Goal: Task Accomplishment & Management: Use online tool/utility

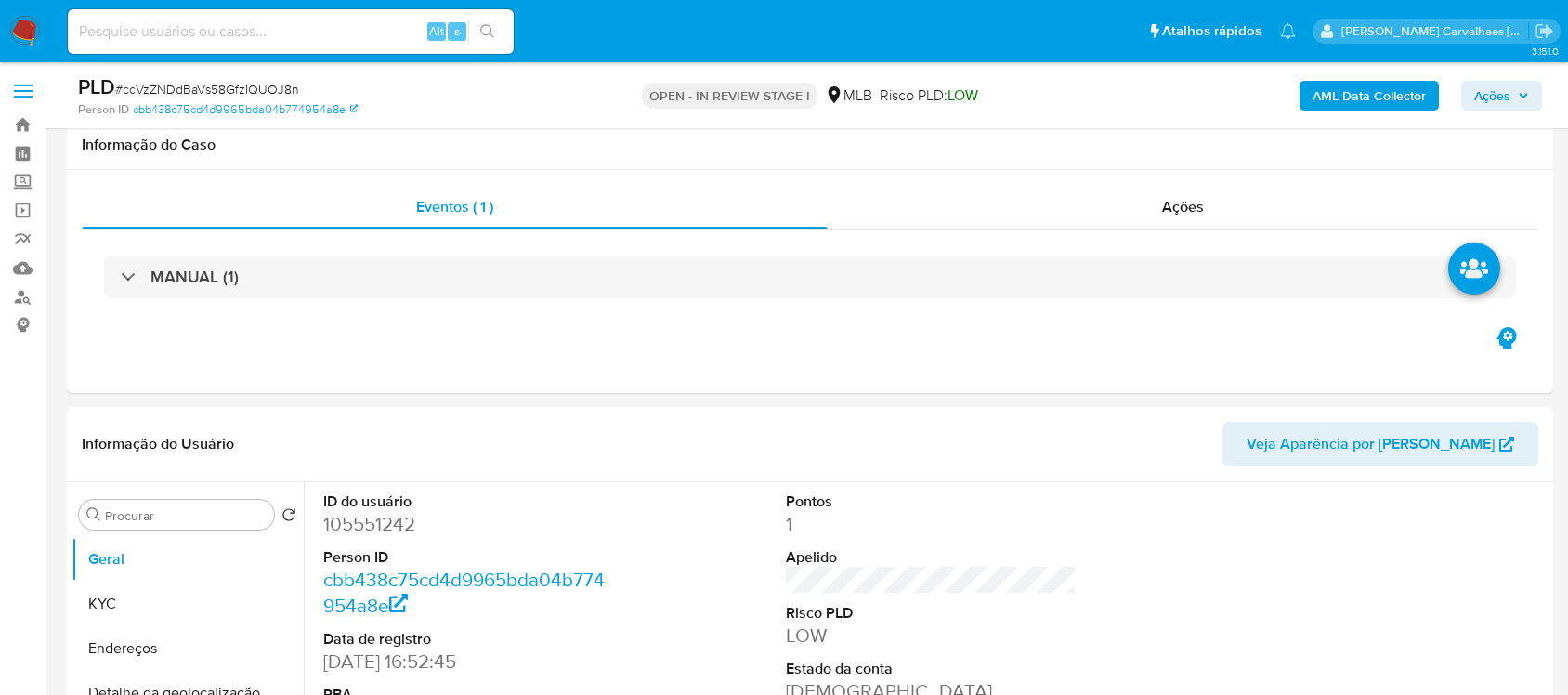
scroll to position [2091, 0]
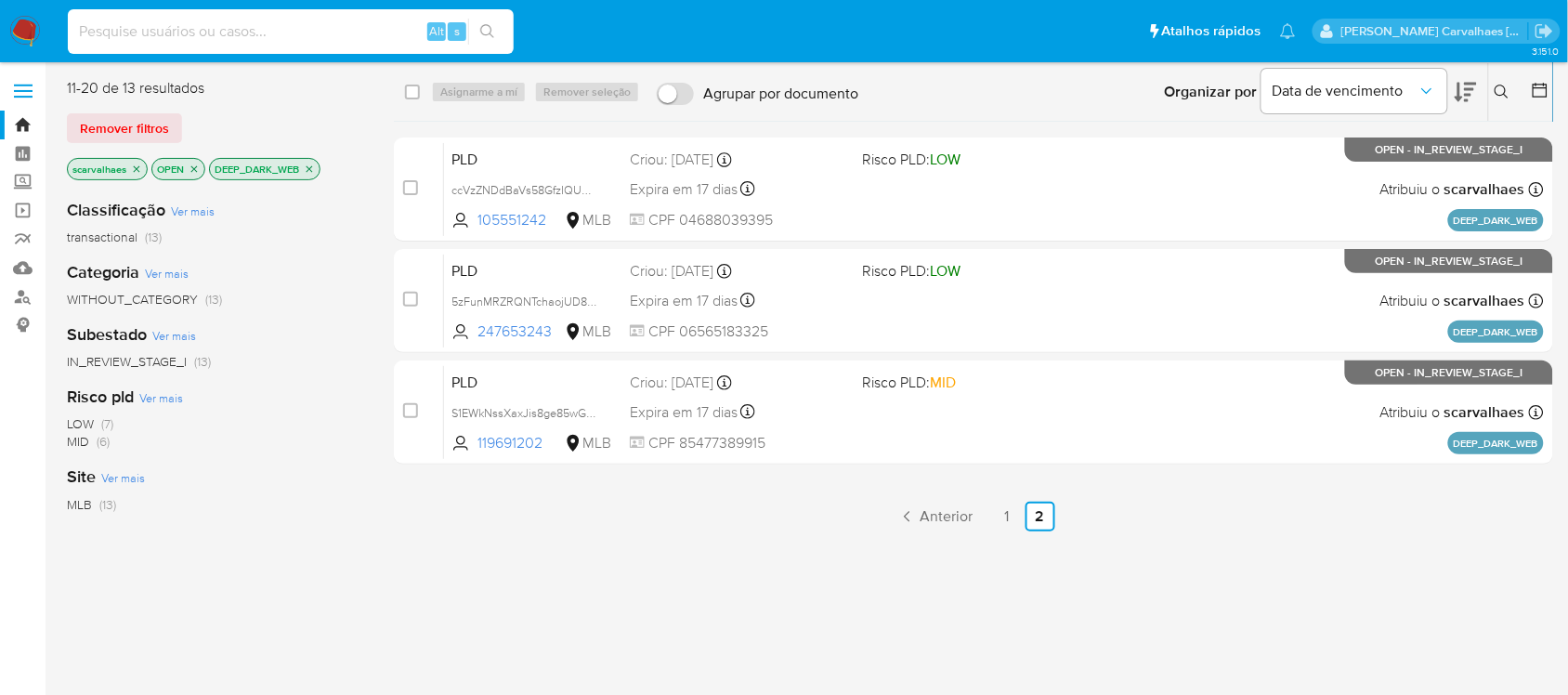
paste input "dbKSOhcMjGatnfKlyVxgzMCY"
type input "dbKSOhcMjGatnfKlyVxgzMCY"
click at [493, 25] on div "dbKSOhcMjGatnfKlyVxgzMCY Alt s" at bounding box center [291, 31] width 446 height 52
click at [484, 26] on icon "search-icon" at bounding box center [487, 32] width 15 height 15
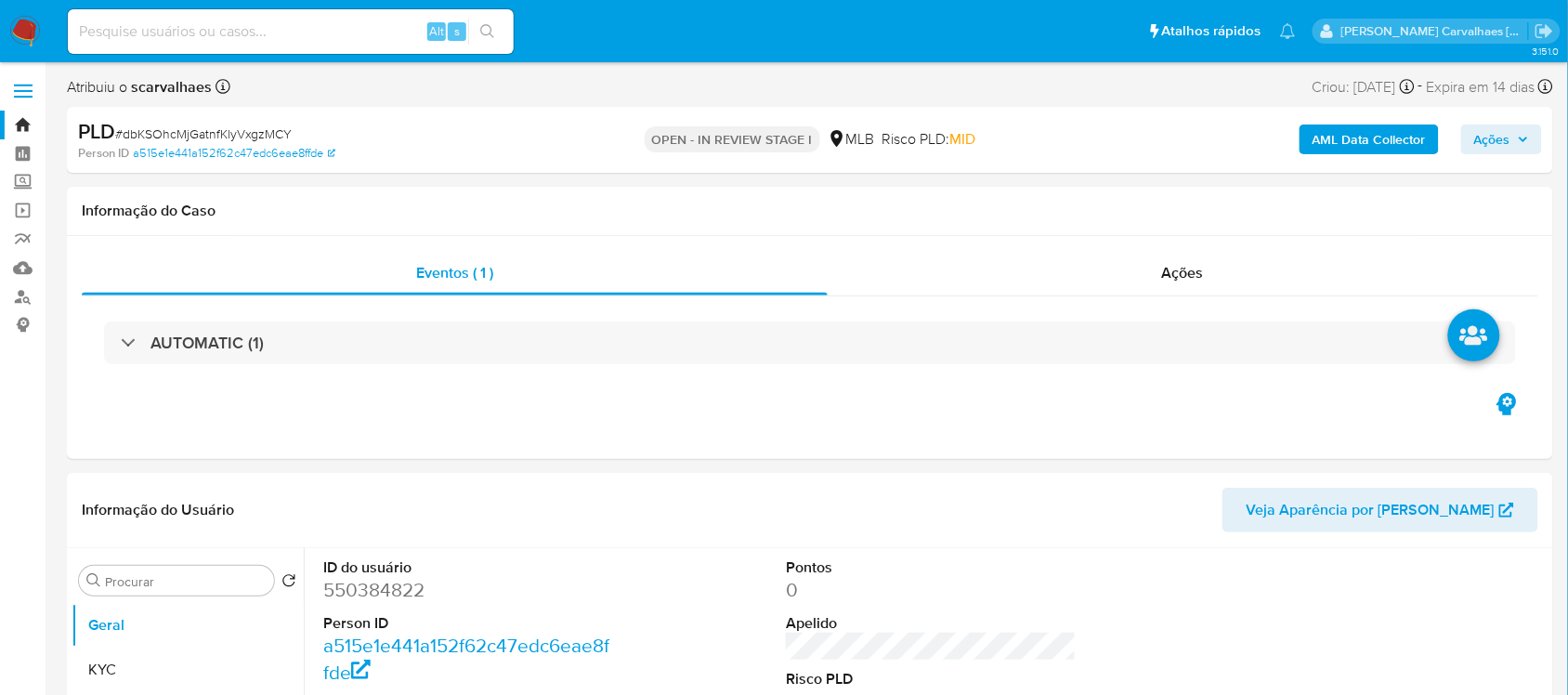
select select "10"
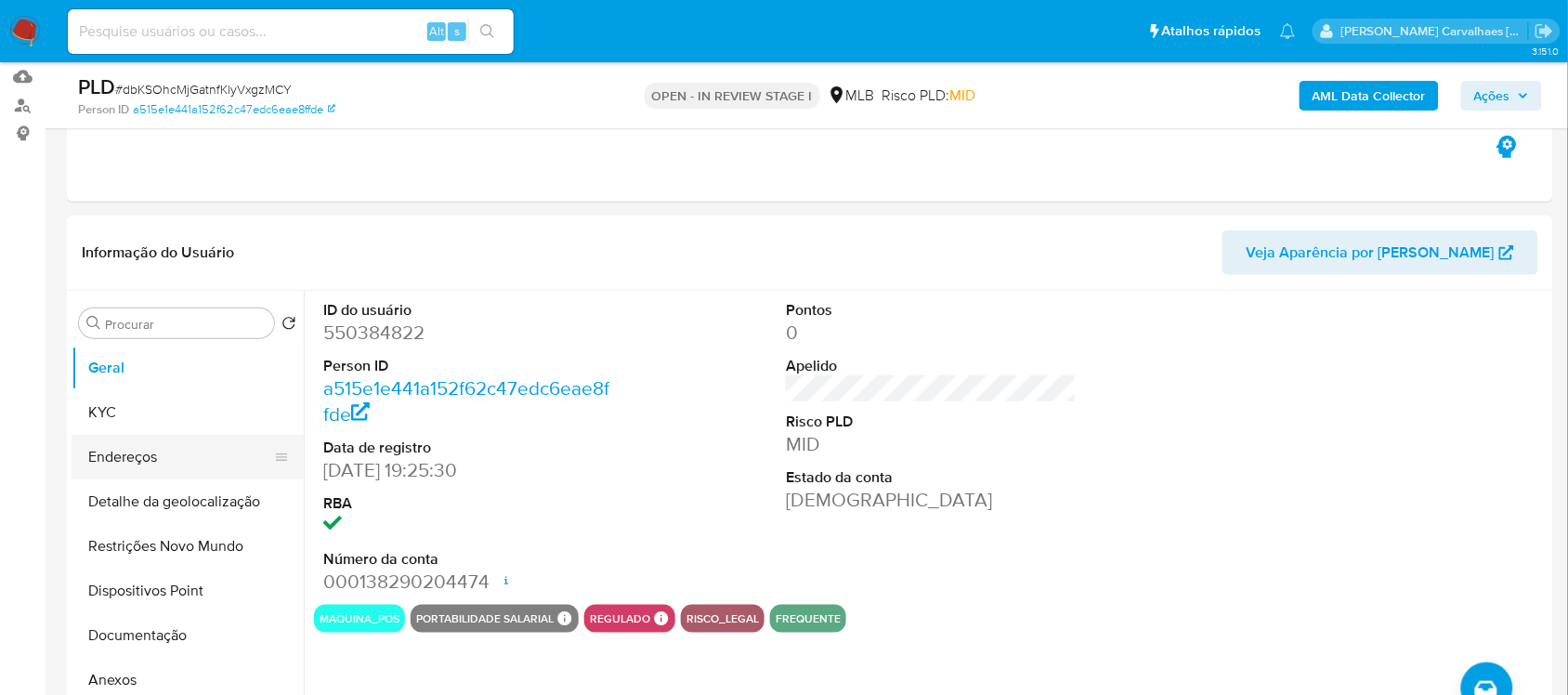
scroll to position [232, 0]
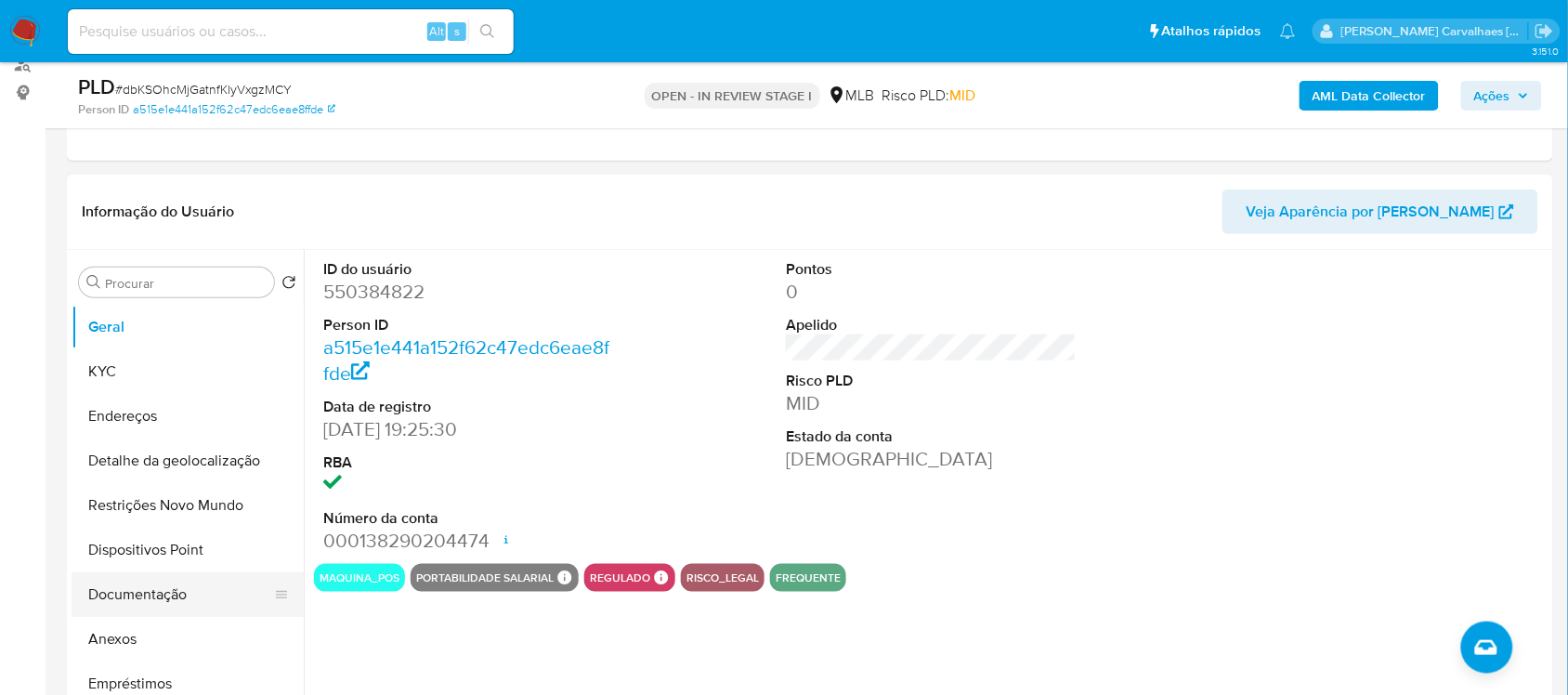
click at [170, 590] on button "Documentação" at bounding box center [181, 595] width 218 height 45
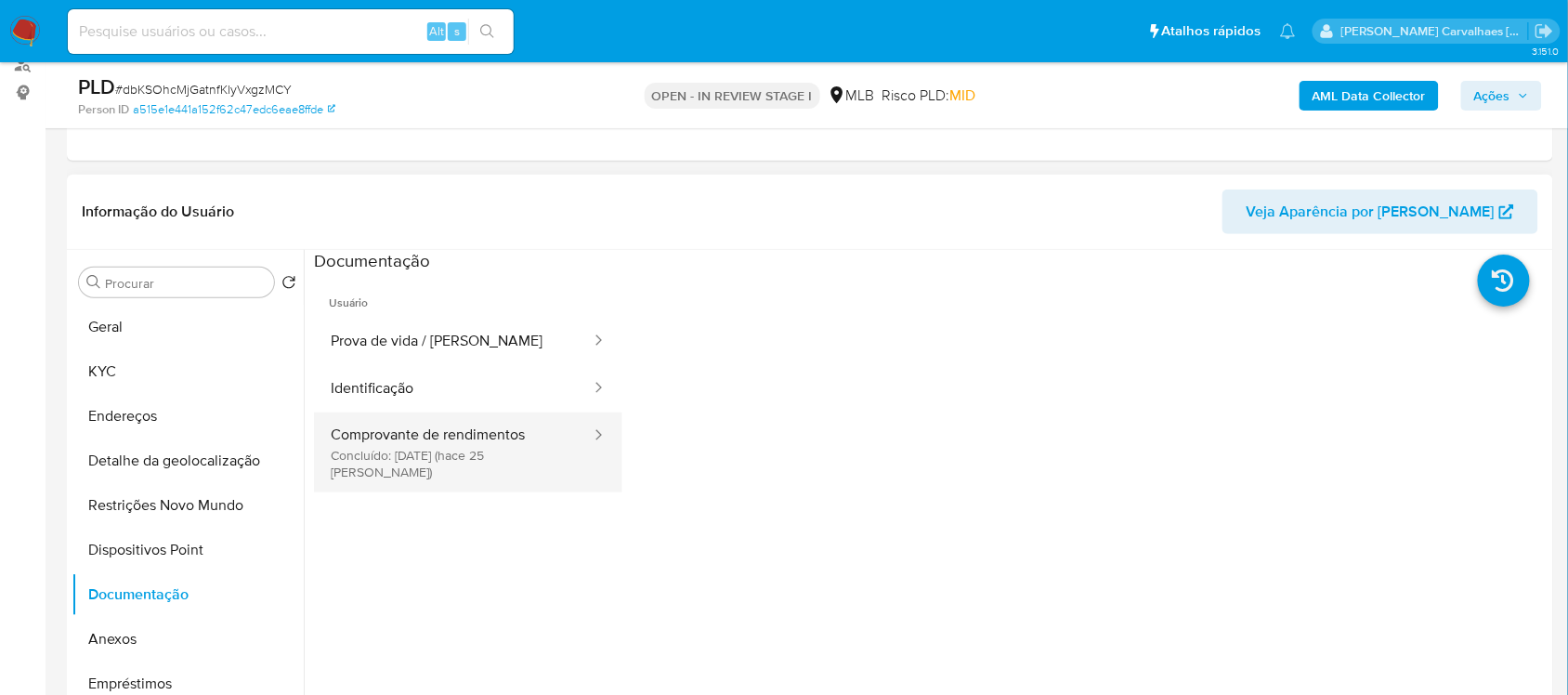
click at [451, 441] on button "Comprovante de rendimentos Concluído: 17/07/2025 (hace 25 días)" at bounding box center [453, 453] width 278 height 80
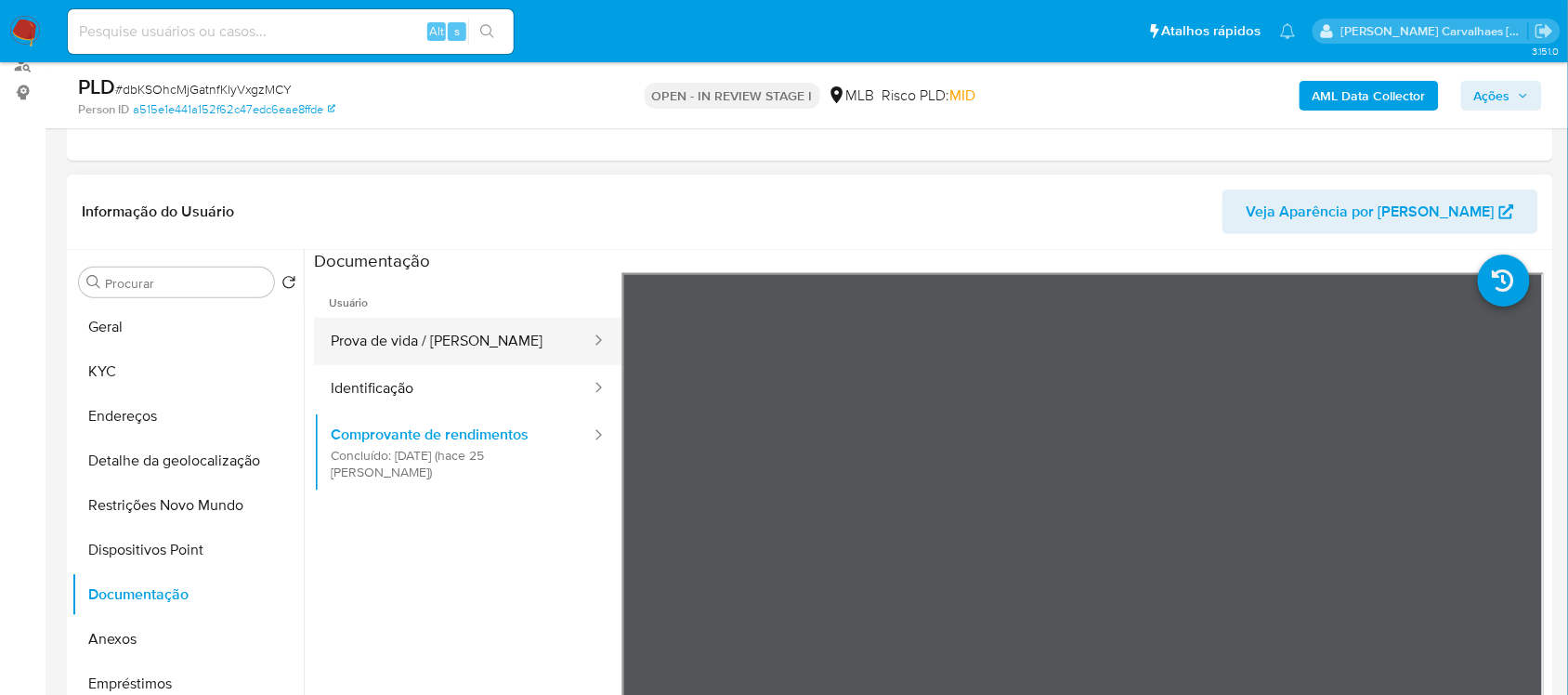
click at [368, 330] on button "Prova de vida / Selfie" at bounding box center [453, 342] width 278 height 47
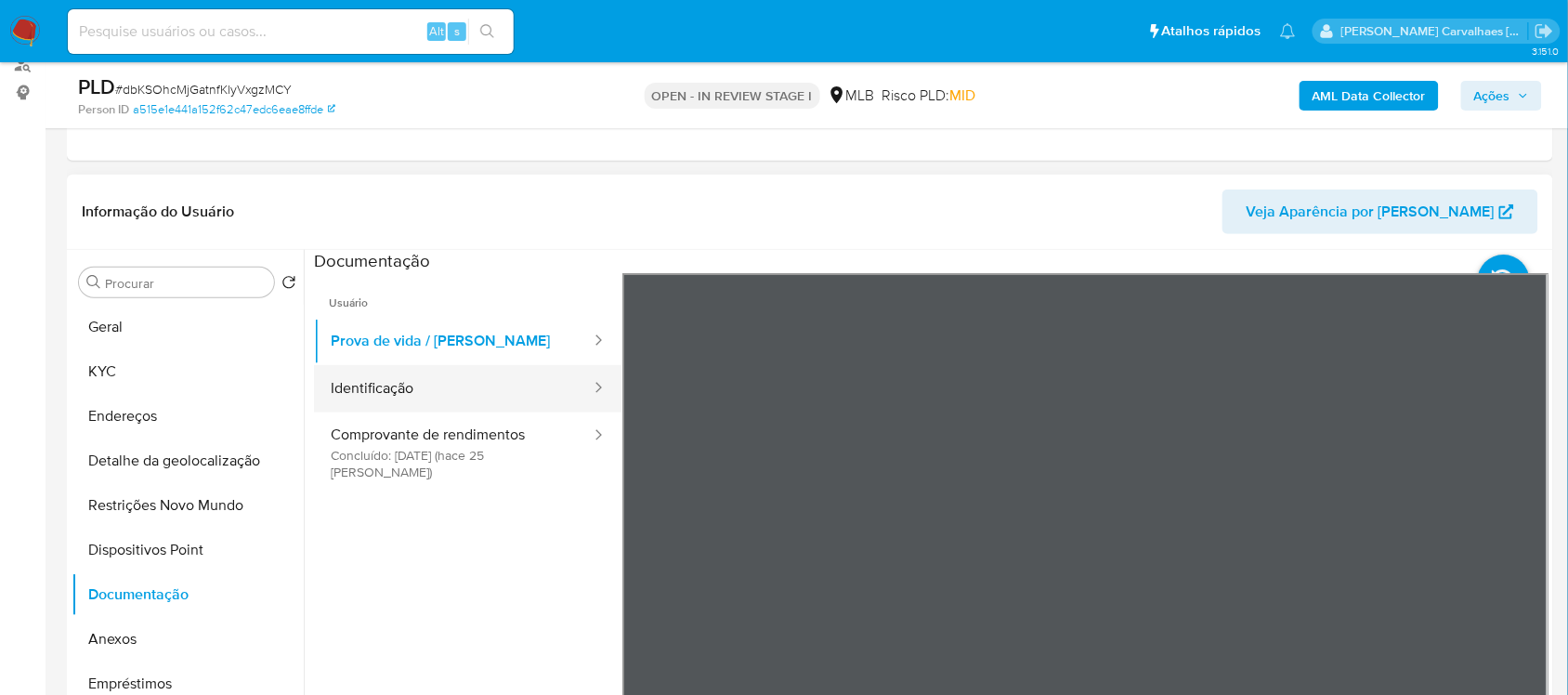
click at [399, 396] on button "Identificação" at bounding box center [453, 389] width 278 height 47
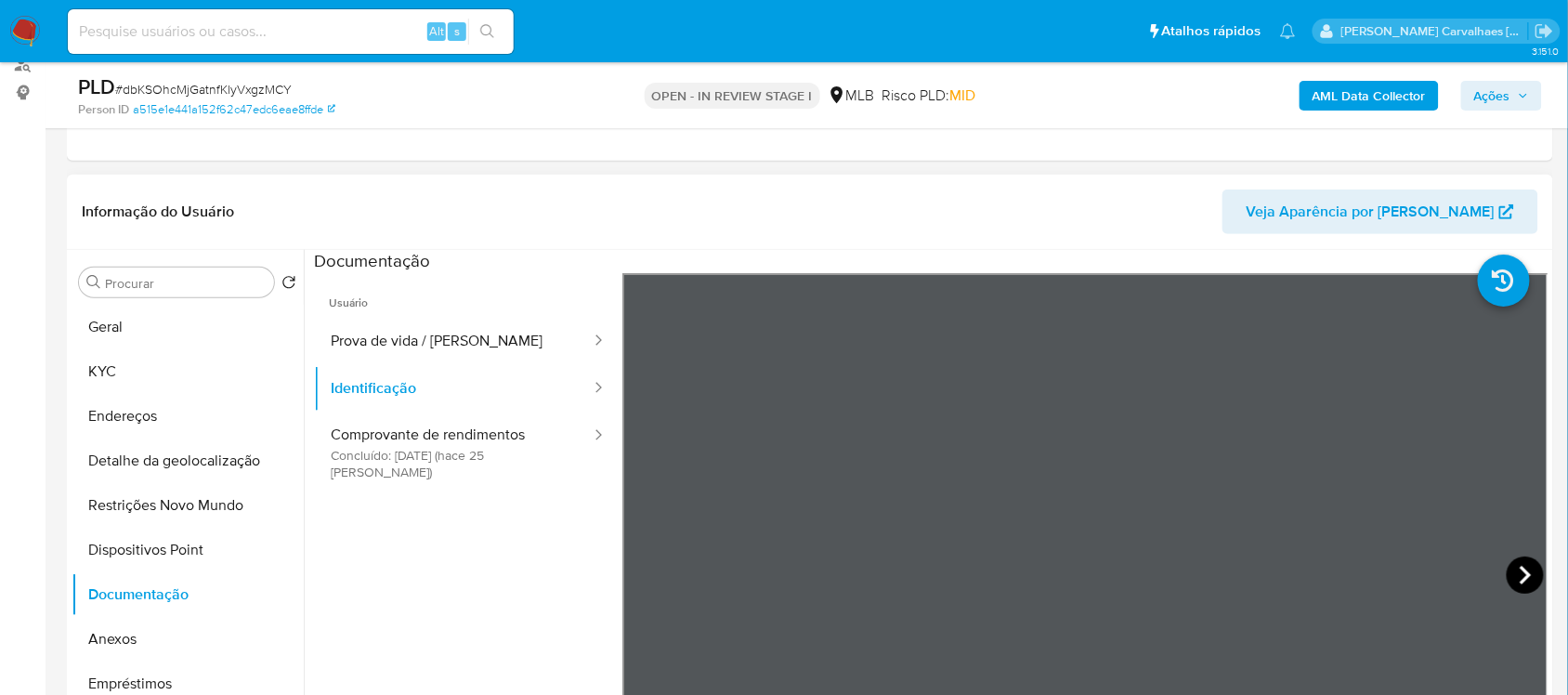
click at [1511, 577] on icon at bounding box center [1524, 575] width 37 height 37
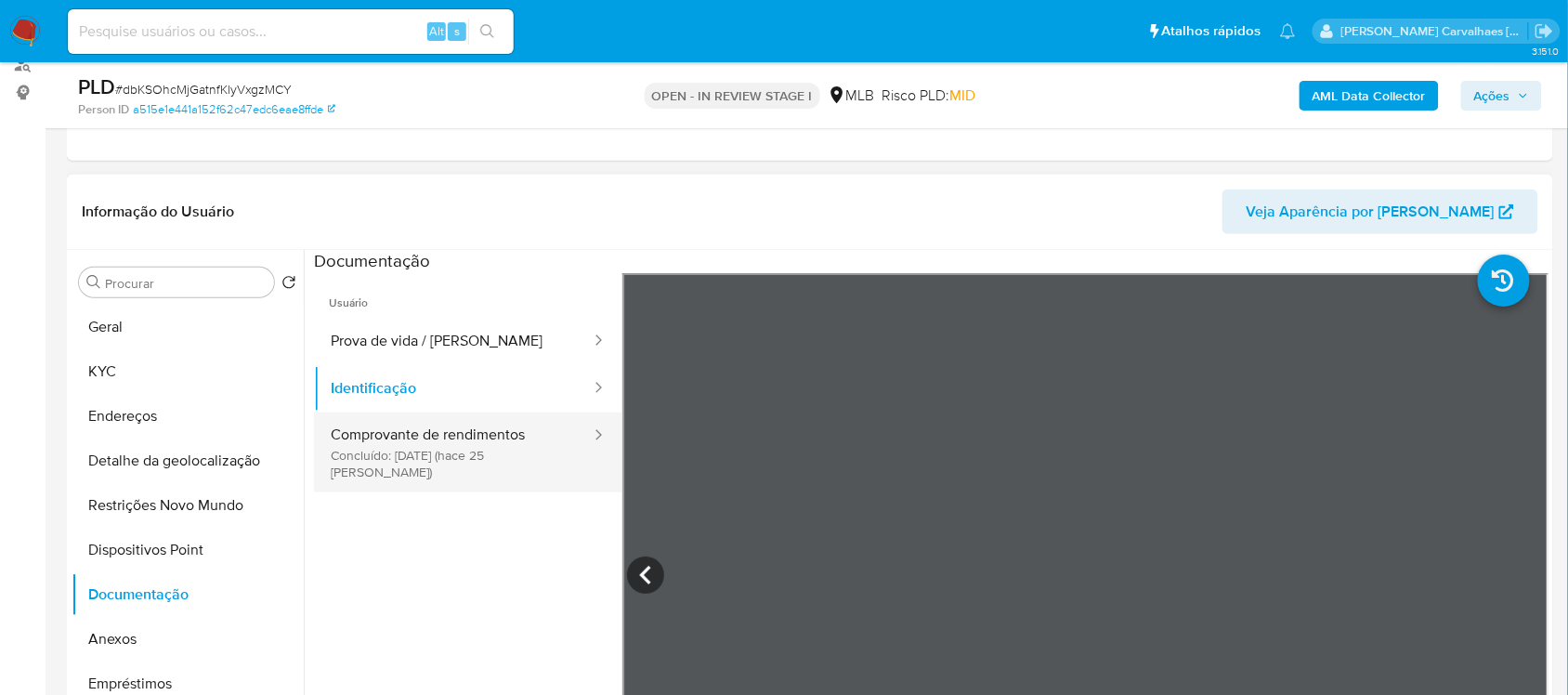
drag, startPoint x: 391, startPoint y: 454, endPoint x: 391, endPoint y: 470, distance: 16.0
click at [391, 470] on button "Comprovante de rendimentos Concluído: 17/07/2025 (hace 25 días)" at bounding box center [453, 453] width 278 height 80
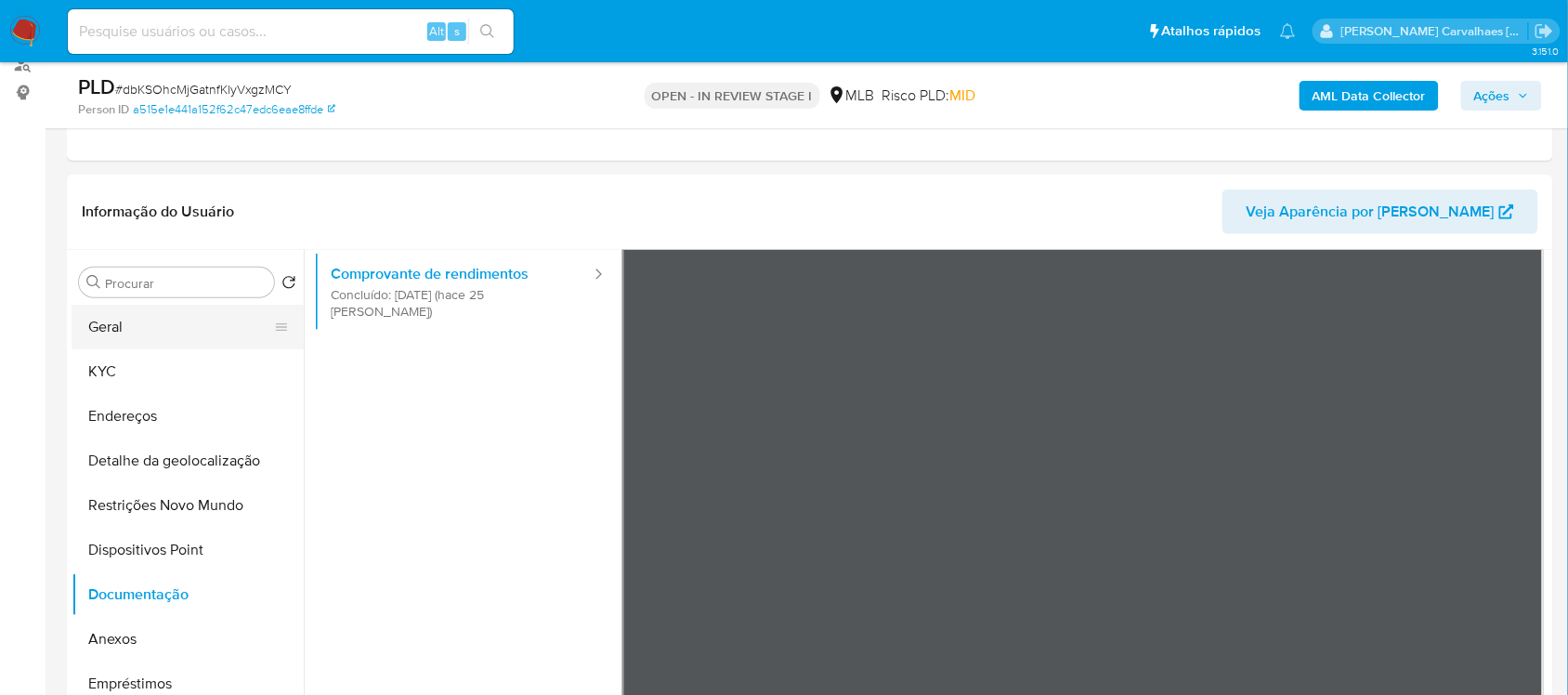
drag, startPoint x: 191, startPoint y: 337, endPoint x: 177, endPoint y: 344, distance: 15.7
click at [191, 337] on button "Geral" at bounding box center [181, 327] width 218 height 45
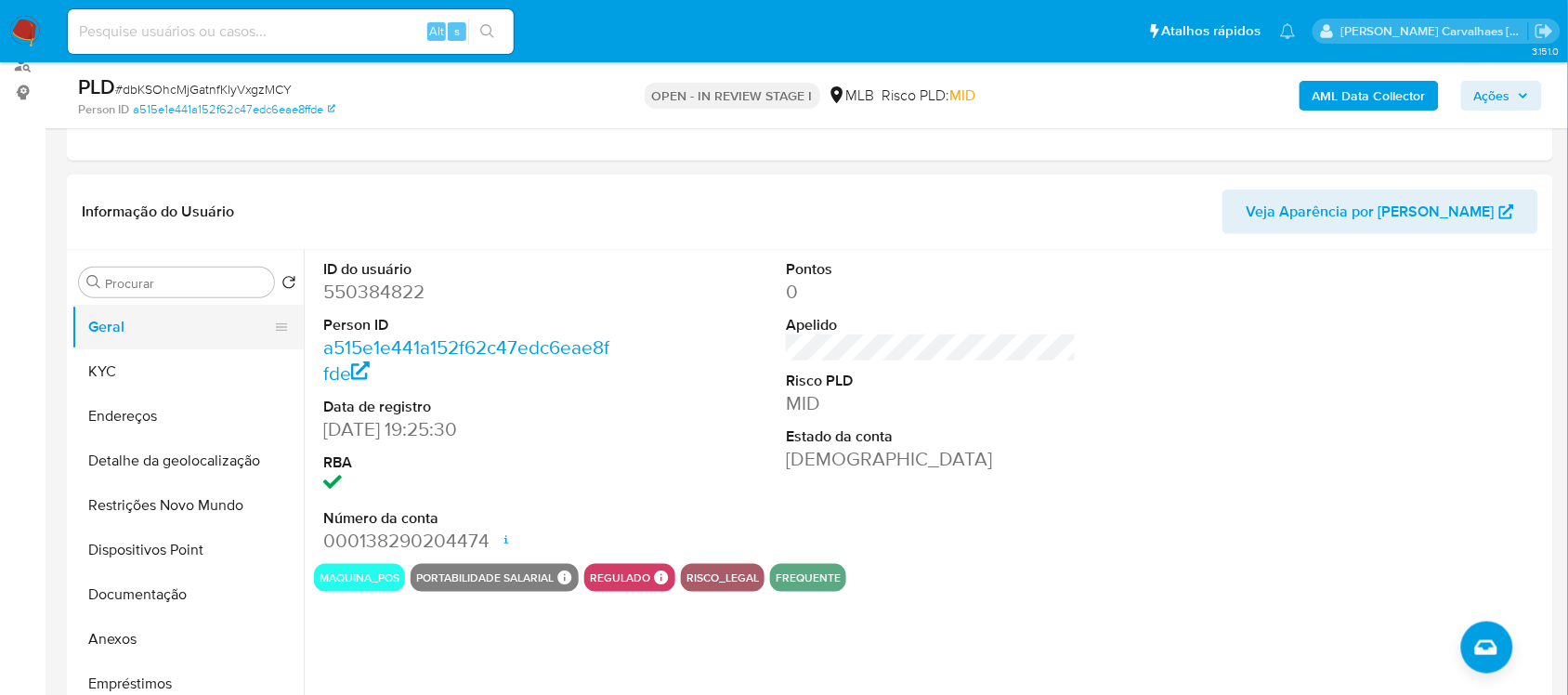
click at [151, 340] on button "Geral" at bounding box center [181, 327] width 218 height 45
click at [112, 372] on button "KYC" at bounding box center [181, 371] width 218 height 45
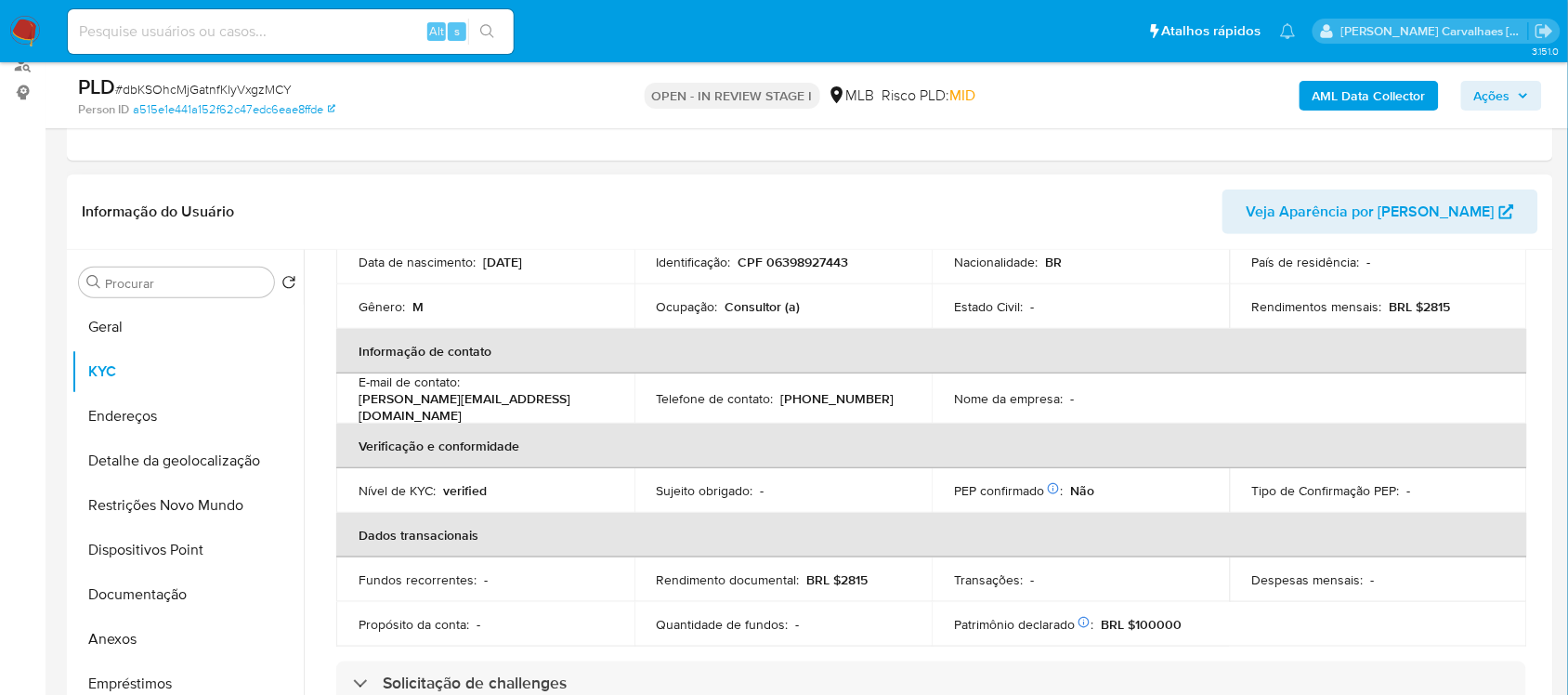
scroll to position [116, 0]
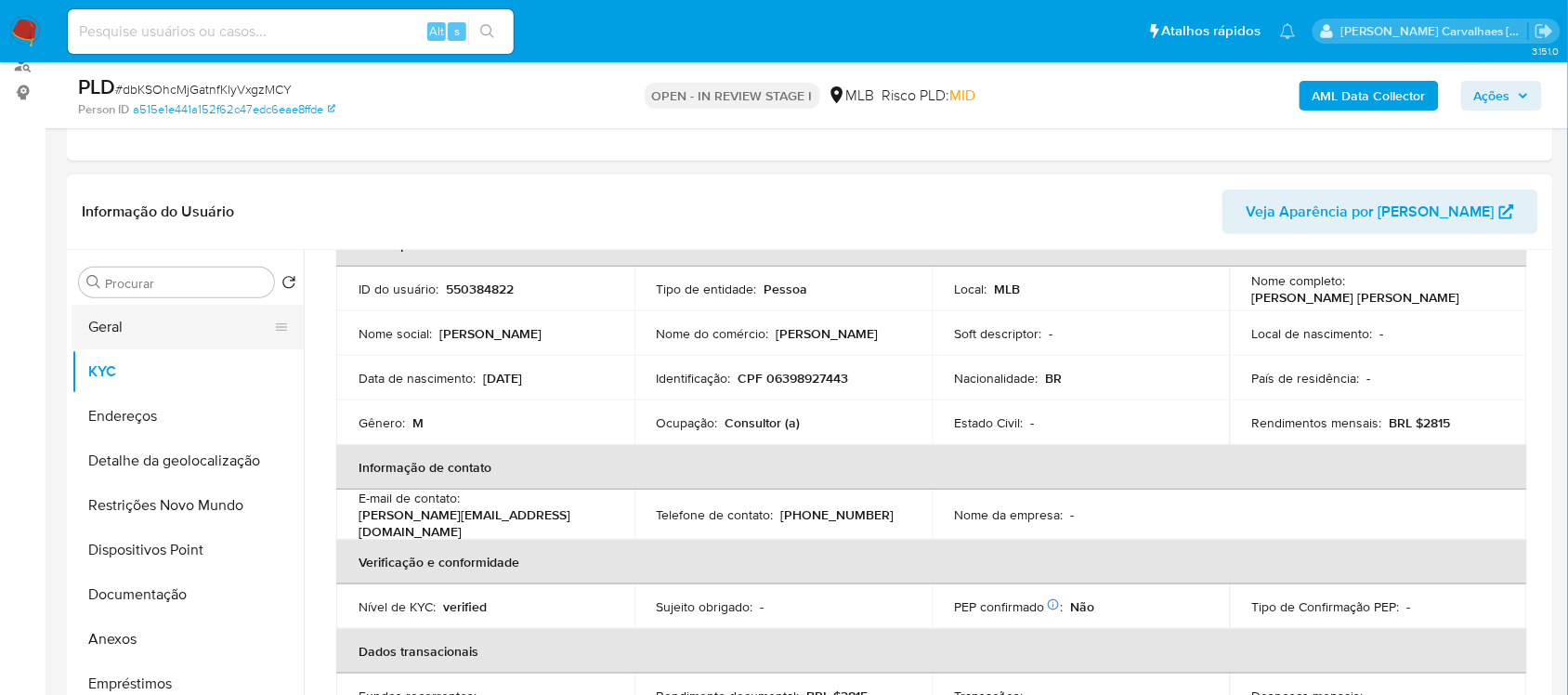
click at [156, 335] on button "Geral" at bounding box center [181, 327] width 218 height 45
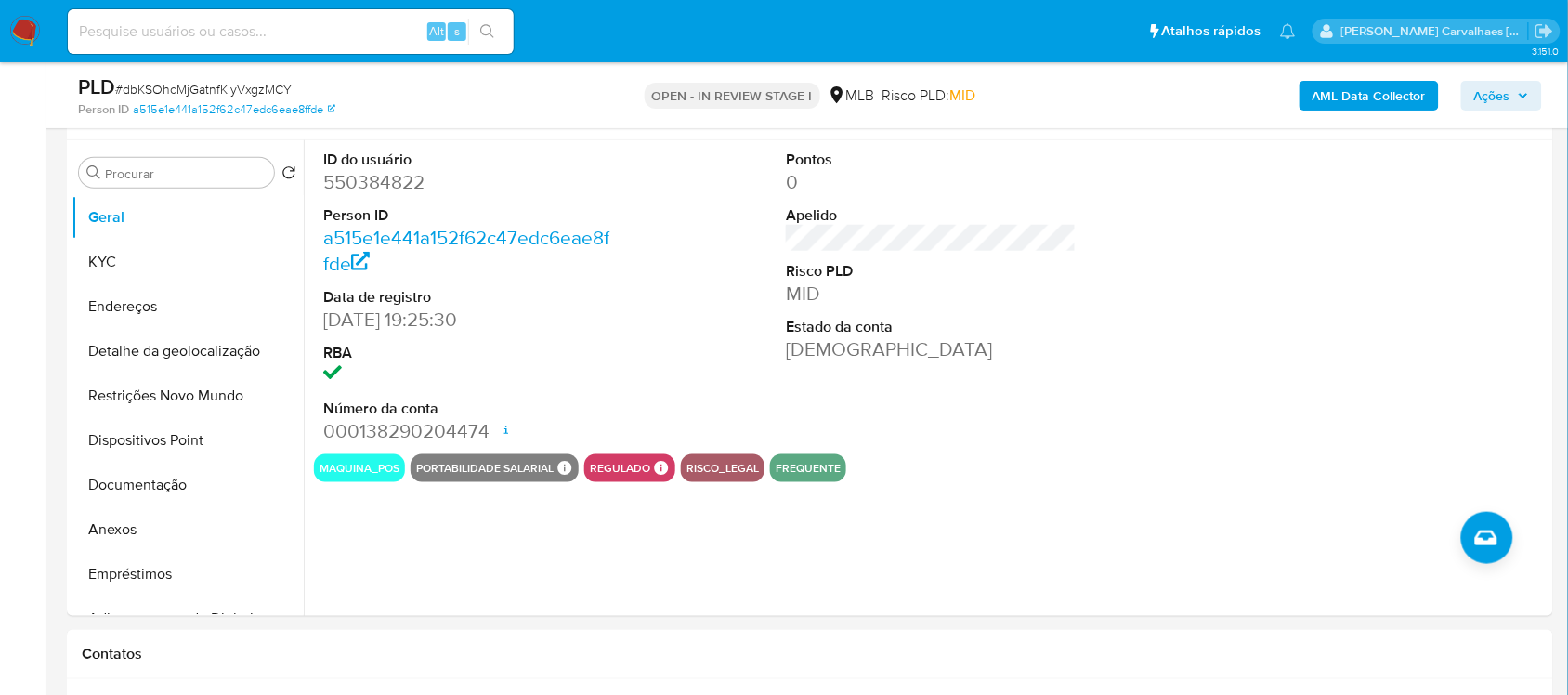
scroll to position [348, 0]
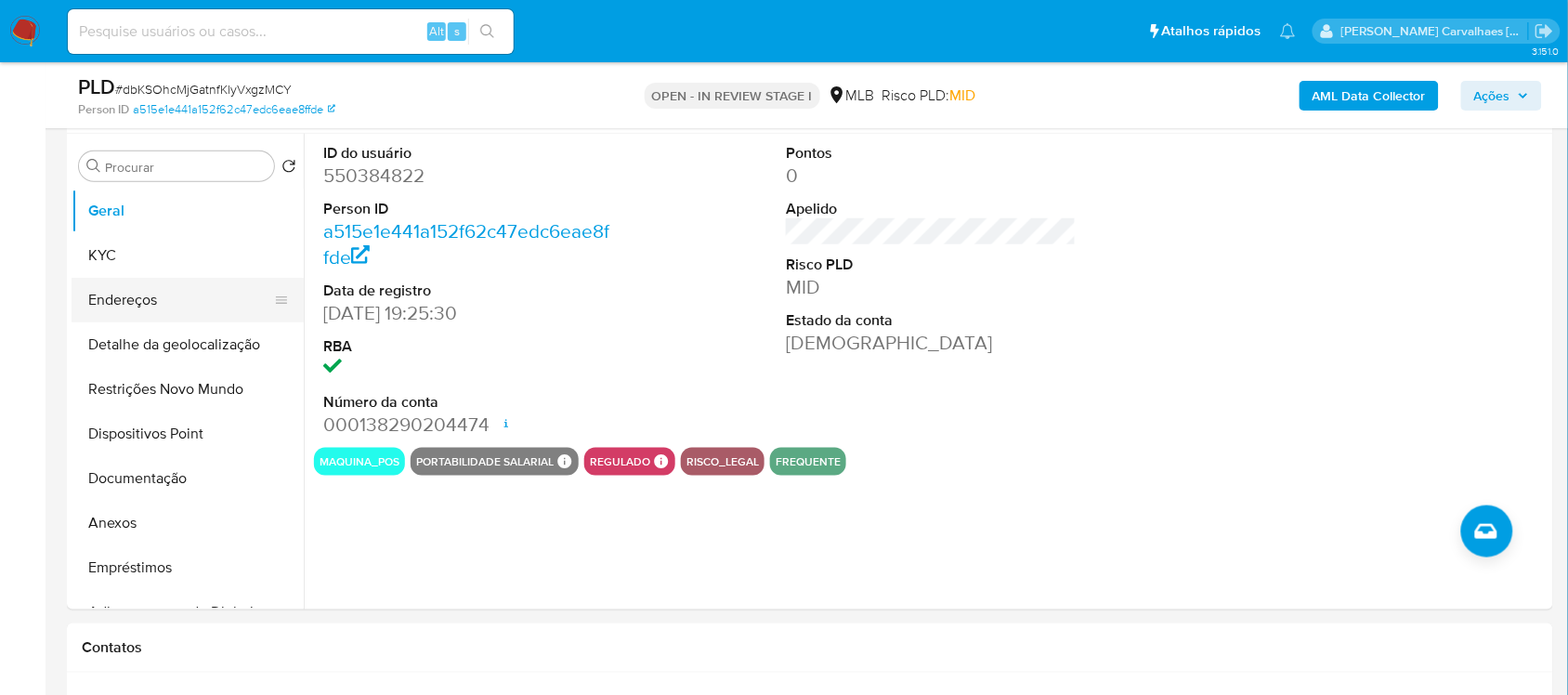
click at [135, 302] on button "Endereços" at bounding box center [181, 299] width 218 height 45
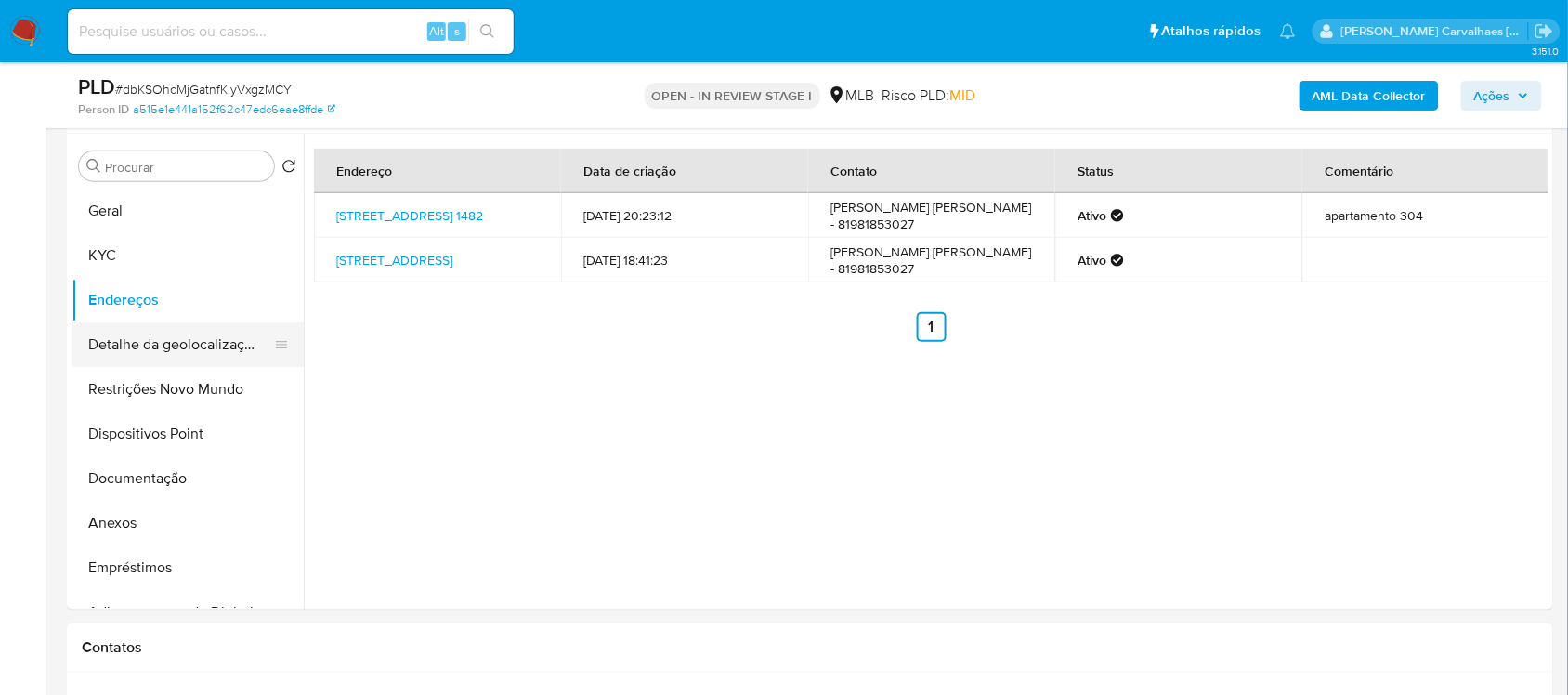
click at [224, 365] on button "Detalhe da geolocalização" at bounding box center [181, 345] width 218 height 45
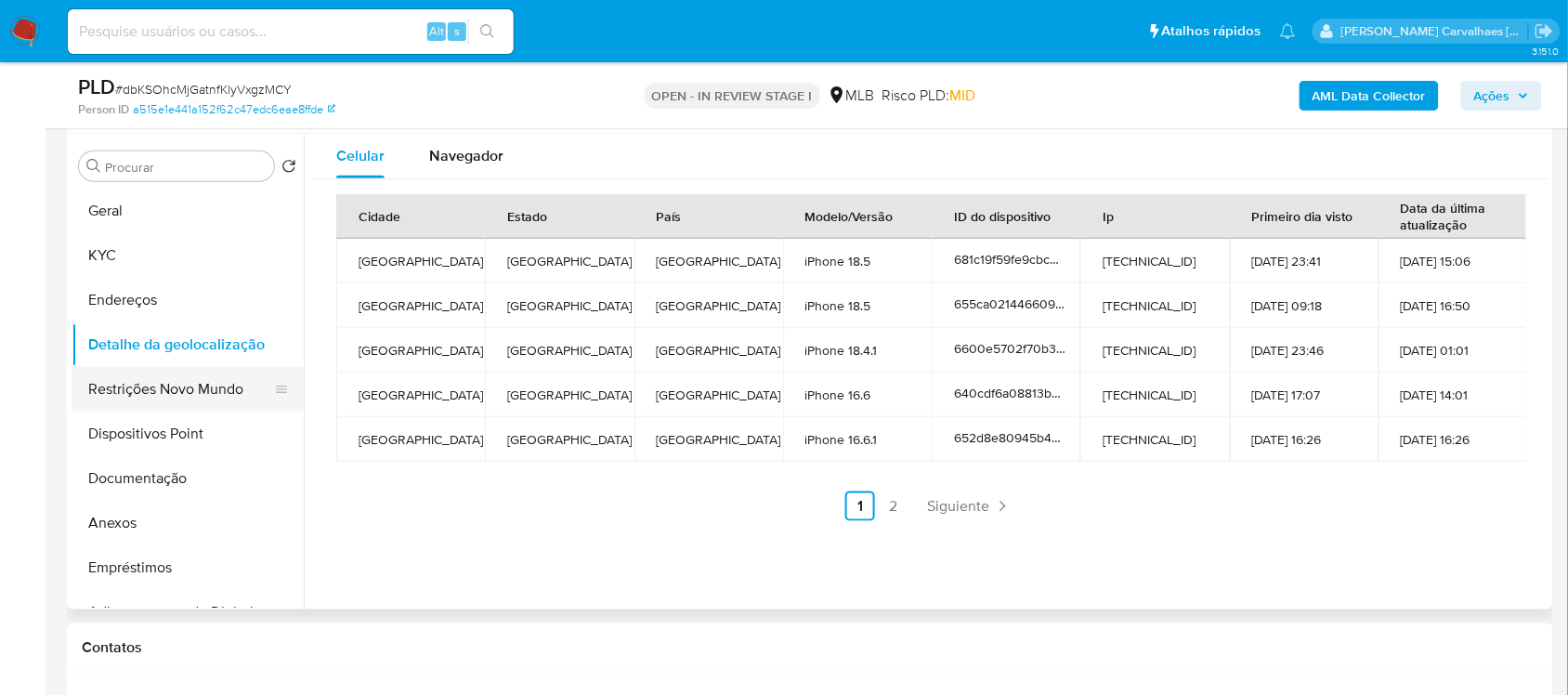
click at [191, 395] on button "Restrições Novo Mundo" at bounding box center [181, 389] width 218 height 45
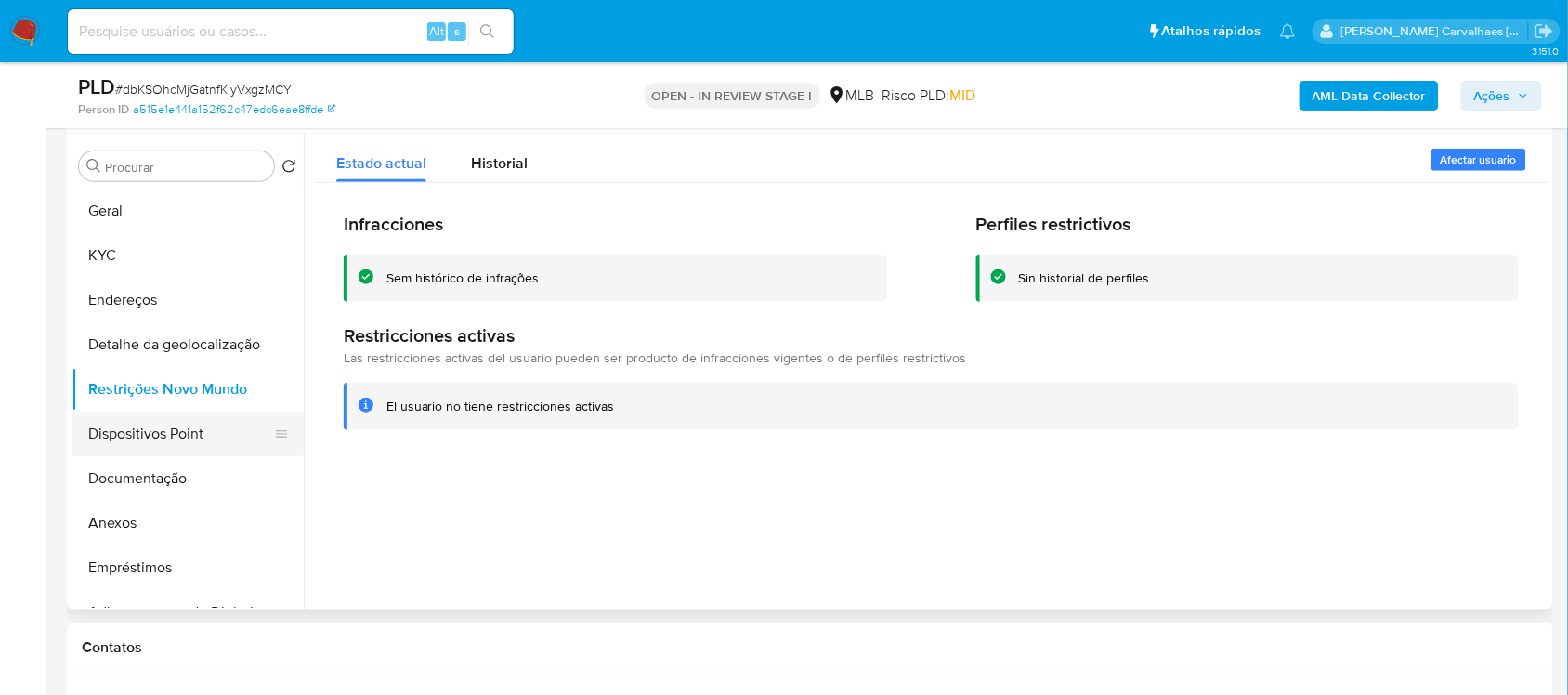
click at [207, 435] on button "Dispositivos Point" at bounding box center [181, 434] width 218 height 45
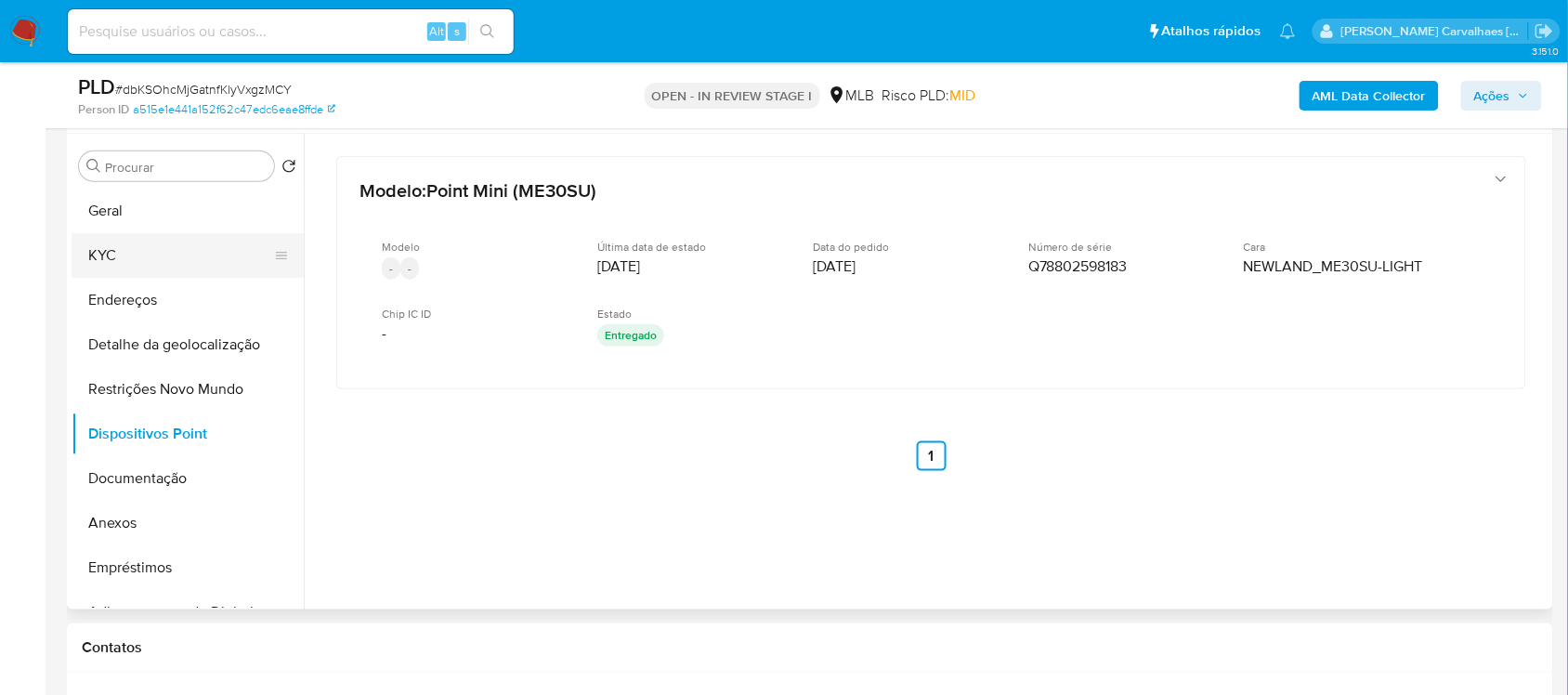
click at [113, 258] on button "KYC" at bounding box center [181, 255] width 218 height 45
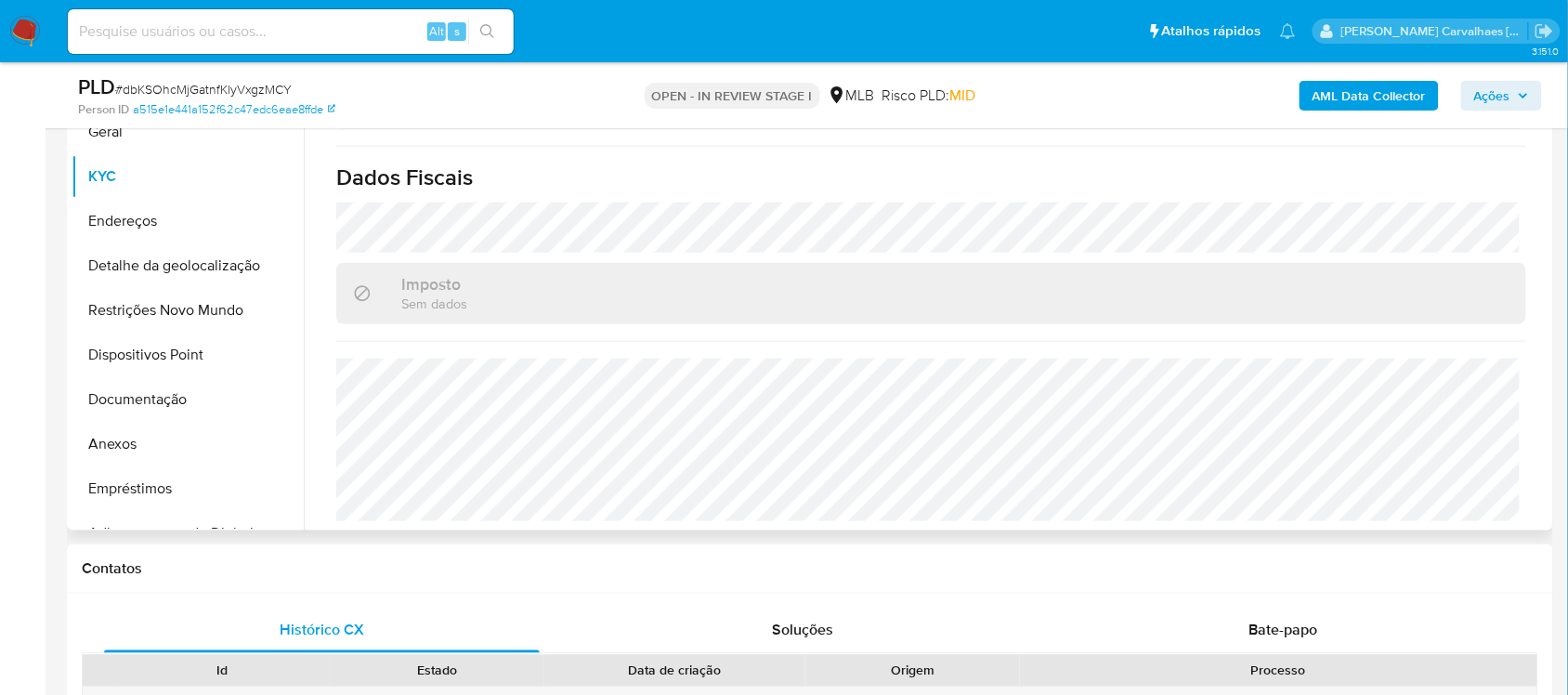
scroll to position [580, 0]
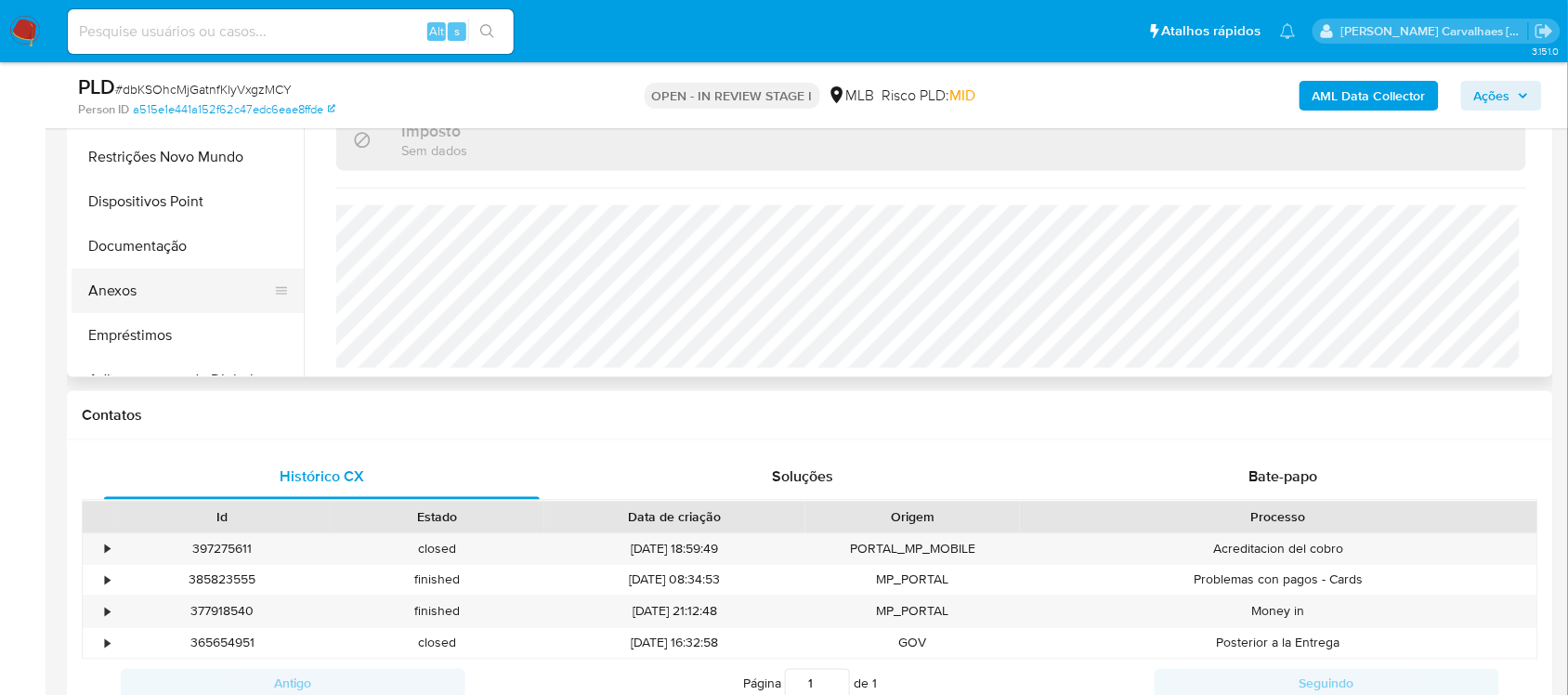
click at [141, 280] on button "Anexos" at bounding box center [181, 291] width 218 height 45
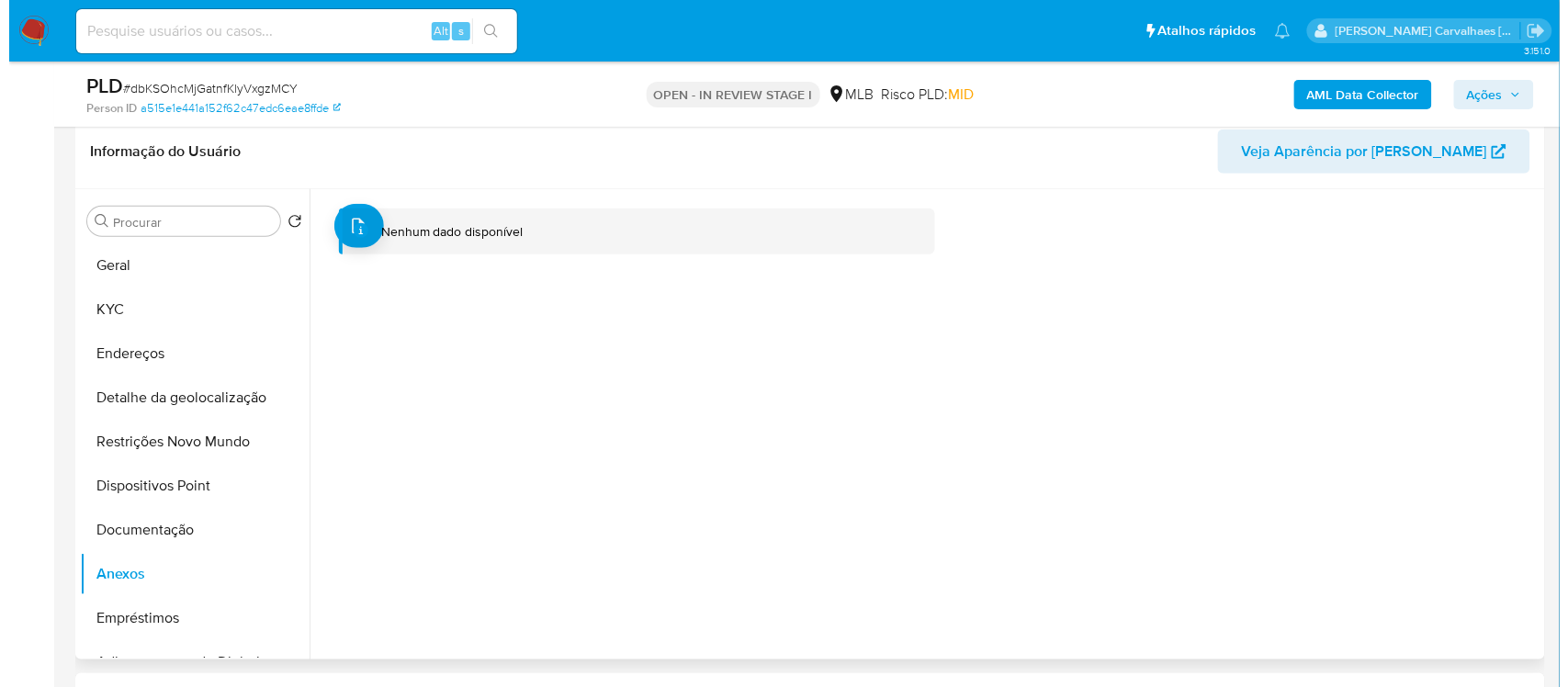
scroll to position [229, 0]
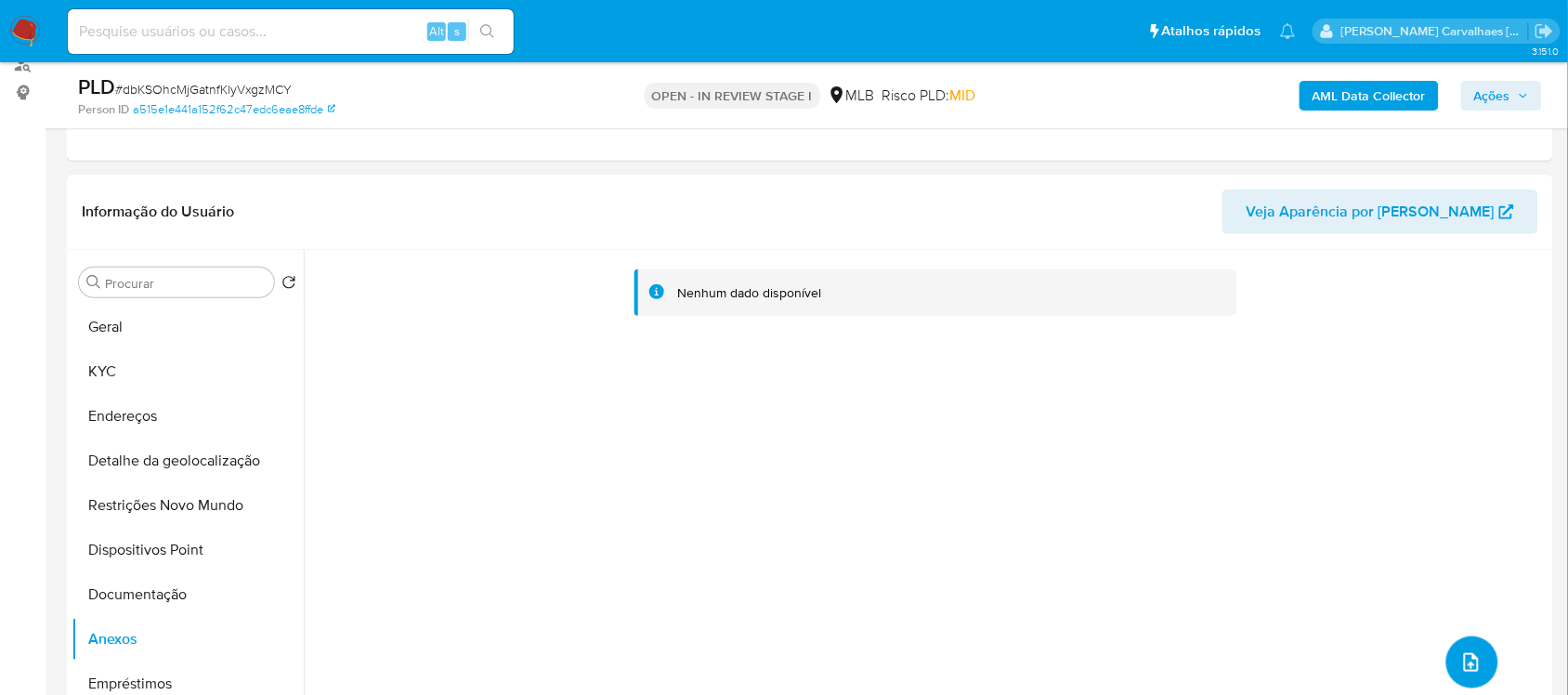
click at [1460, 667] on icon "upload-file" at bounding box center [1471, 663] width 23 height 23
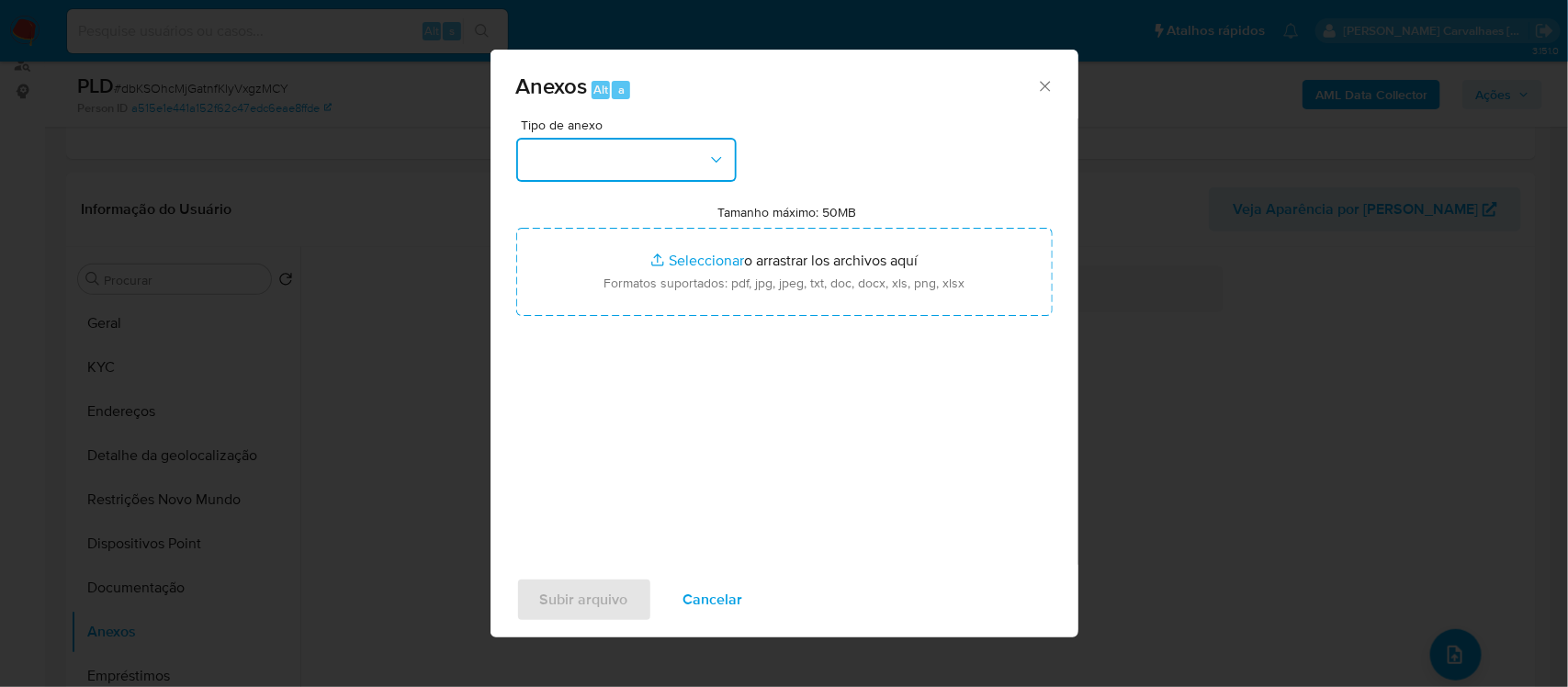
click at [682, 172] on button "button" at bounding box center [627, 159] width 221 height 44
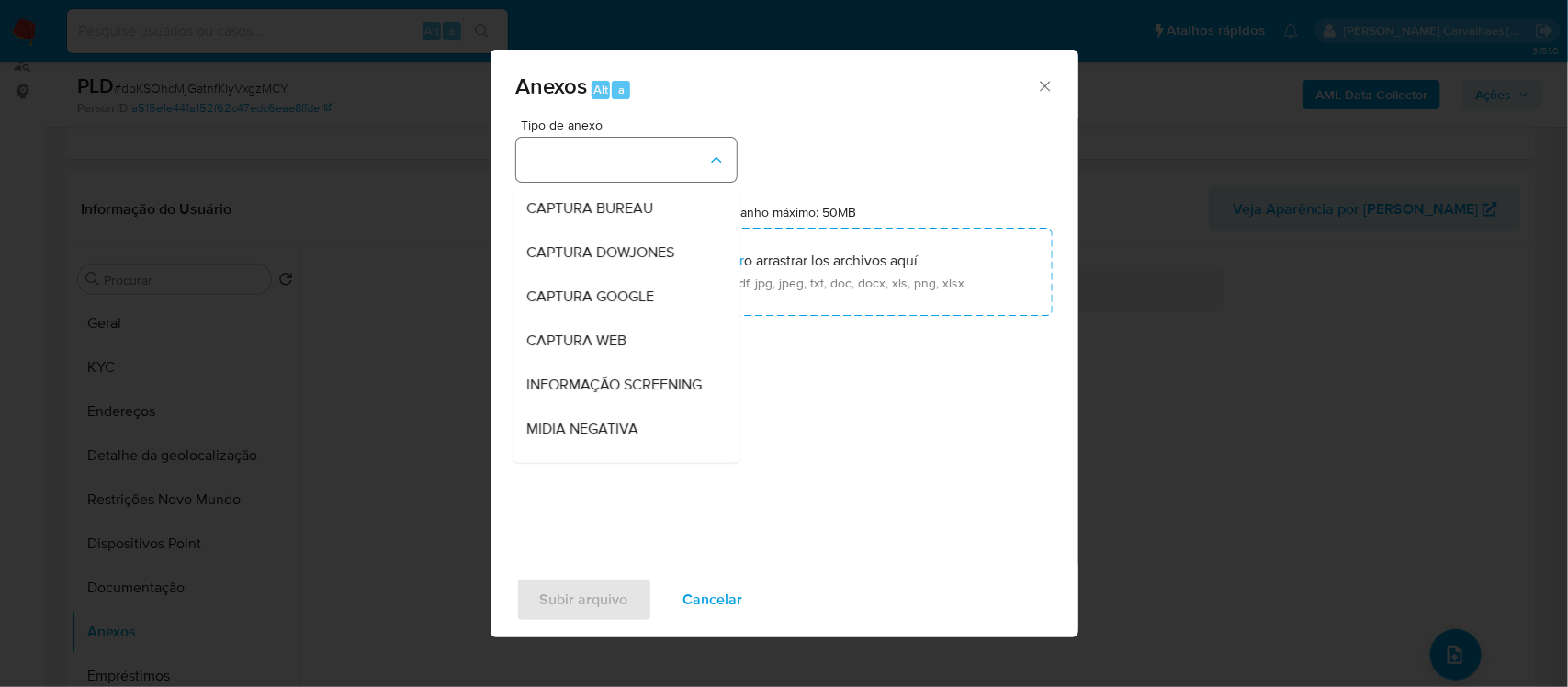
scroll to position [70, 0]
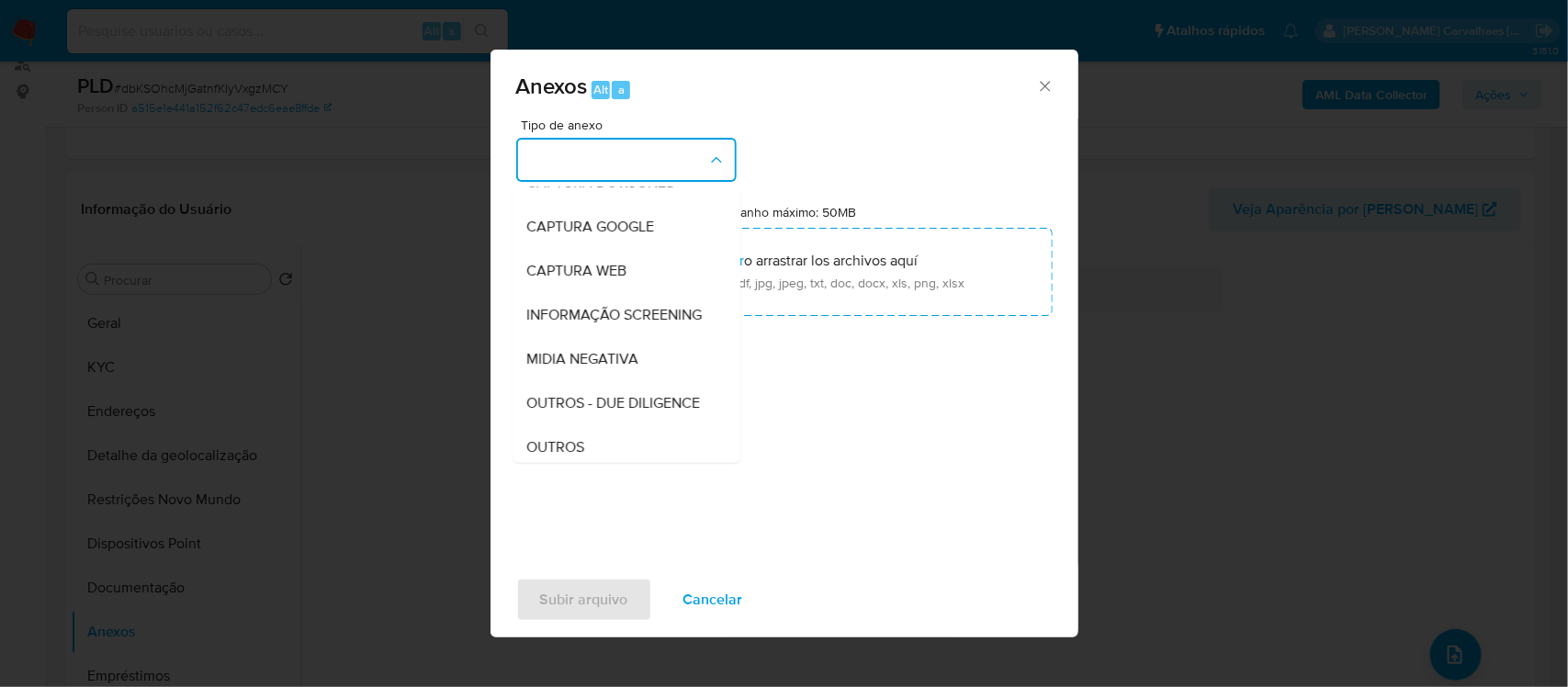
click at [689, 162] on button "button" at bounding box center [627, 159] width 221 height 44
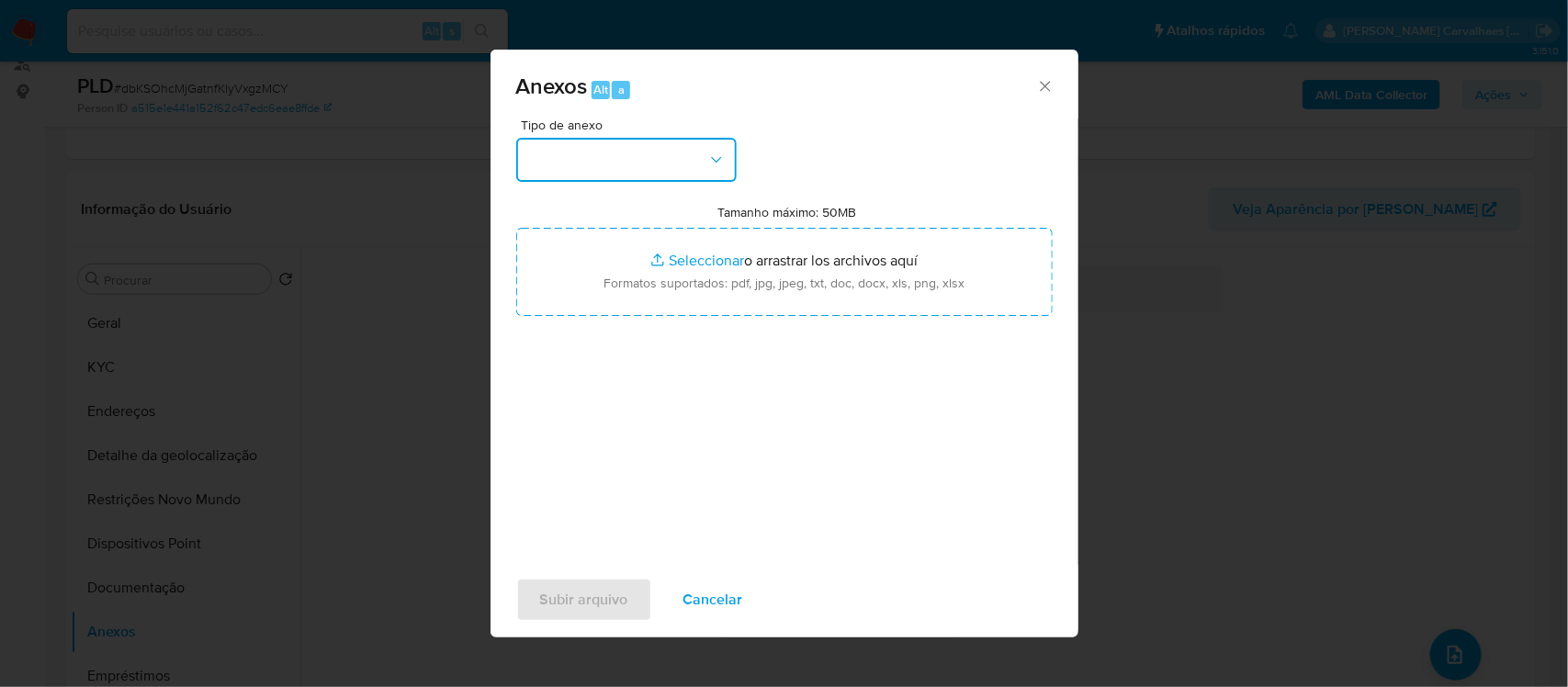
click at [721, 153] on icon "button" at bounding box center [717, 160] width 19 height 19
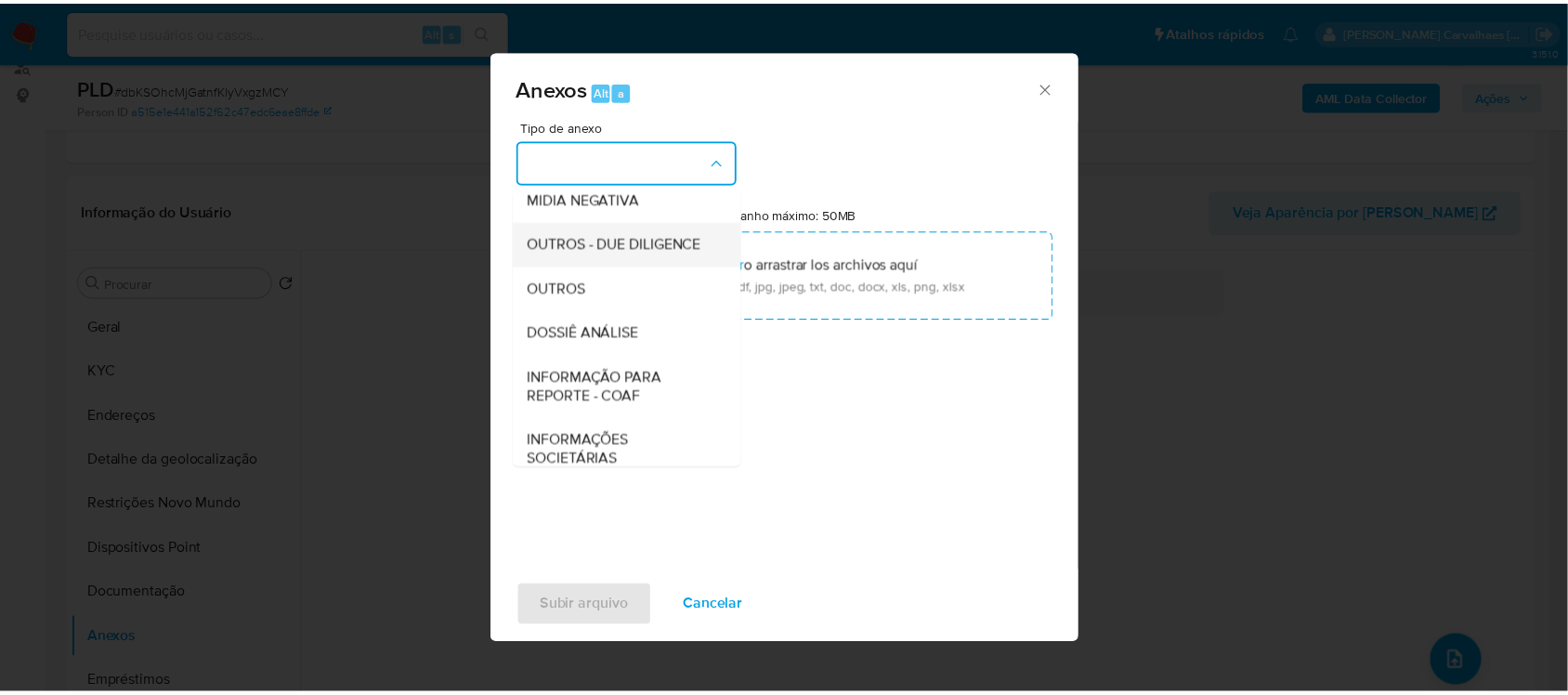
scroll to position [285, 0]
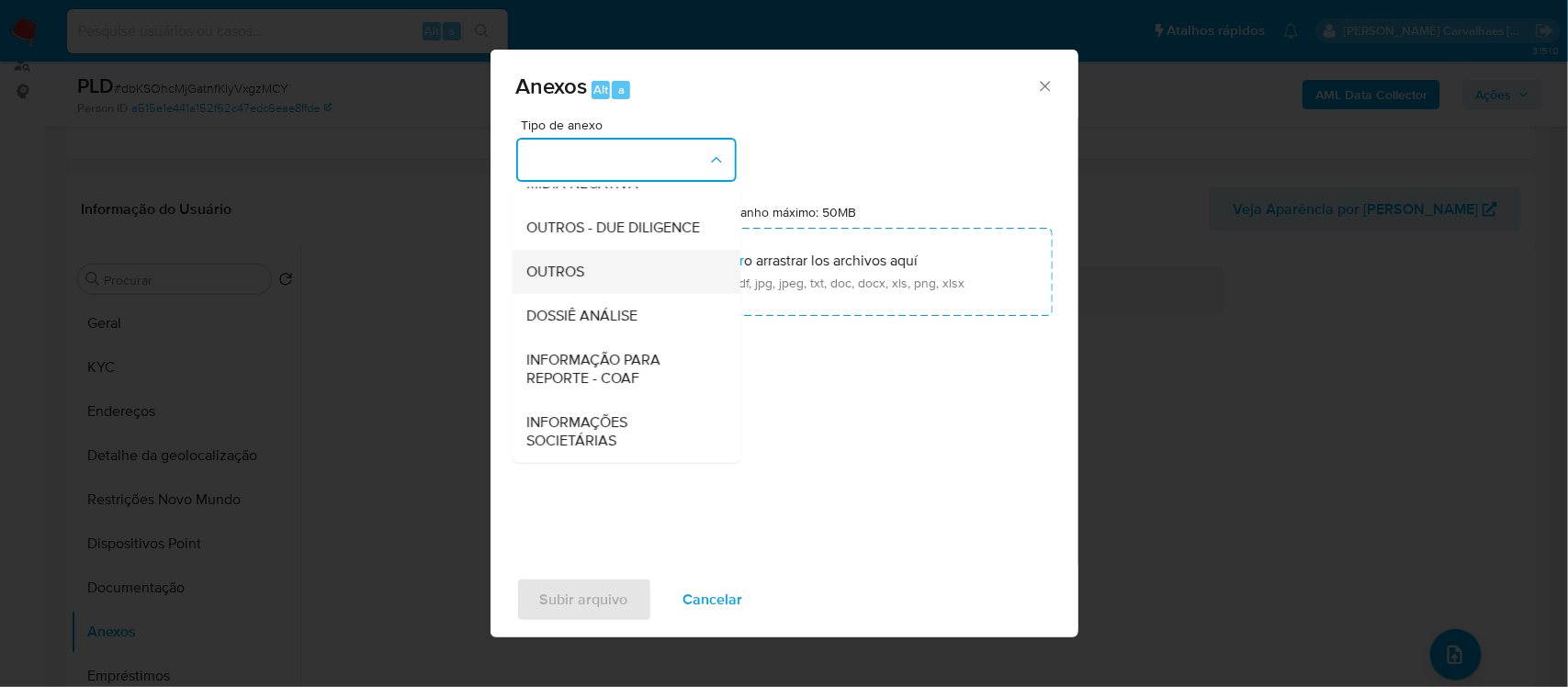
click at [609, 272] on div "OUTROS" at bounding box center [621, 270] width 187 height 44
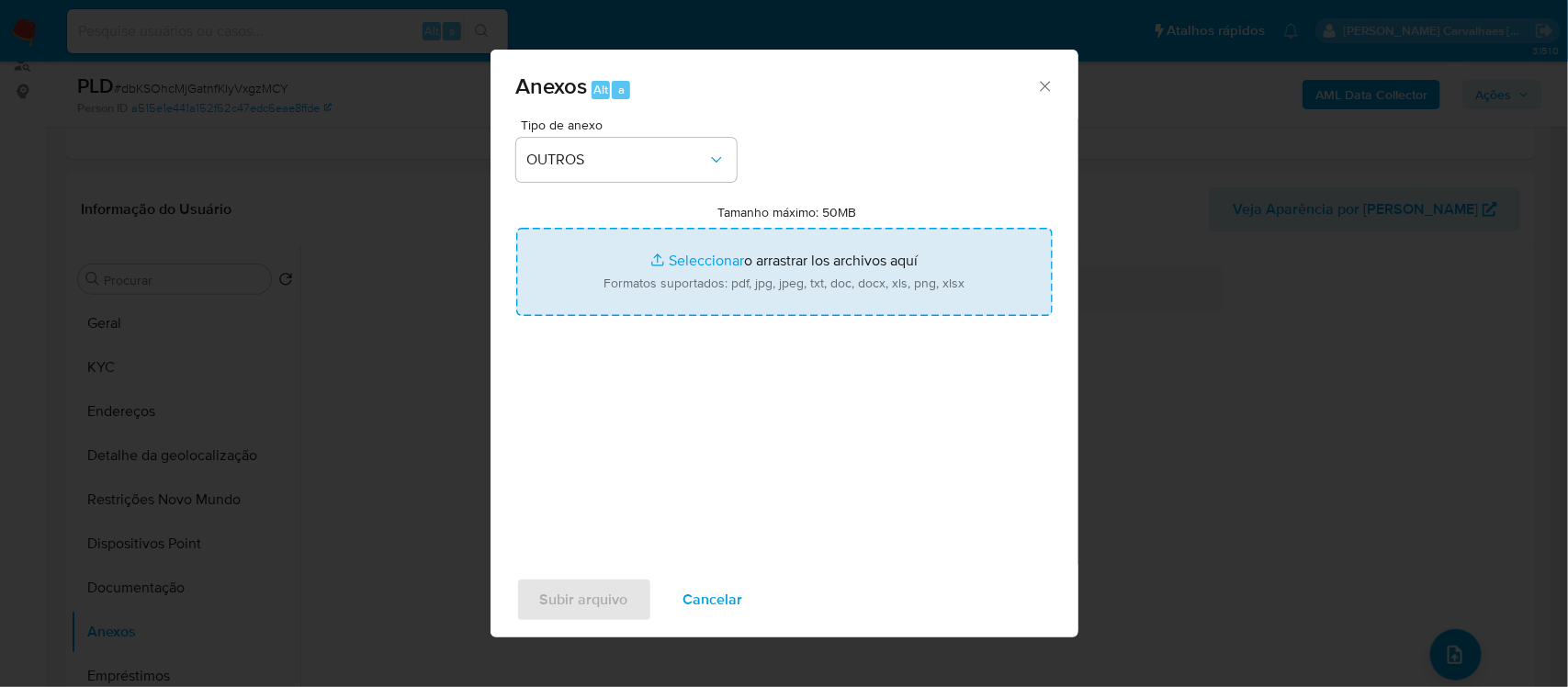
click at [667, 263] on input "Tamanho máximo: 50MB Seleccionar archivos" at bounding box center [784, 271] width 536 height 88
type input "C:\fakepath\Mulan Inacio Victor Moura Soares 550384822_2025_08_11_14_08_01 - Re…"
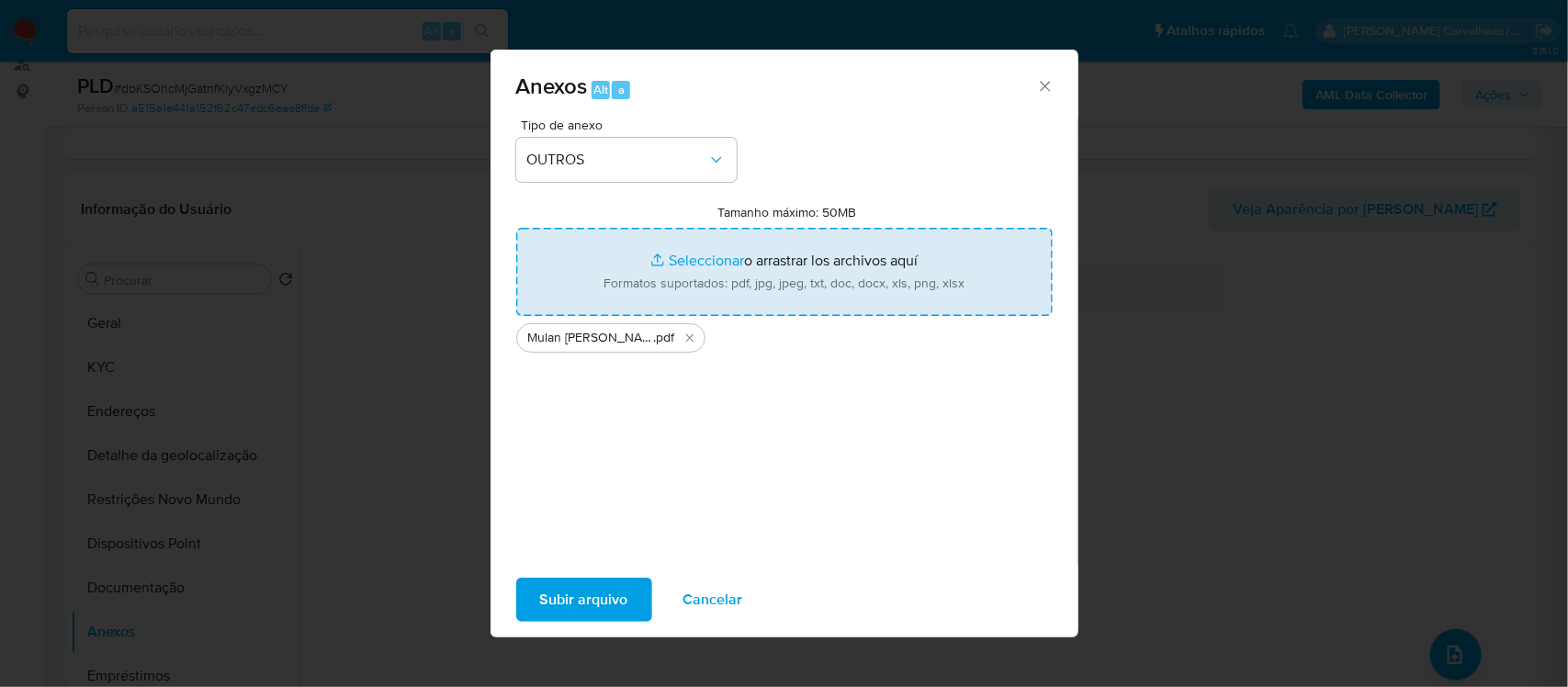
click at [690, 265] on input "Tamanho máximo: 50MB Seleccionar archivos" at bounding box center [784, 271] width 536 height 88
type input "C:\fakepath\SAR - xxx- CPF 06398927443 - INACIO VICTOR MOURA SOARES.pdf"
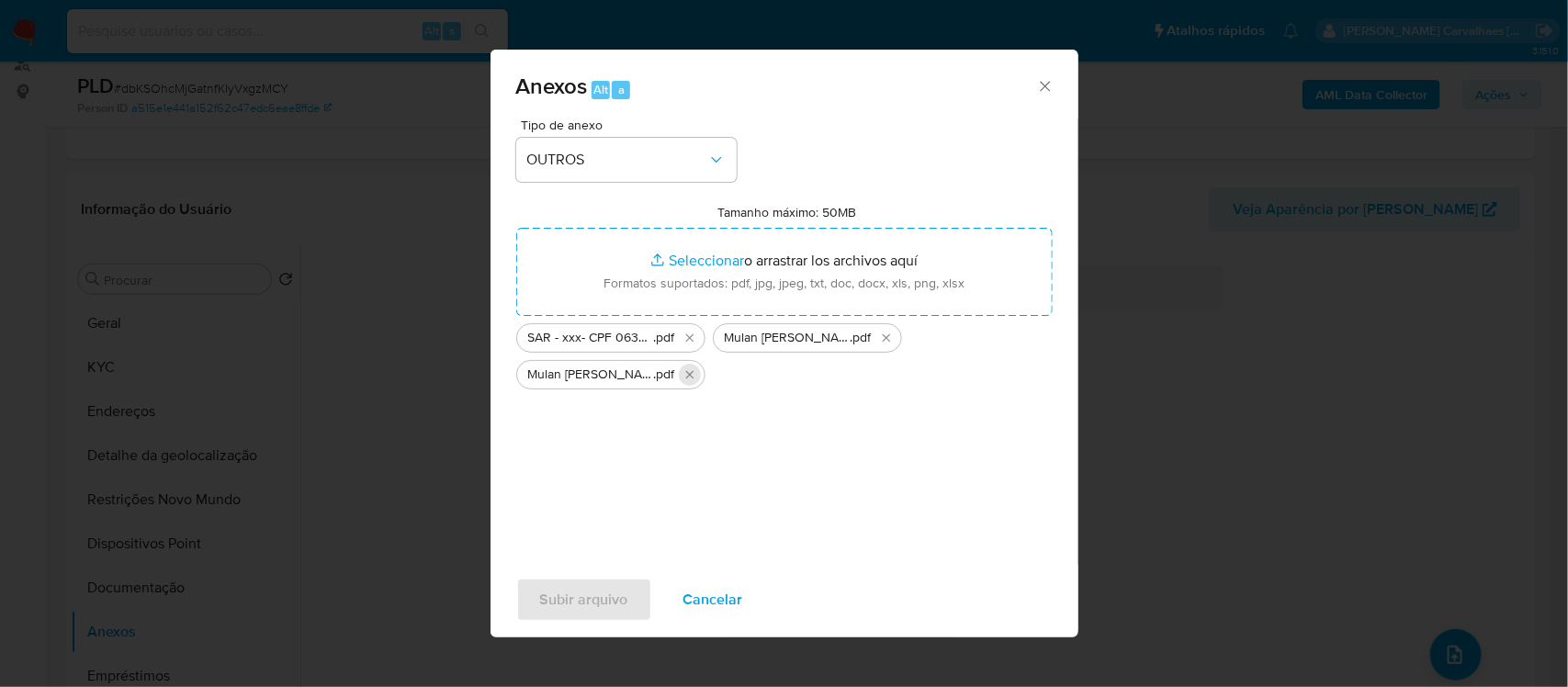
click at [684, 370] on icon "Eliminar Mulan Inacio Victor Moura Soares 550384822_2025_08_11_14_08_01 - Resum…" at bounding box center [690, 375] width 15 height 15
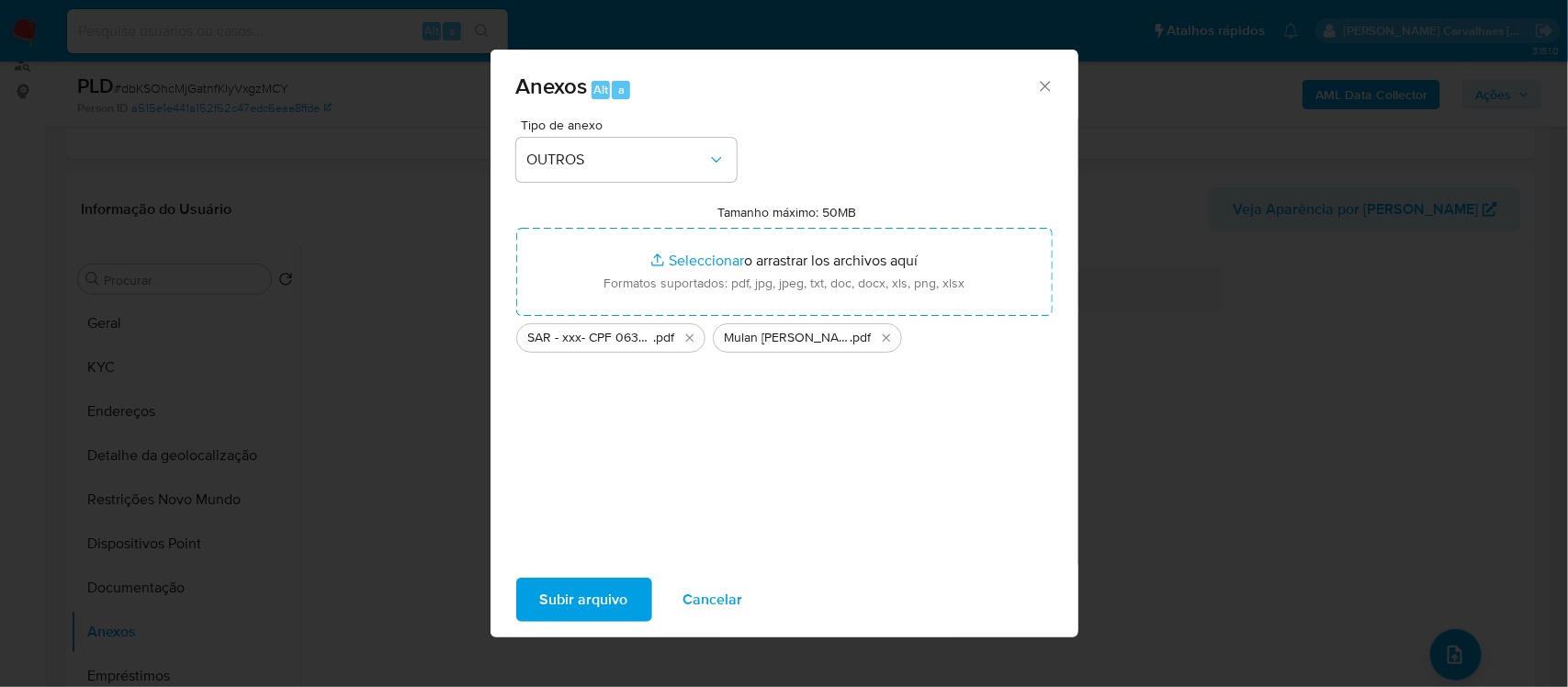
click at [581, 592] on span "Subir arquivo" at bounding box center [584, 599] width 88 height 40
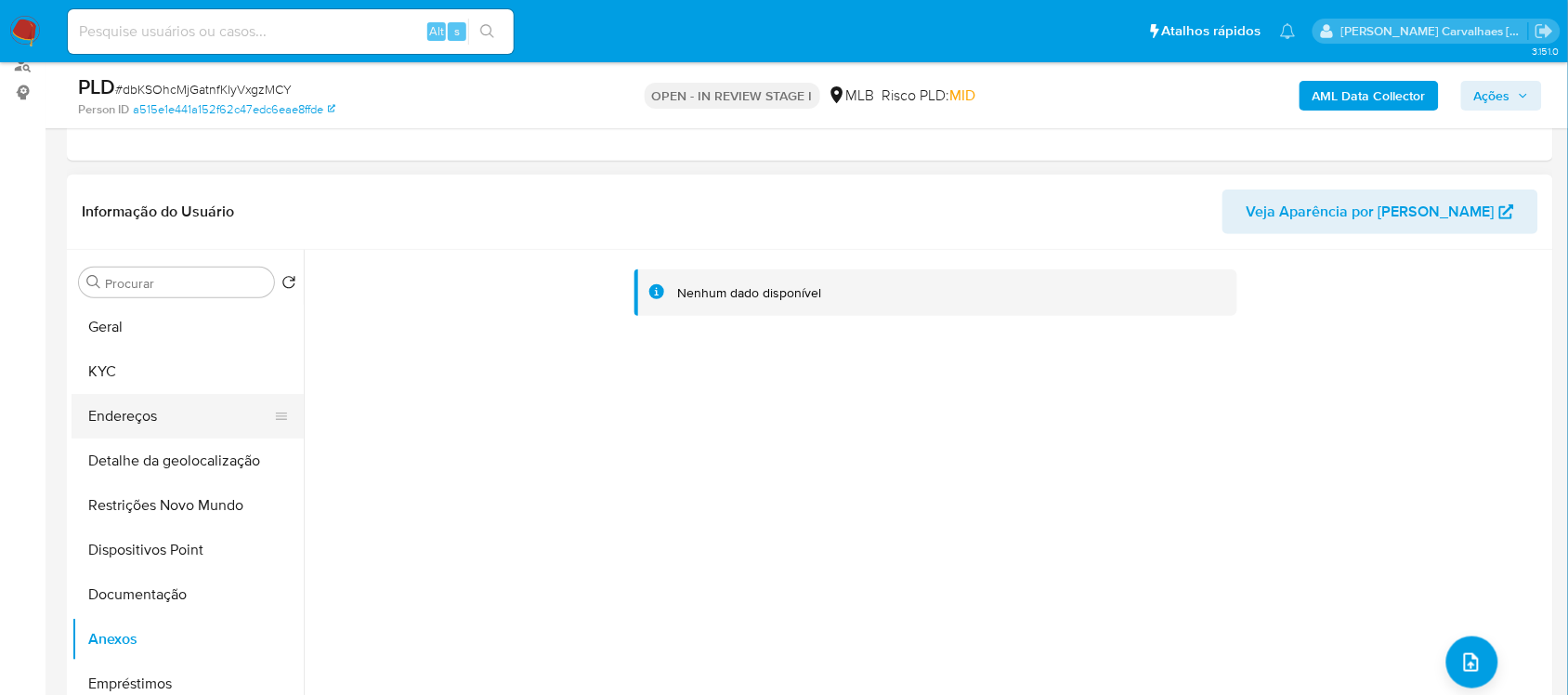
click at [146, 417] on button "Endereços" at bounding box center [181, 416] width 218 height 45
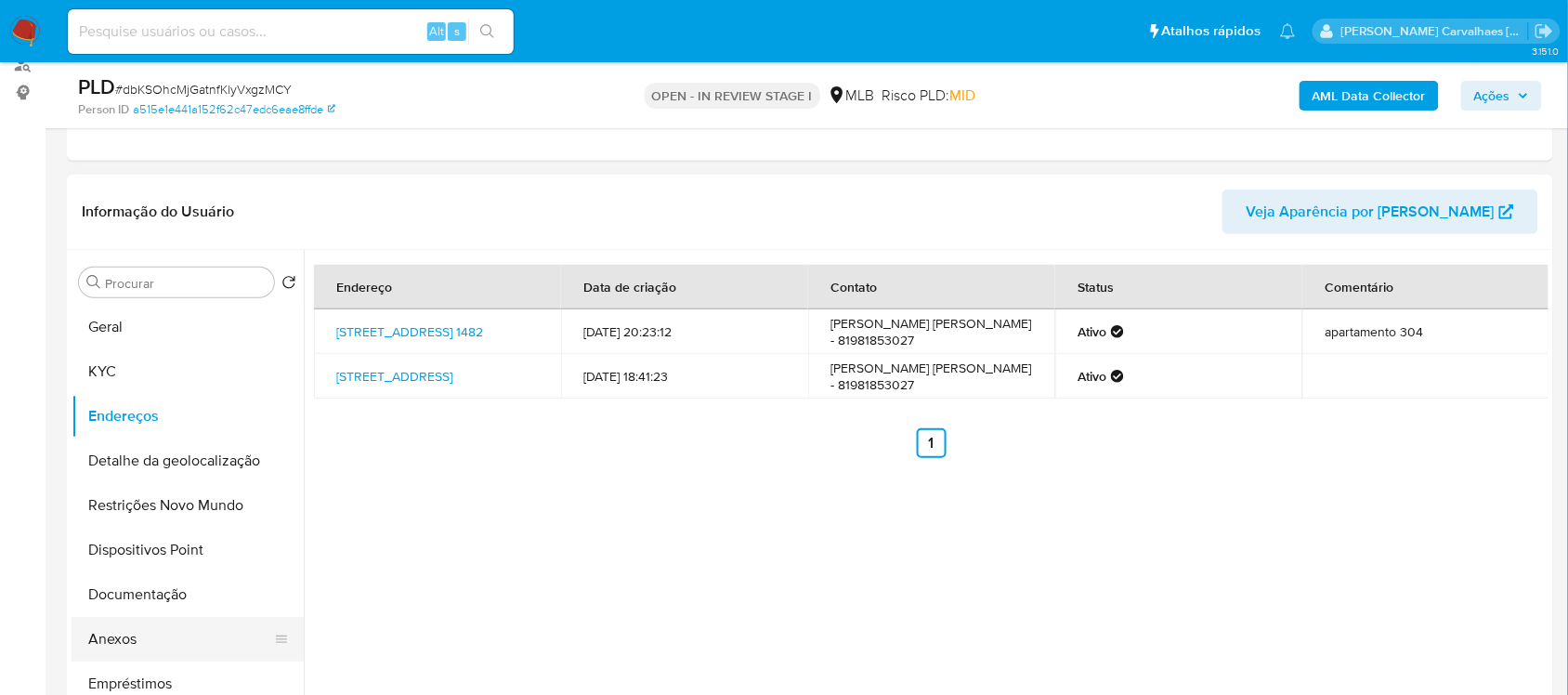
click at [141, 637] on button "Anexos" at bounding box center [181, 639] width 218 height 45
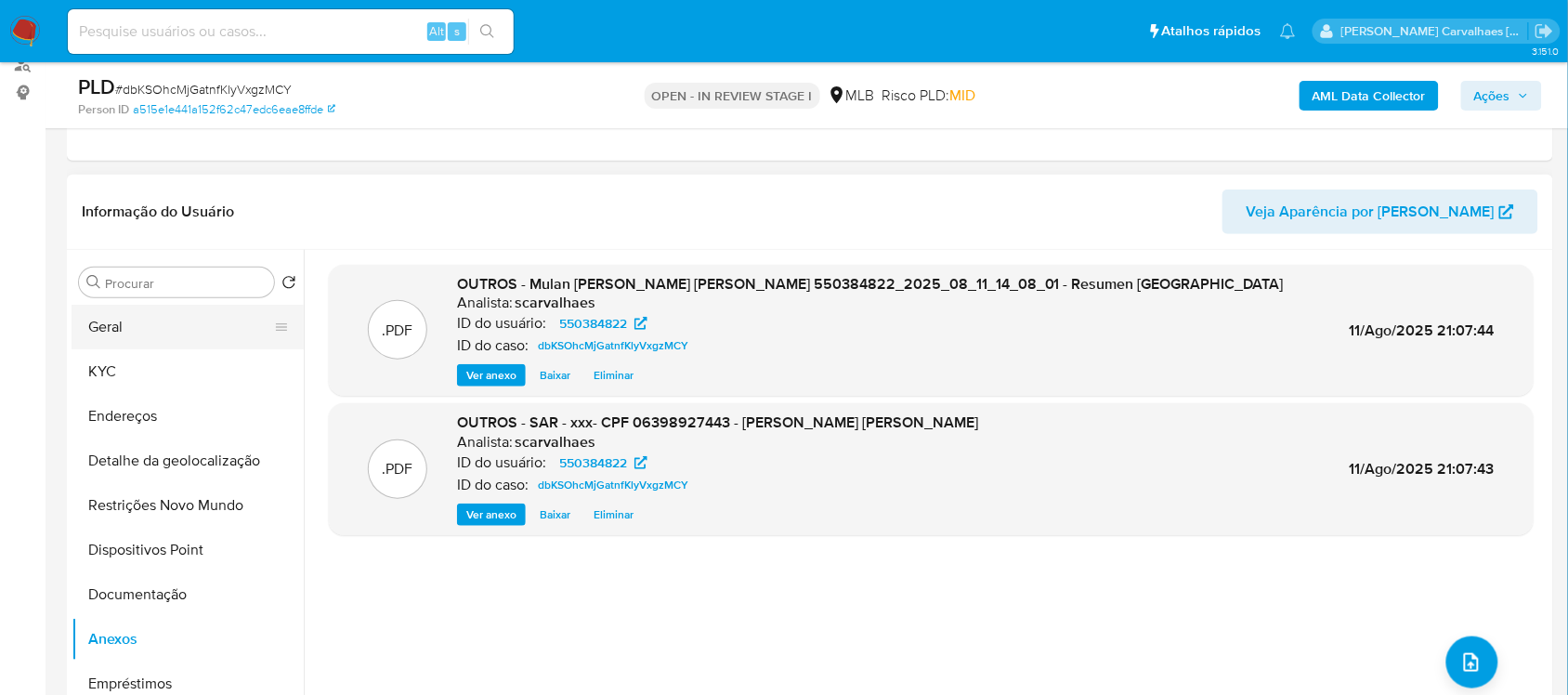
click at [124, 325] on button "Geral" at bounding box center [181, 327] width 218 height 45
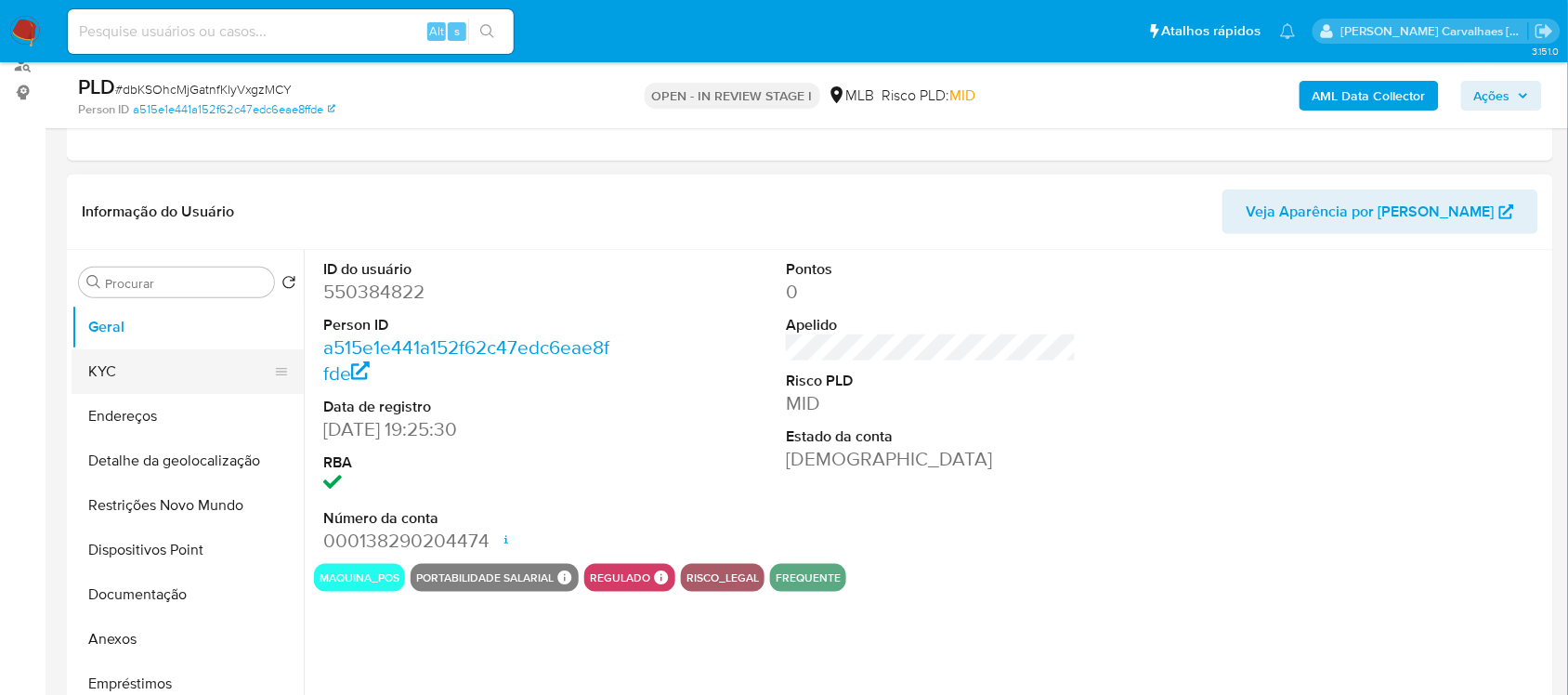
click at [130, 378] on button "KYC" at bounding box center [181, 371] width 218 height 45
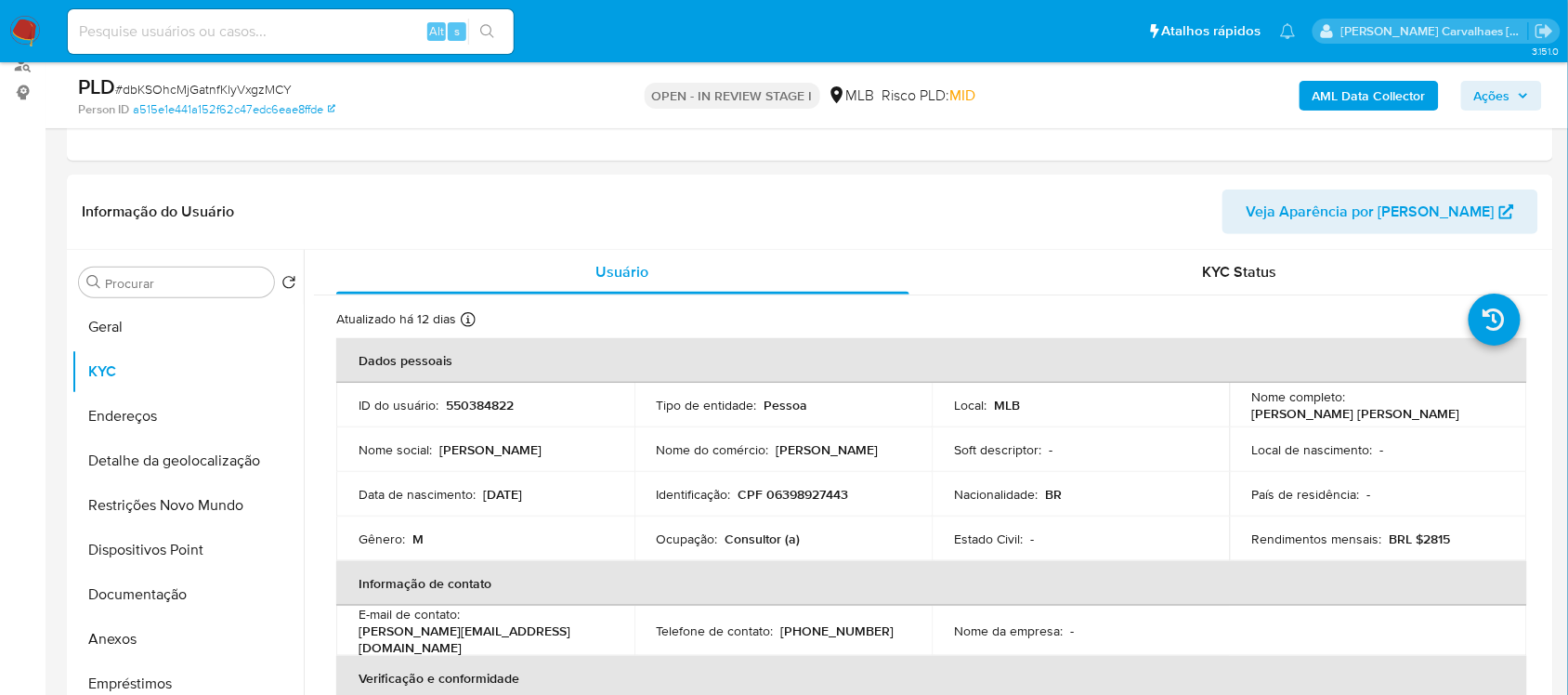
click at [1496, 98] on span "Ações" at bounding box center [1491, 95] width 36 height 29
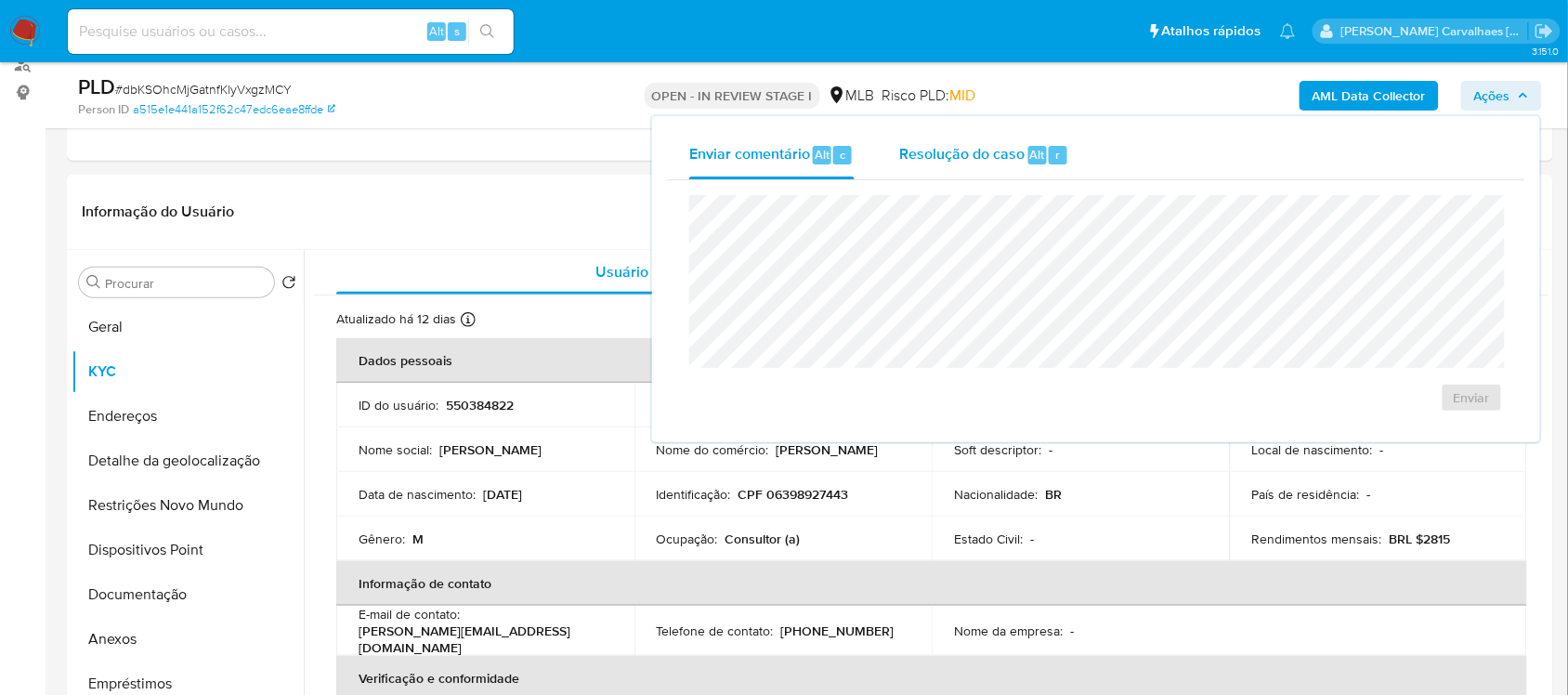
click at [944, 168] on div "Resolução do caso Alt r" at bounding box center [984, 154] width 170 height 48
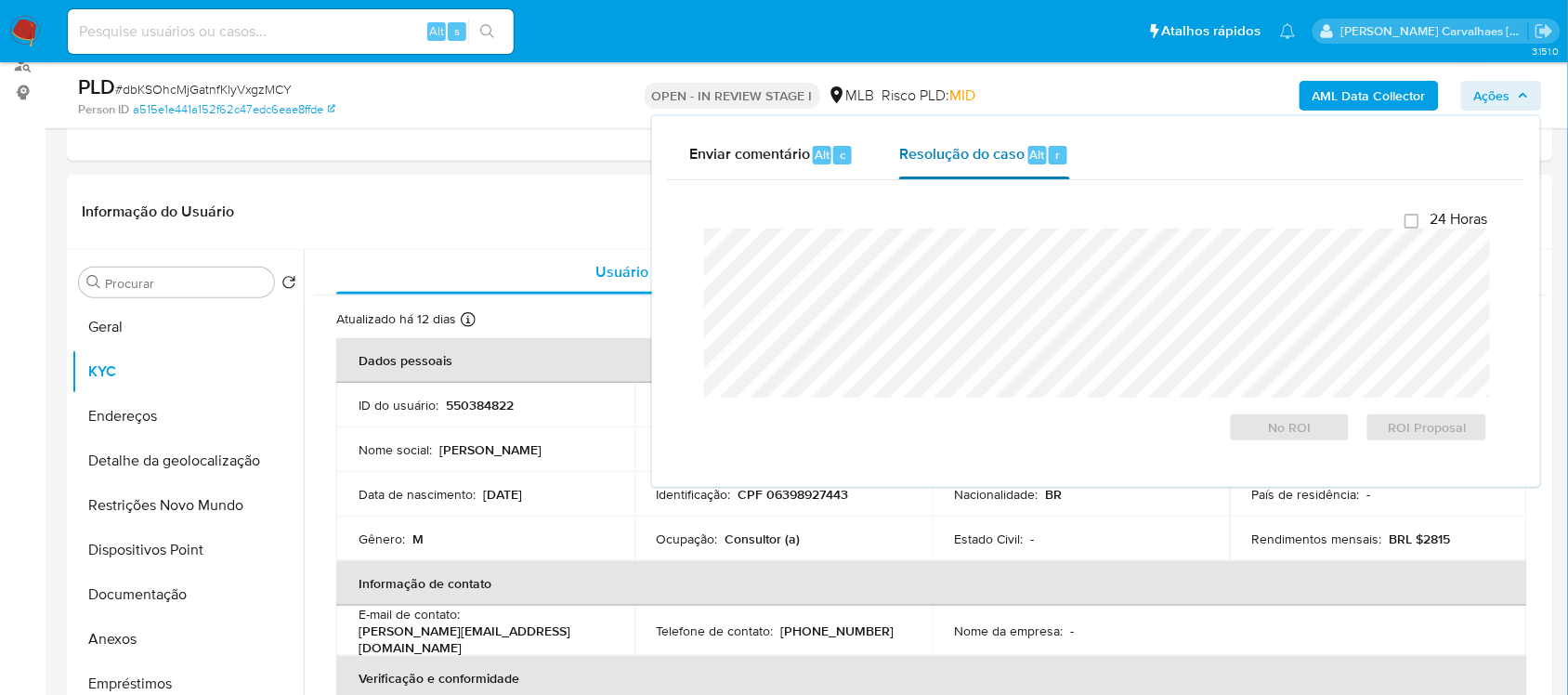
click at [981, 151] on span "Resolução do caso" at bounding box center [961, 153] width 125 height 22
click at [1441, 424] on span "ROI Proposal" at bounding box center [1426, 427] width 97 height 26
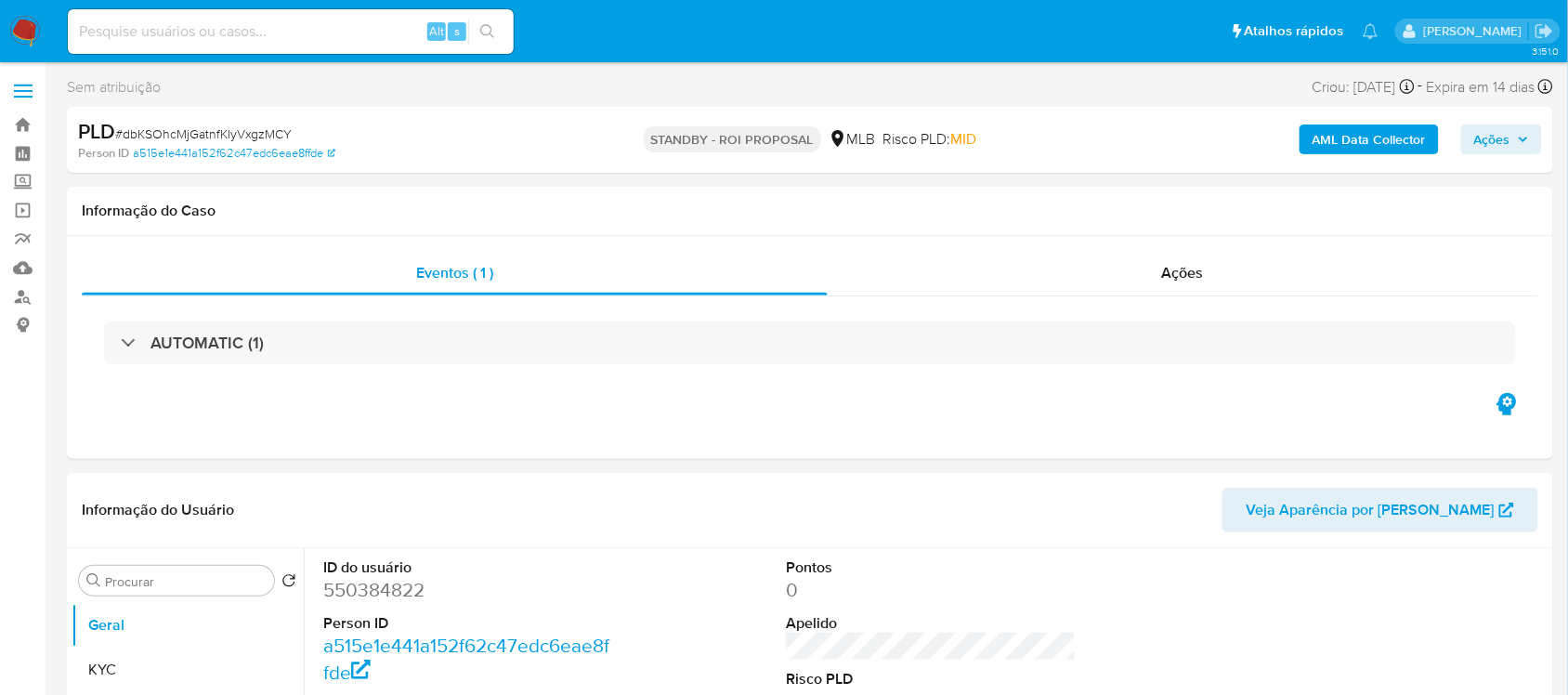
select select "10"
click at [210, 620] on button "Geral" at bounding box center [181, 625] width 218 height 45
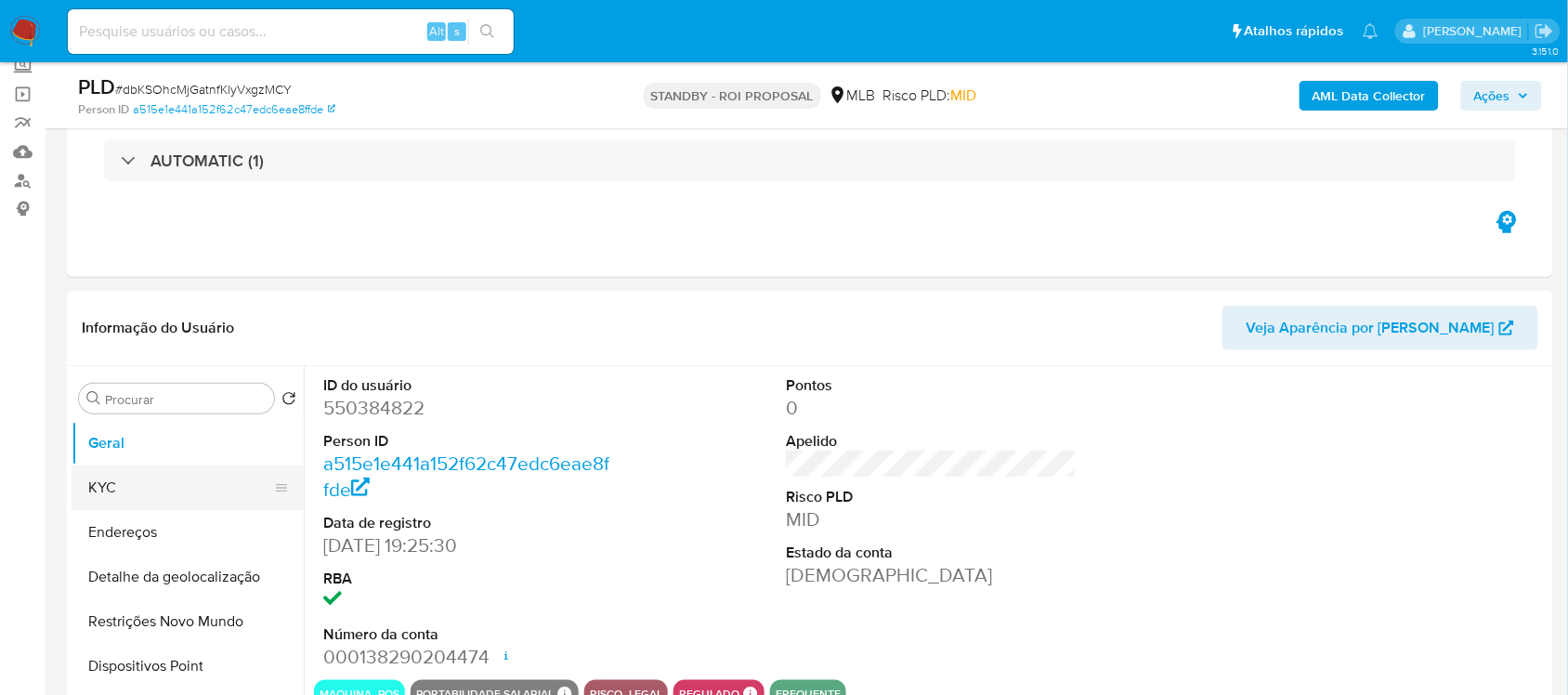
click at [136, 486] on button "KYC" at bounding box center [181, 488] width 218 height 45
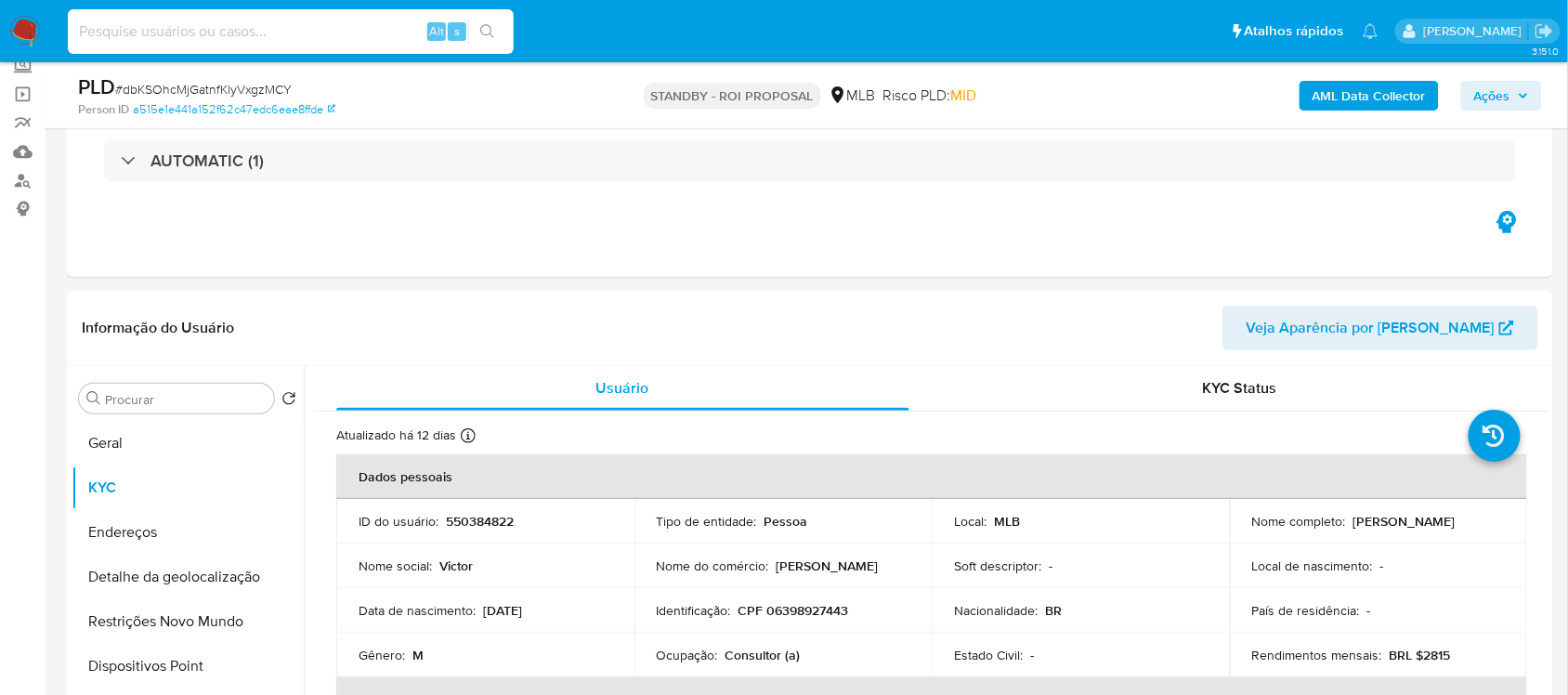
paste input "ccVzZNDdBaVs58GfzIQUOJ8n"
type input "ccVzZNDdBaVs58GfzIQUOJ8n"
click at [487, 28] on icon "search-icon" at bounding box center [487, 32] width 15 height 15
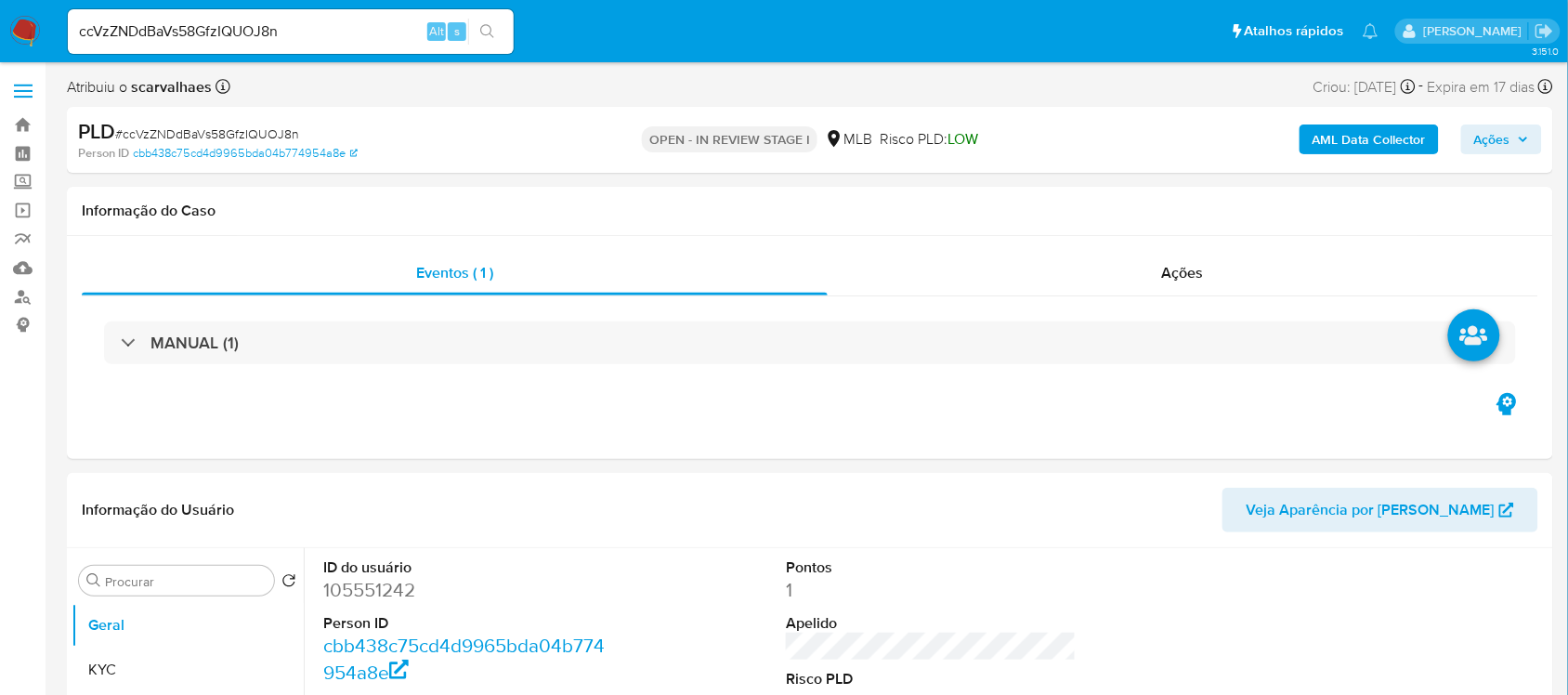
select select "10"
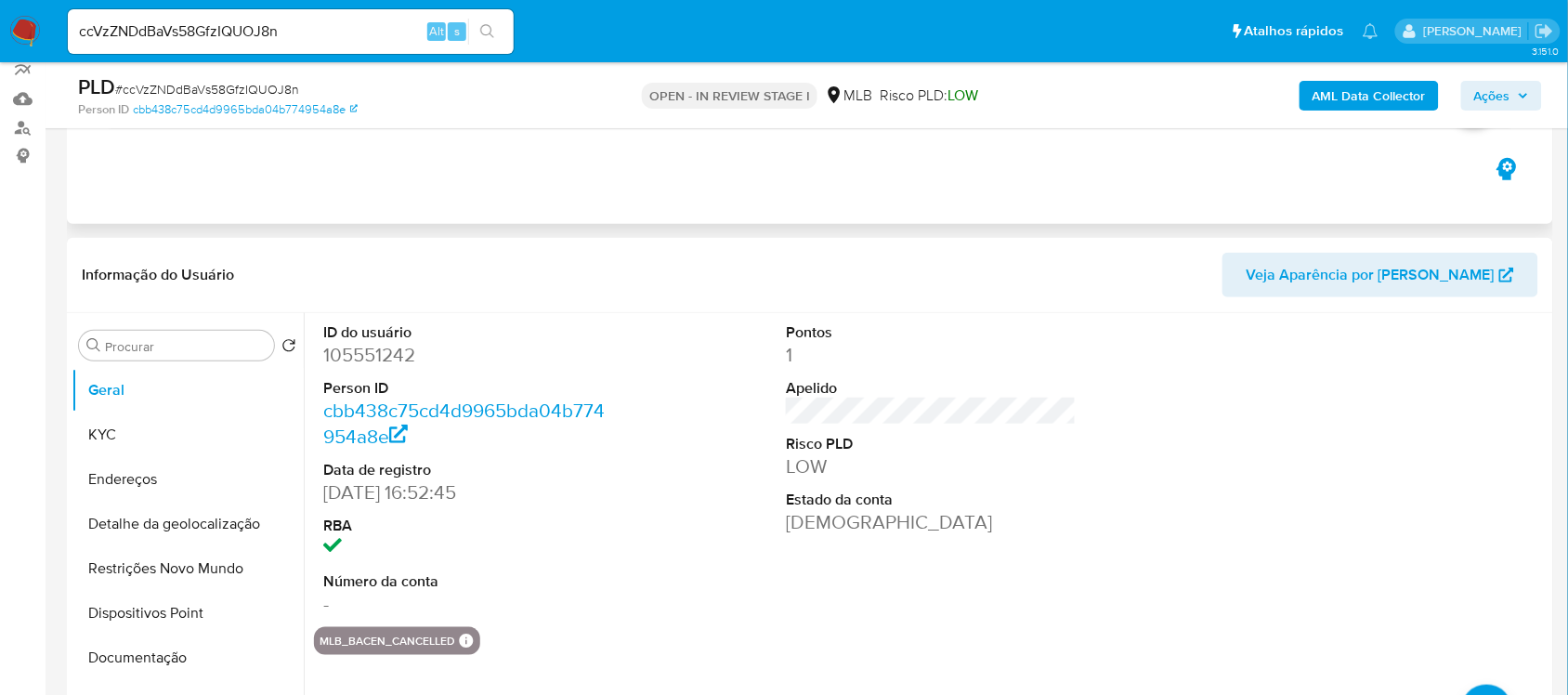
scroll to position [232, 0]
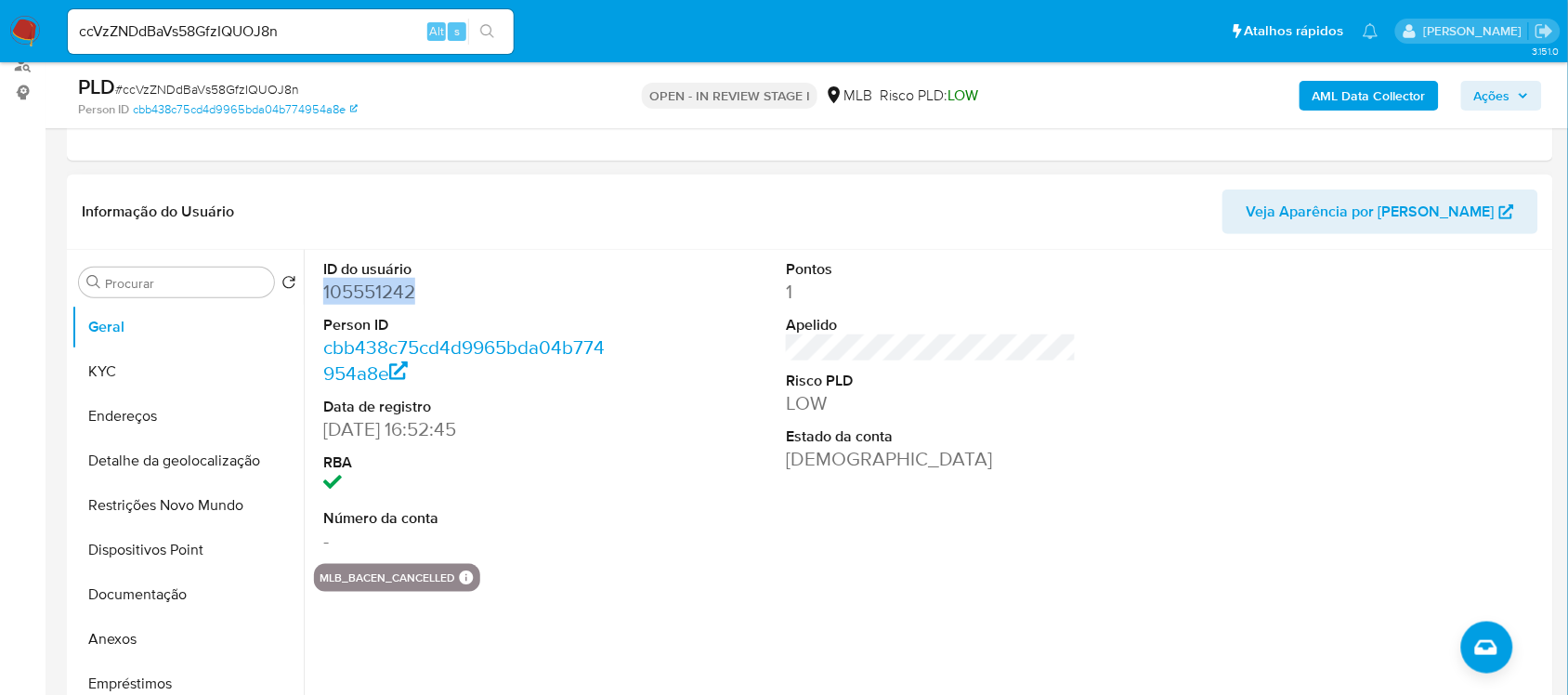
drag, startPoint x: 325, startPoint y: 294, endPoint x: 415, endPoint y: 291, distance: 90.0
click at [415, 291] on dd "105551242" at bounding box center [468, 291] width 290 height 26
copy dd "105551242"
click at [167, 319] on button "Geral" at bounding box center [181, 327] width 218 height 45
click at [118, 370] on button "KYC" at bounding box center [181, 371] width 218 height 45
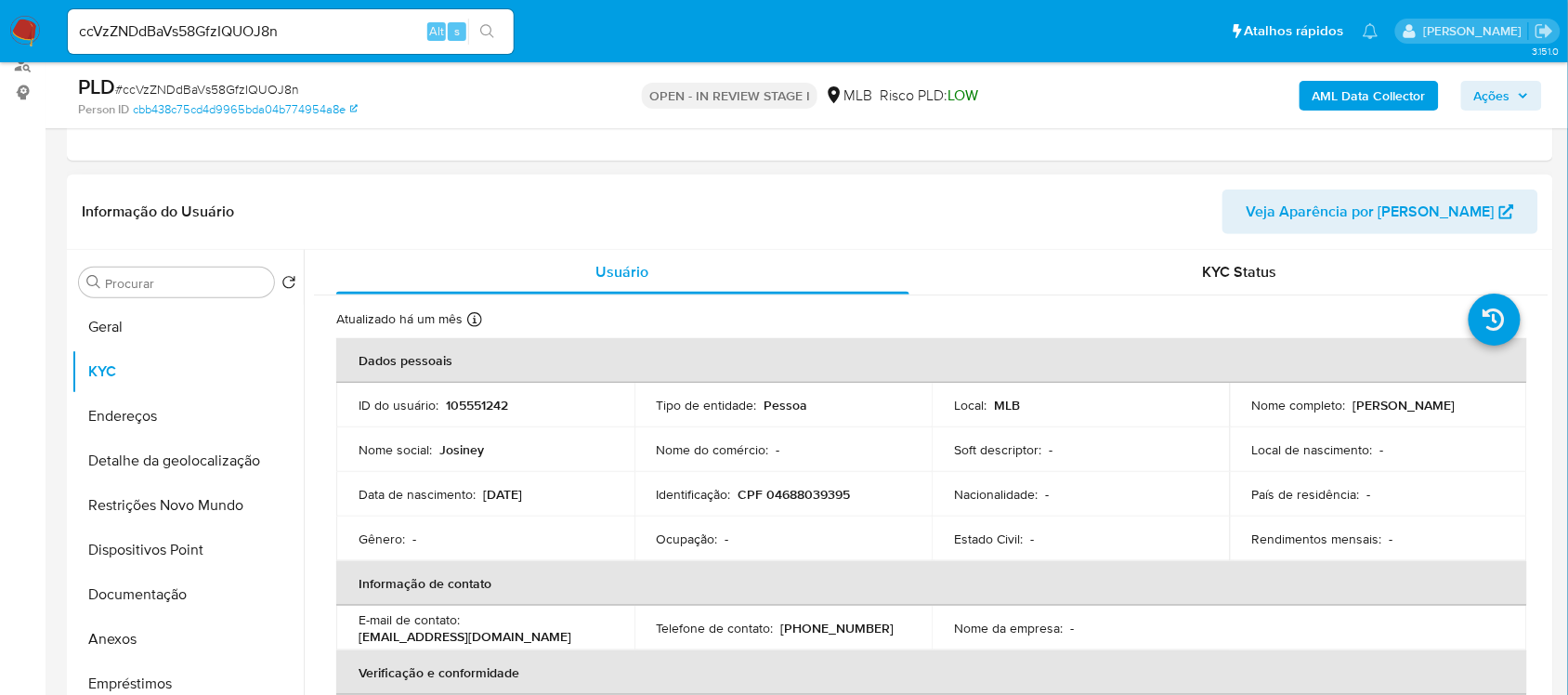
scroll to position [116, 0]
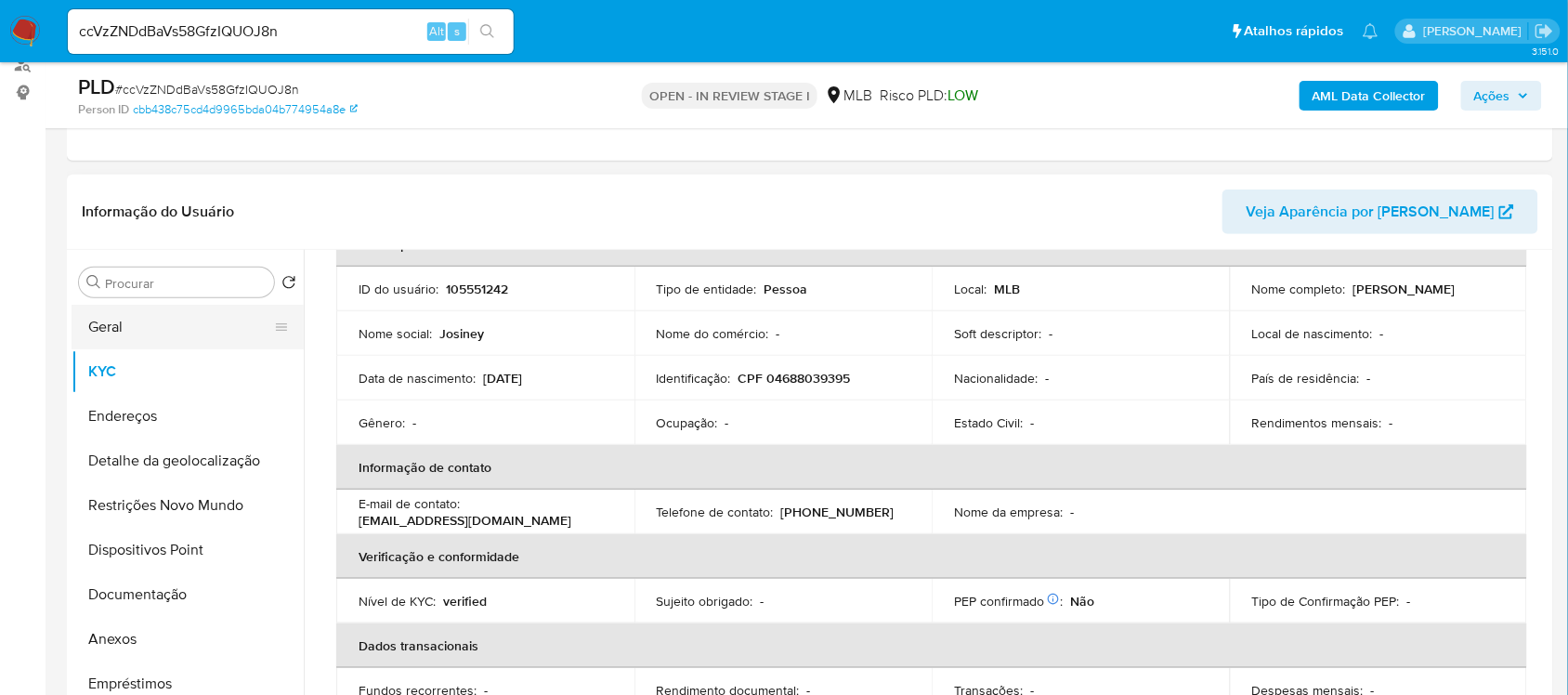
click at [202, 323] on button "Geral" at bounding box center [181, 327] width 218 height 45
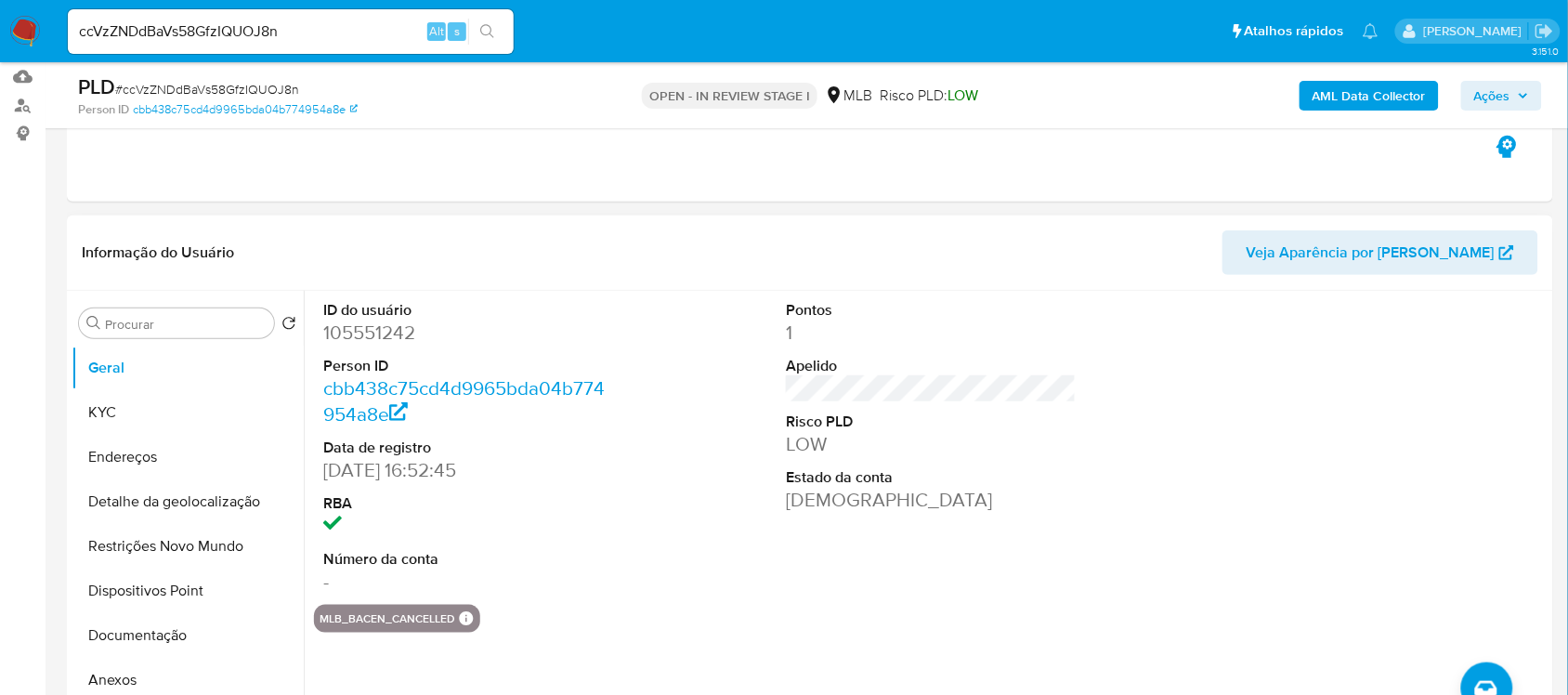
scroll to position [232, 0]
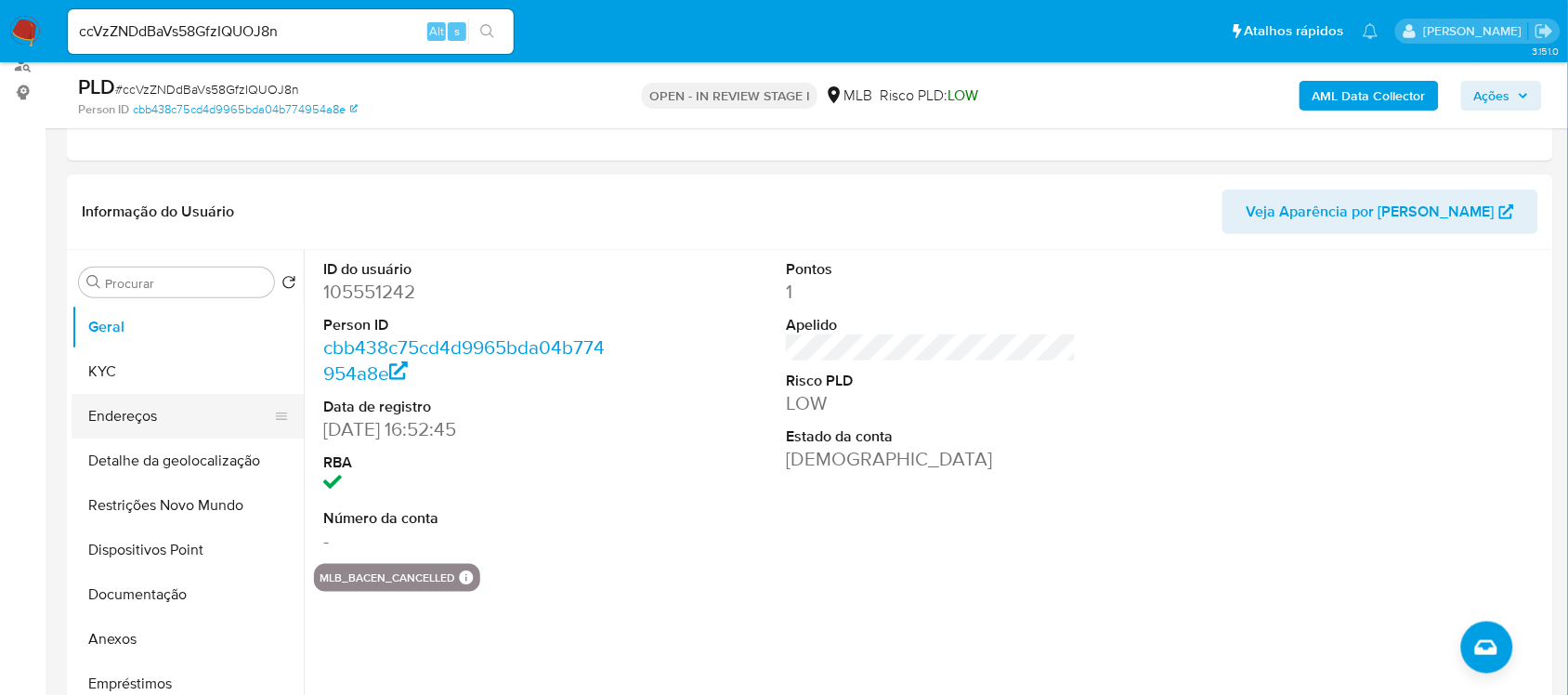
click at [139, 410] on button "Endereços" at bounding box center [181, 416] width 218 height 45
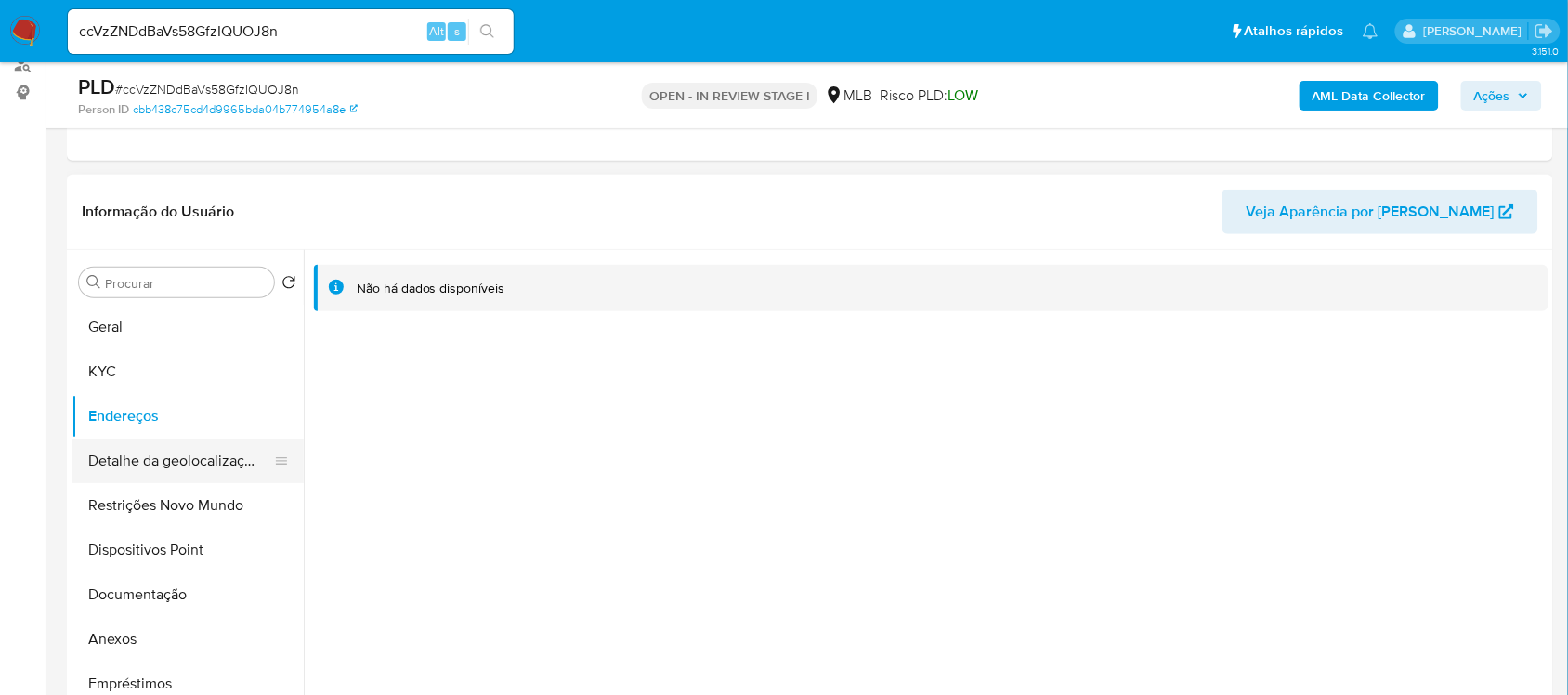
click at [206, 468] on button "Detalhe da geolocalização" at bounding box center [181, 460] width 218 height 45
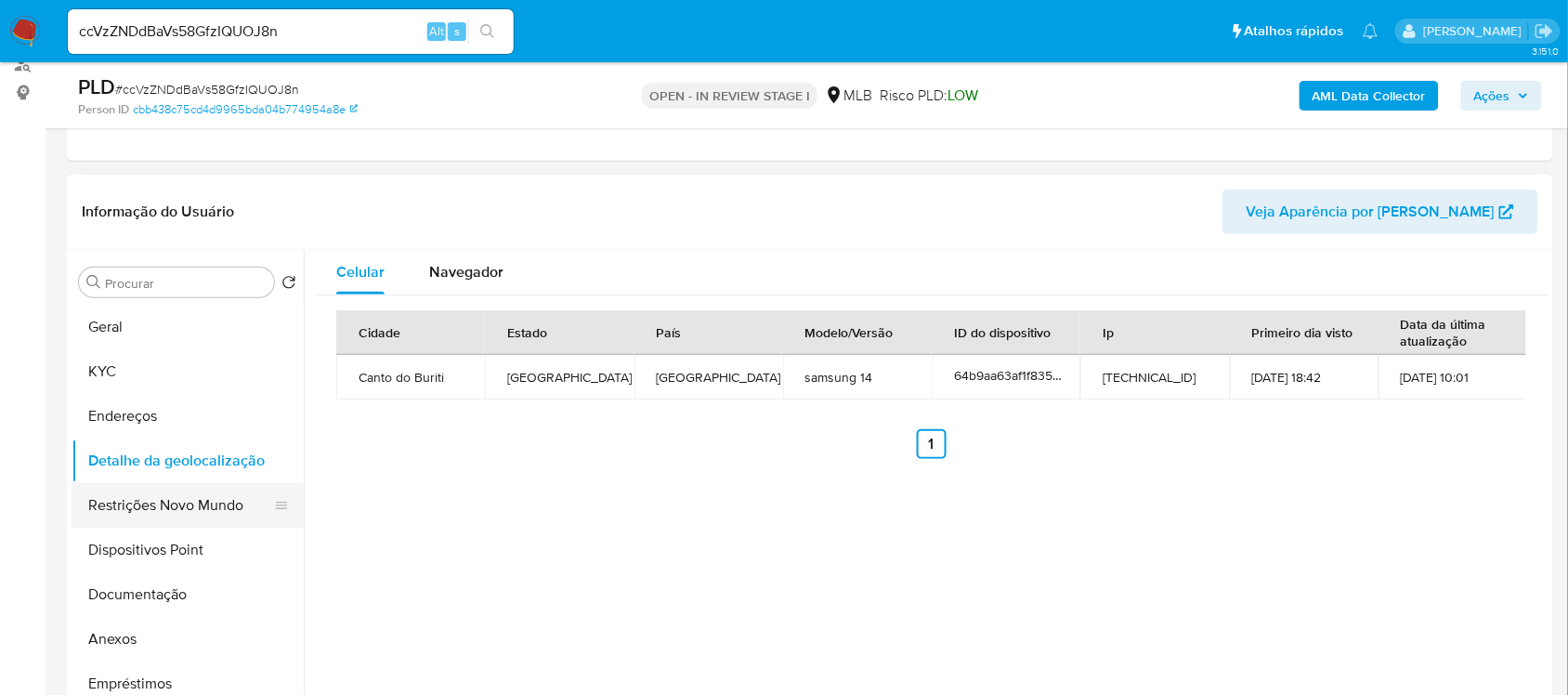
click at [188, 513] on button "Restrições Novo Mundo" at bounding box center [181, 505] width 218 height 45
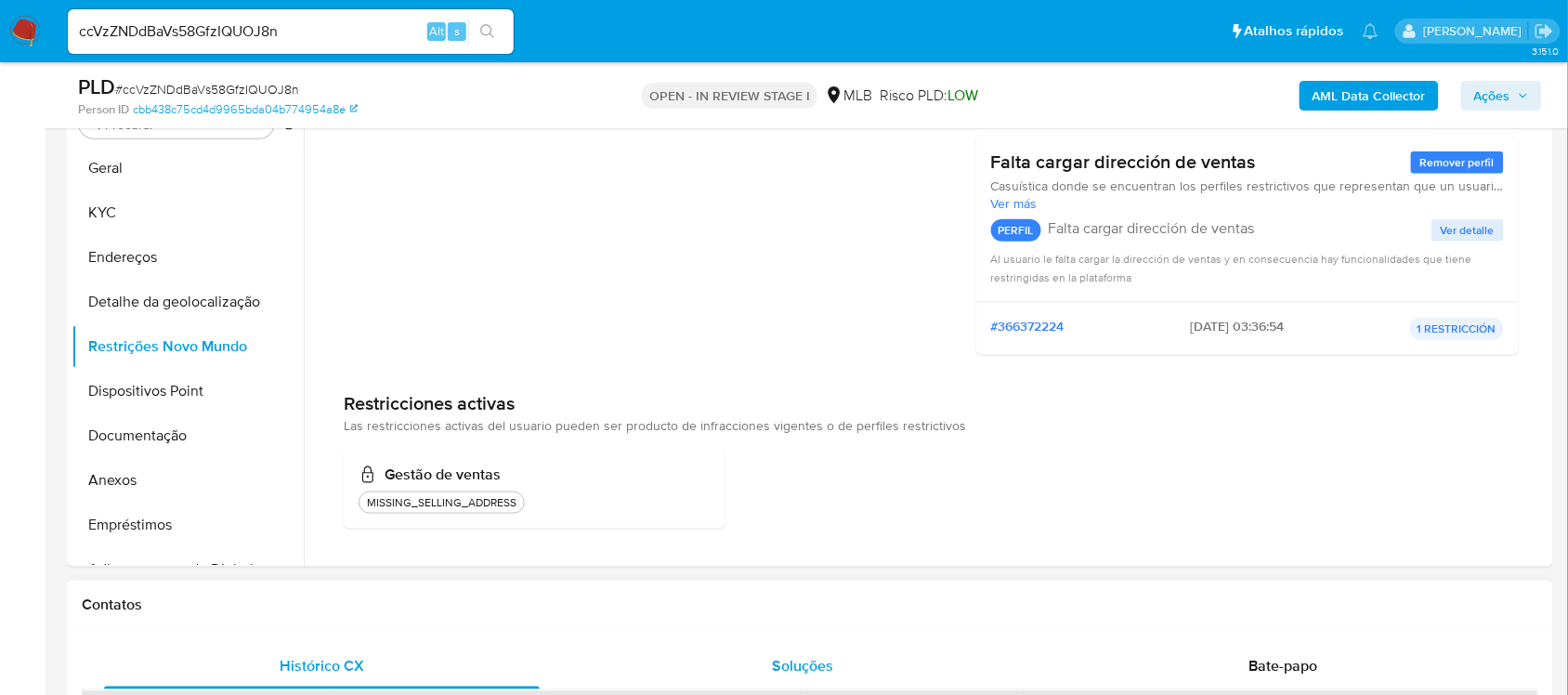
scroll to position [560, 0]
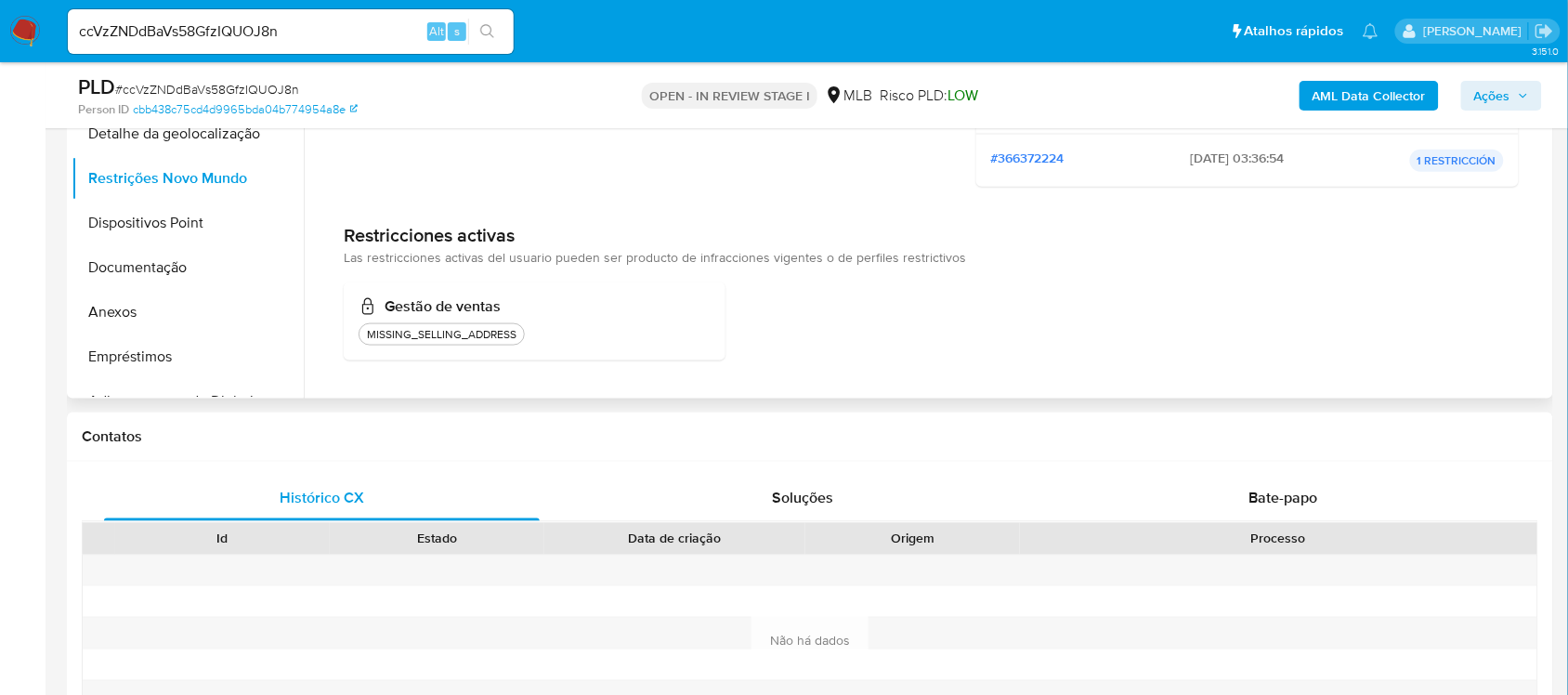
drag, startPoint x: 203, startPoint y: 235, endPoint x: 600, endPoint y: 253, distance: 397.4
click at [204, 235] on button "Dispositivos Point" at bounding box center [187, 223] width 232 height 45
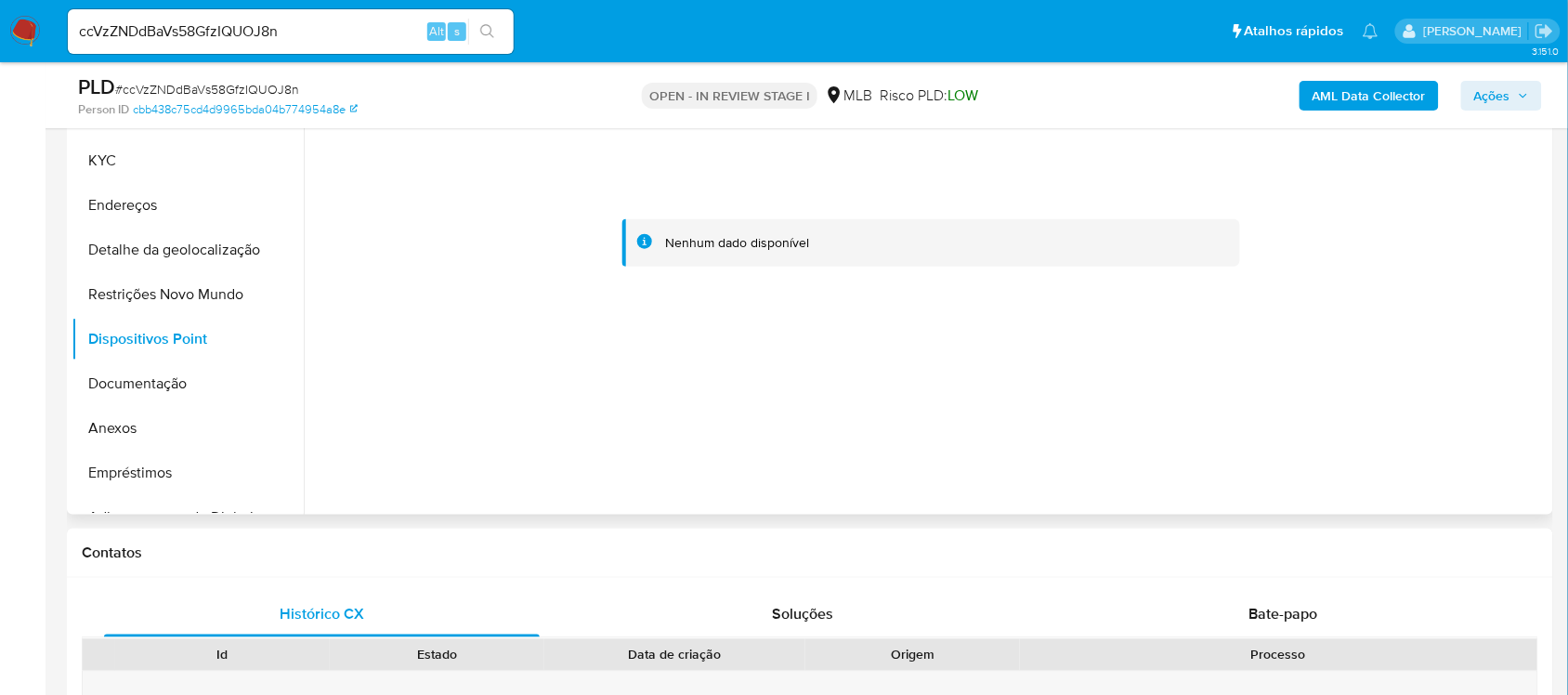
scroll to position [327, 0]
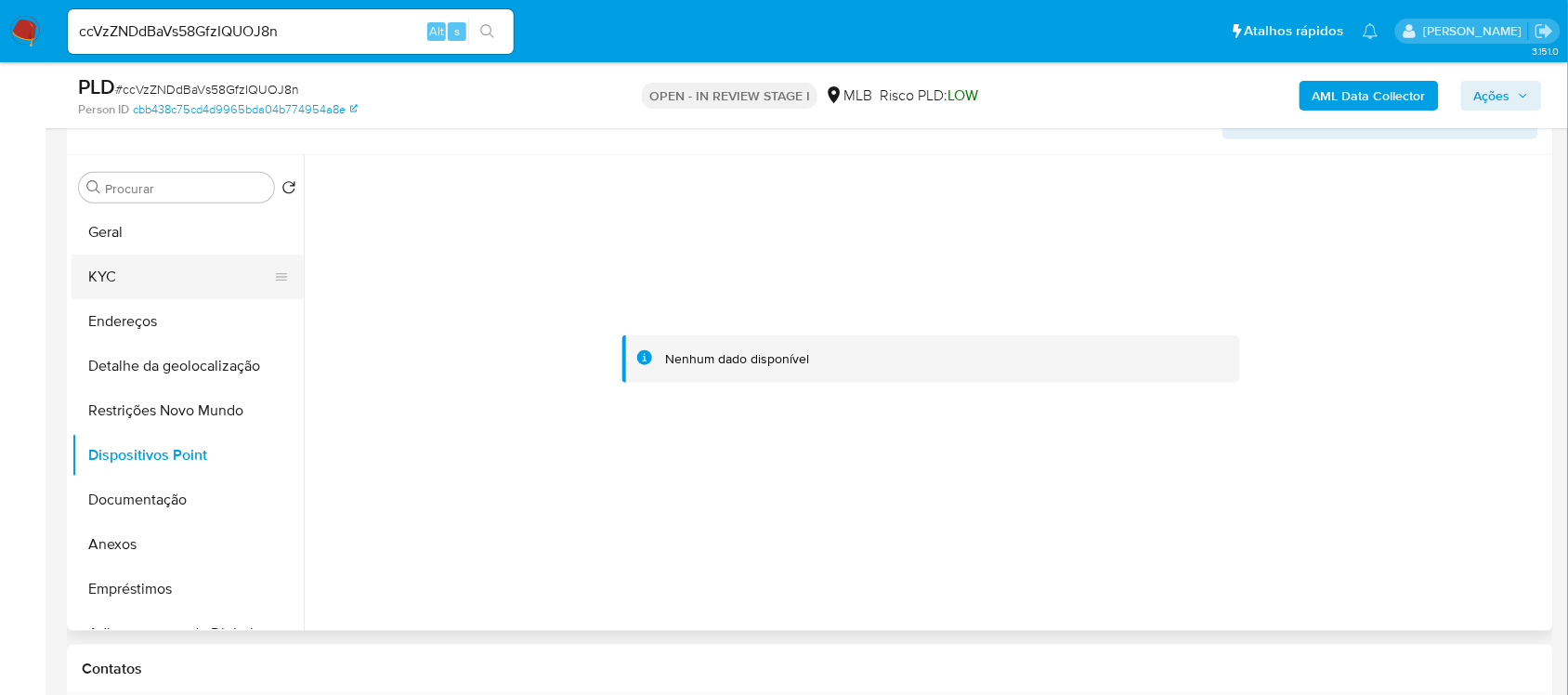
click at [107, 271] on button "KYC" at bounding box center [181, 276] width 218 height 45
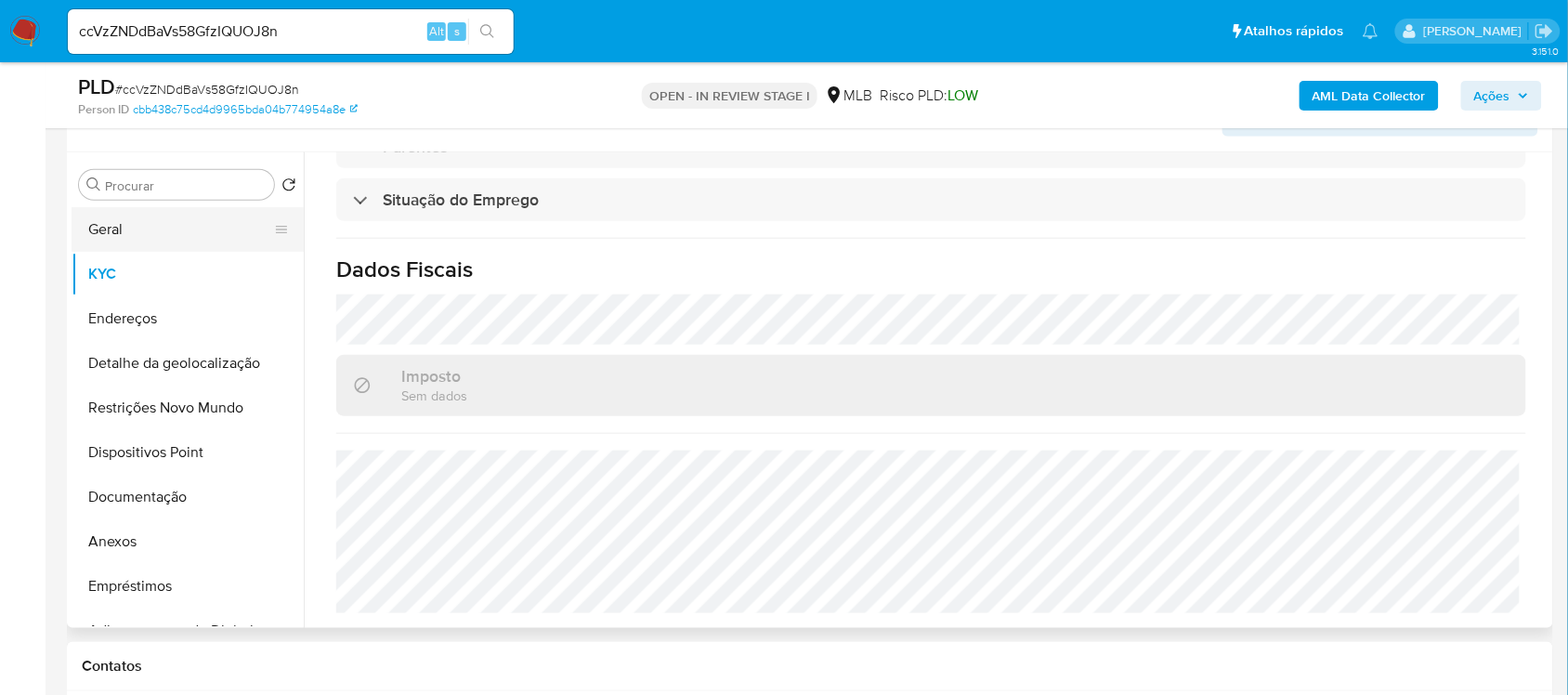
scroll to position [211, 0]
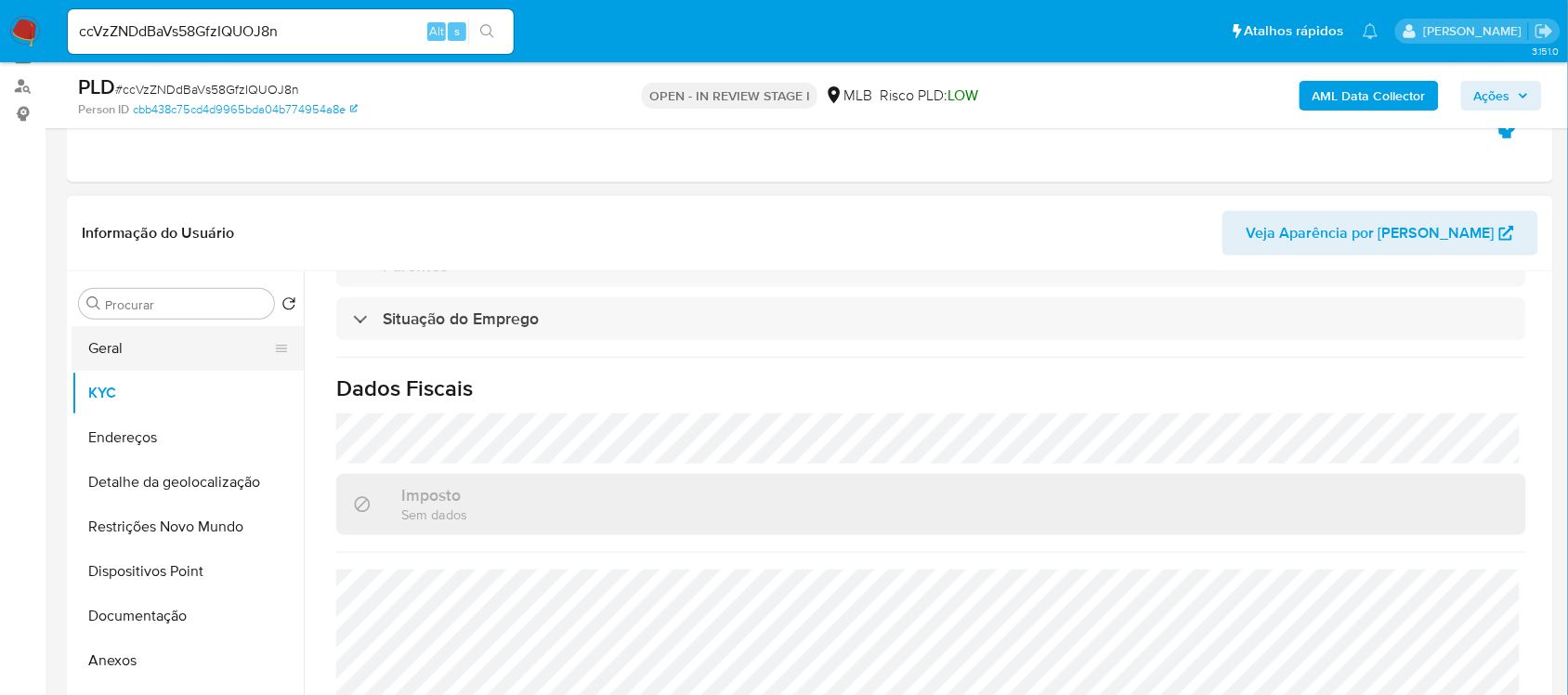
click at [176, 348] on button "Geral" at bounding box center [181, 348] width 218 height 45
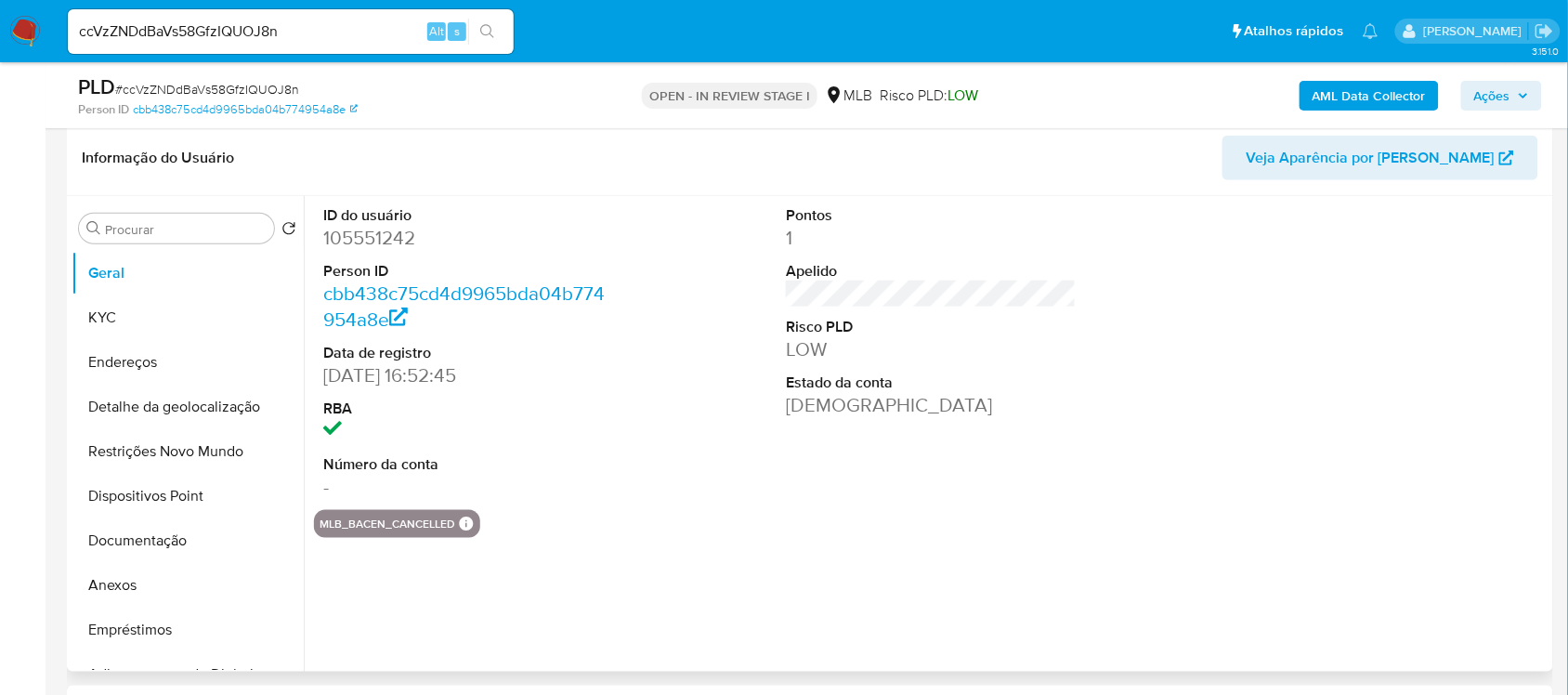
scroll to position [327, 0]
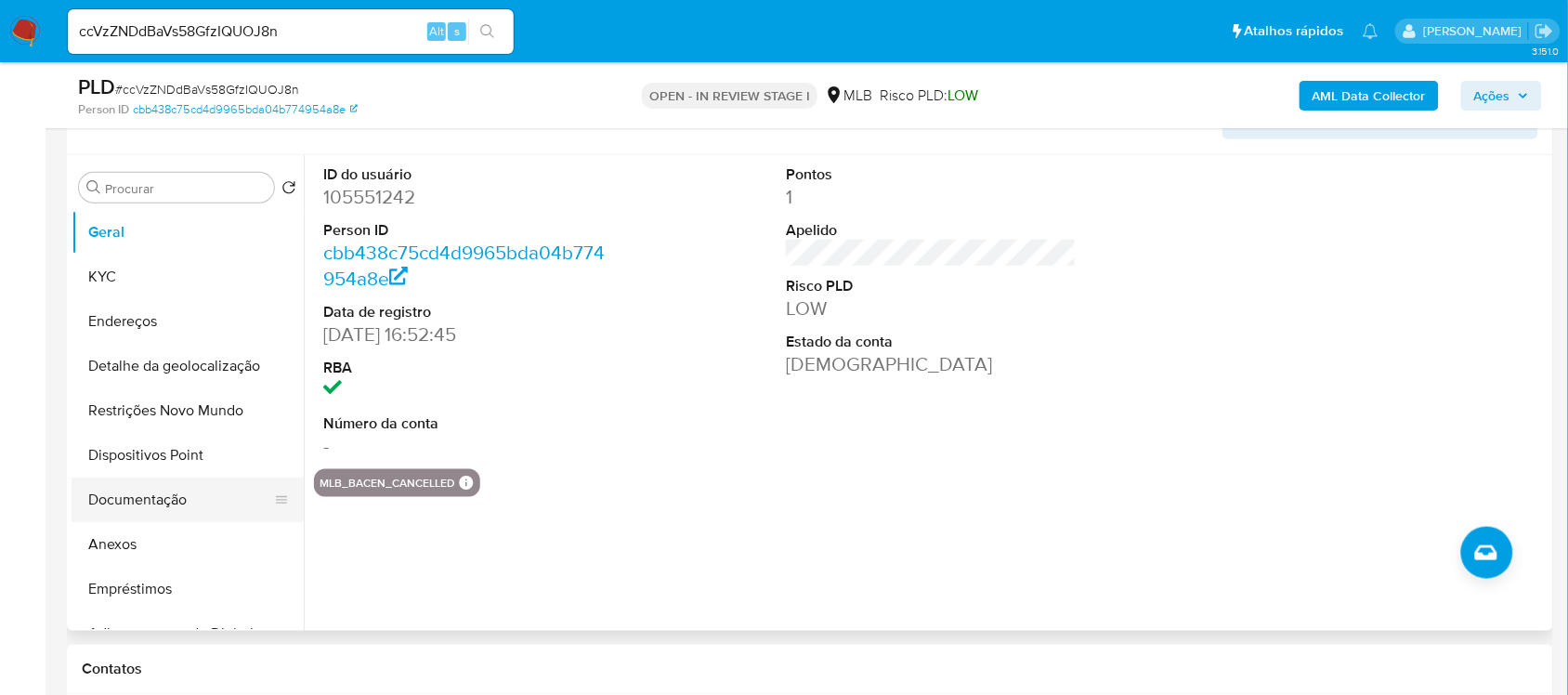
click at [207, 508] on button "Documentação" at bounding box center [181, 499] width 218 height 45
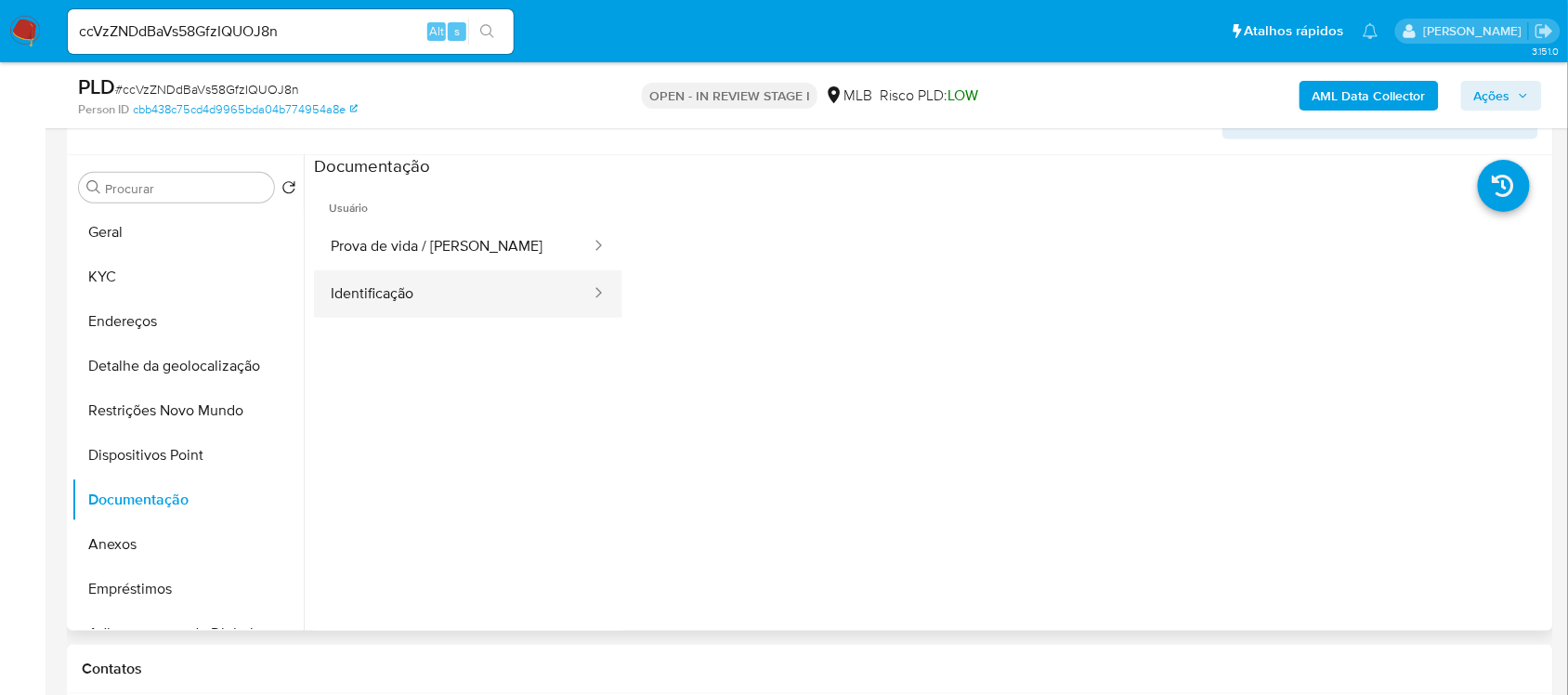
click at [466, 294] on button "Identificação" at bounding box center [453, 294] width 278 height 47
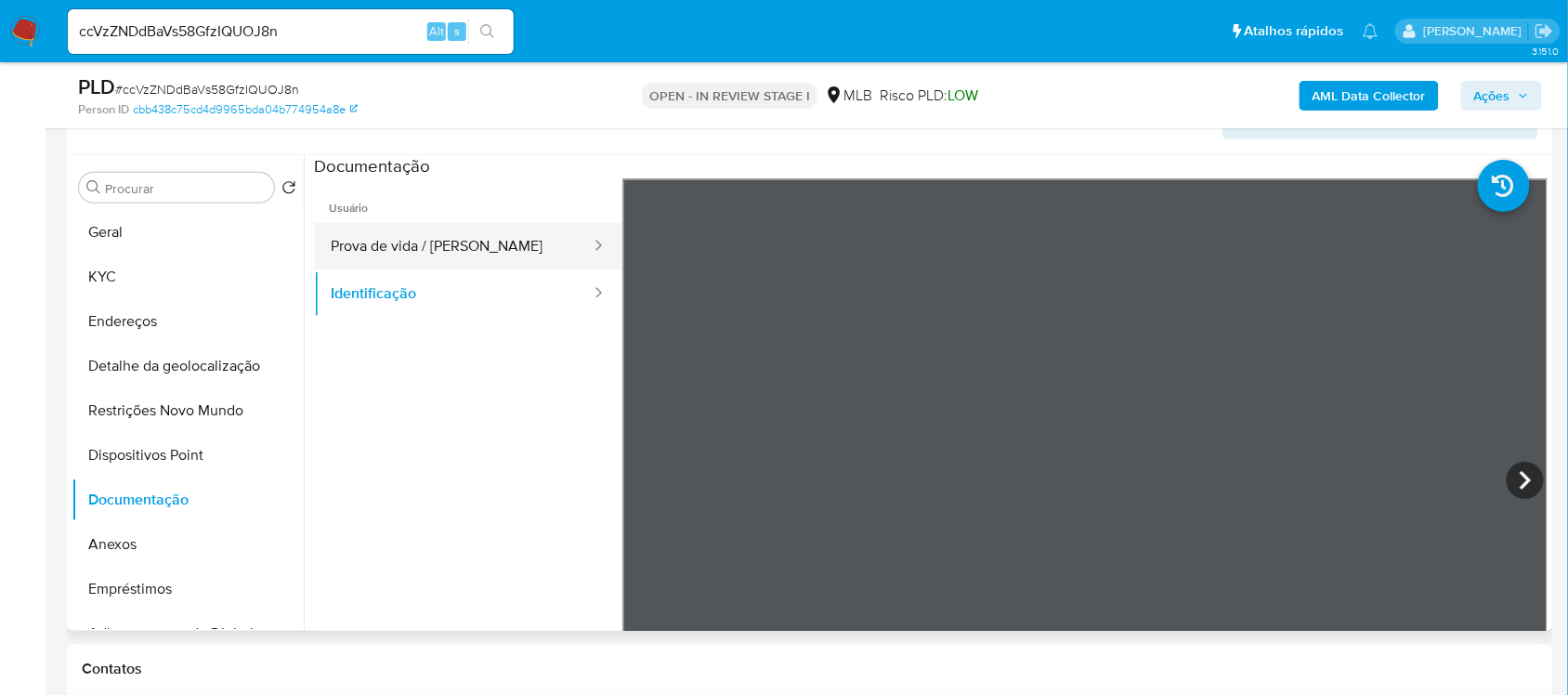
click at [423, 237] on button "Prova de vida / Selfie" at bounding box center [453, 247] width 278 height 47
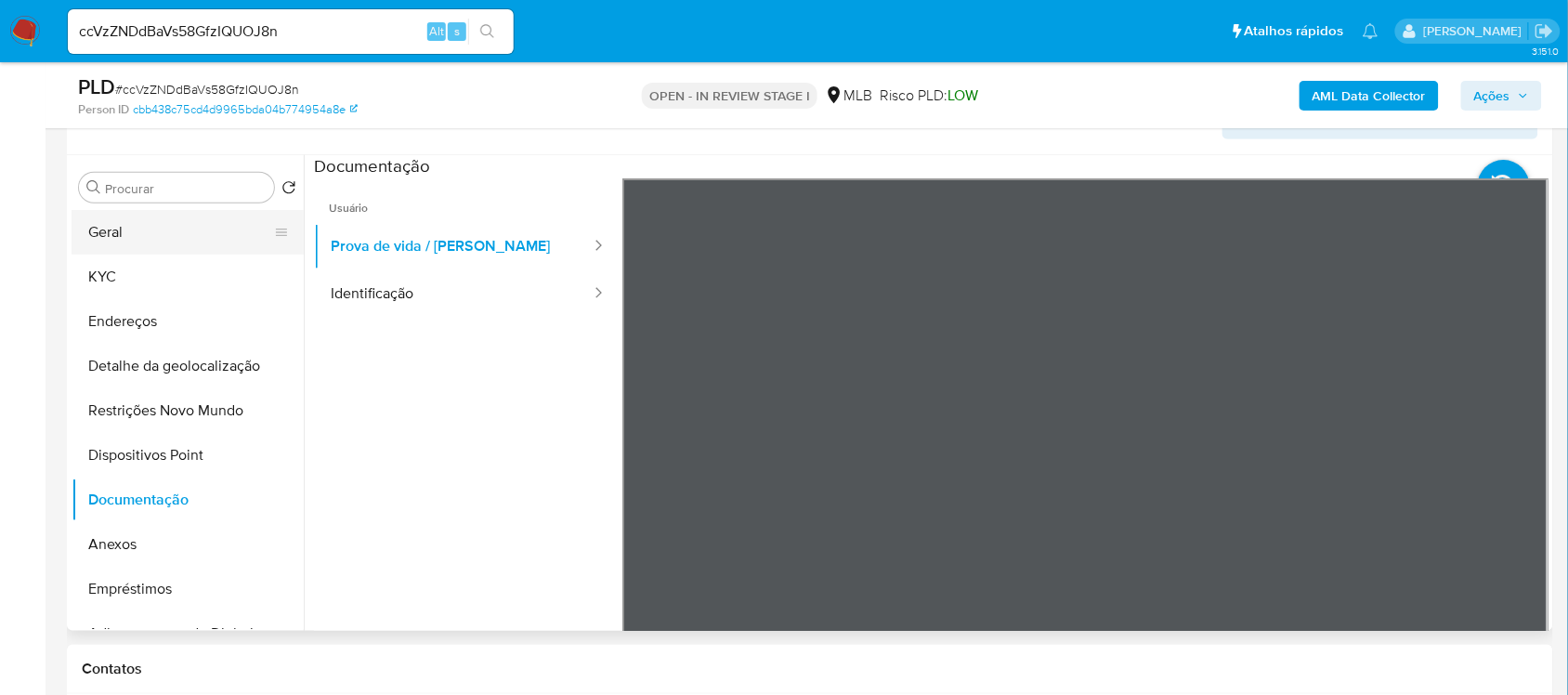
click at [181, 235] on button "Geral" at bounding box center [181, 232] width 218 height 45
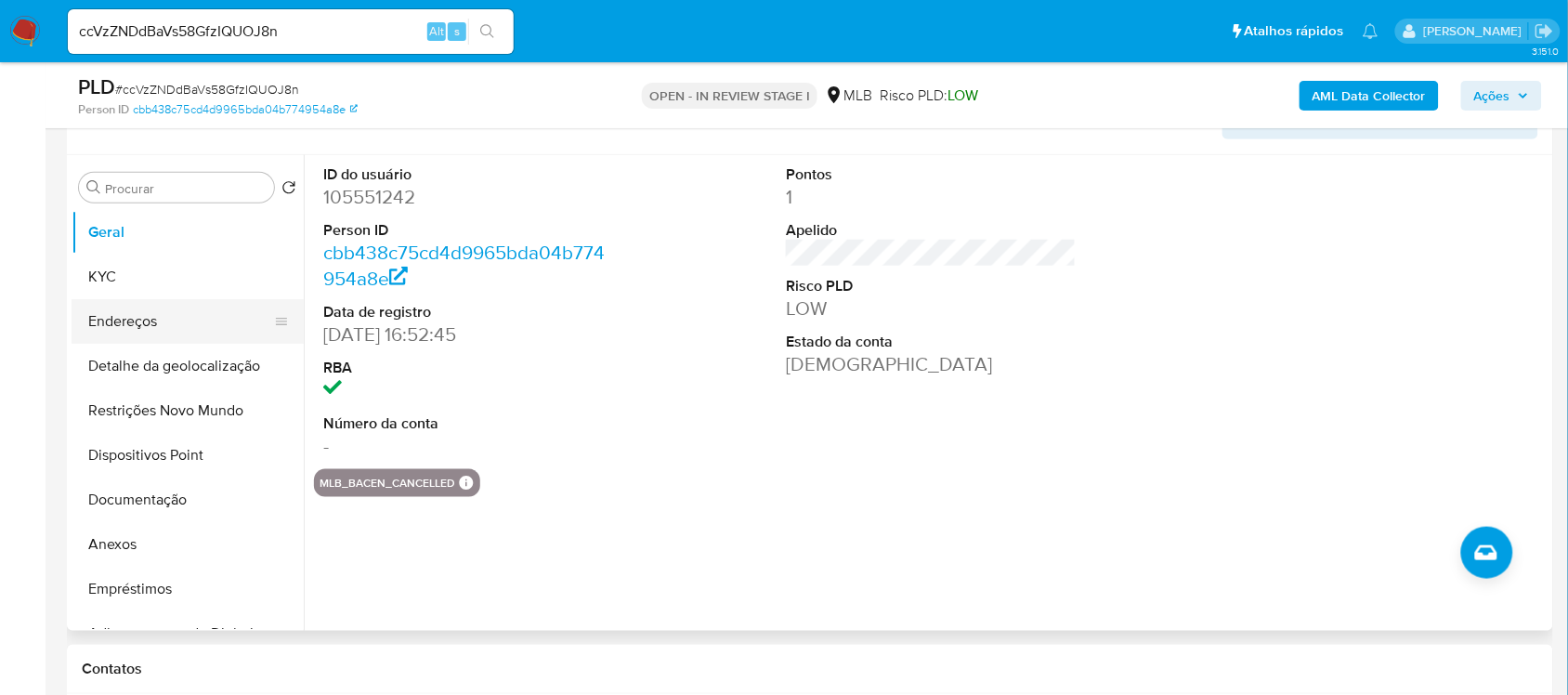
click at [134, 317] on button "Endereços" at bounding box center [181, 321] width 218 height 45
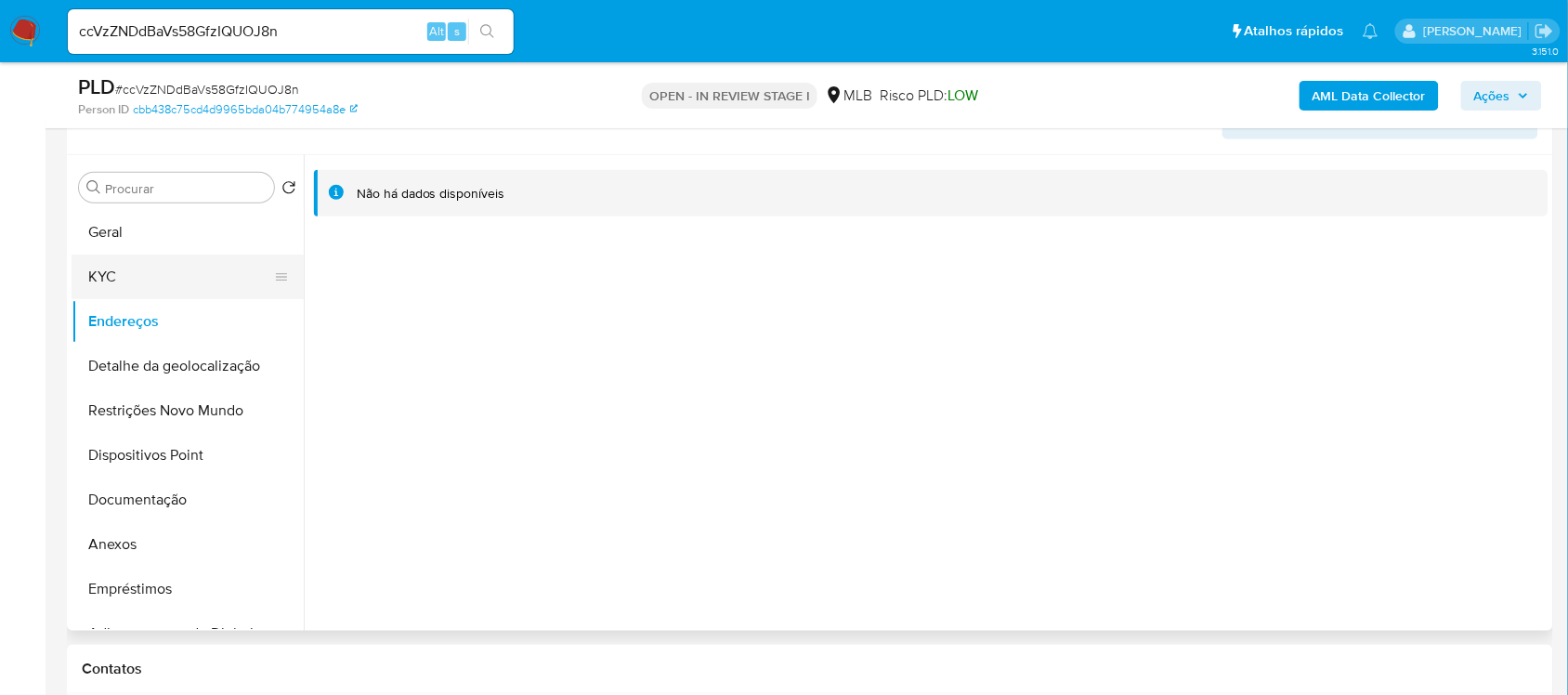
click at [150, 275] on button "KYC" at bounding box center [181, 276] width 218 height 45
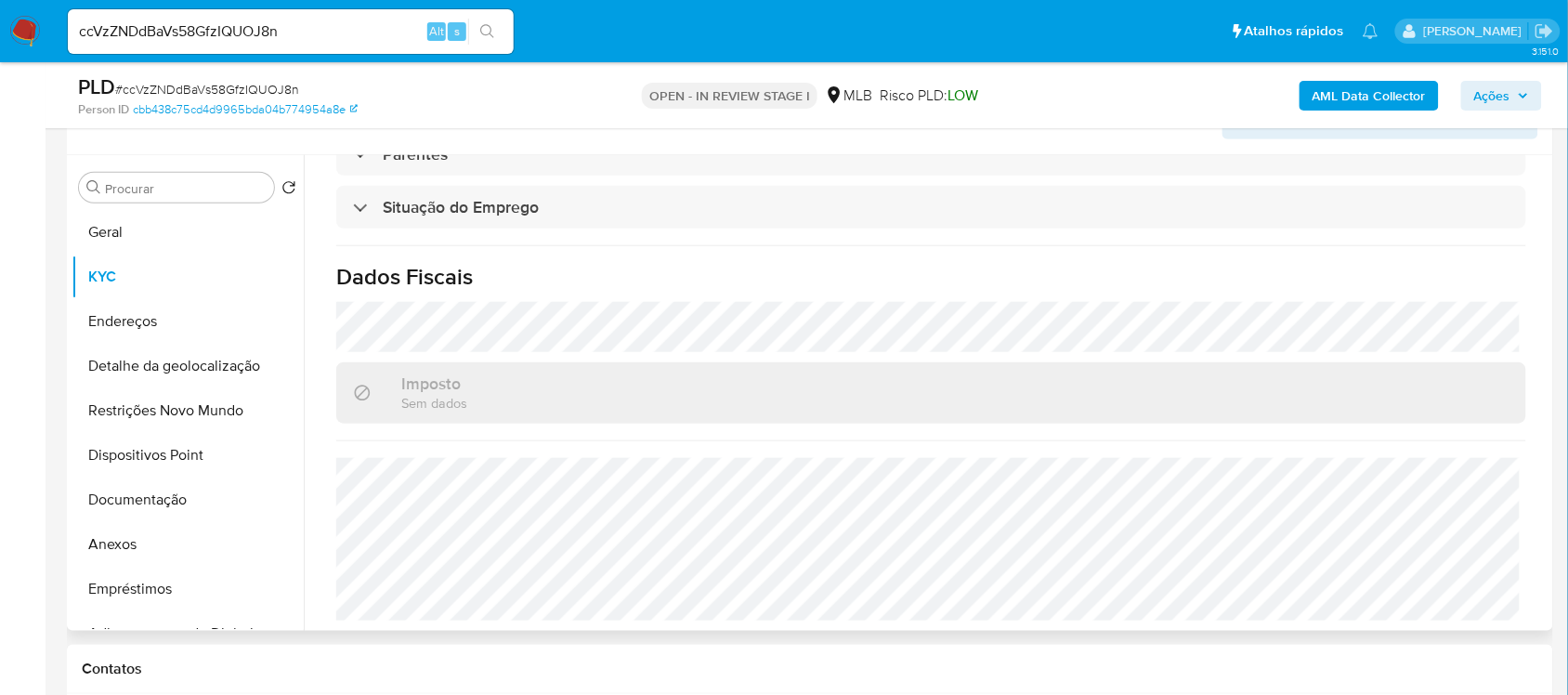
scroll to position [790, 0]
click at [196, 414] on button "Restrições Novo Mundo" at bounding box center [181, 410] width 218 height 45
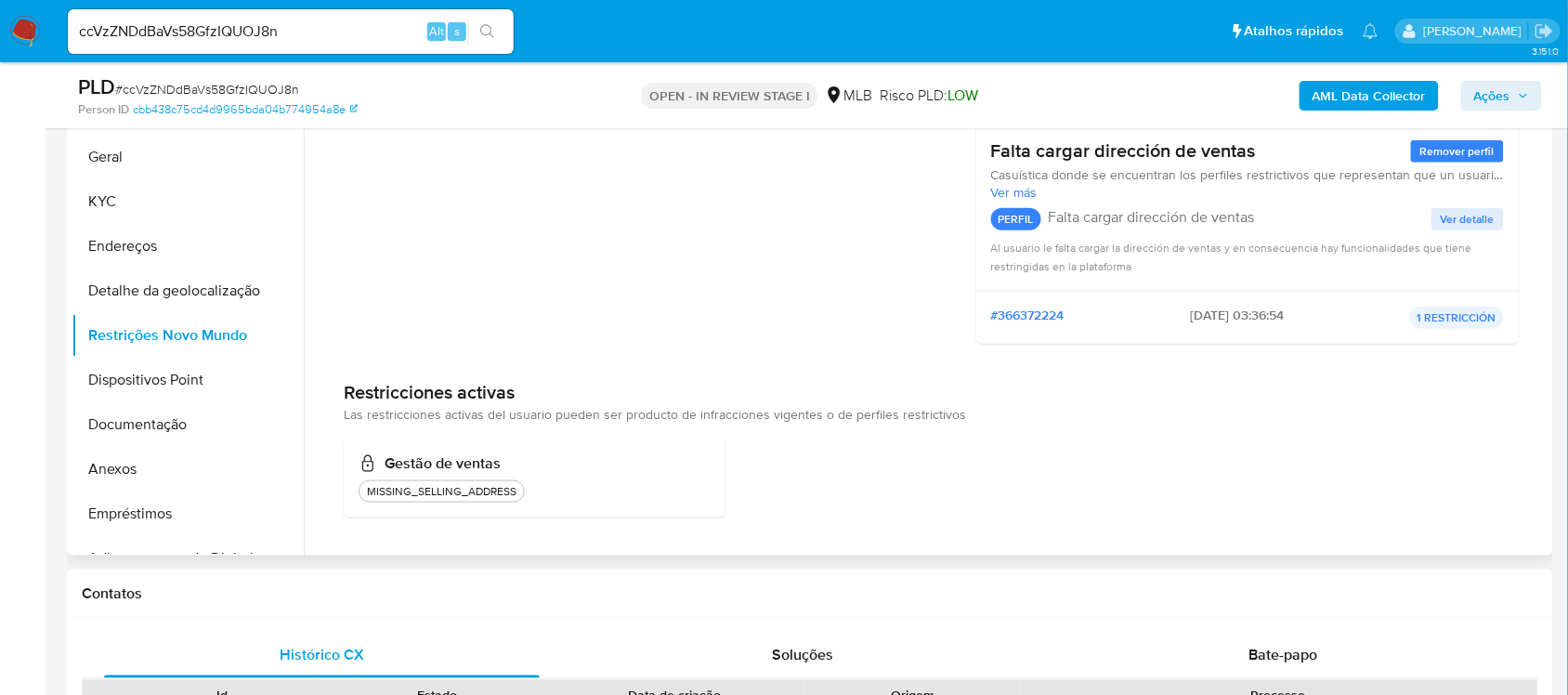
scroll to position [443, 0]
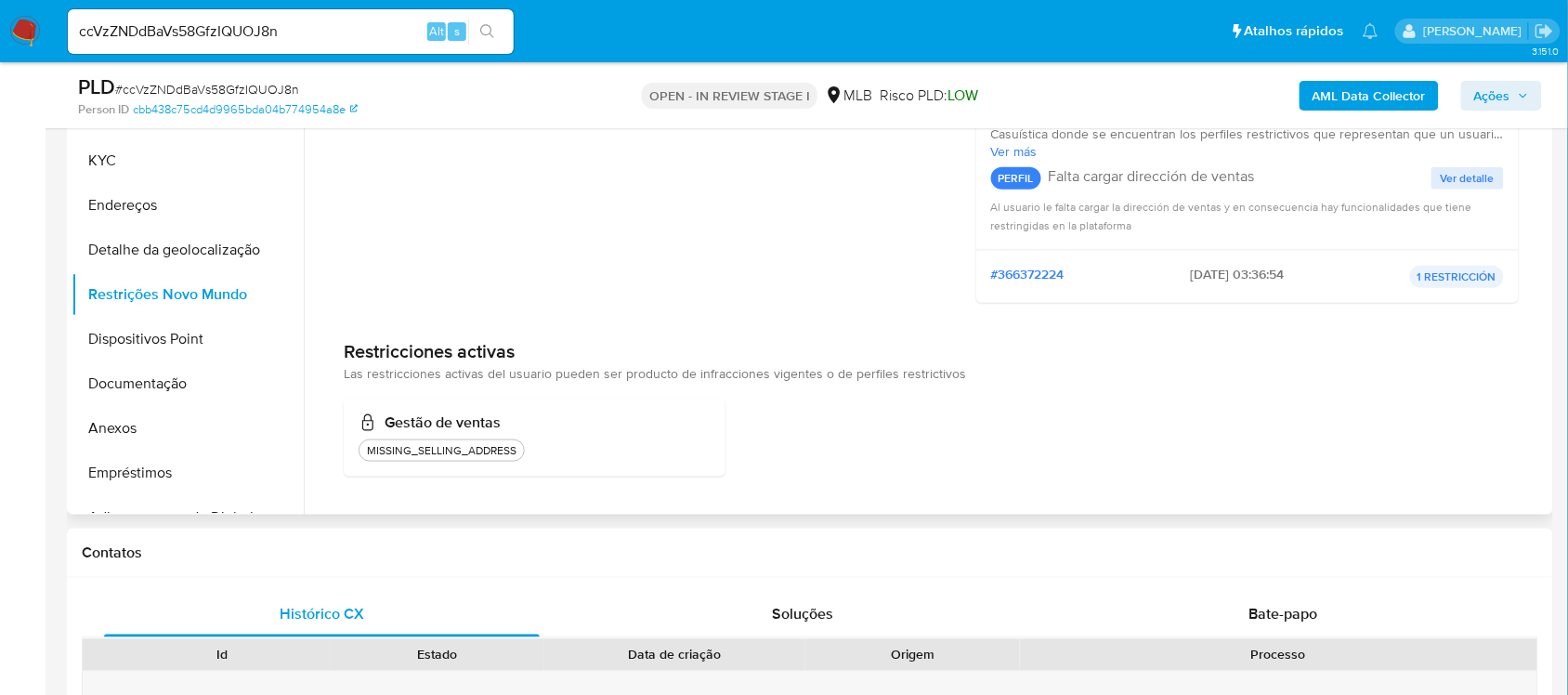
click at [1446, 193] on div "PERFIL Falta cargar dirección de ventas Ver detalle" at bounding box center [1247, 178] width 514 height 37
click at [1444, 188] on div "PERFIL Falta cargar dirección de ventas Ver detalle" at bounding box center [1247, 178] width 514 height 37
click at [1440, 182] on span "Ver detalle" at bounding box center [1467, 179] width 54 height 19
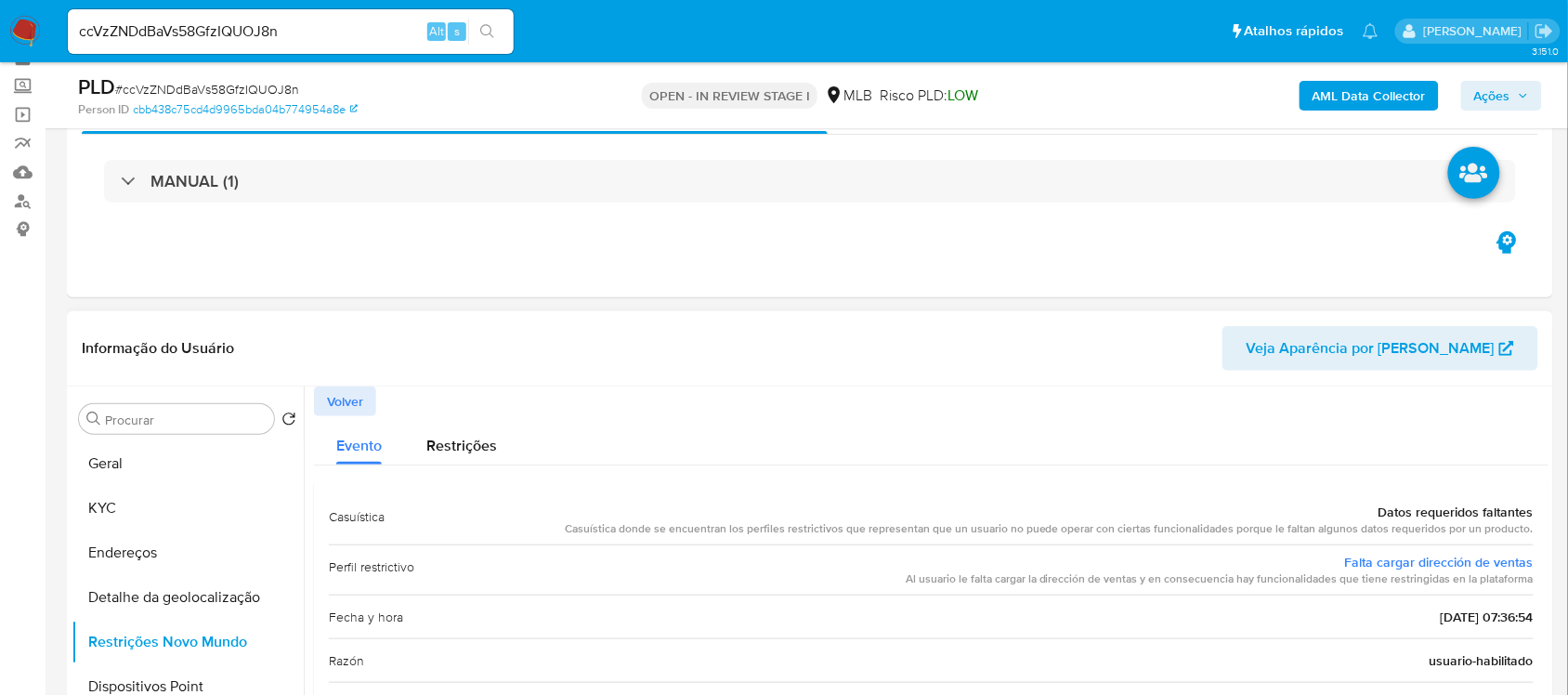
scroll to position [95, 0]
drag, startPoint x: 462, startPoint y: 453, endPoint x: 490, endPoint y: 449, distance: 28.3
click at [461, 453] on span "Restrições" at bounding box center [461, 446] width 71 height 22
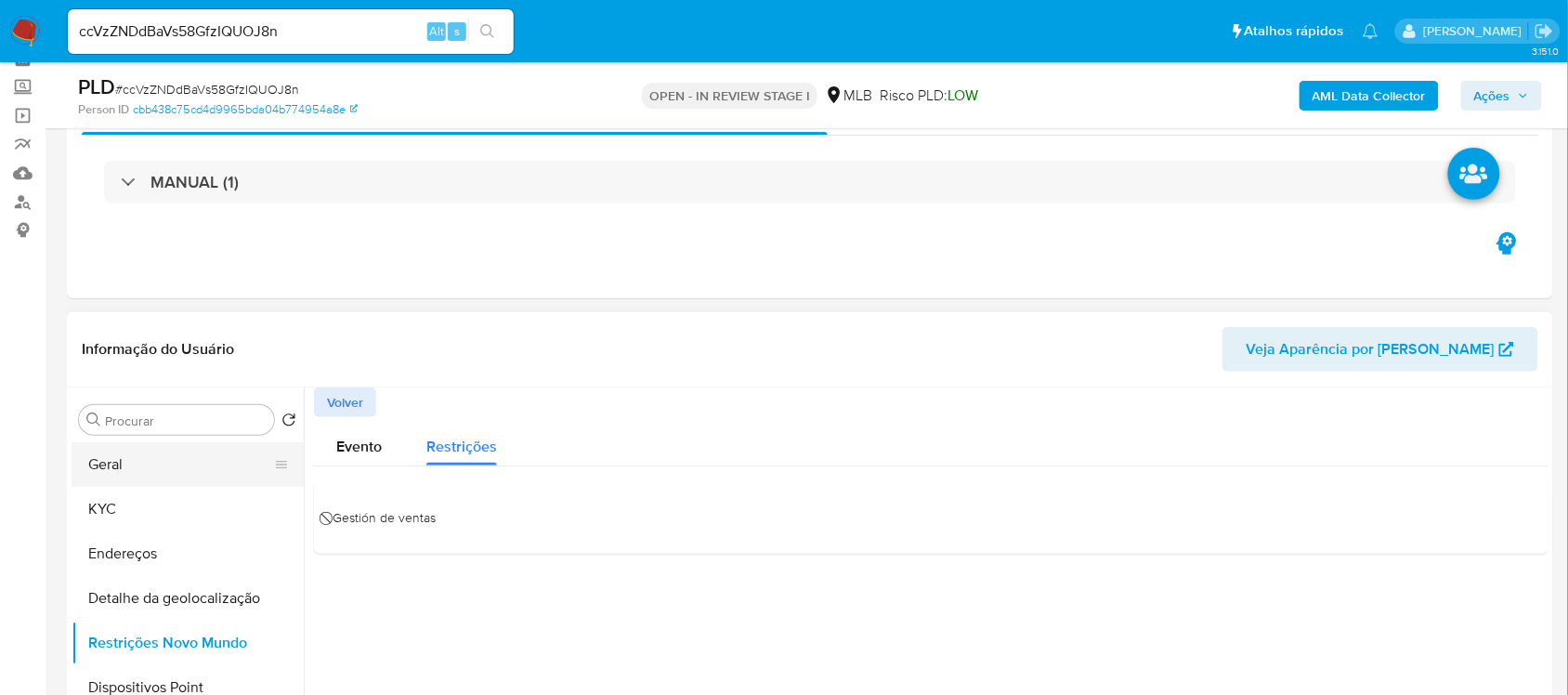
click at [147, 466] on button "Geral" at bounding box center [181, 464] width 218 height 45
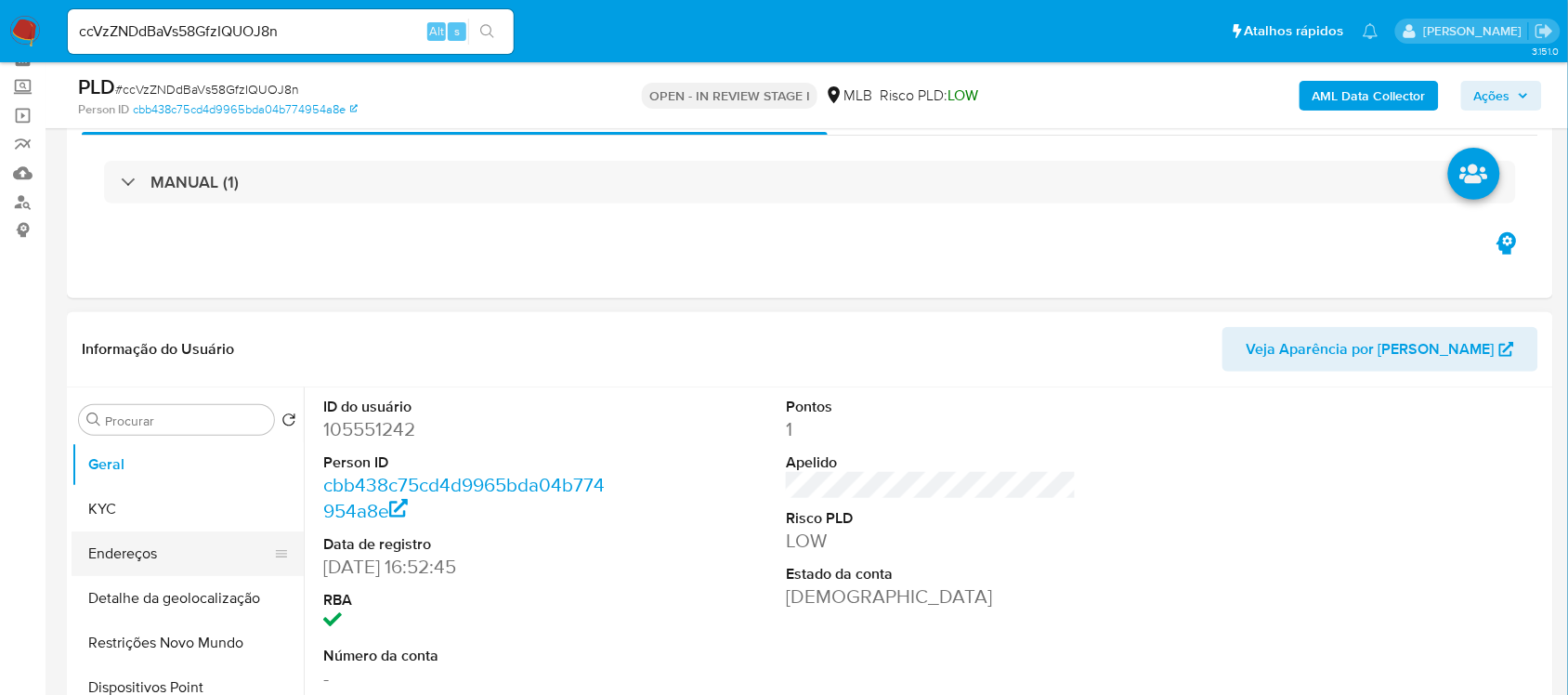
click at [149, 550] on button "Endereços" at bounding box center [181, 553] width 218 height 45
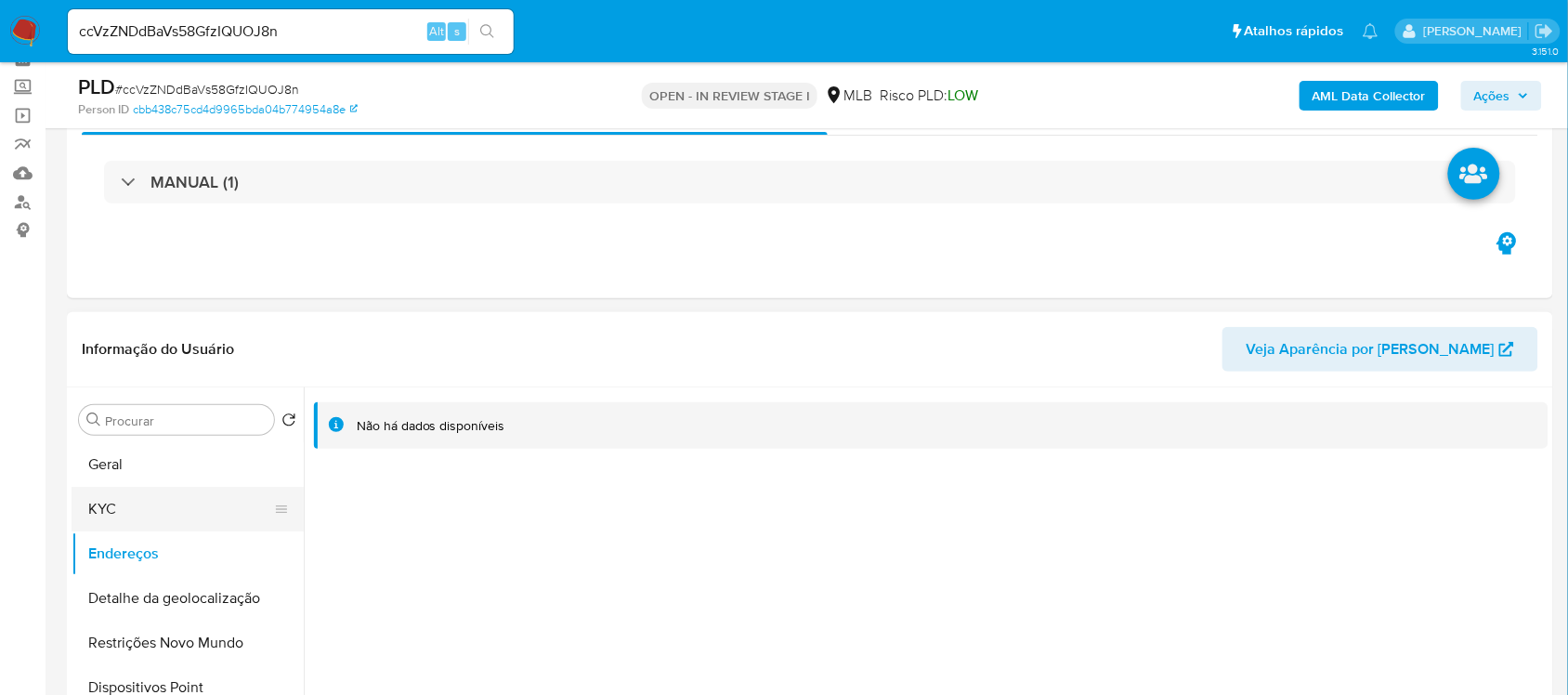
scroll to position [116, 0]
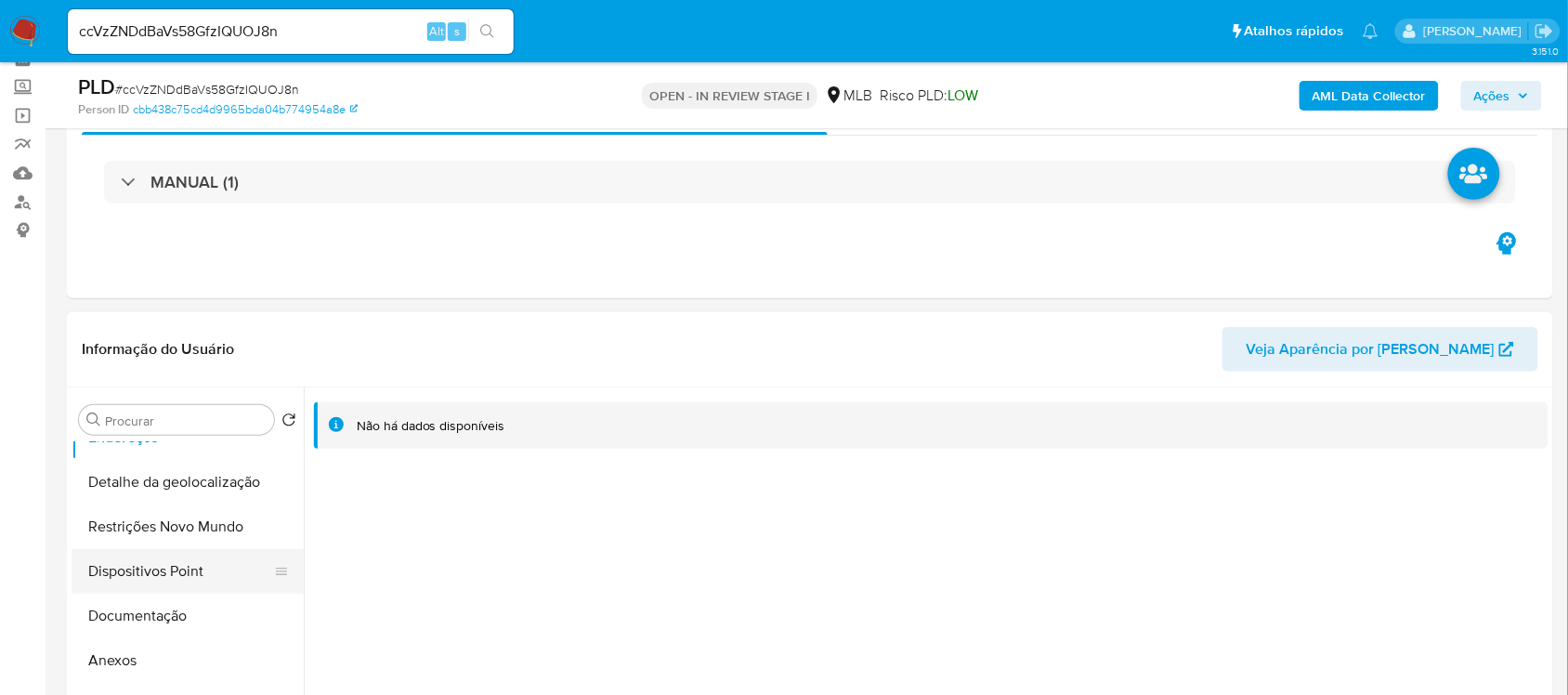
click at [184, 574] on button "Dispositivos Point" at bounding box center [181, 571] width 218 height 45
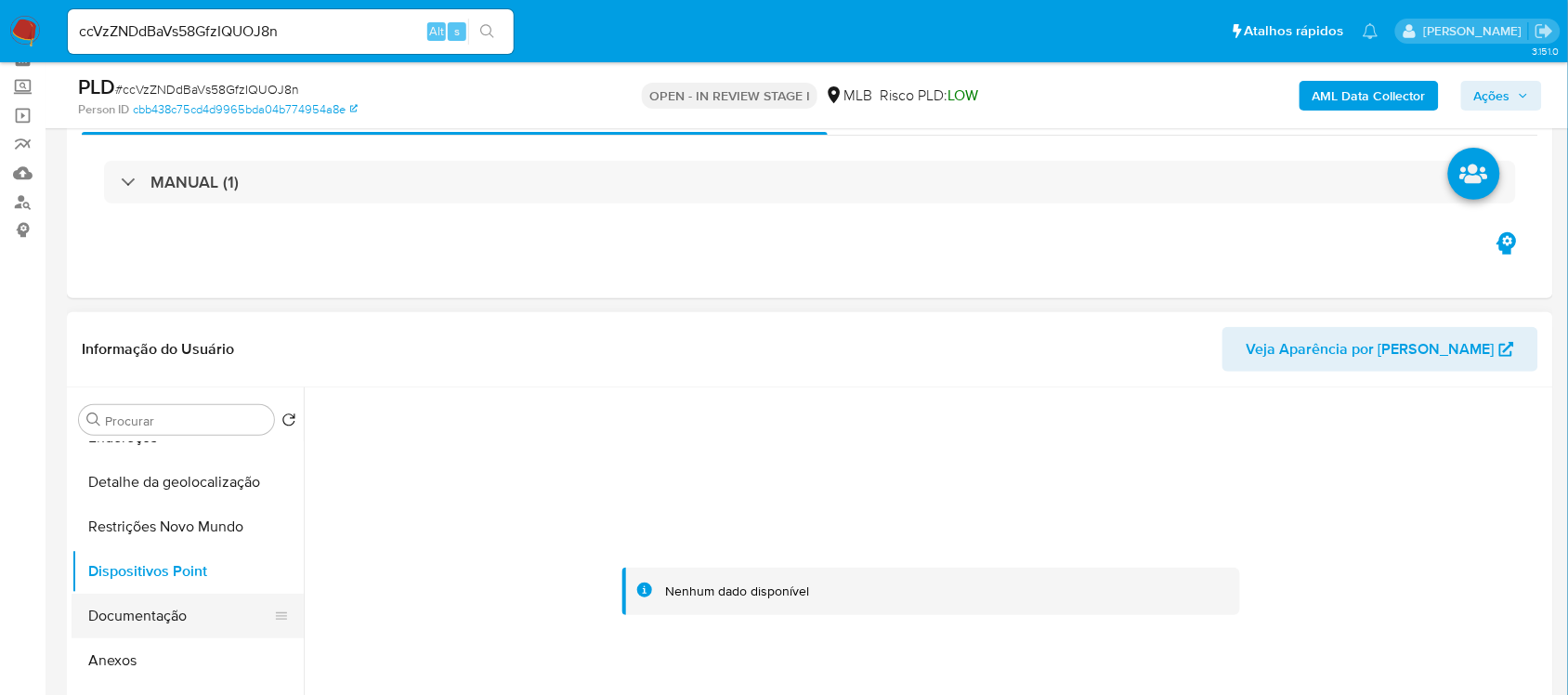
click at [178, 623] on button "Documentação" at bounding box center [181, 615] width 218 height 45
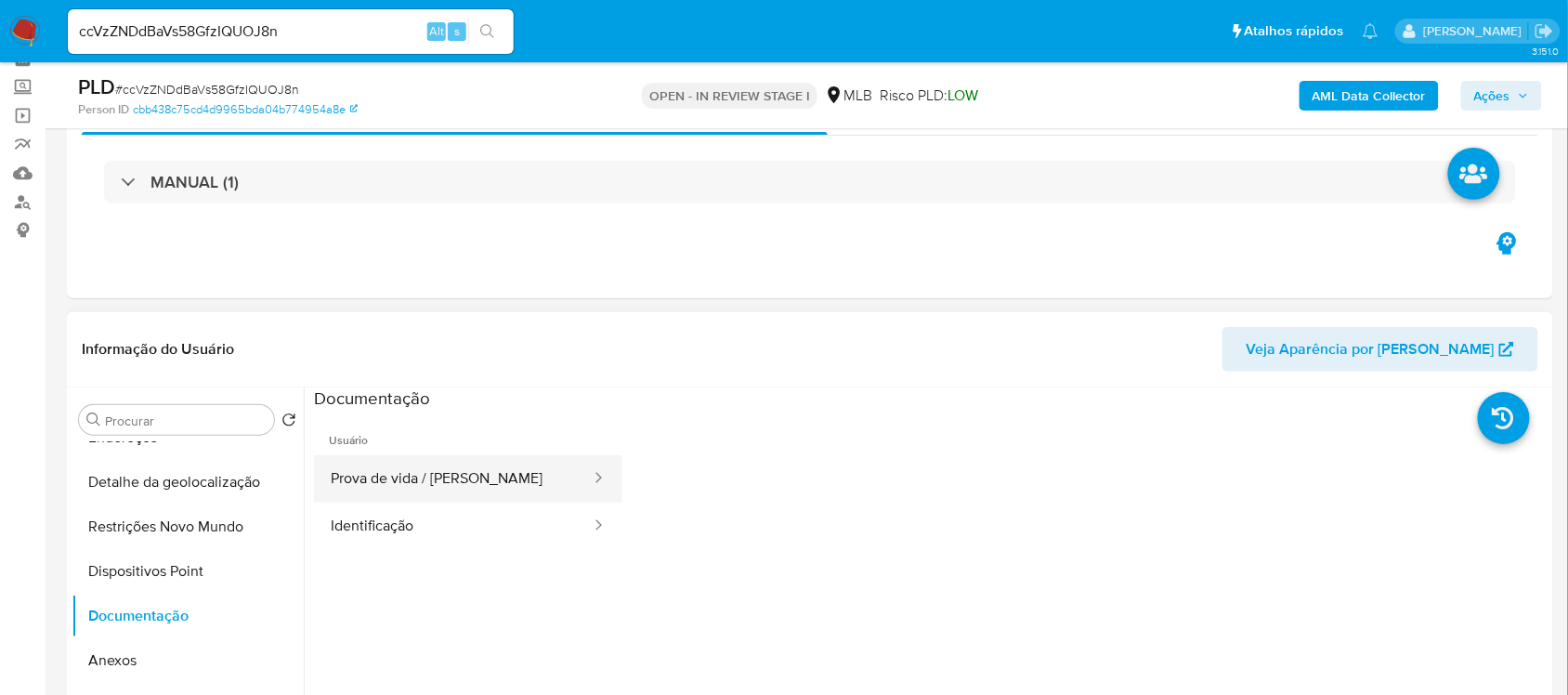
click at [544, 475] on button "Prova de vida / Selfie" at bounding box center [453, 479] width 278 height 47
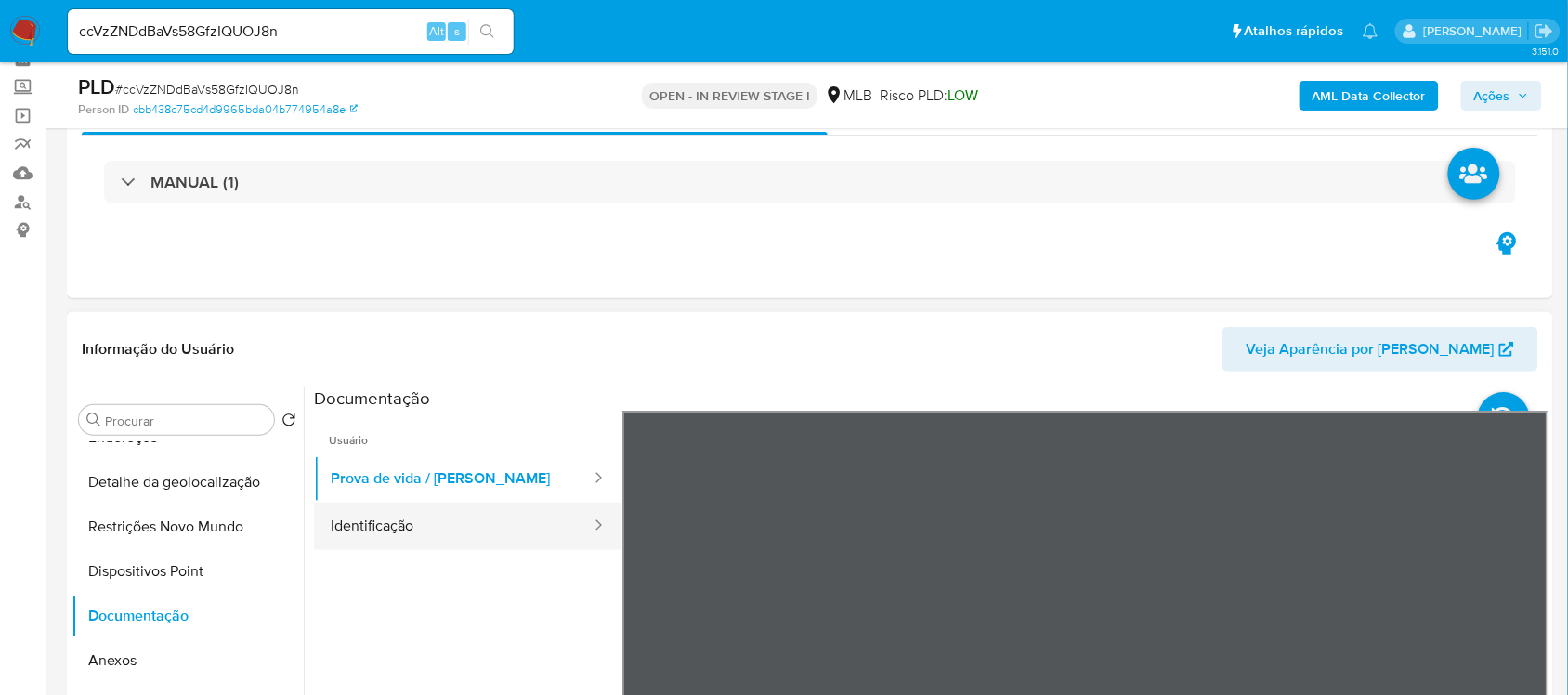
click at [416, 535] on button "Identificação" at bounding box center [453, 526] width 278 height 47
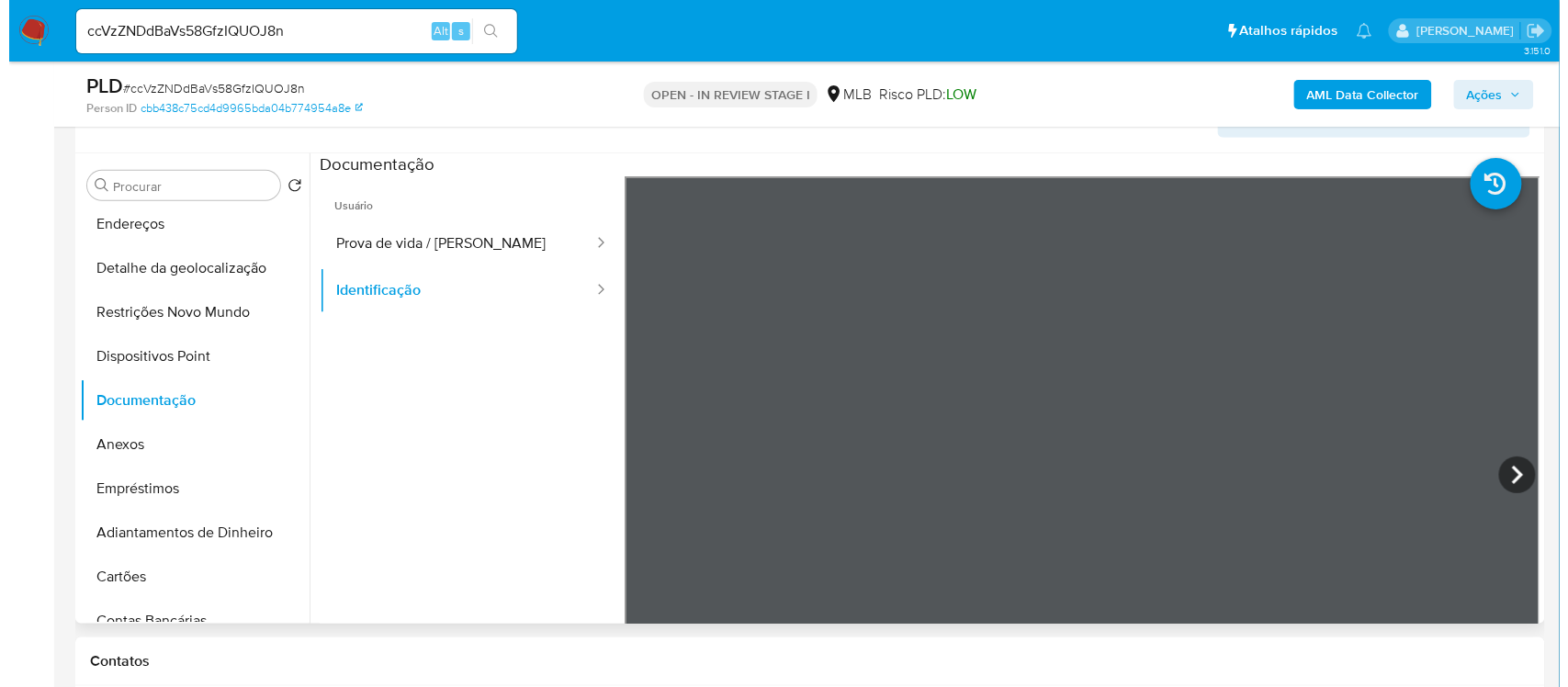
scroll to position [87, 0]
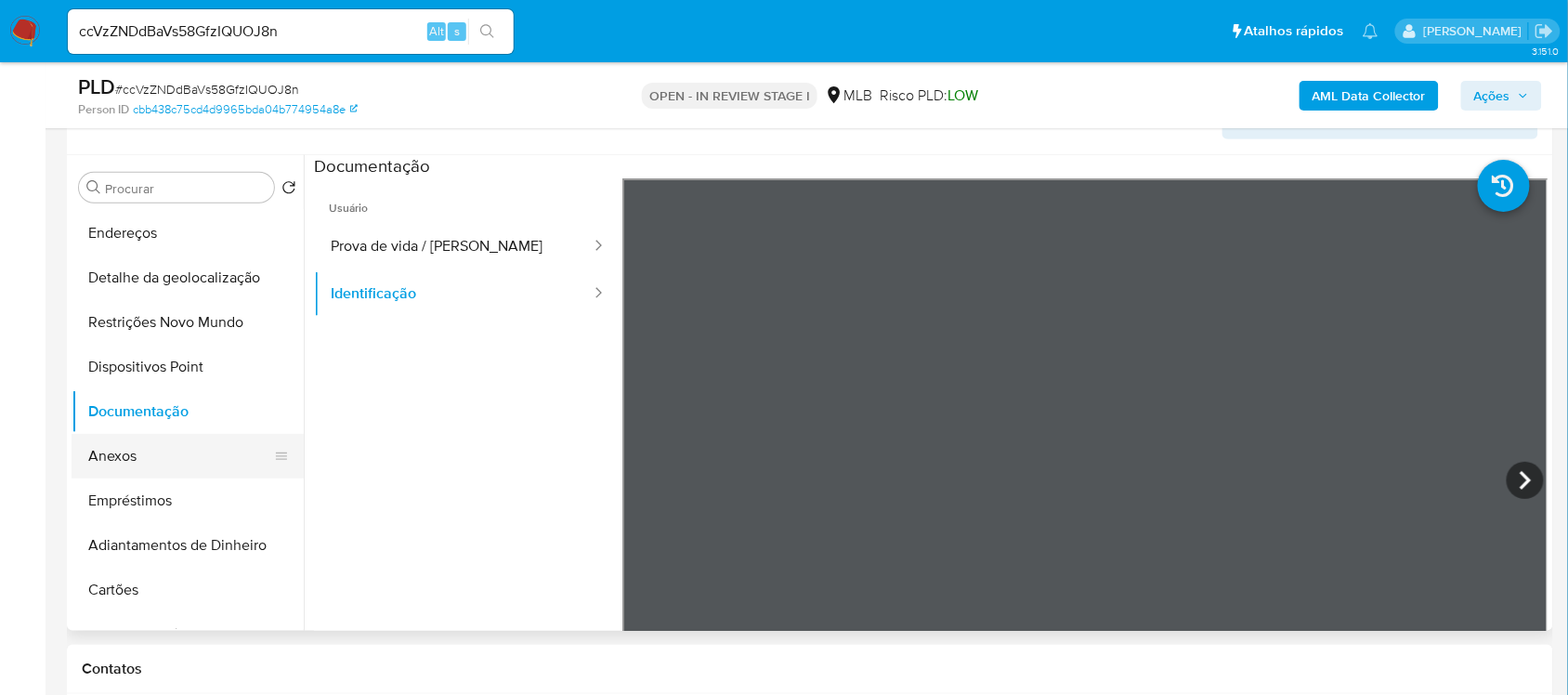
click at [132, 457] on button "Anexos" at bounding box center [181, 455] width 218 height 45
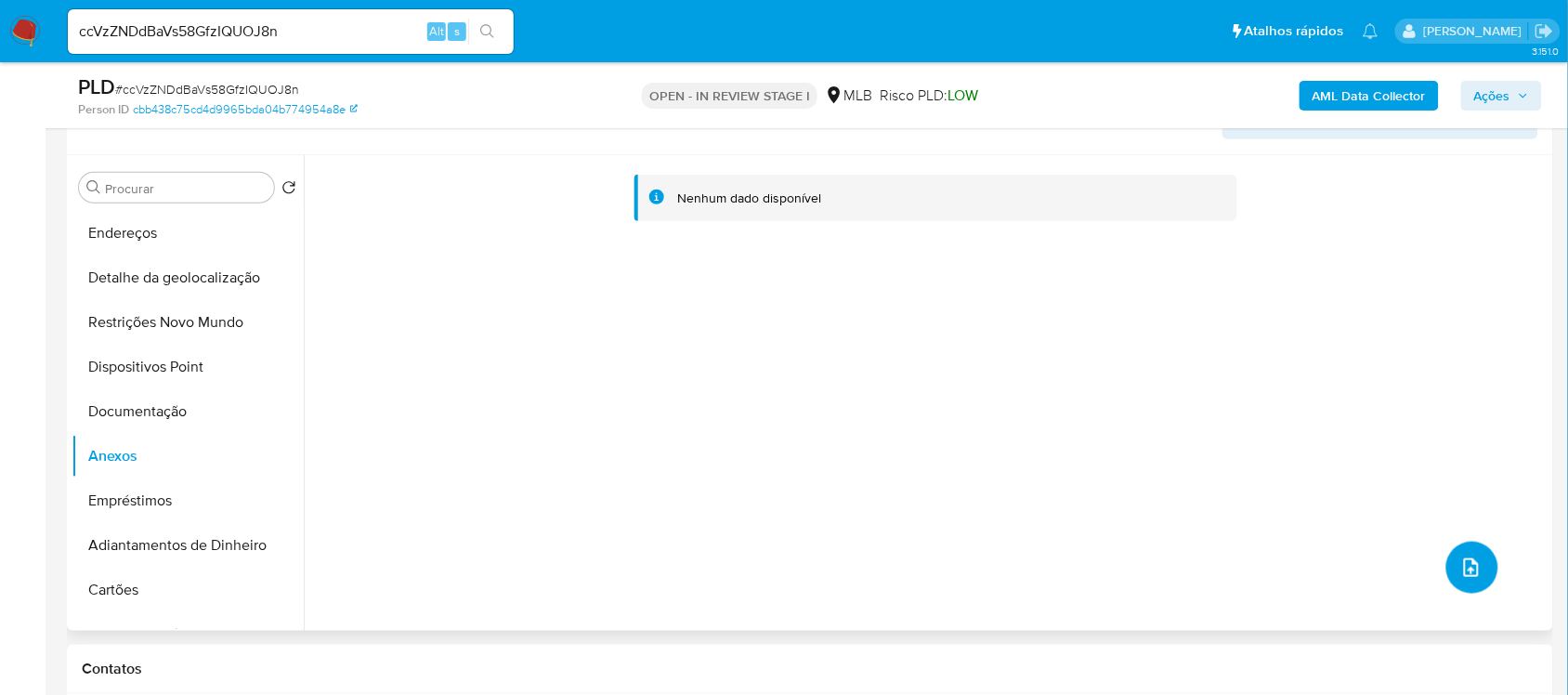
click at [1460, 564] on icon "upload-file" at bounding box center [1471, 568] width 23 height 23
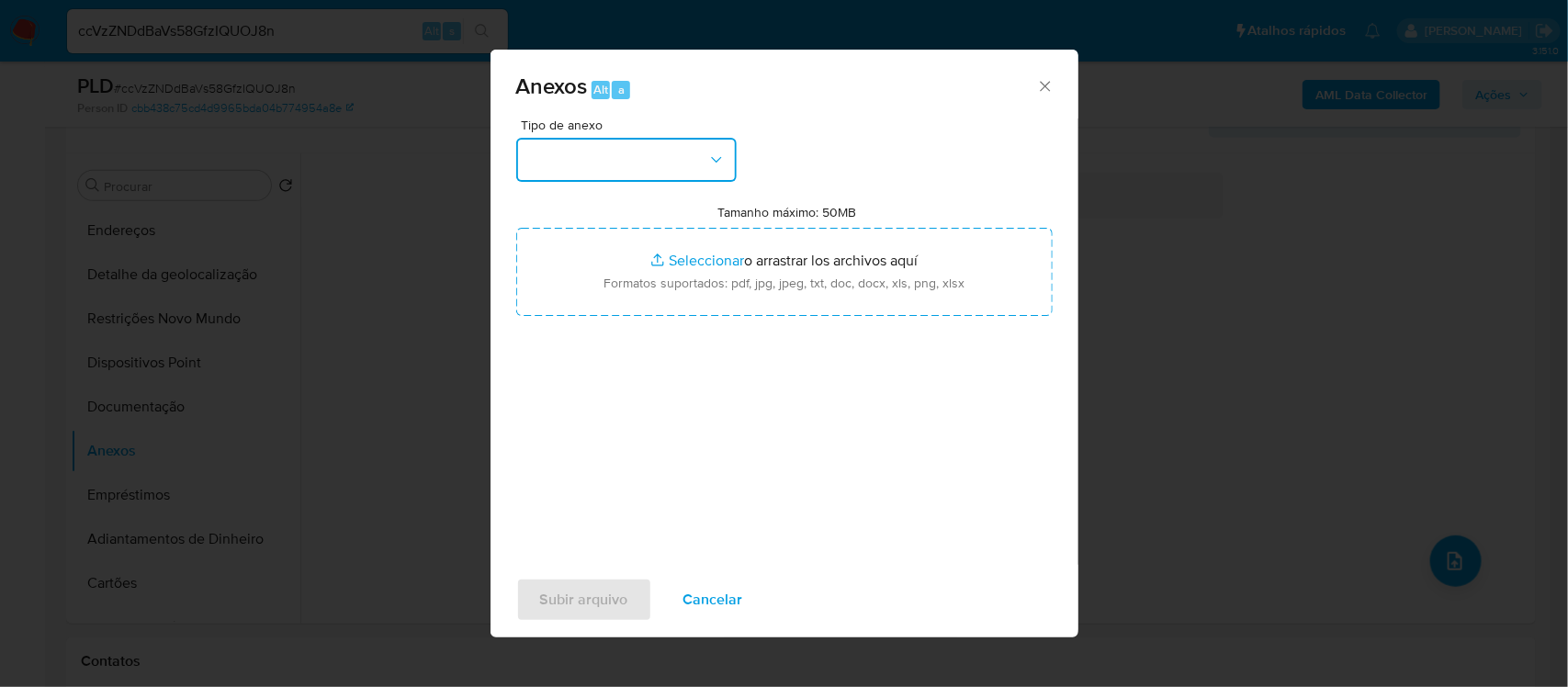
click at [719, 164] on icon "button" at bounding box center [717, 160] width 19 height 19
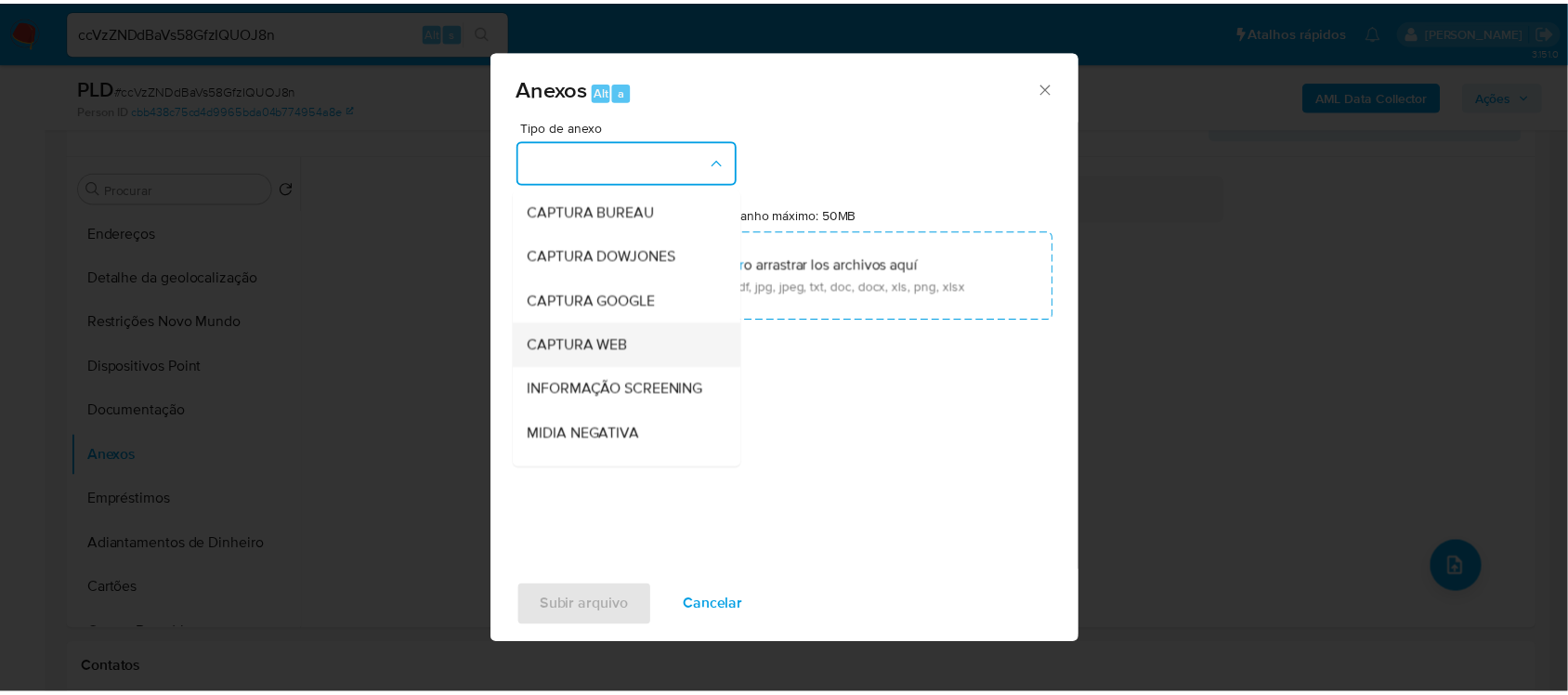
scroll to position [116, 0]
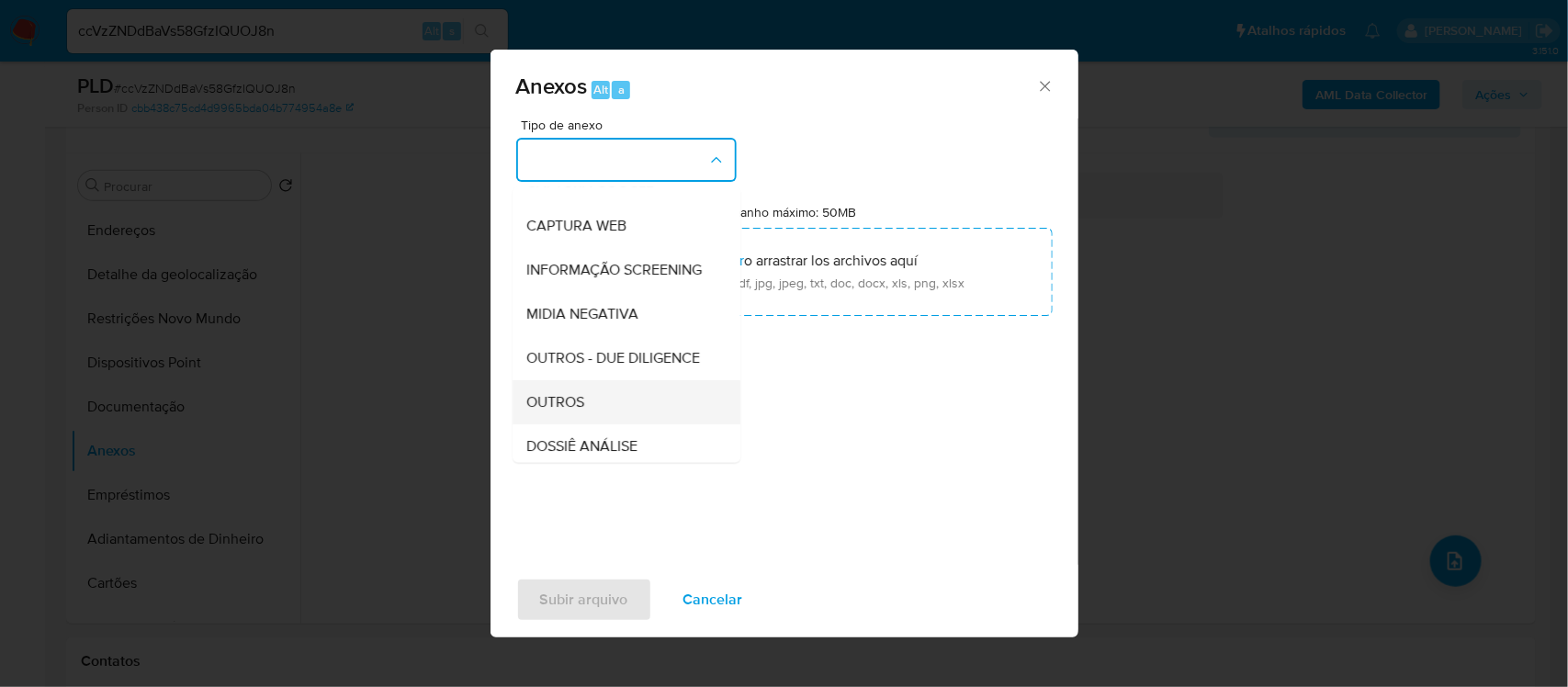
click at [567, 412] on span "OUTROS" at bounding box center [556, 402] width 58 height 19
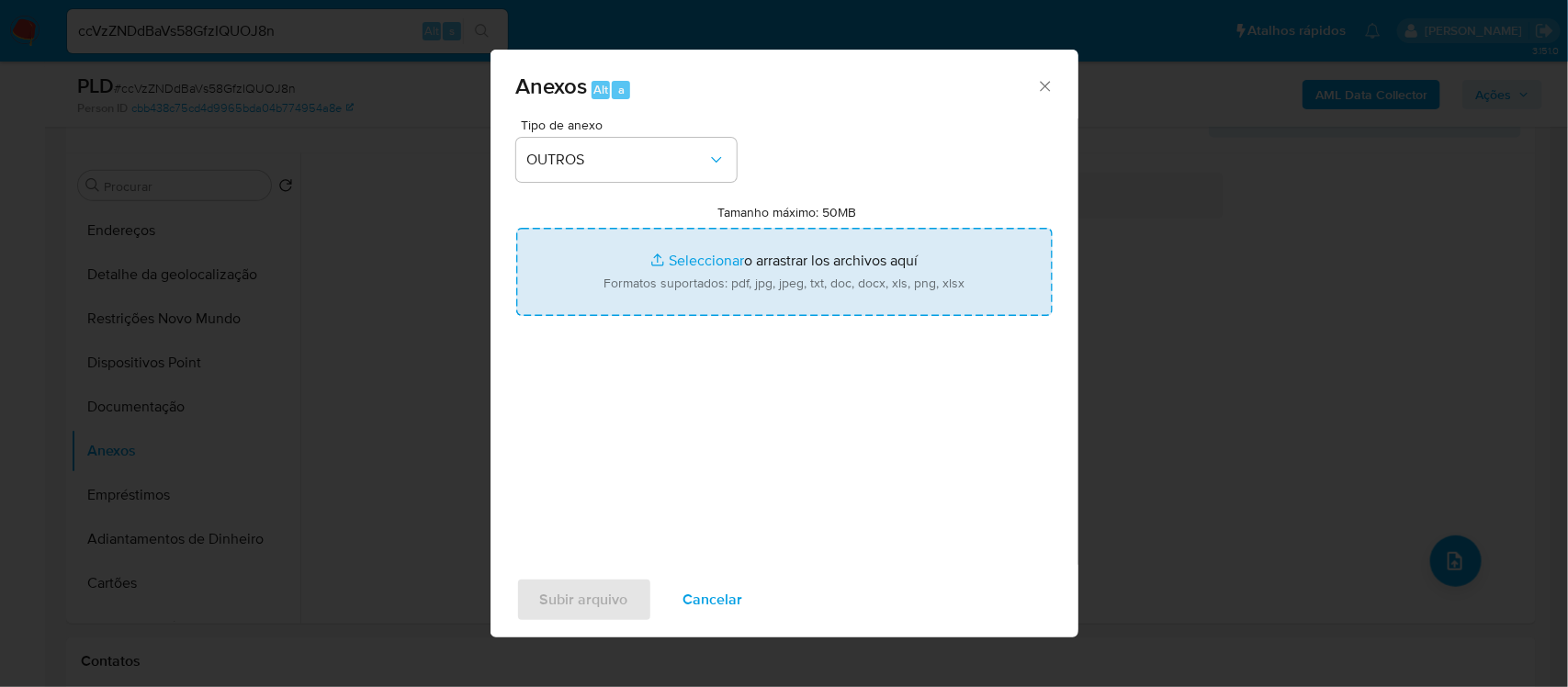
click at [694, 267] on input "Tamanho máximo: 50MB Seleccionar archivos" at bounding box center [784, 271] width 536 height 88
type input "C:\fakepath\SAR - xxx - CPF 04688039395 - JOSINEY DAMASCENO FERREIRA.pdf"
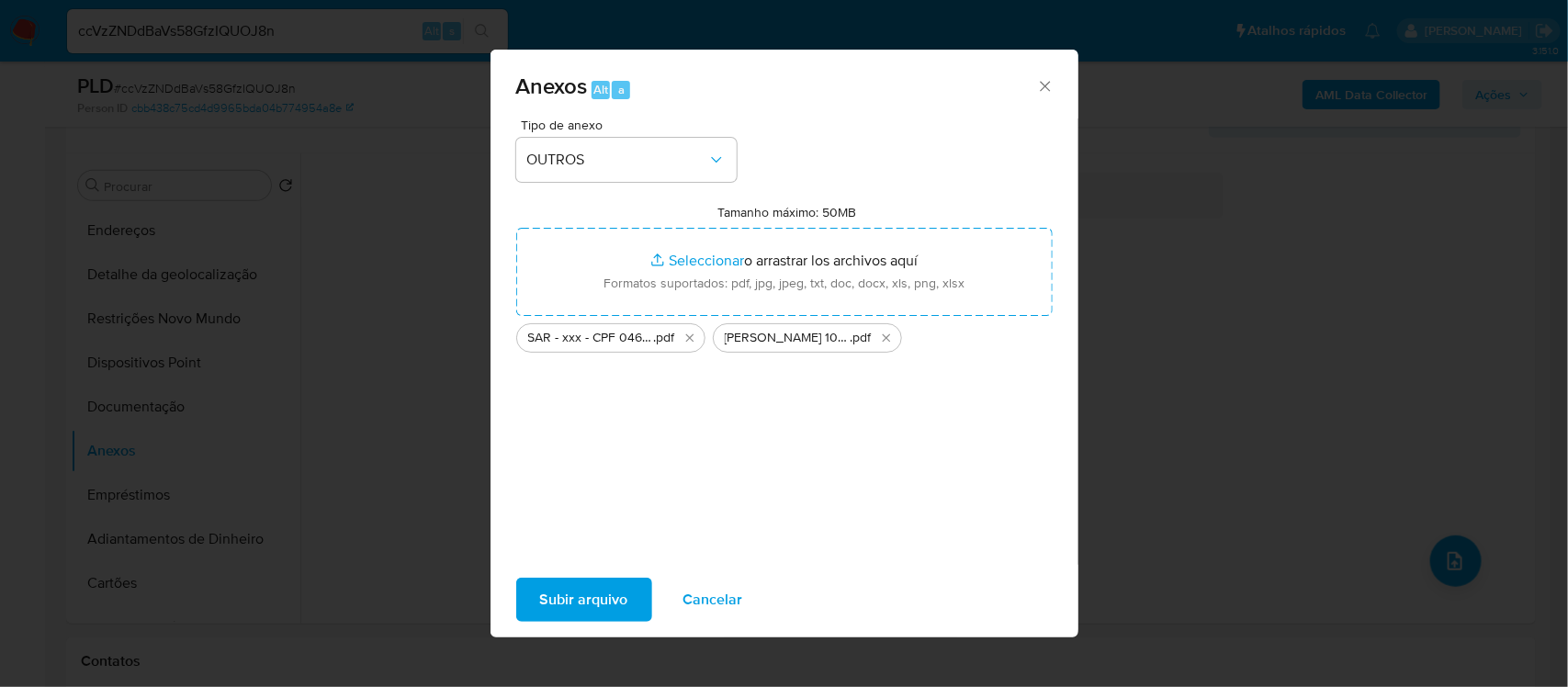
click at [612, 602] on span "Subir arquivo" at bounding box center [584, 599] width 88 height 40
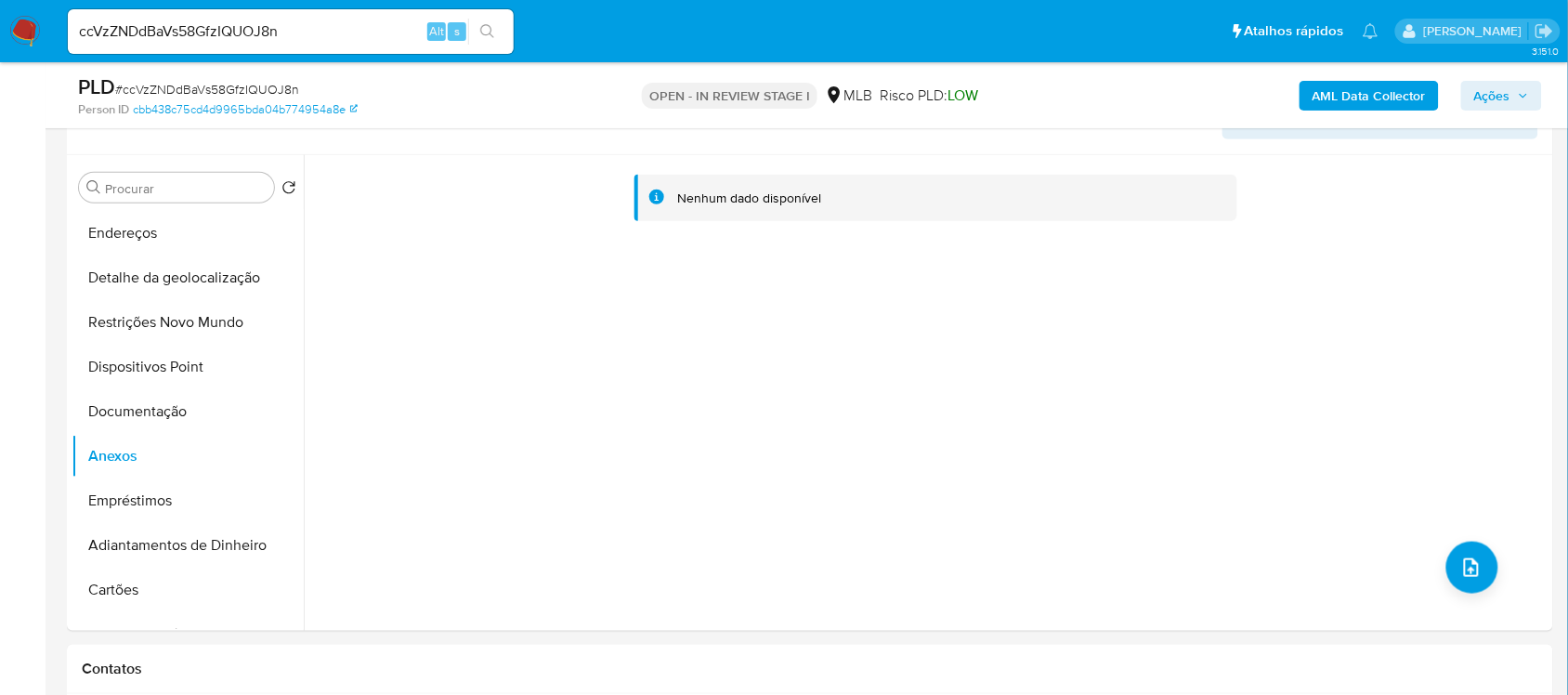
click at [1502, 90] on span "Ações" at bounding box center [1491, 95] width 36 height 29
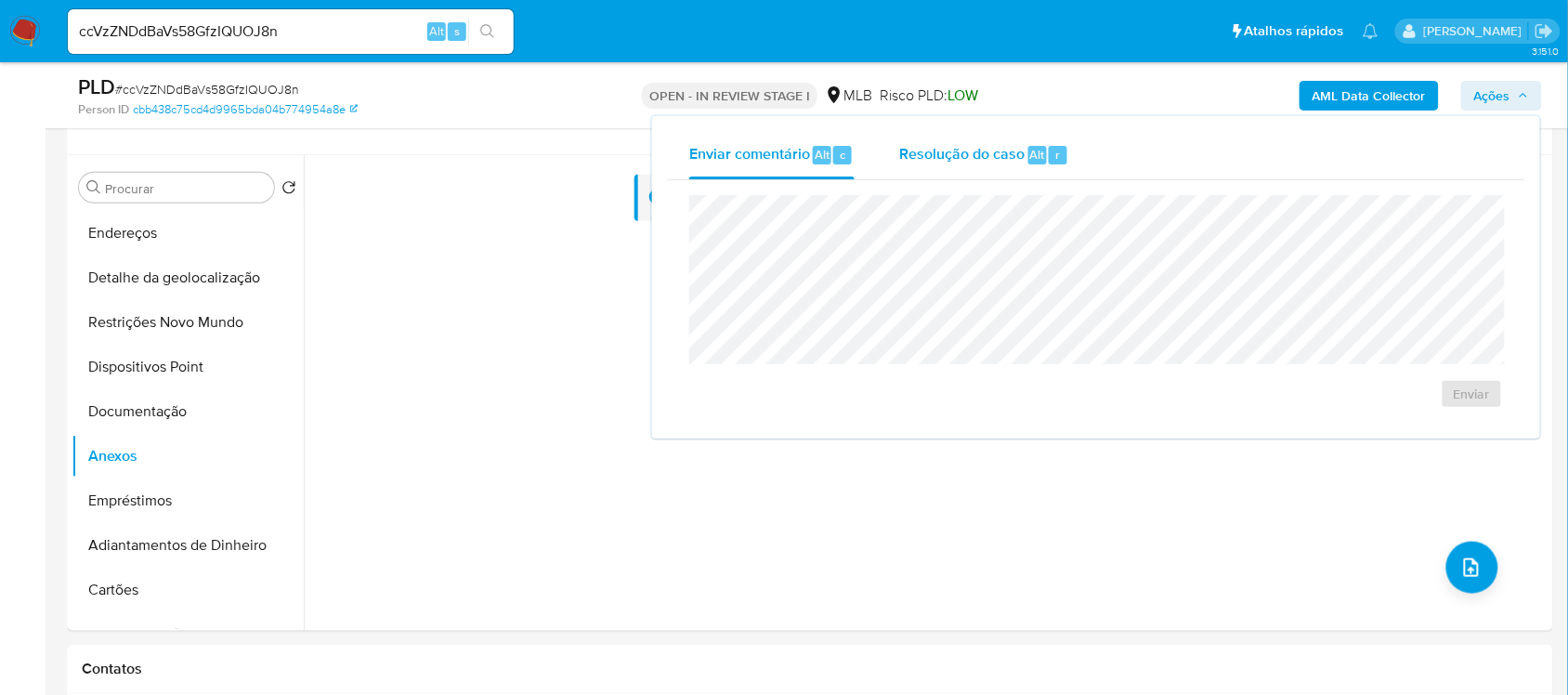
click at [958, 145] on span "Resolução do caso" at bounding box center [961, 153] width 125 height 22
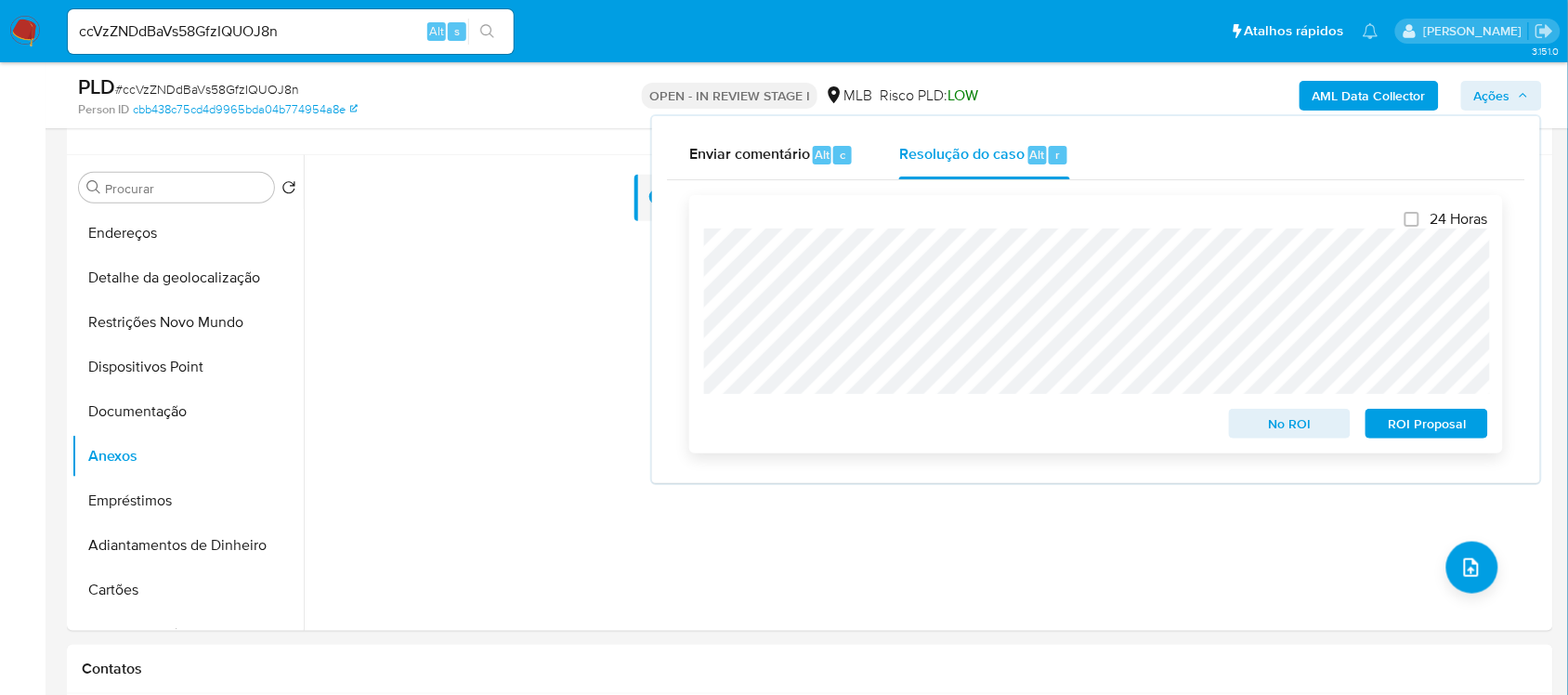
click at [1421, 424] on span "ROI Proposal" at bounding box center [1426, 423] width 97 height 26
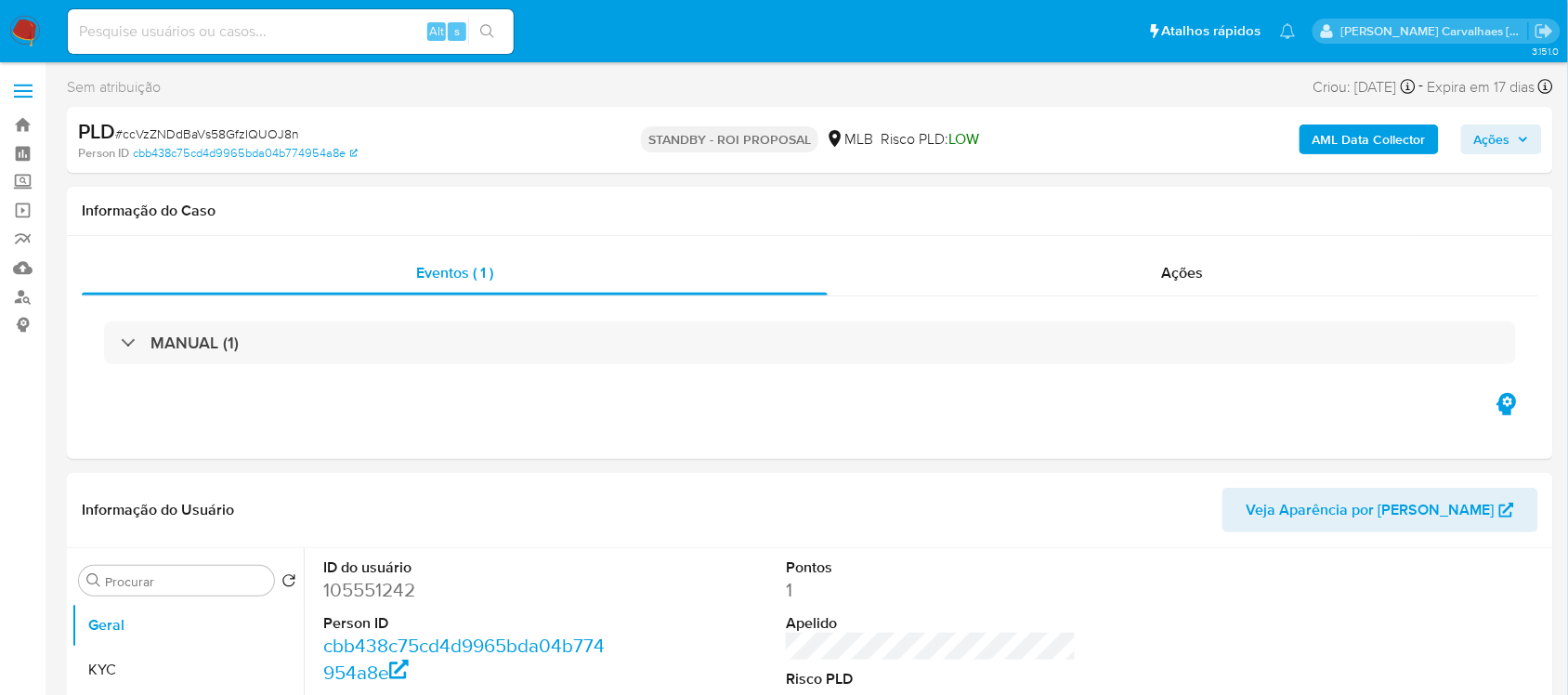
select select "10"
click at [188, 34] on input at bounding box center [291, 32] width 446 height 25
paste input "5zFunMRZRQNTchaojUD89iy2"
type input "5zFunMRZRQNTchaojUD89iy2"
click at [475, 24] on button "search-icon" at bounding box center [487, 31] width 38 height 26
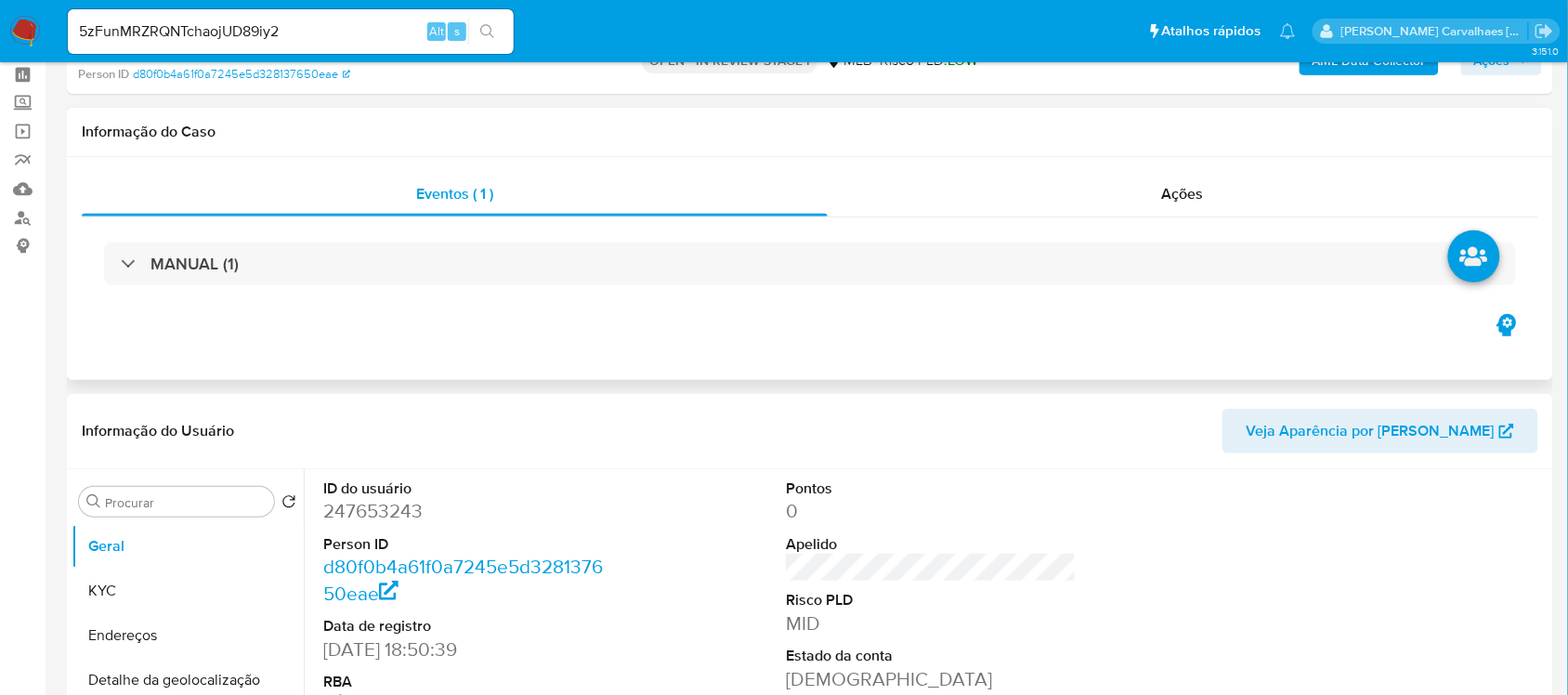
select select "10"
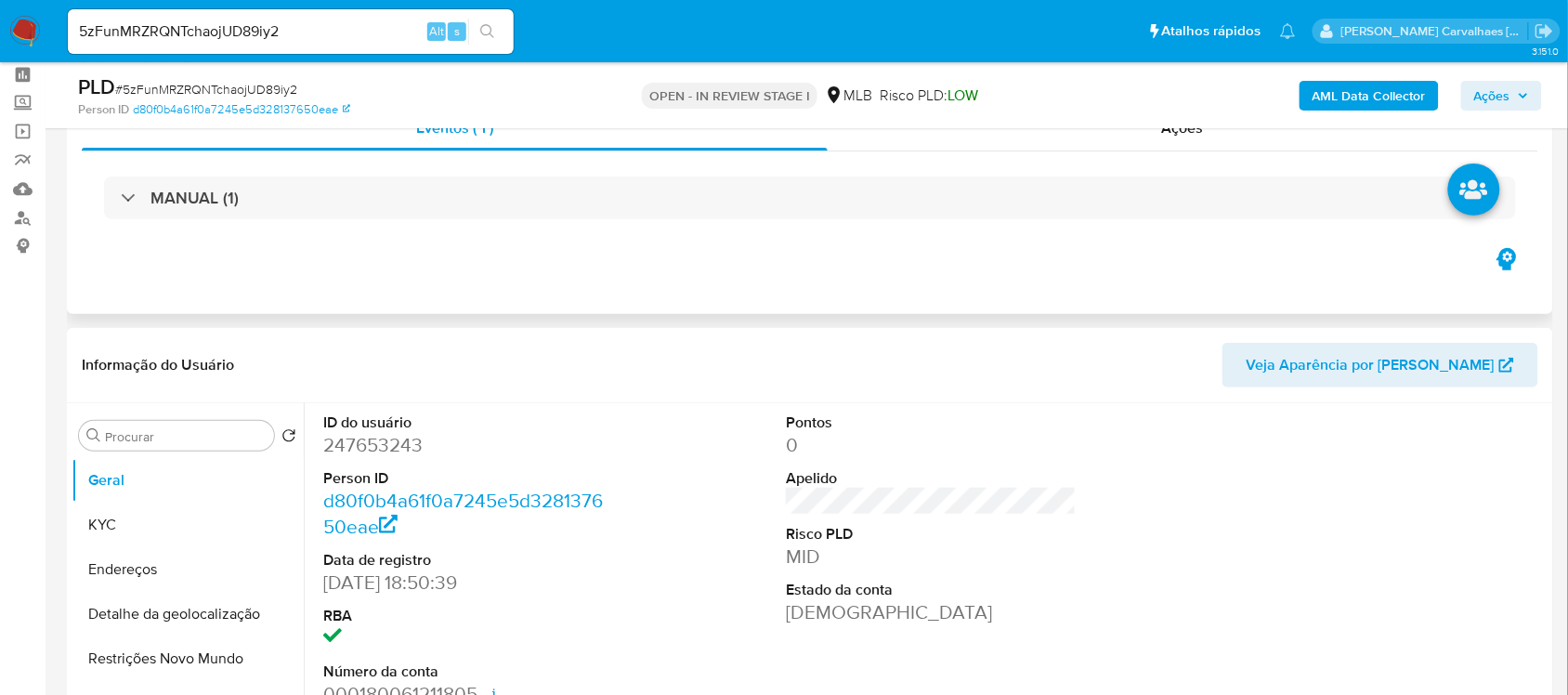
scroll to position [232, 0]
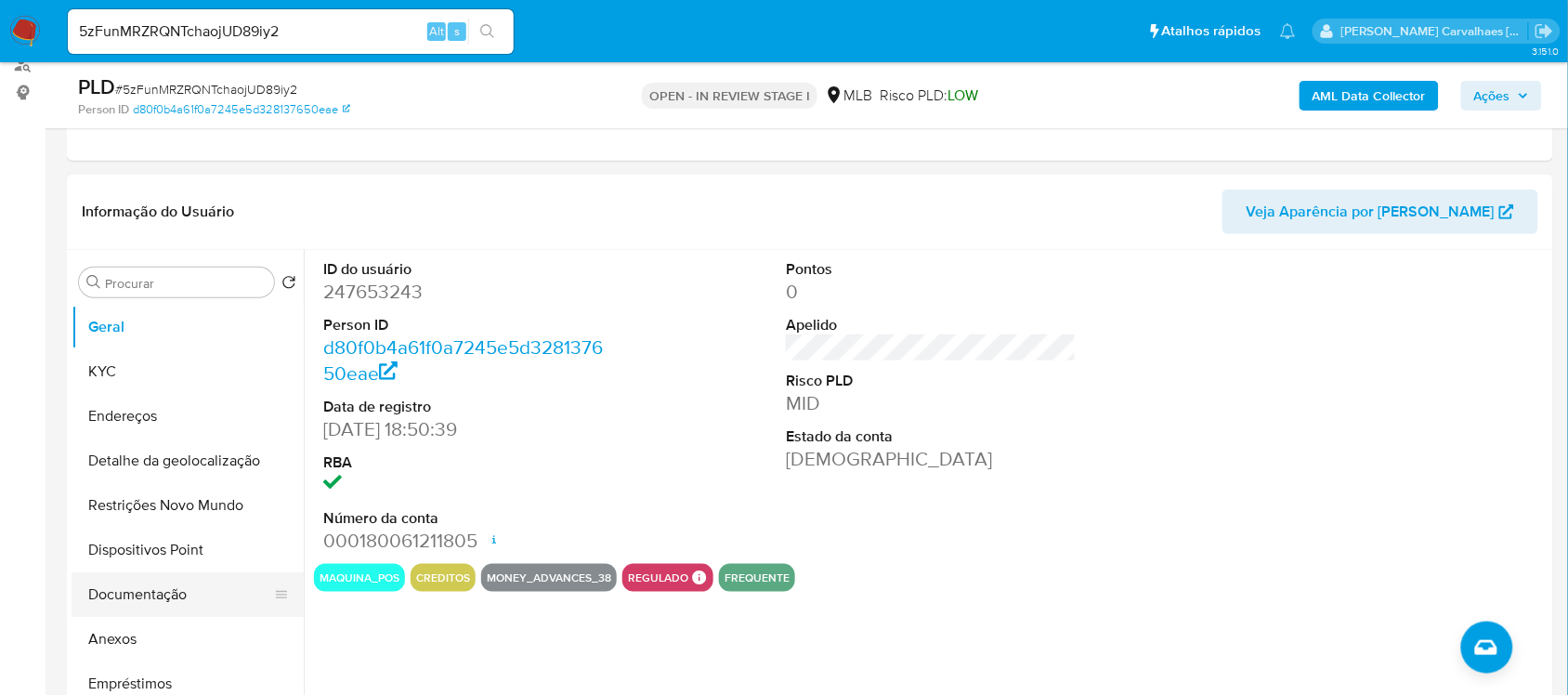
click at [117, 597] on button "Documentação" at bounding box center [181, 595] width 218 height 45
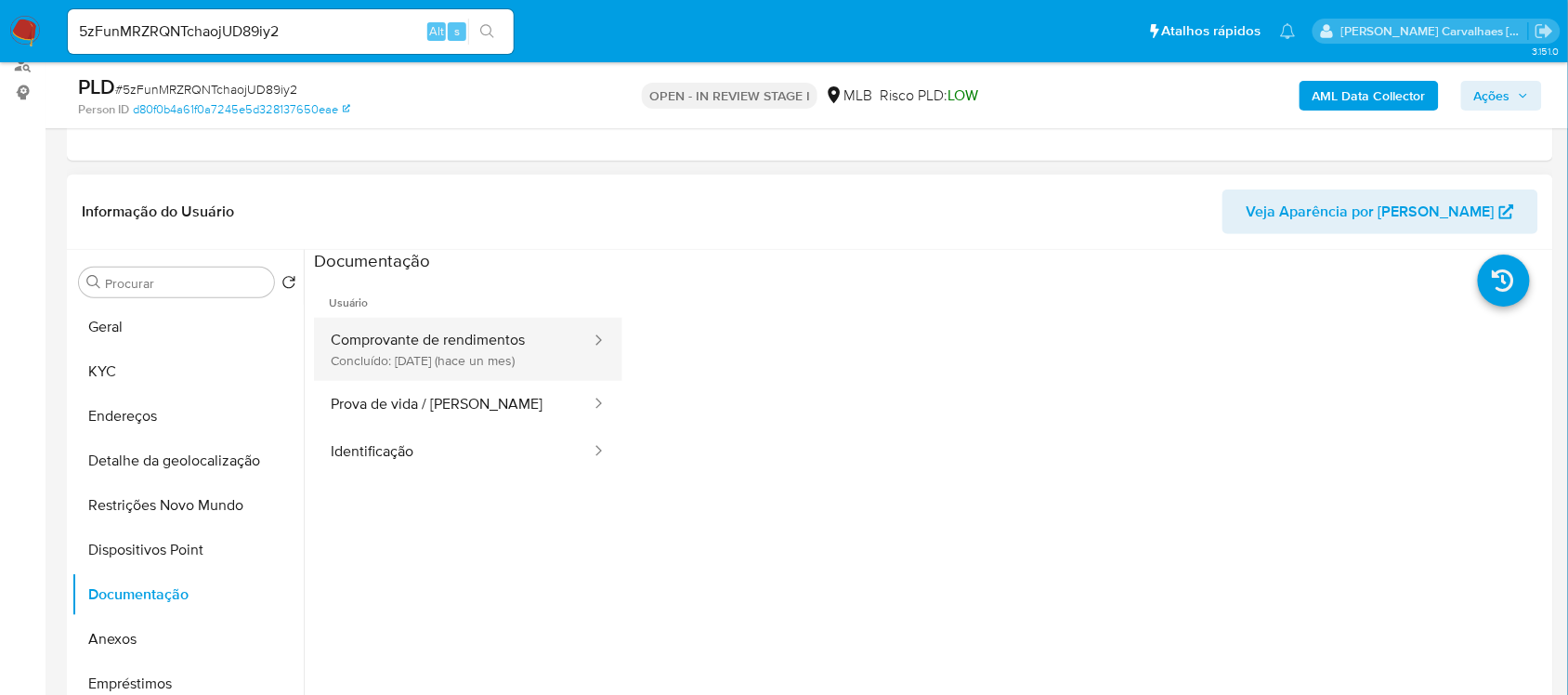
click at [441, 379] on button "Comprovante de rendimentos Concluído: 16/07/2025 (hace un mes)" at bounding box center [453, 349] width 278 height 63
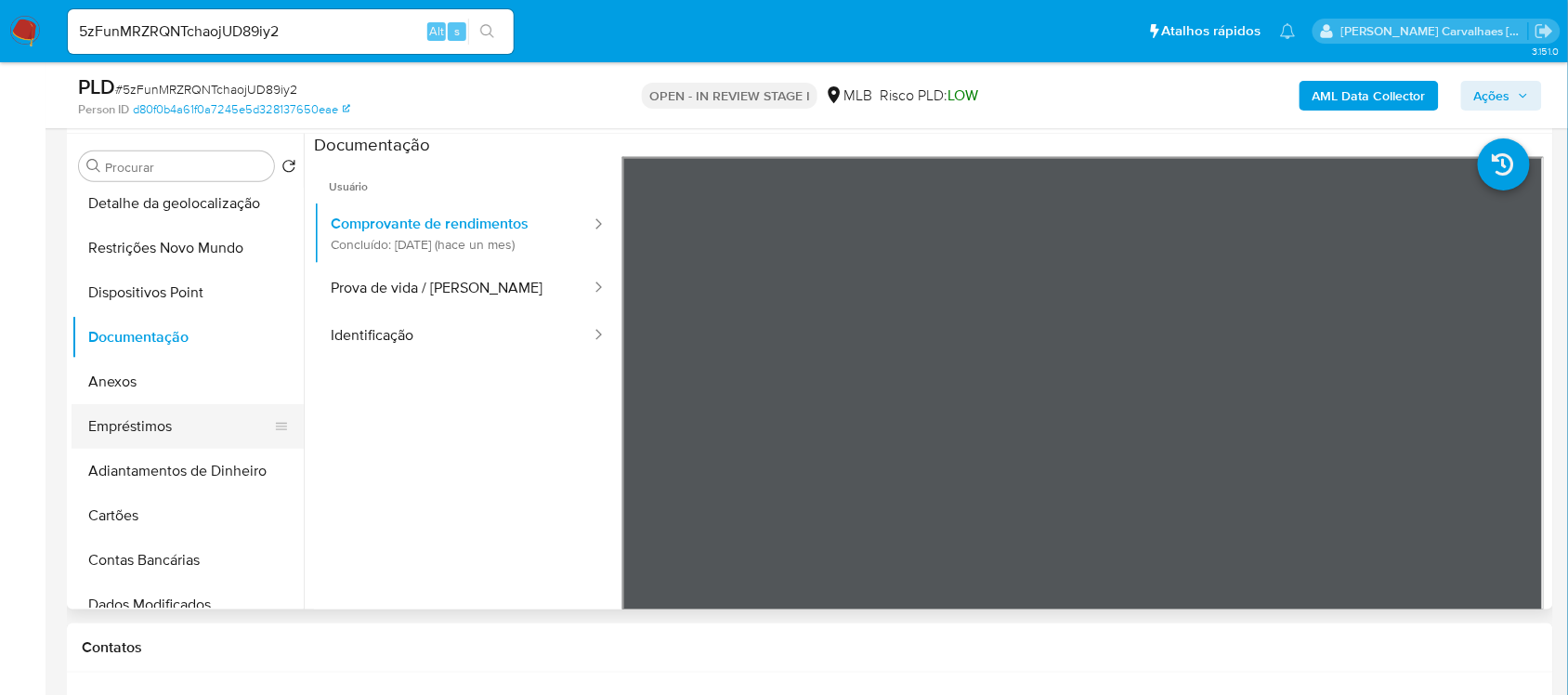
scroll to position [116, 0]
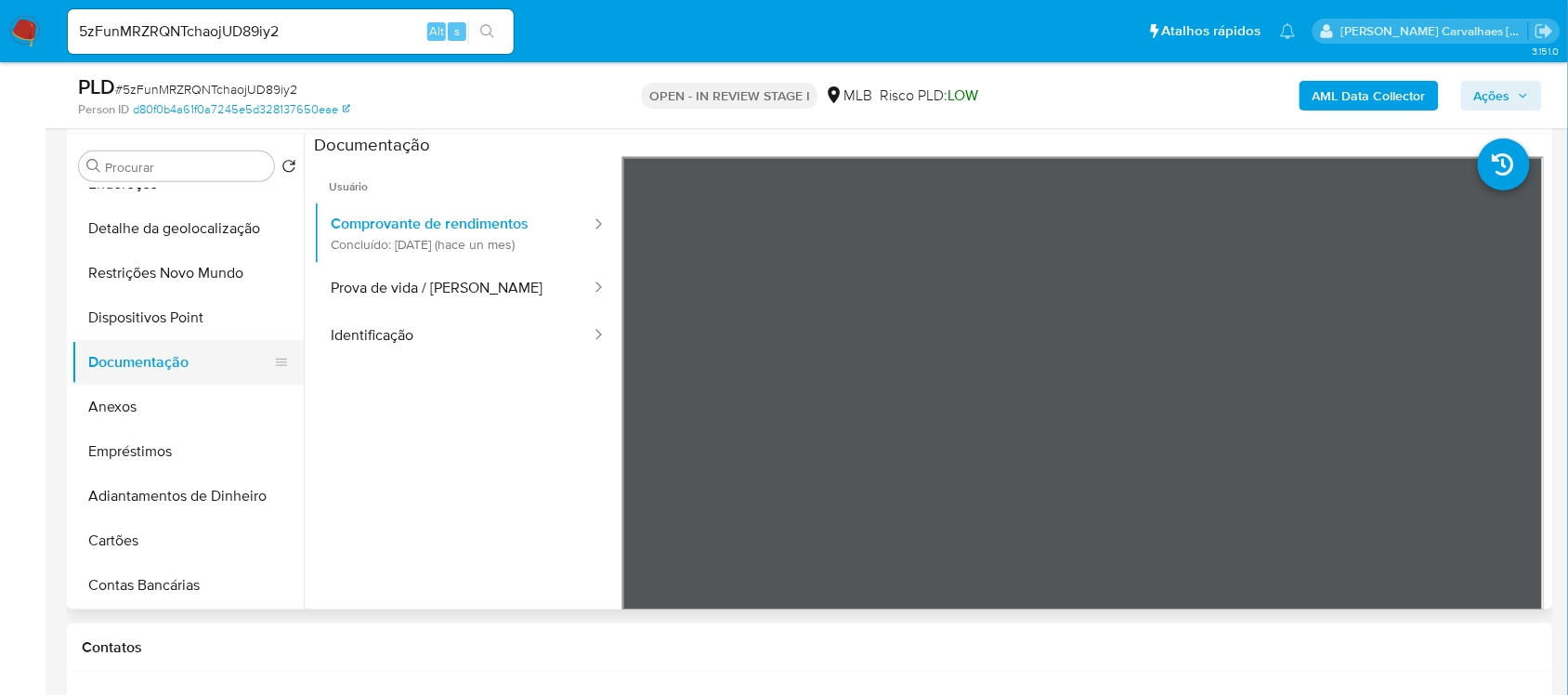
click at [197, 367] on button "Documentação" at bounding box center [181, 362] width 218 height 45
click at [404, 299] on button "Prova de vida / Selfie" at bounding box center [453, 289] width 278 height 47
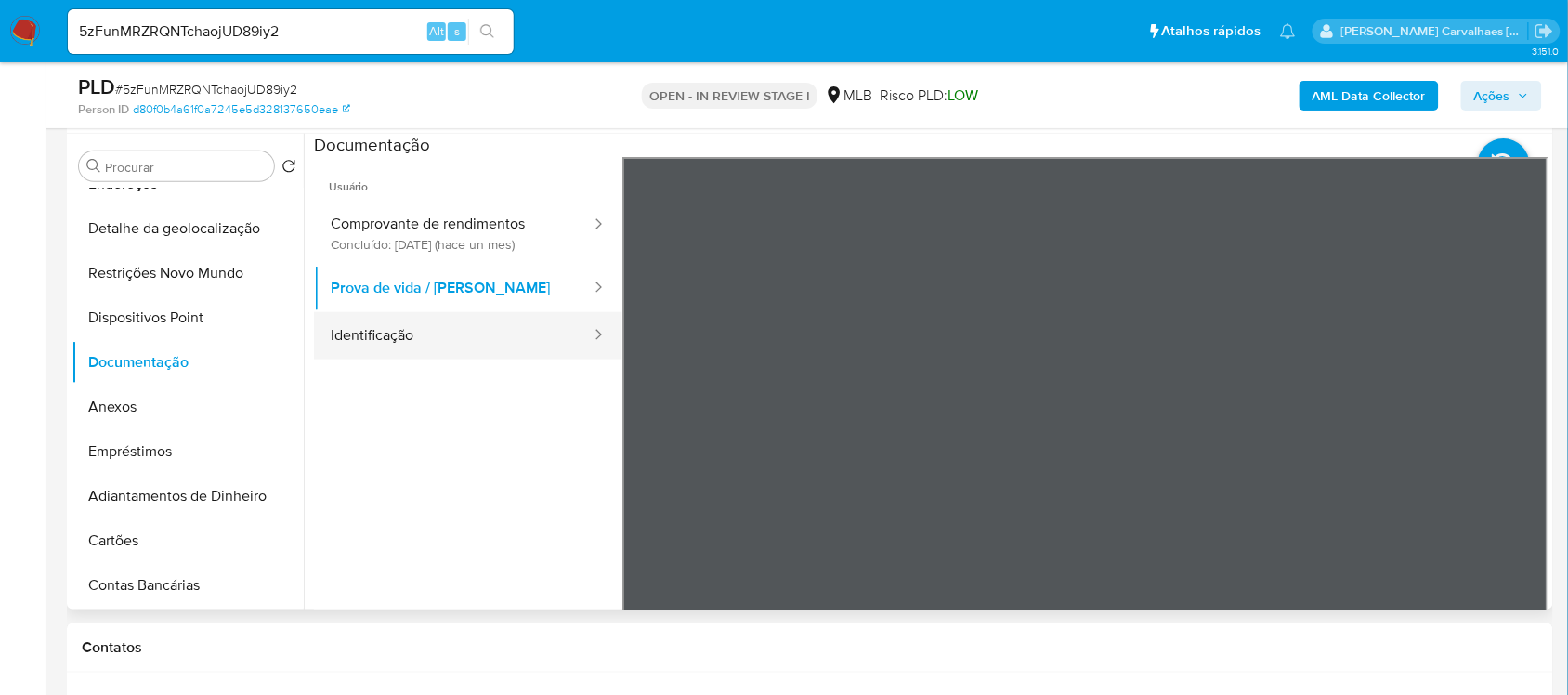
click at [452, 330] on button "Identificação" at bounding box center [453, 336] width 278 height 47
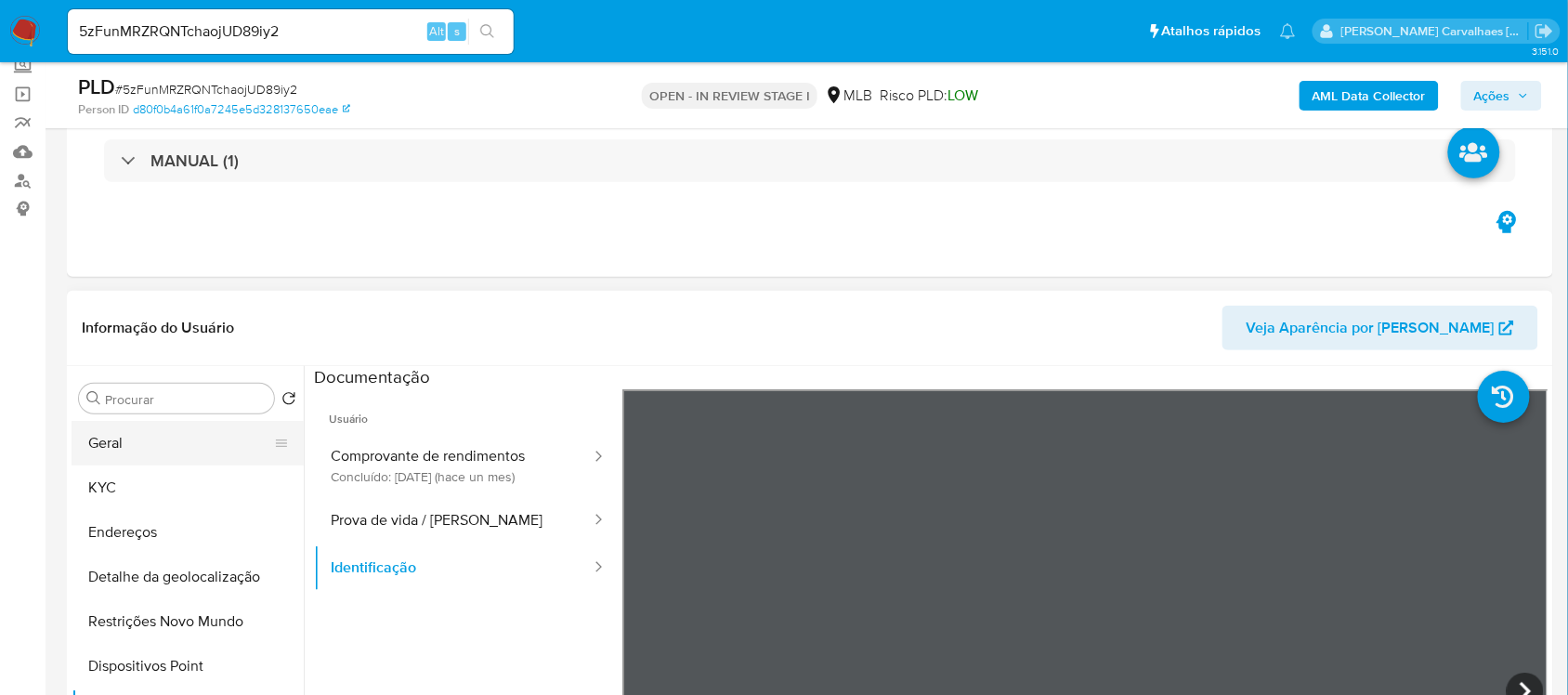
click at [165, 451] on button "Geral" at bounding box center [181, 443] width 218 height 45
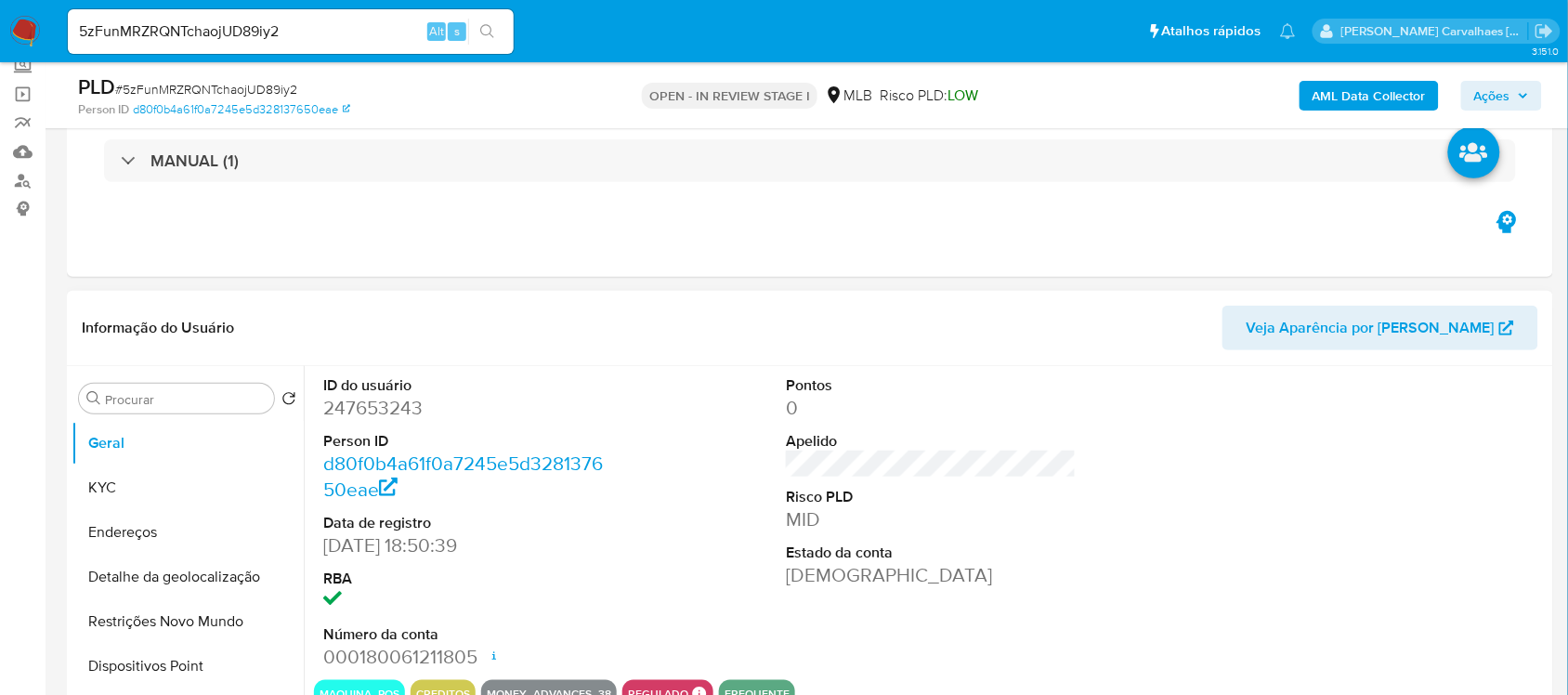
scroll to position [232, 0]
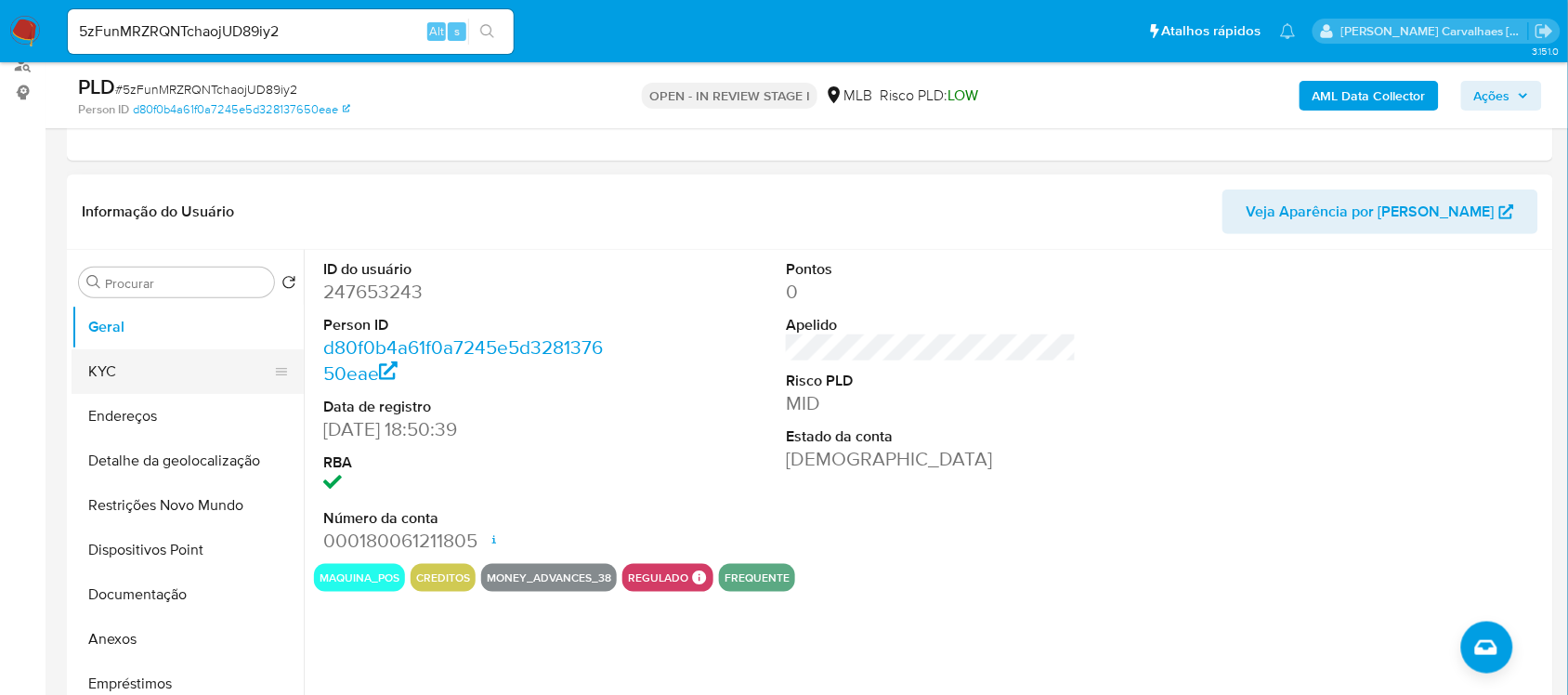
click at [103, 364] on button "KYC" at bounding box center [181, 371] width 218 height 45
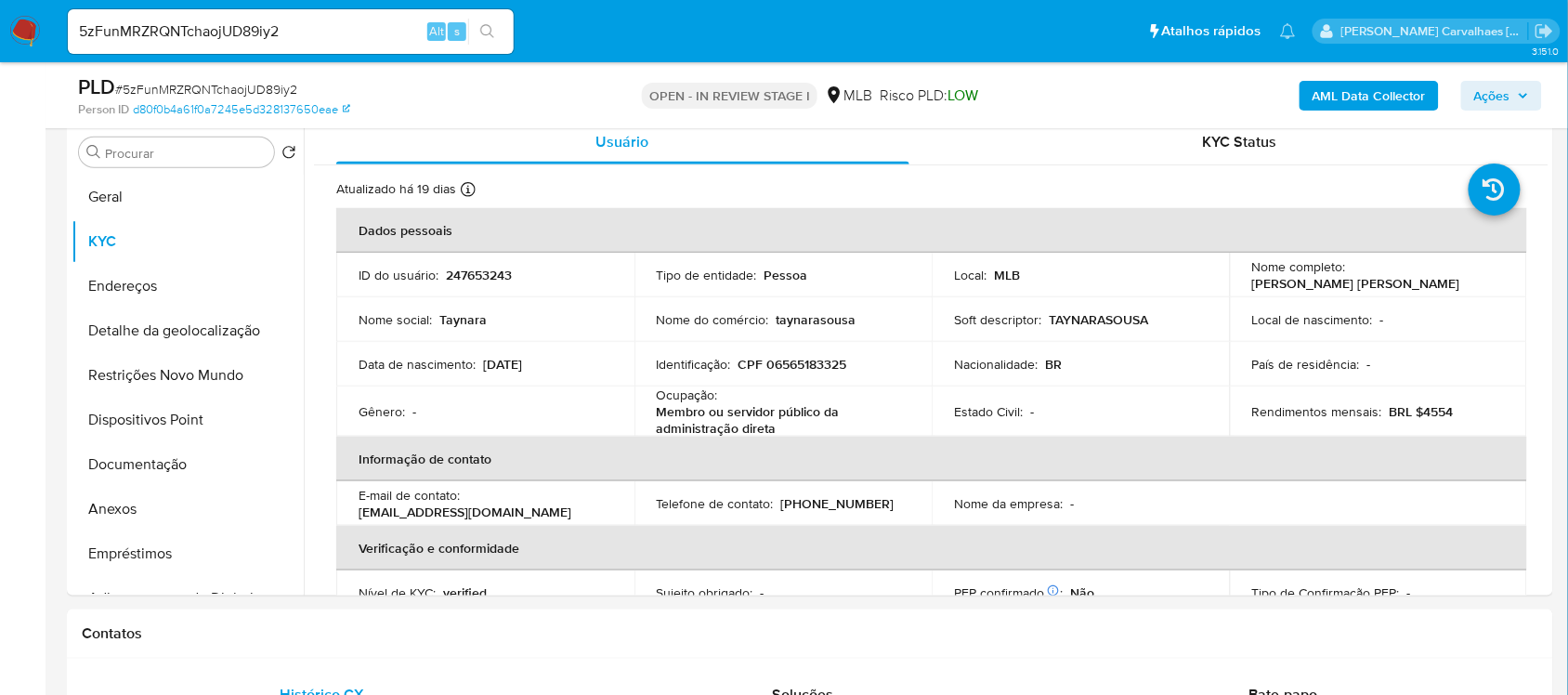
scroll to position [387, 0]
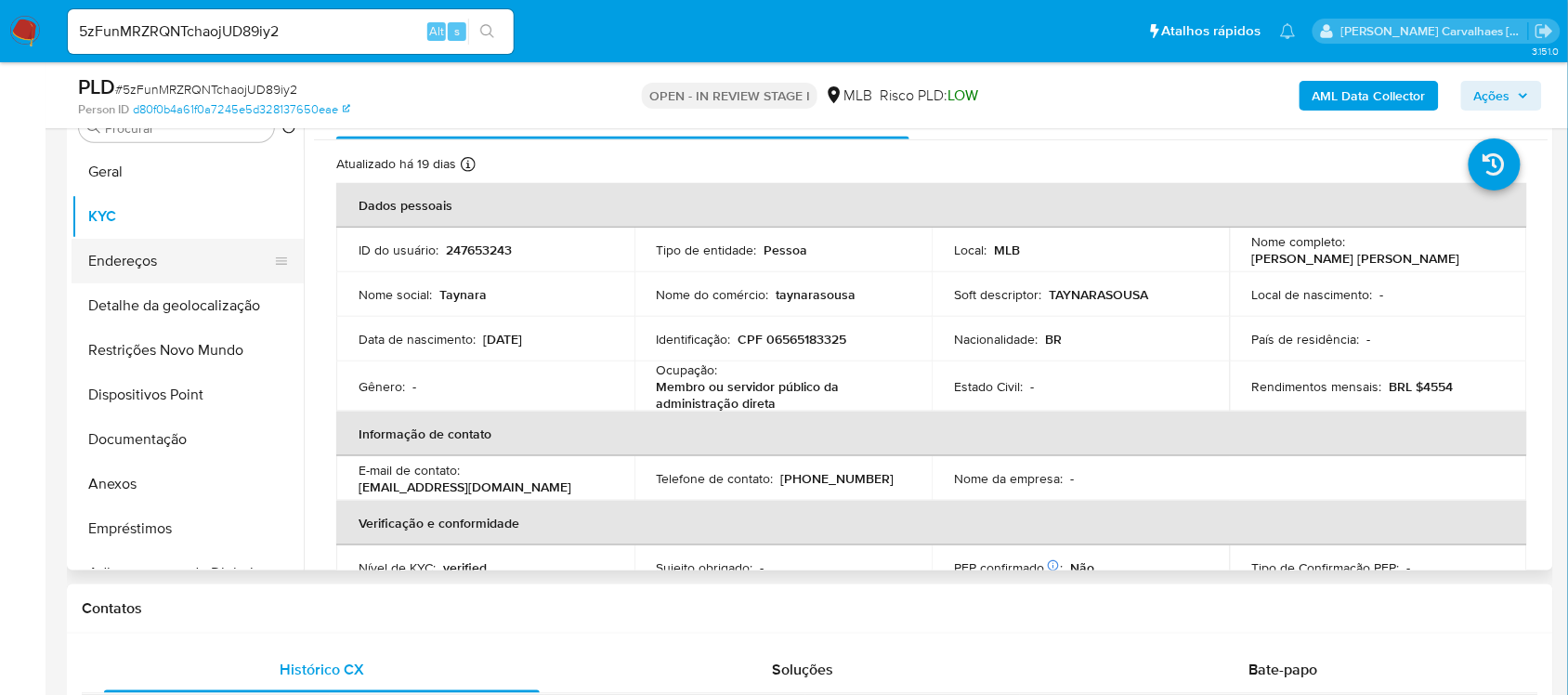
click at [184, 276] on button "Endereços" at bounding box center [181, 260] width 218 height 45
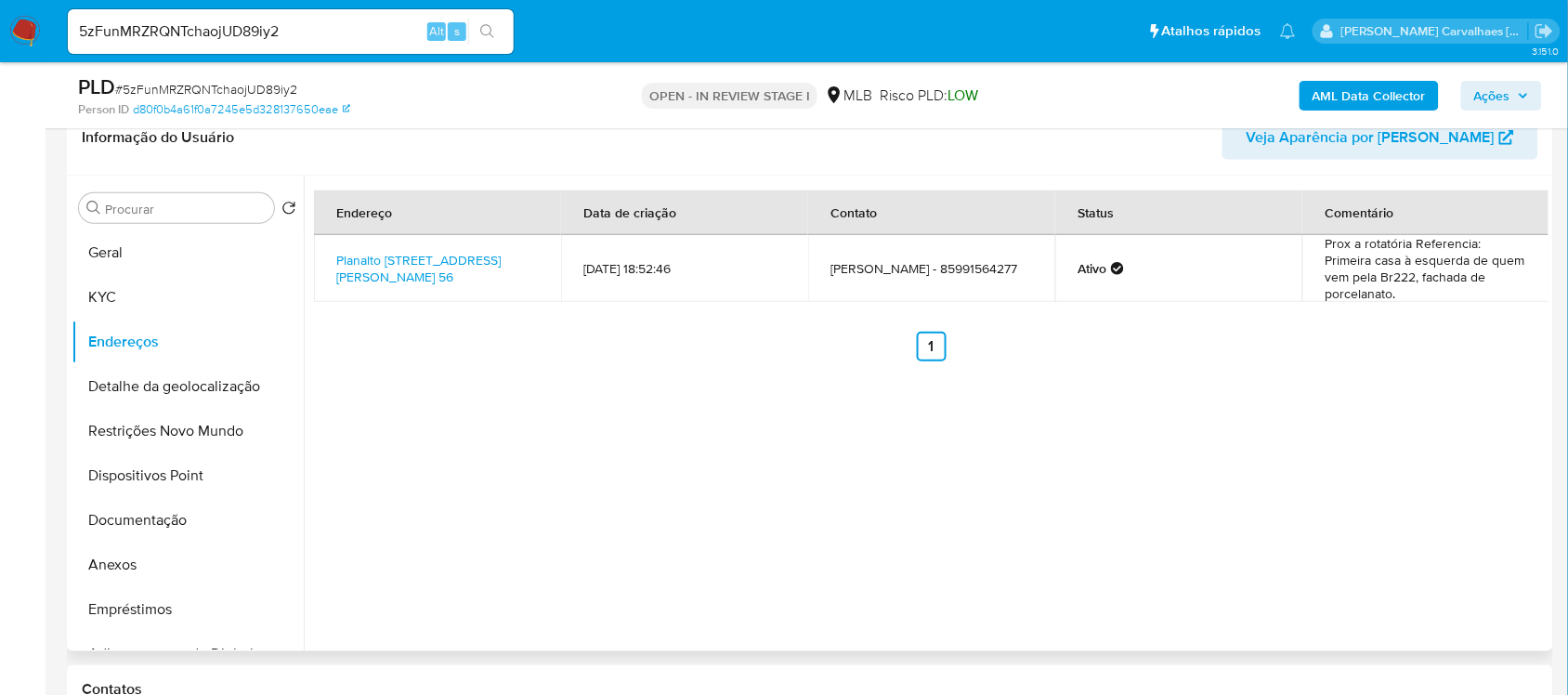
scroll to position [272, 0]
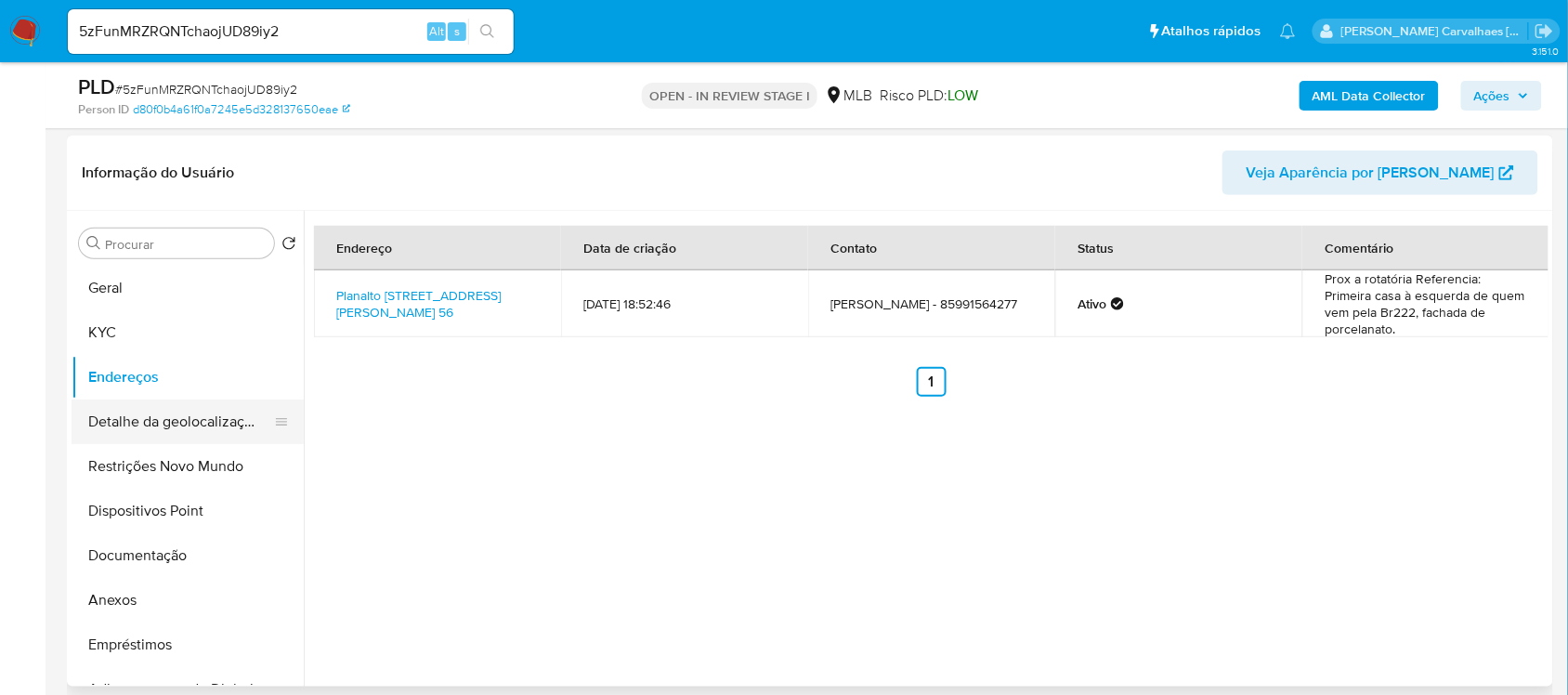
click at [188, 423] on button "Detalhe da geolocalização" at bounding box center [181, 421] width 218 height 45
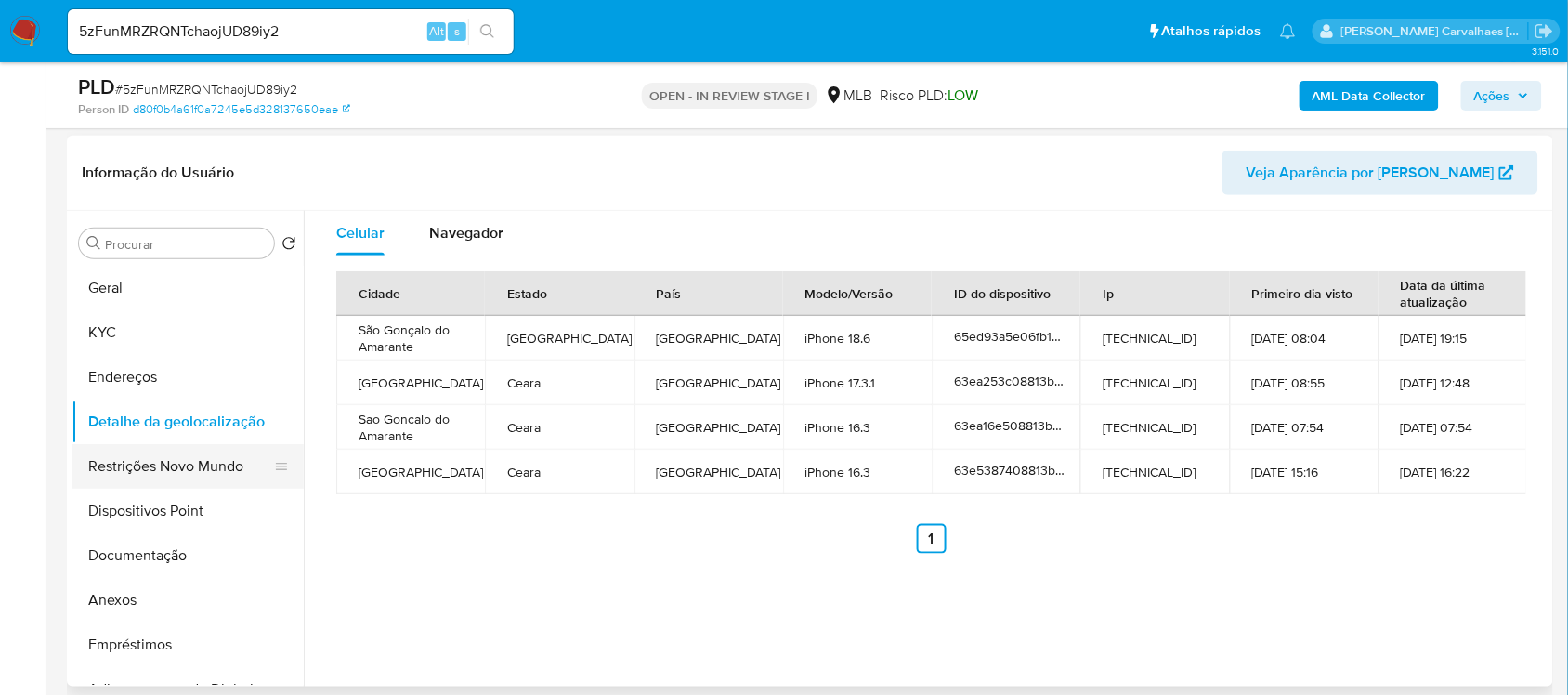
click at [193, 471] on button "Restrições Novo Mundo" at bounding box center [181, 466] width 218 height 45
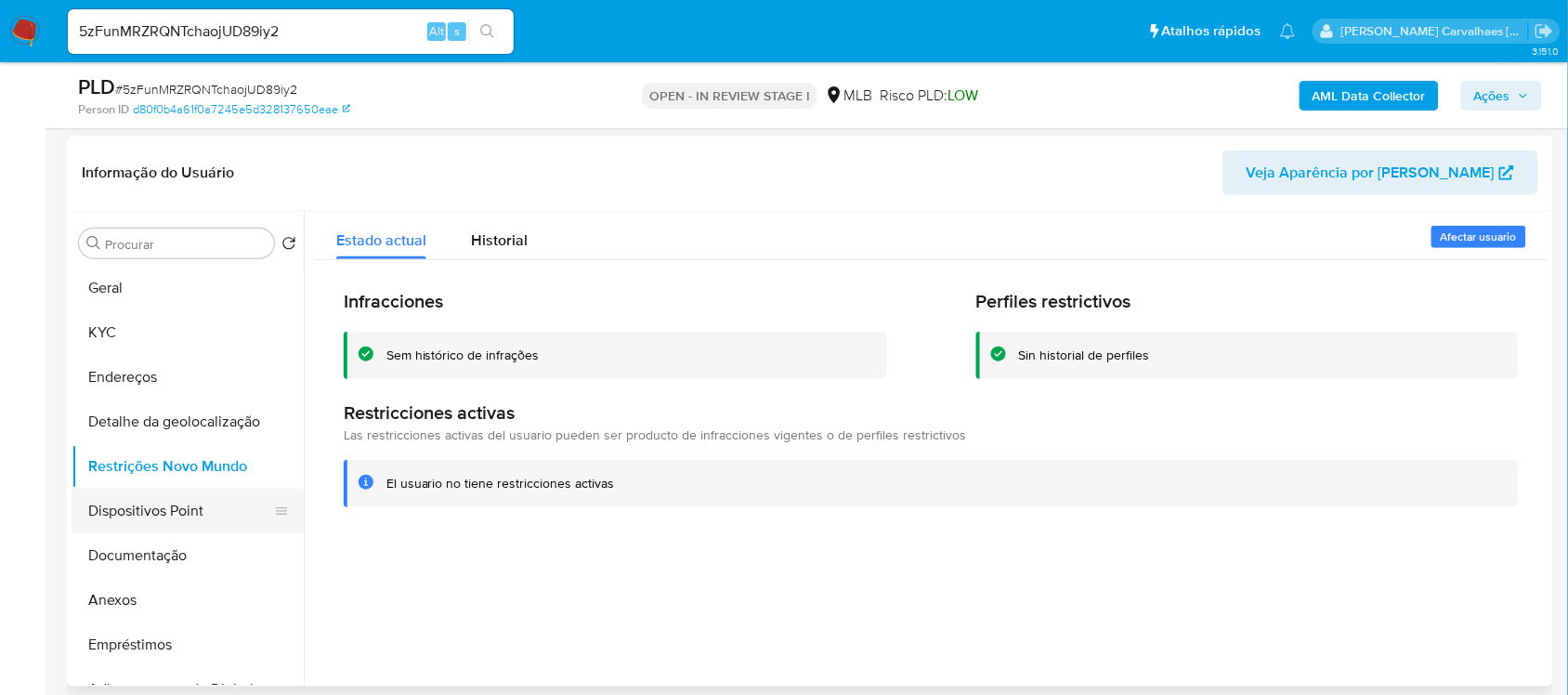
click at [163, 514] on button "Dispositivos Point" at bounding box center [181, 510] width 218 height 45
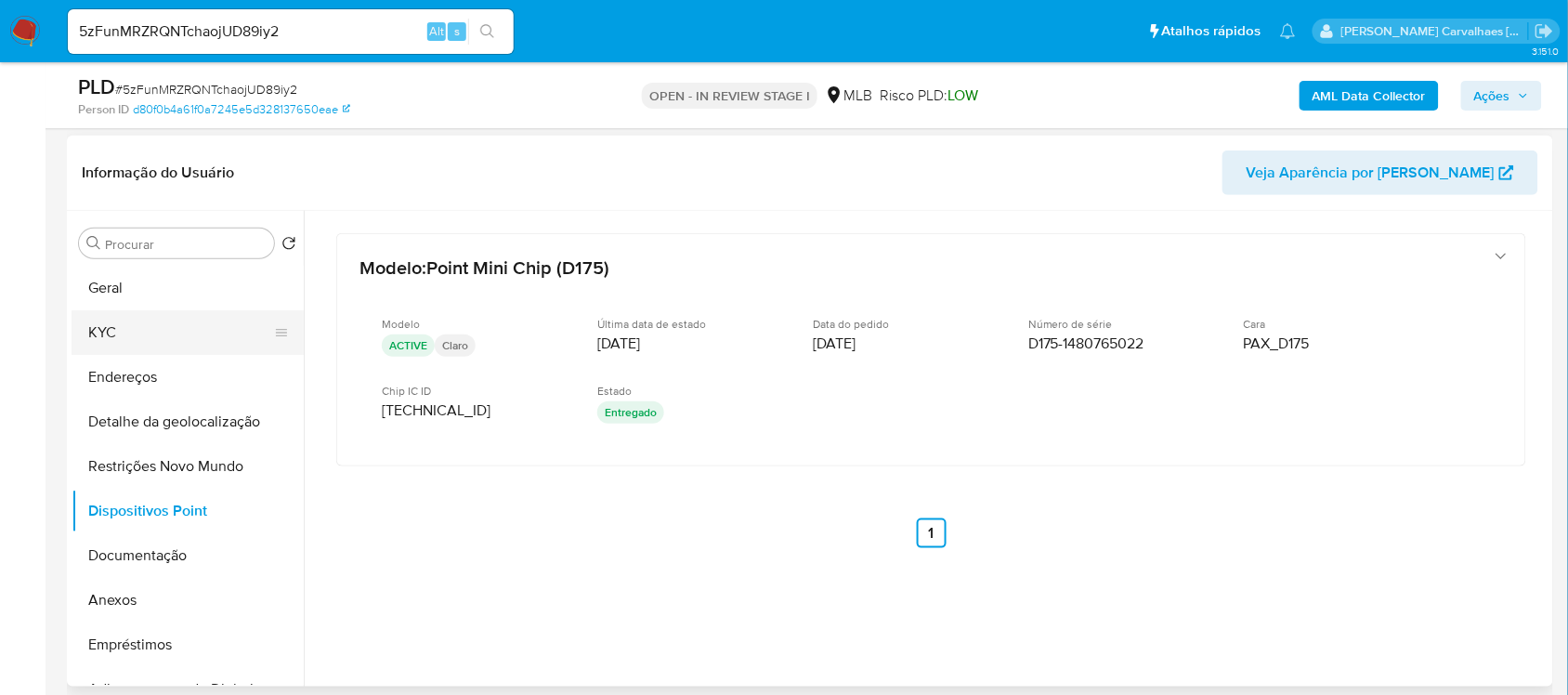
click at [178, 325] on button "KYC" at bounding box center [181, 332] width 218 height 45
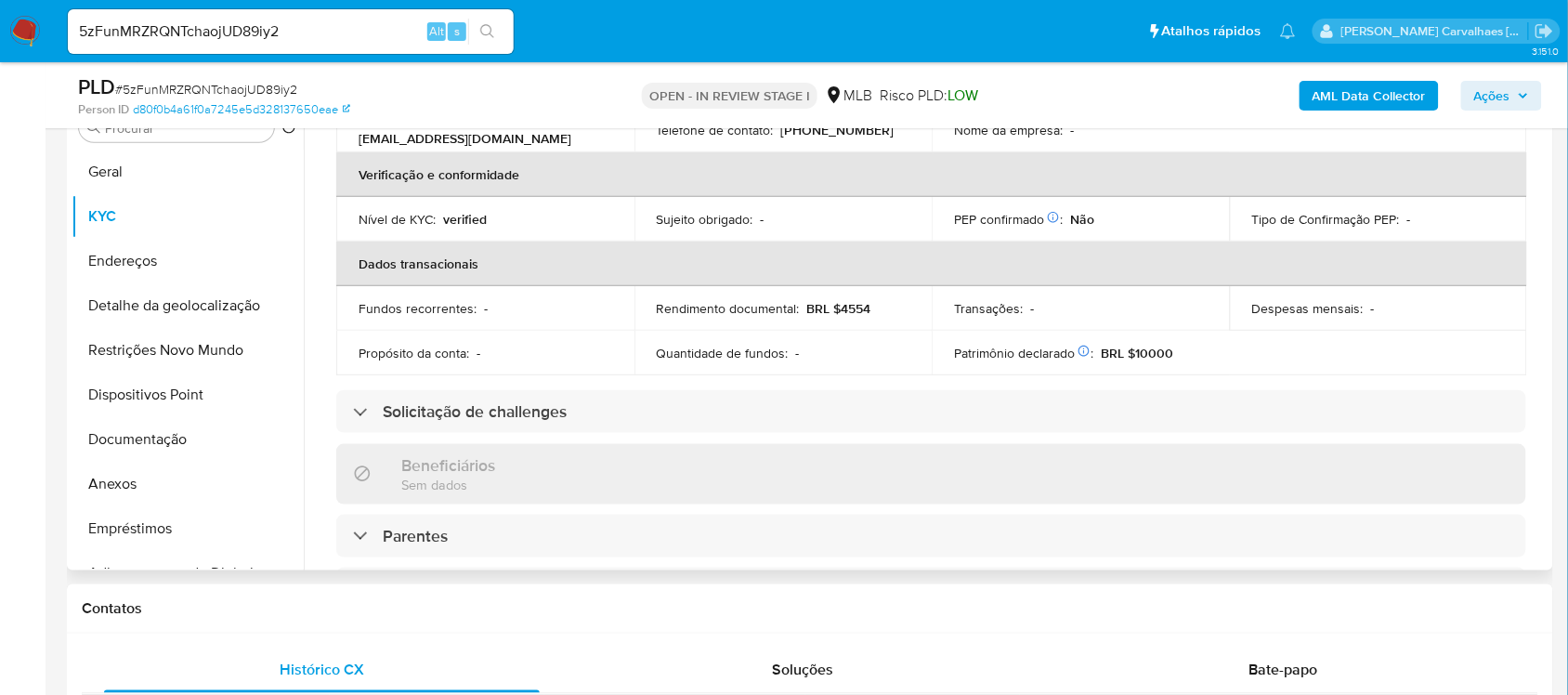
scroll to position [697, 0]
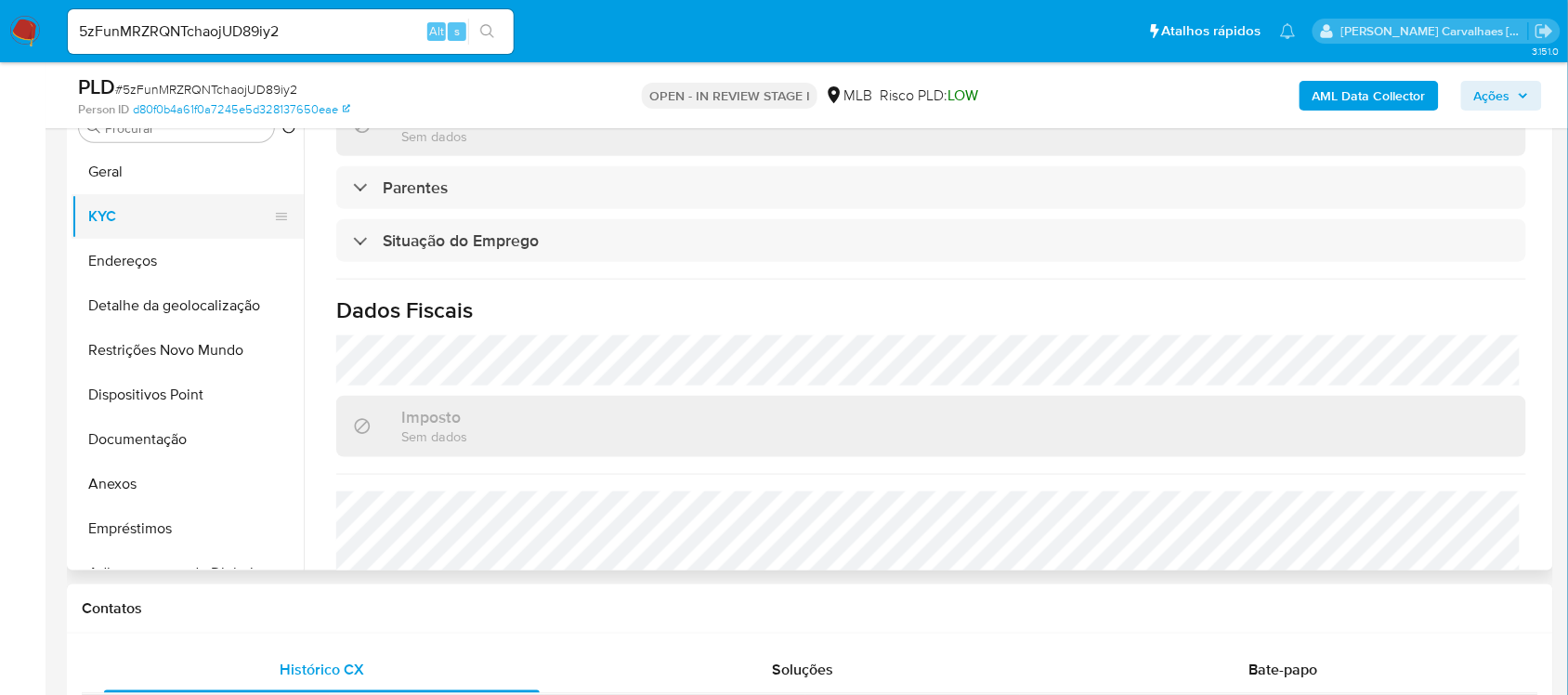
drag, startPoint x: 136, startPoint y: 272, endPoint x: 139, endPoint y: 225, distance: 47.1
click at [137, 268] on button "Endereços" at bounding box center [187, 260] width 232 height 45
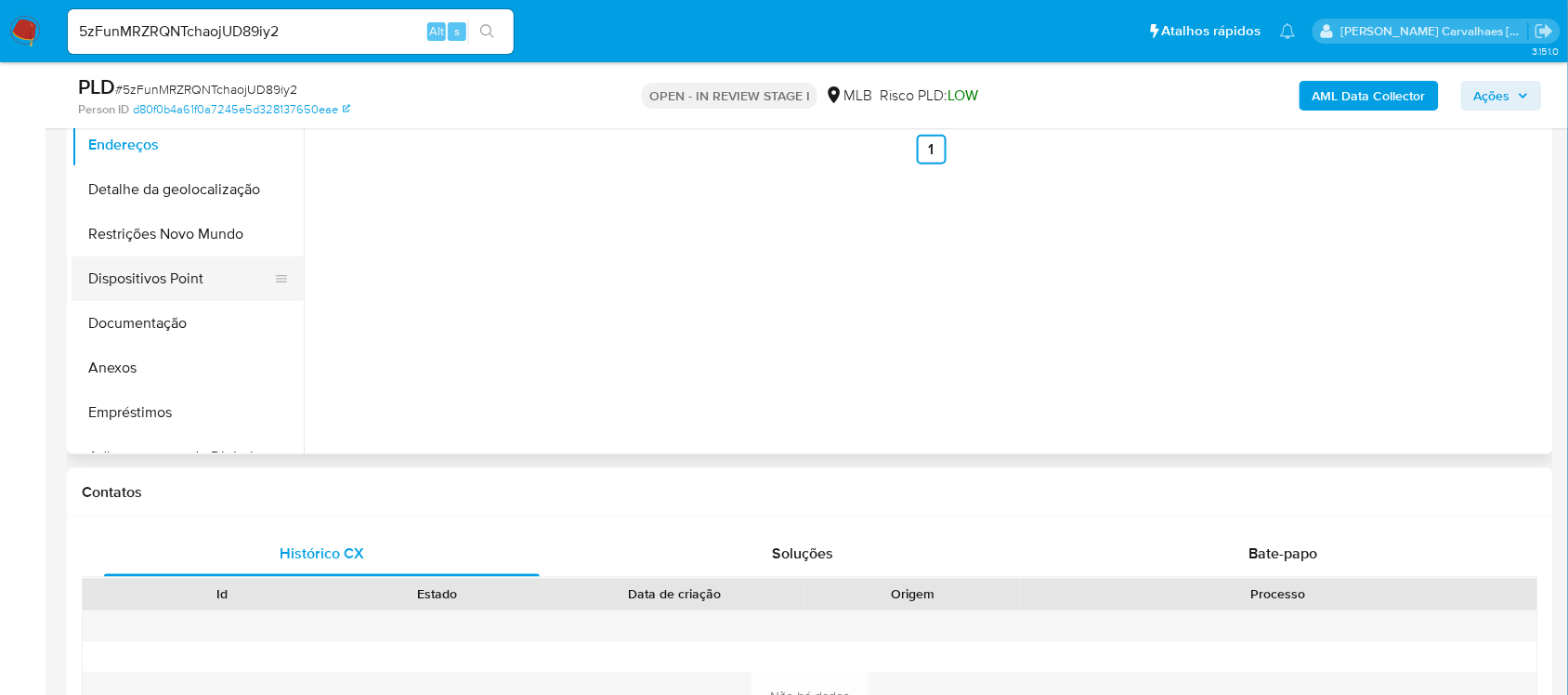
scroll to position [272, 0]
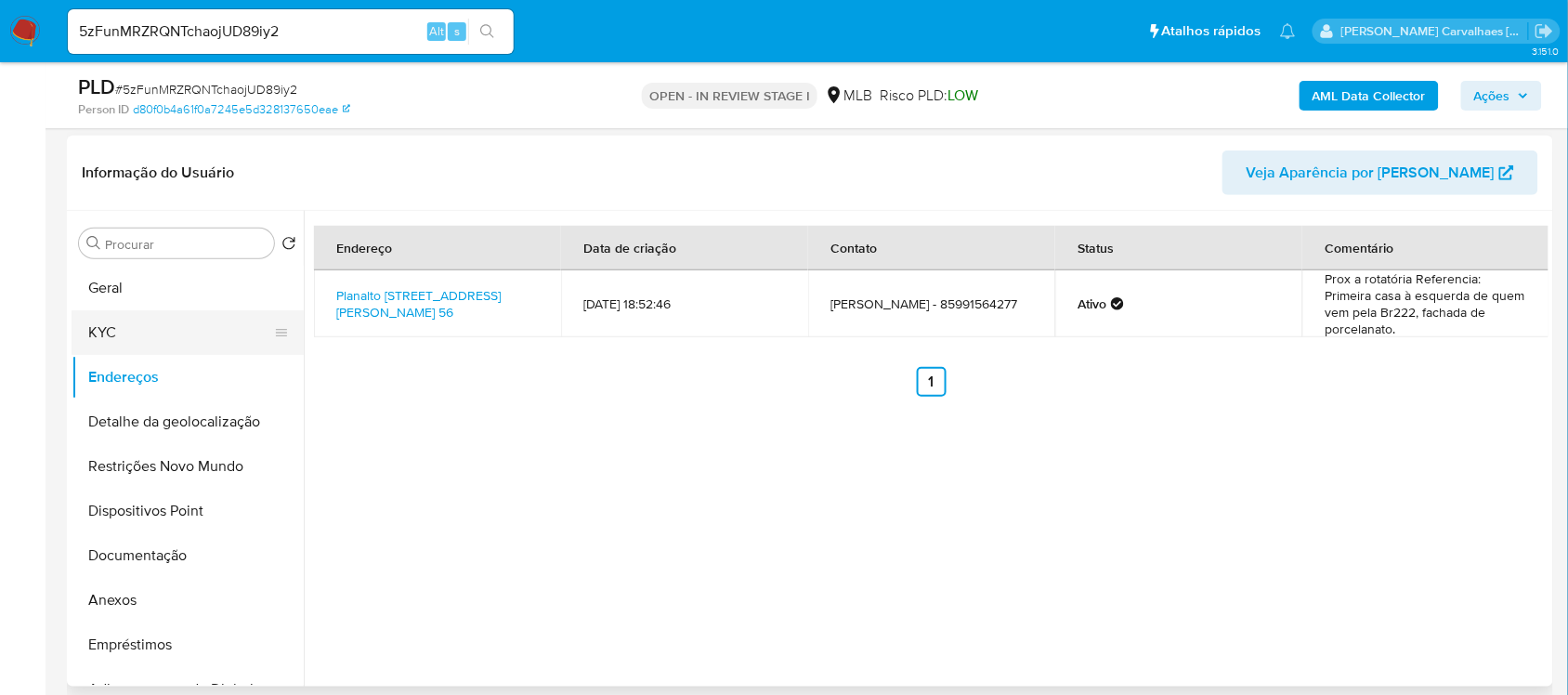
click at [163, 331] on button "KYC" at bounding box center [181, 332] width 218 height 45
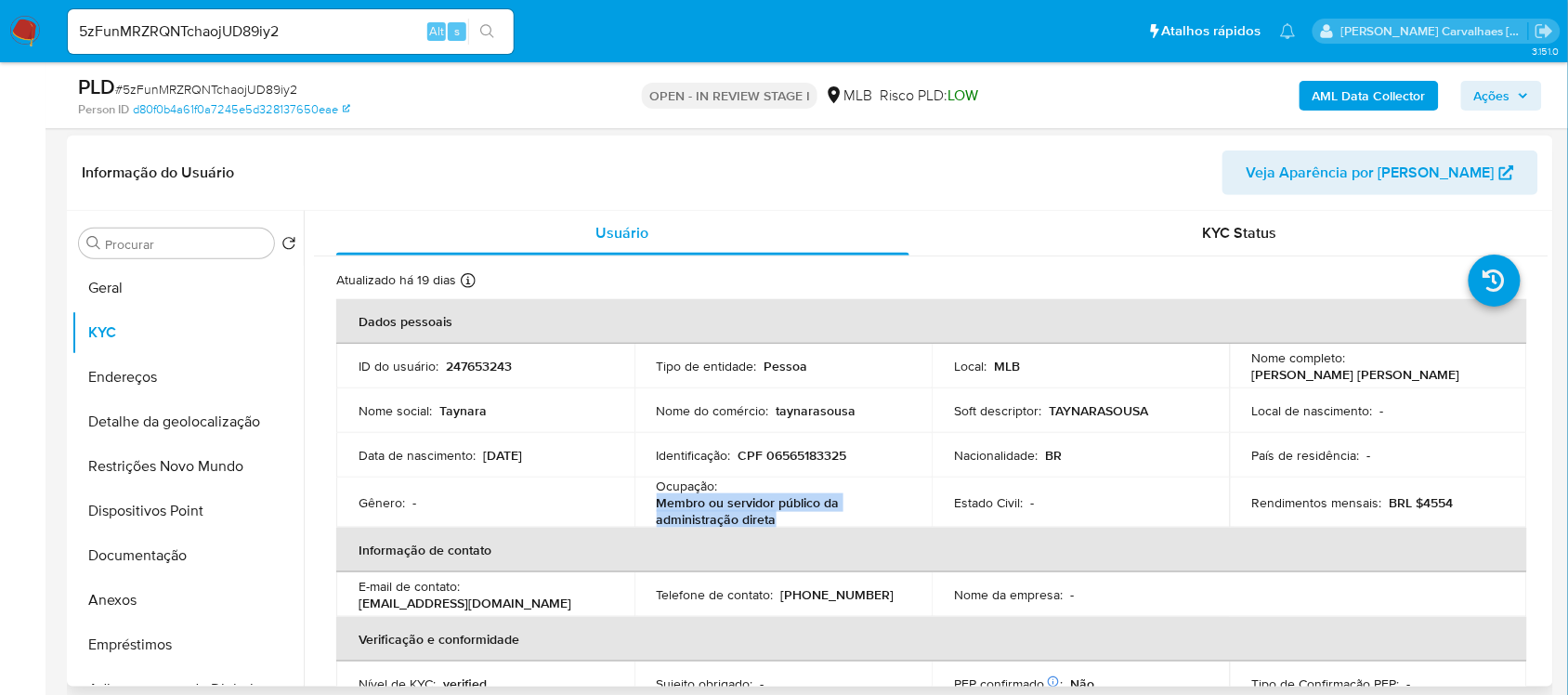
drag, startPoint x: 653, startPoint y: 507, endPoint x: 778, endPoint y: 517, distance: 125.4
click at [778, 517] on td "Ocupação : Membro ou servidor público da administração direta" at bounding box center [783, 502] width 298 height 50
copy p "Membro ou servidor público da administração direta"
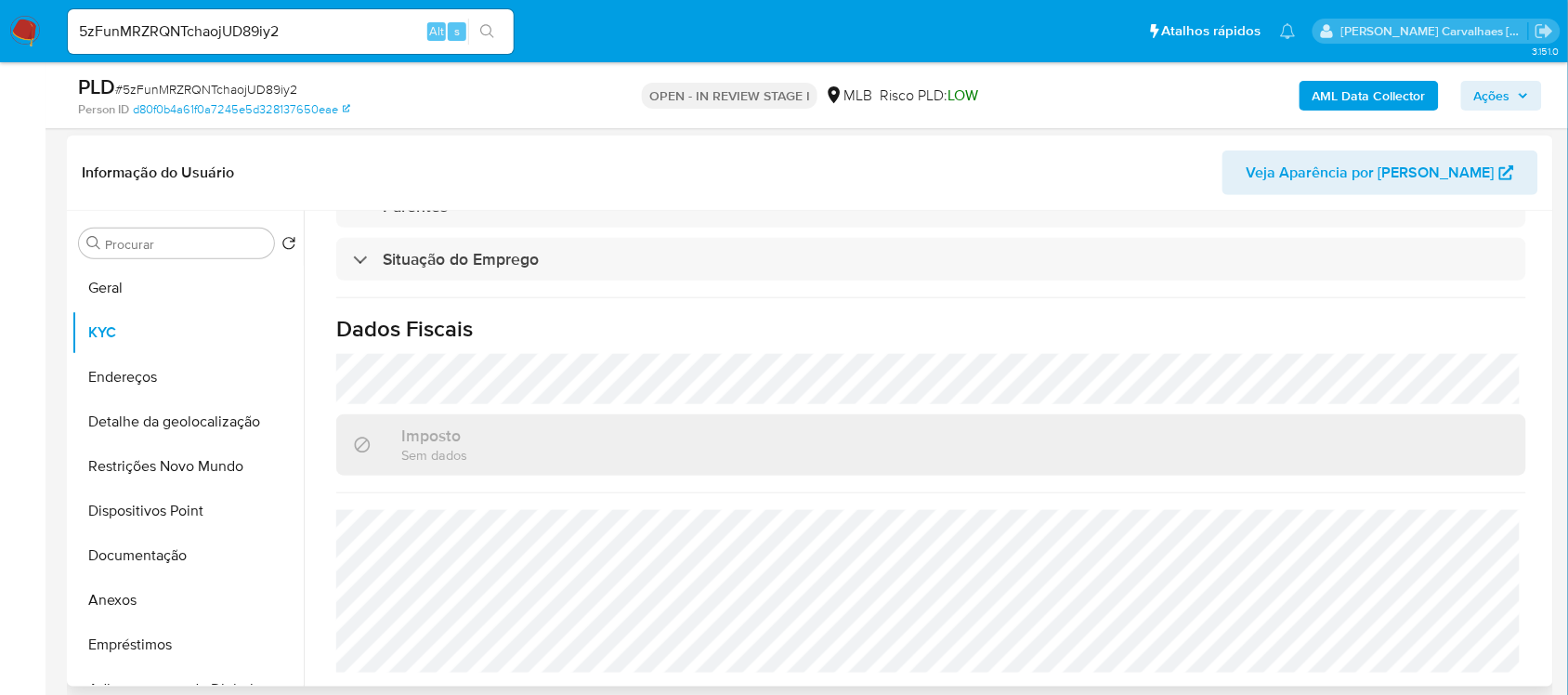
scroll to position [795, 0]
drag, startPoint x: 144, startPoint y: 604, endPoint x: 149, endPoint y: 590, distance: 14.9
click at [144, 602] on button "Anexos" at bounding box center [181, 599] width 218 height 45
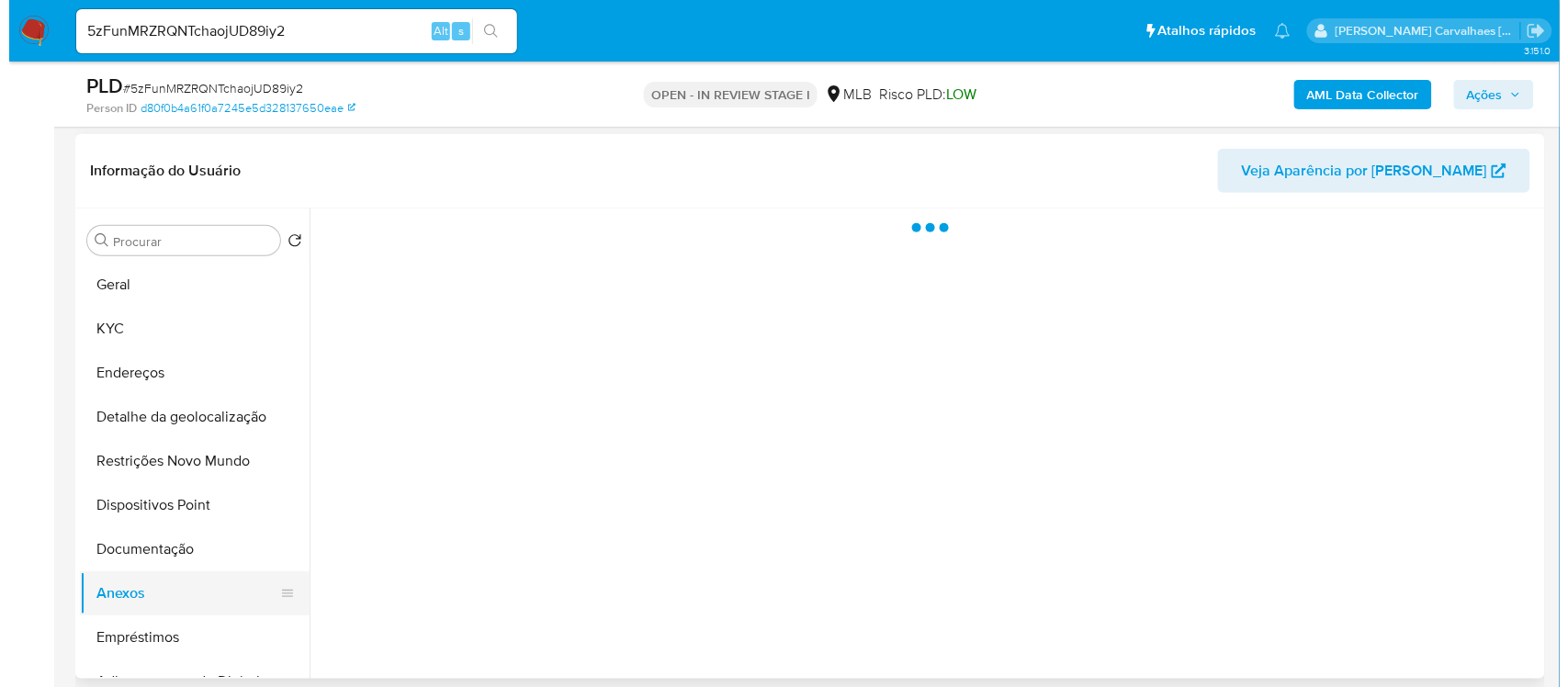
scroll to position [0, 0]
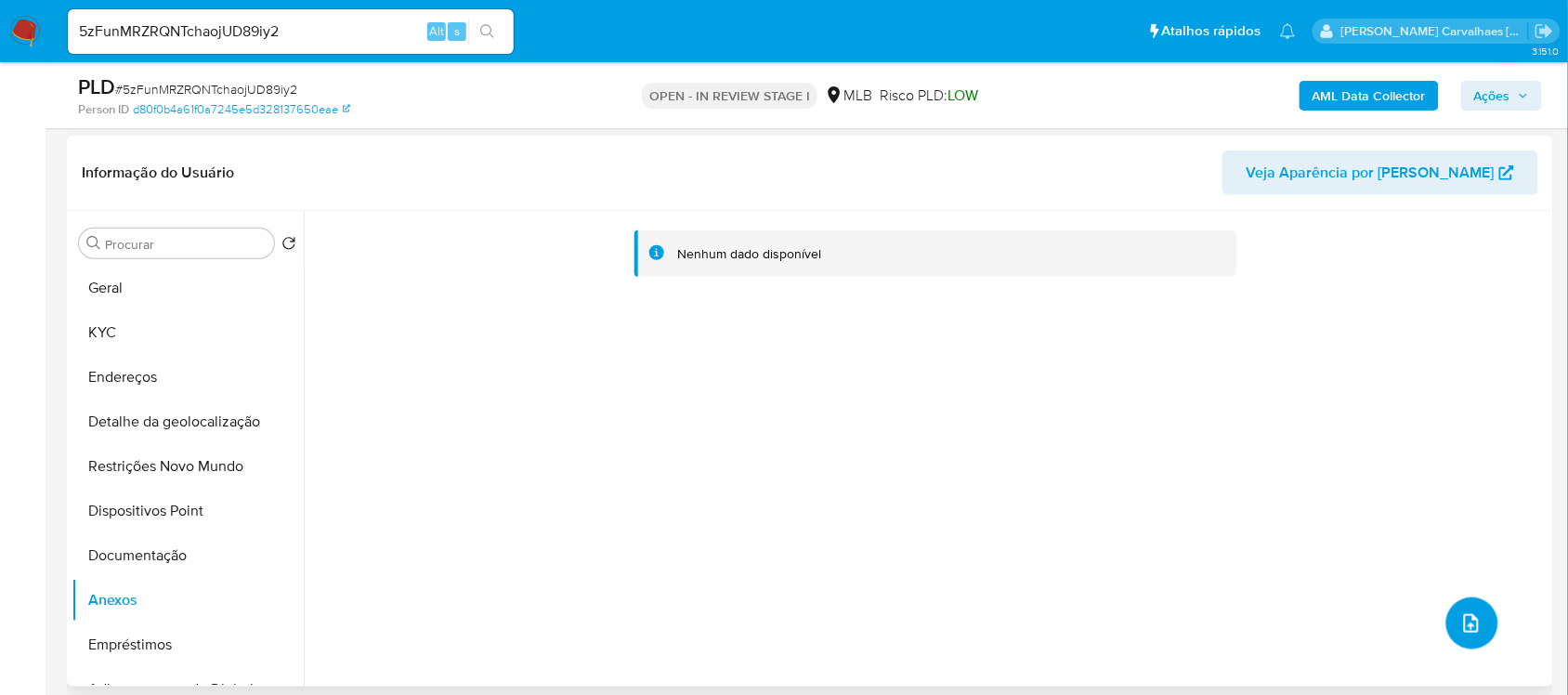
click at [1460, 625] on icon "upload-file" at bounding box center [1471, 624] width 23 height 23
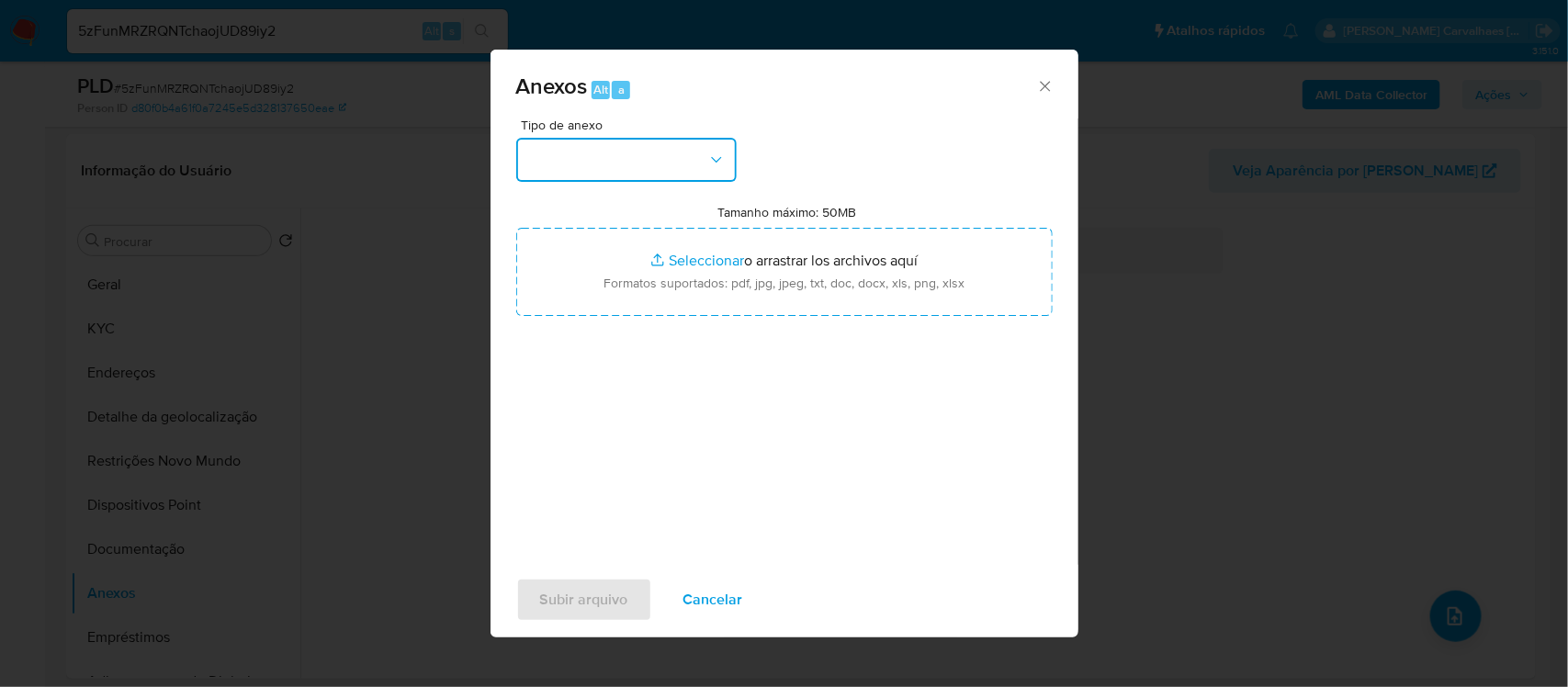
click at [721, 158] on icon "button" at bounding box center [717, 160] width 19 height 19
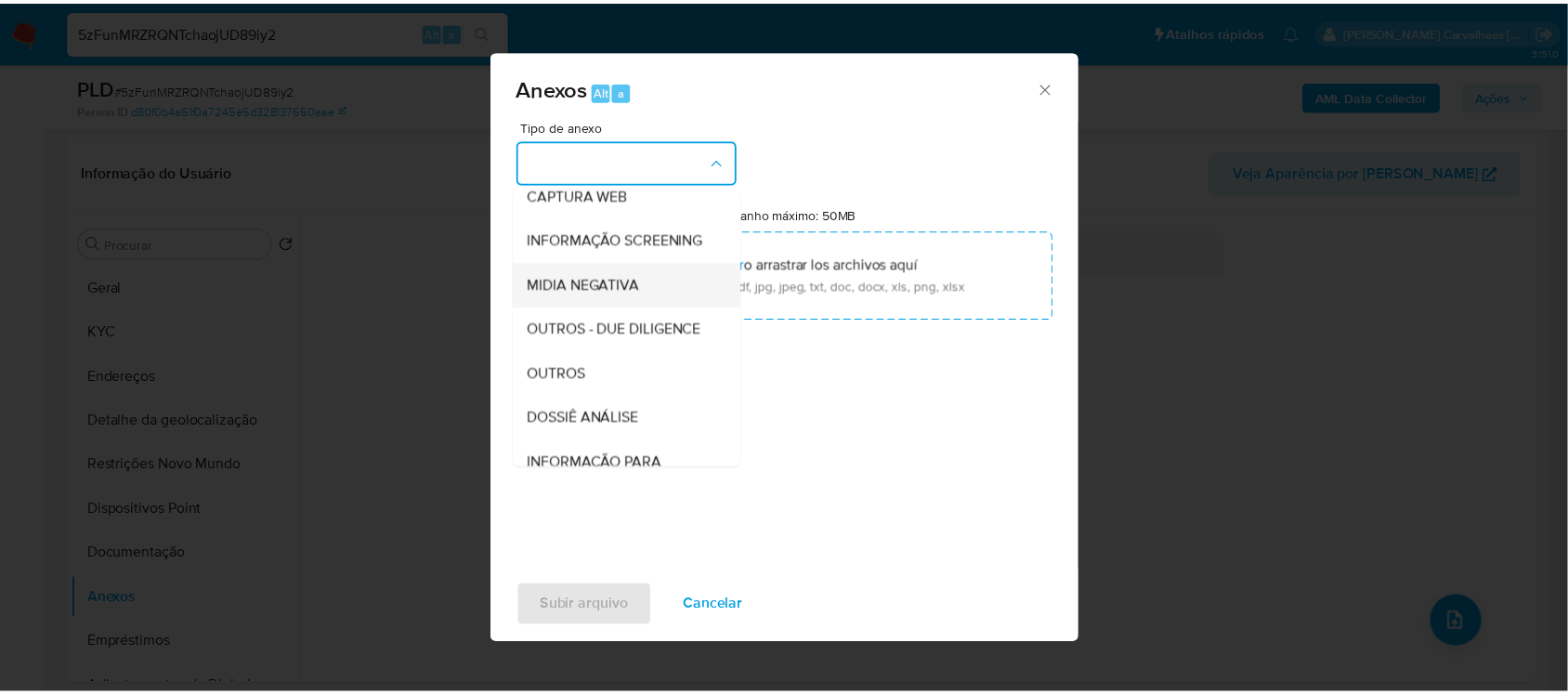
scroll to position [187, 0]
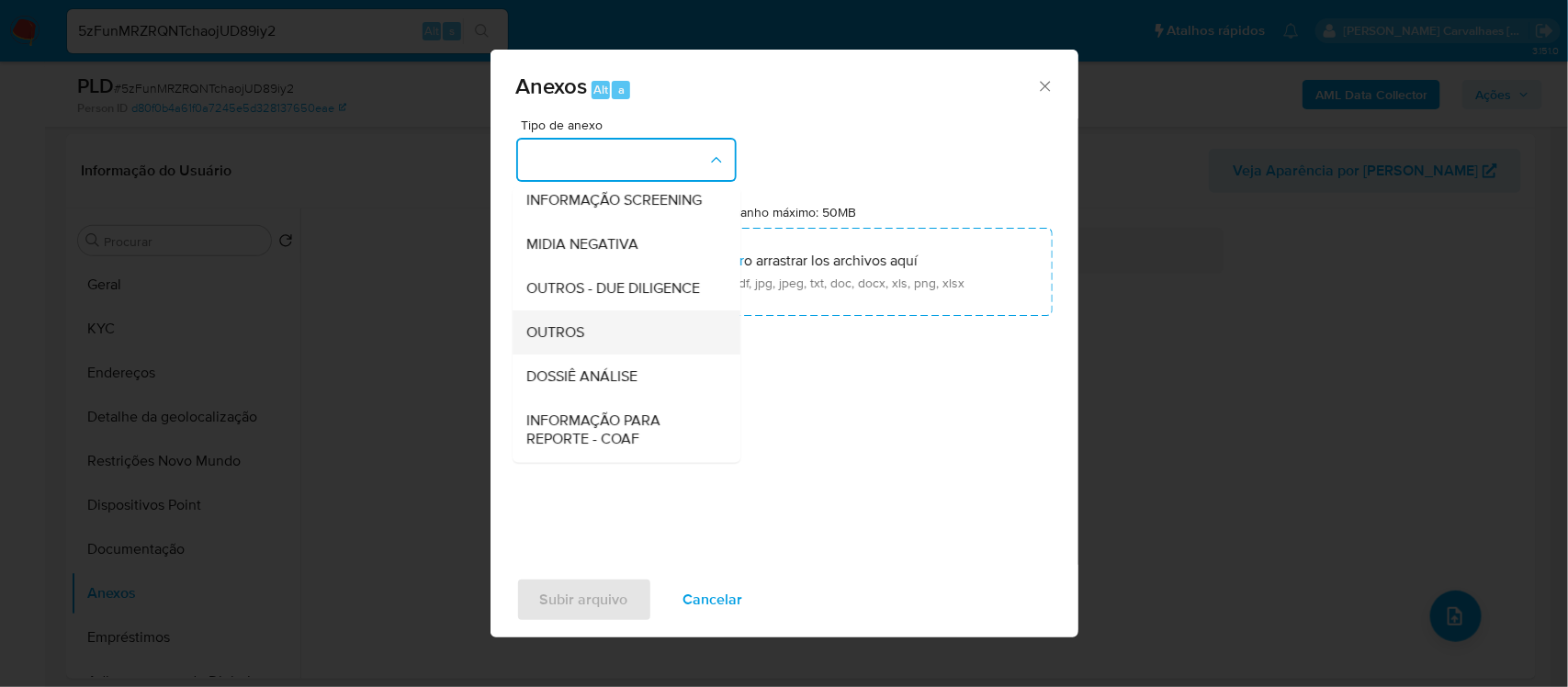
click at [586, 355] on div "OUTROS" at bounding box center [621, 332] width 187 height 44
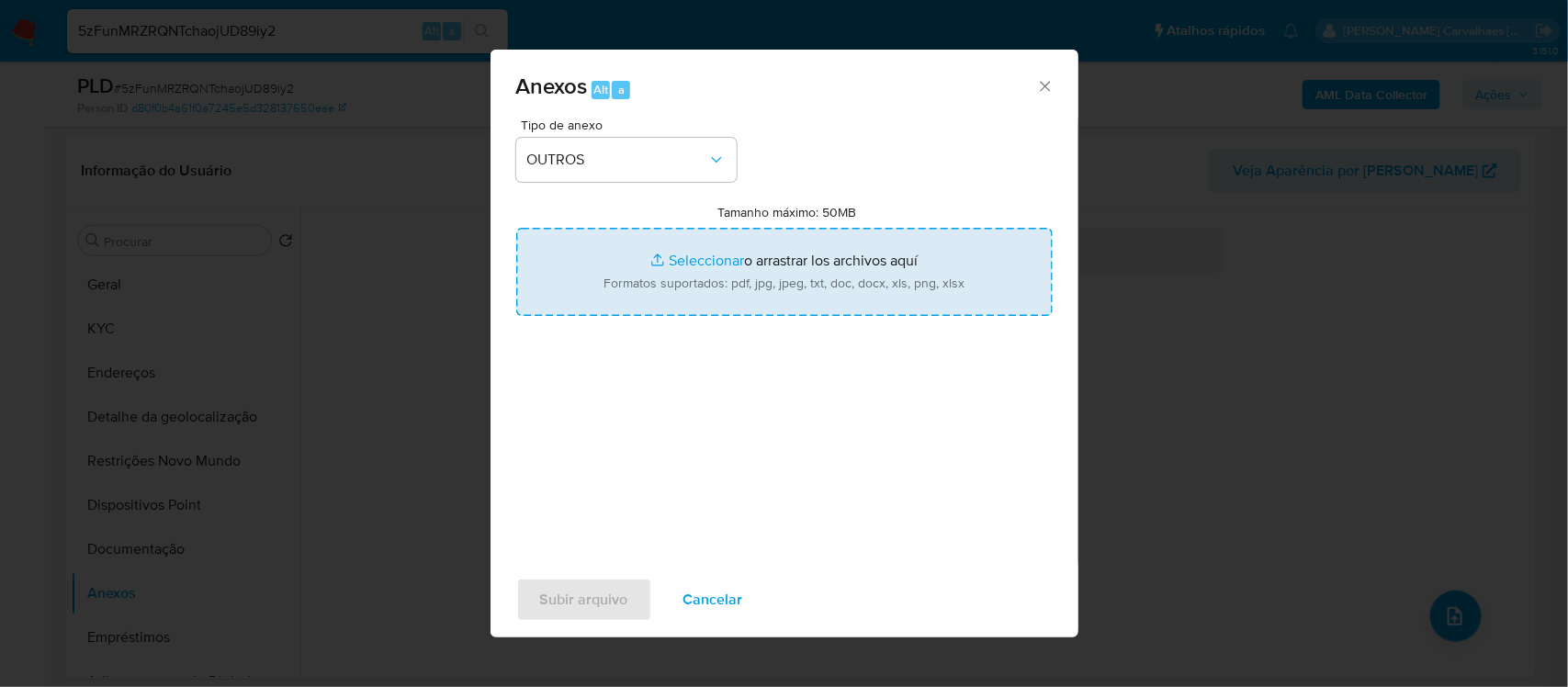
click at [685, 265] on input "Tamanho máximo: 50MB Seleccionar archivos" at bounding box center [784, 271] width 536 height 88
type input "C:\fakepath\SAR -xxxxx - CPF 06565183325 - FRANCISCA TAYNARA FERREIRA DE SOUSA.…"
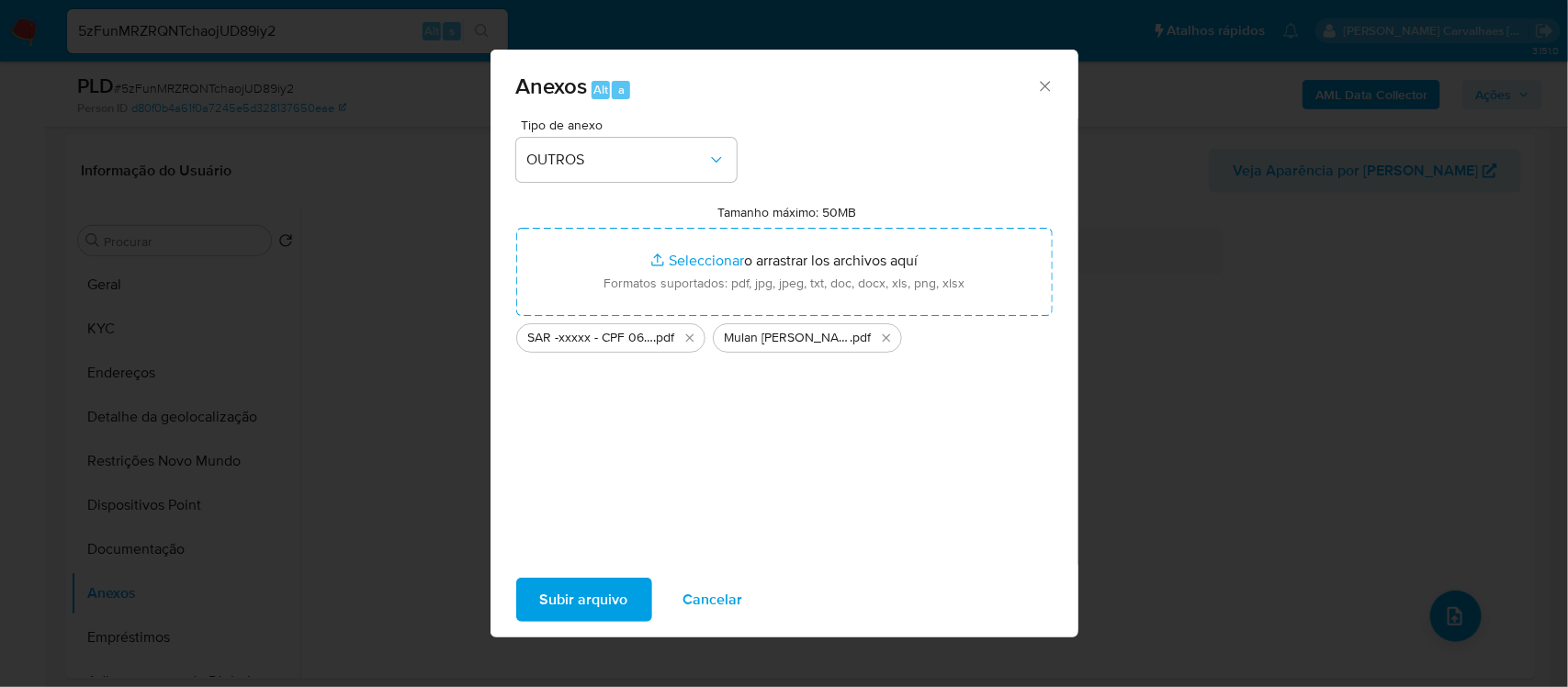
click at [612, 602] on span "Subir arquivo" at bounding box center [584, 599] width 88 height 40
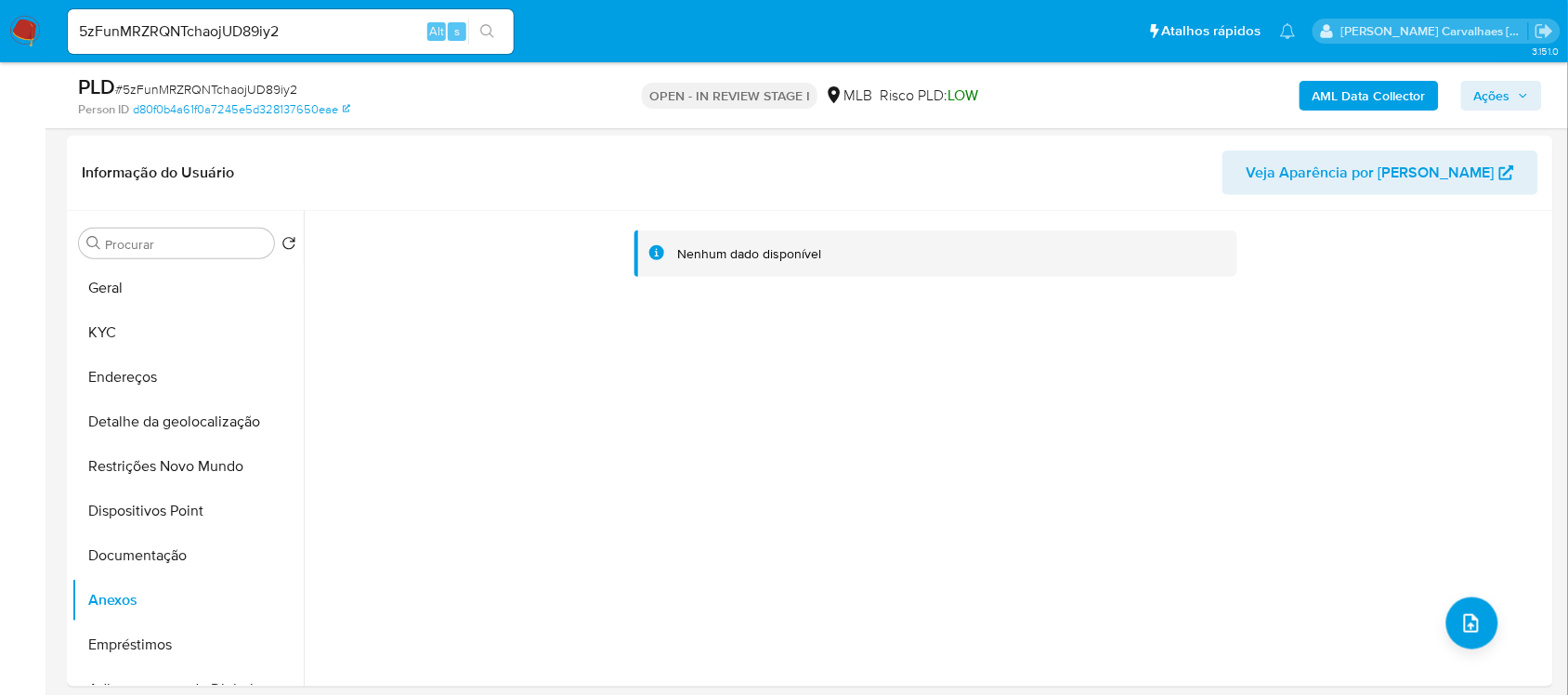
click at [1522, 98] on icon "button" at bounding box center [1524, 96] width 11 height 11
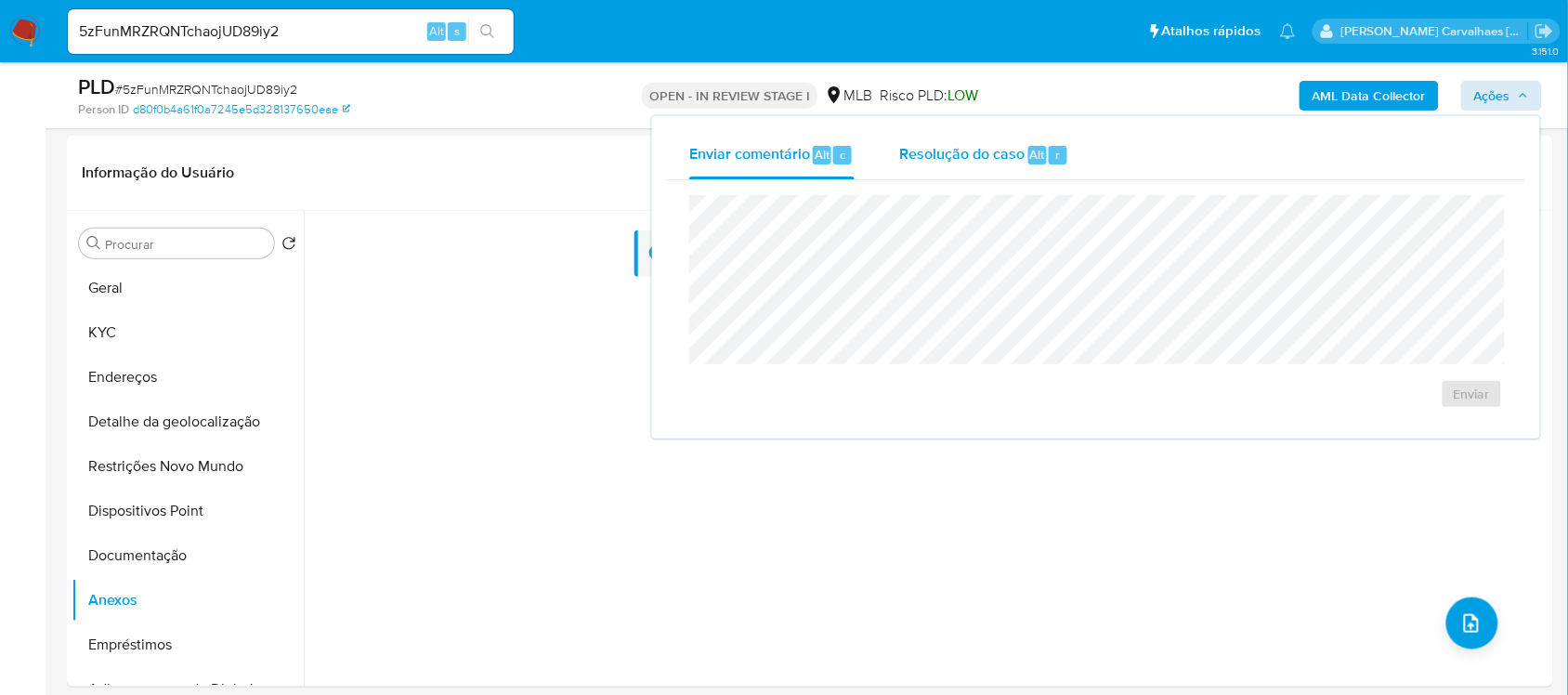
click at [955, 159] on span "Resolução do caso" at bounding box center [961, 153] width 125 height 22
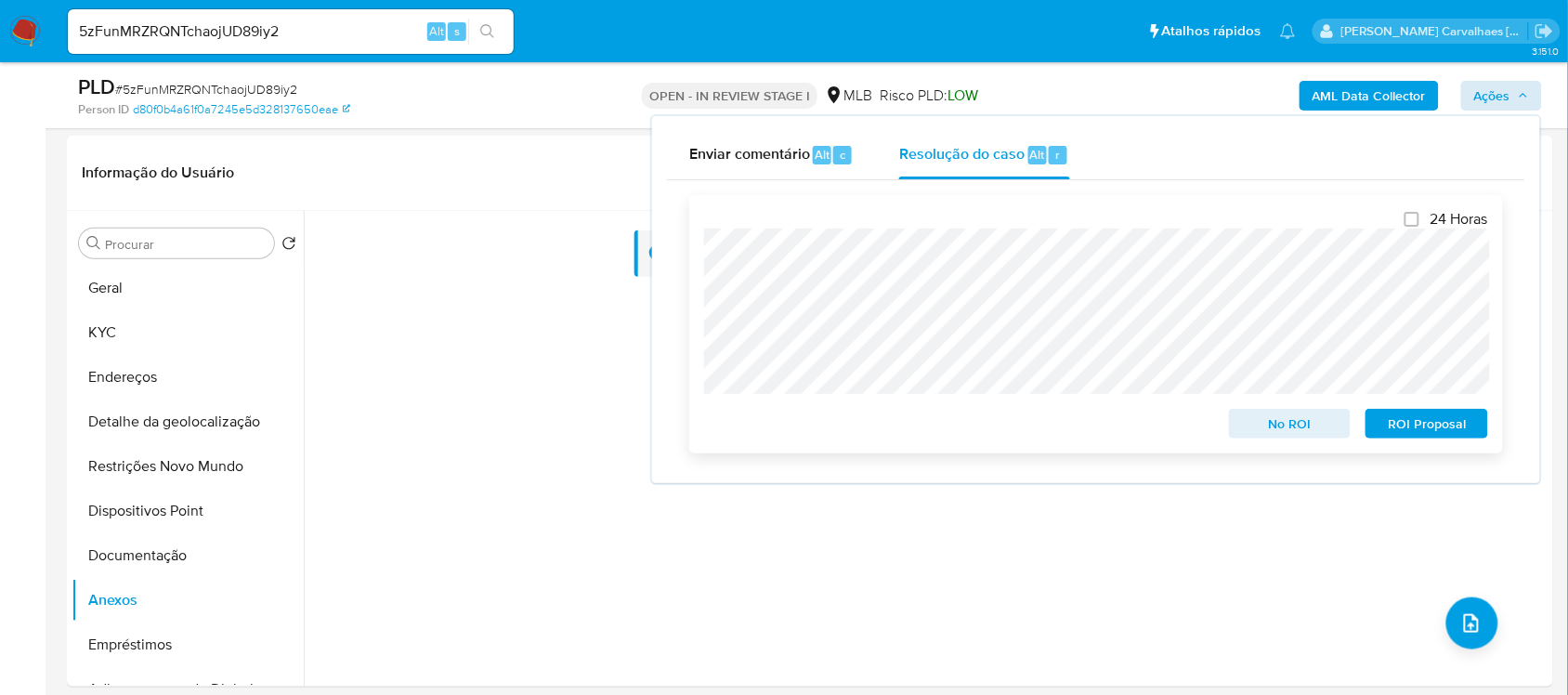
click at [1435, 424] on span "ROI Proposal" at bounding box center [1426, 423] width 97 height 26
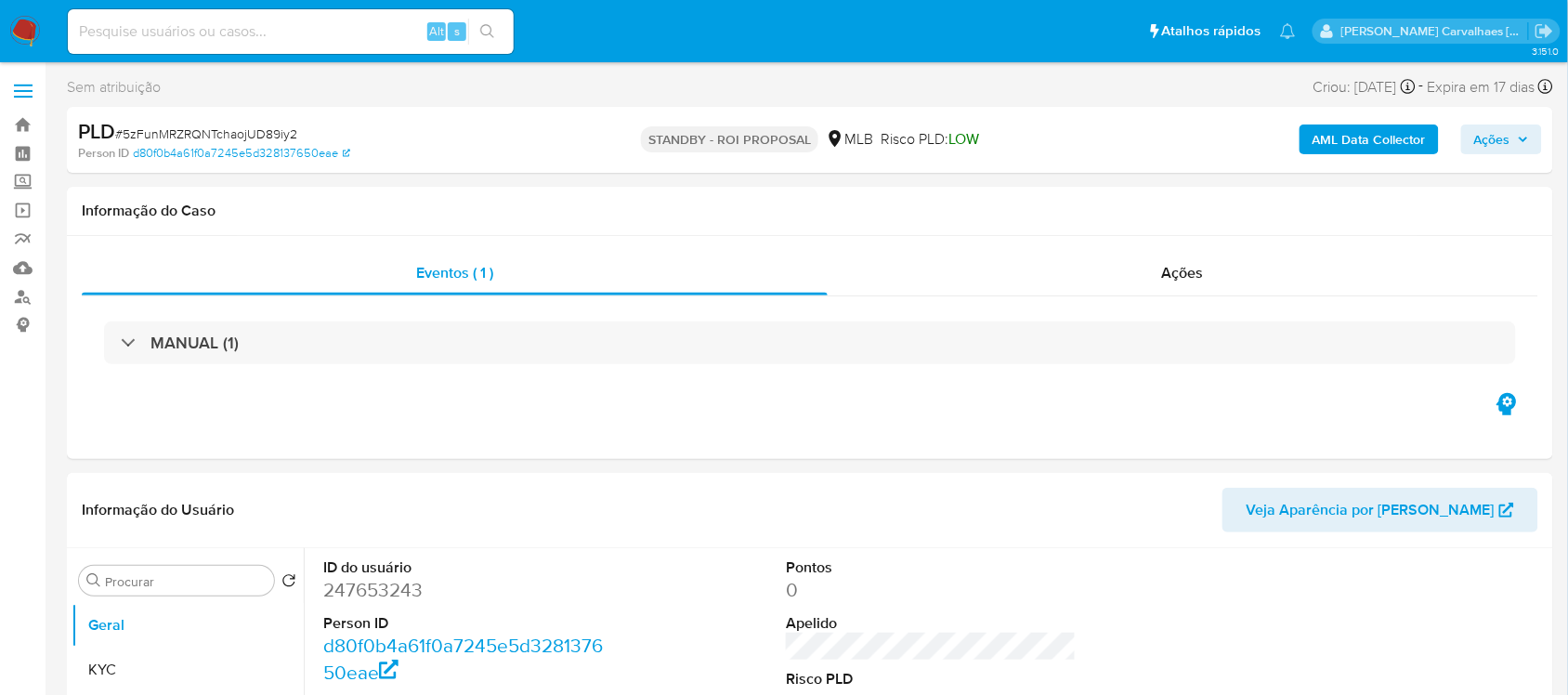
select select "10"
click at [30, 17] on img at bounding box center [25, 31] width 31 height 31
click at [28, 37] on img at bounding box center [25, 31] width 31 height 31
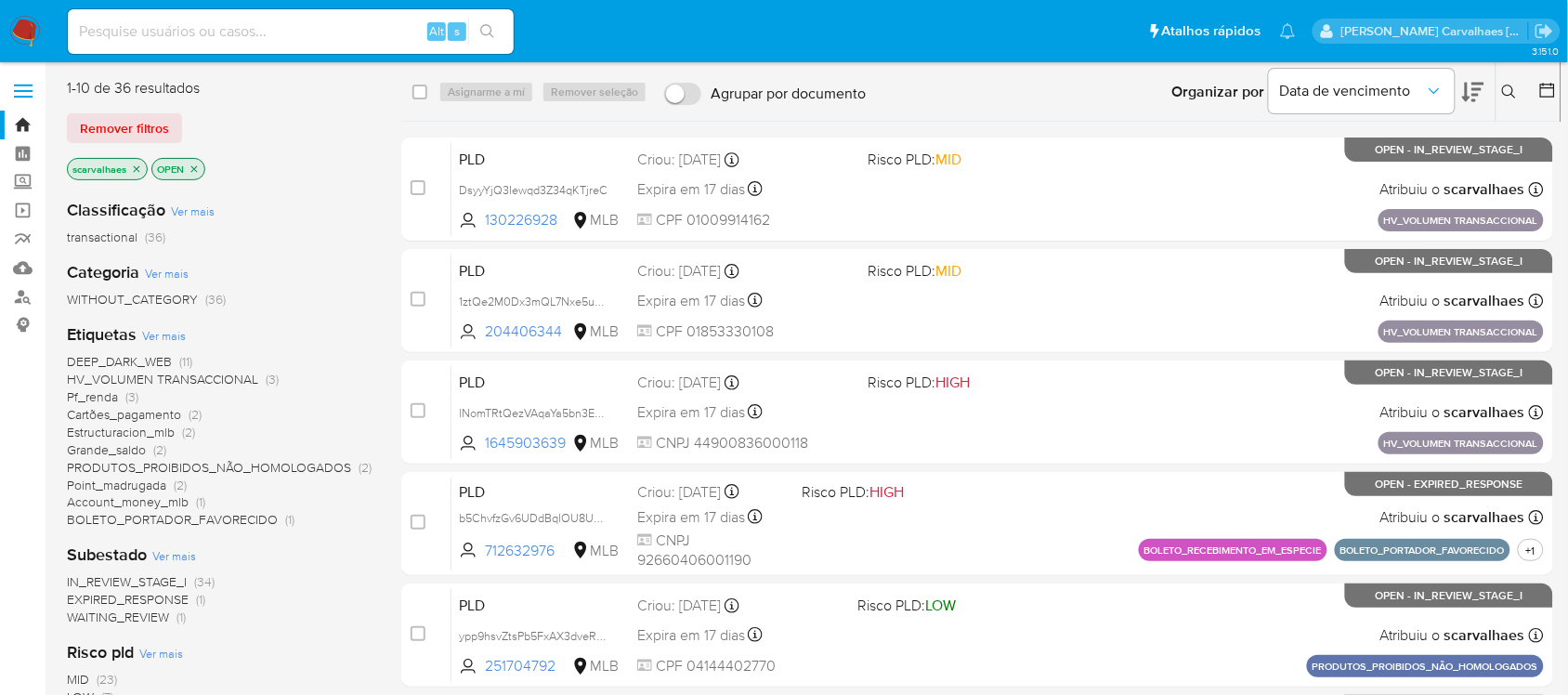
click at [150, 434] on span "Estructuracion_mlb" at bounding box center [121, 433] width 108 height 19
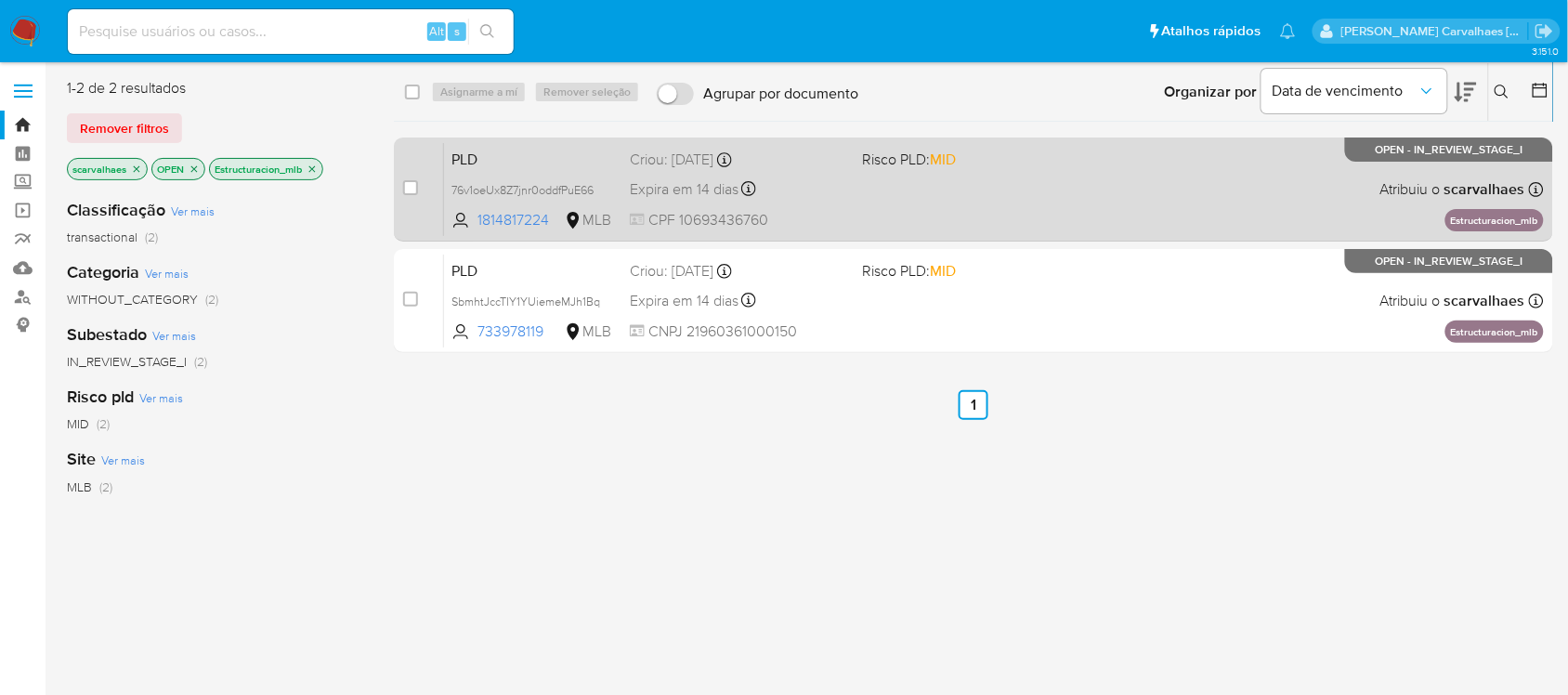
click at [943, 187] on div "PLD 76v1oeUx8Z7jnr0oddfPuE66 1814817224 MLB Risco PLD: MID Criou: [DATE] Criou:…" at bounding box center [994, 188] width 1100 height 94
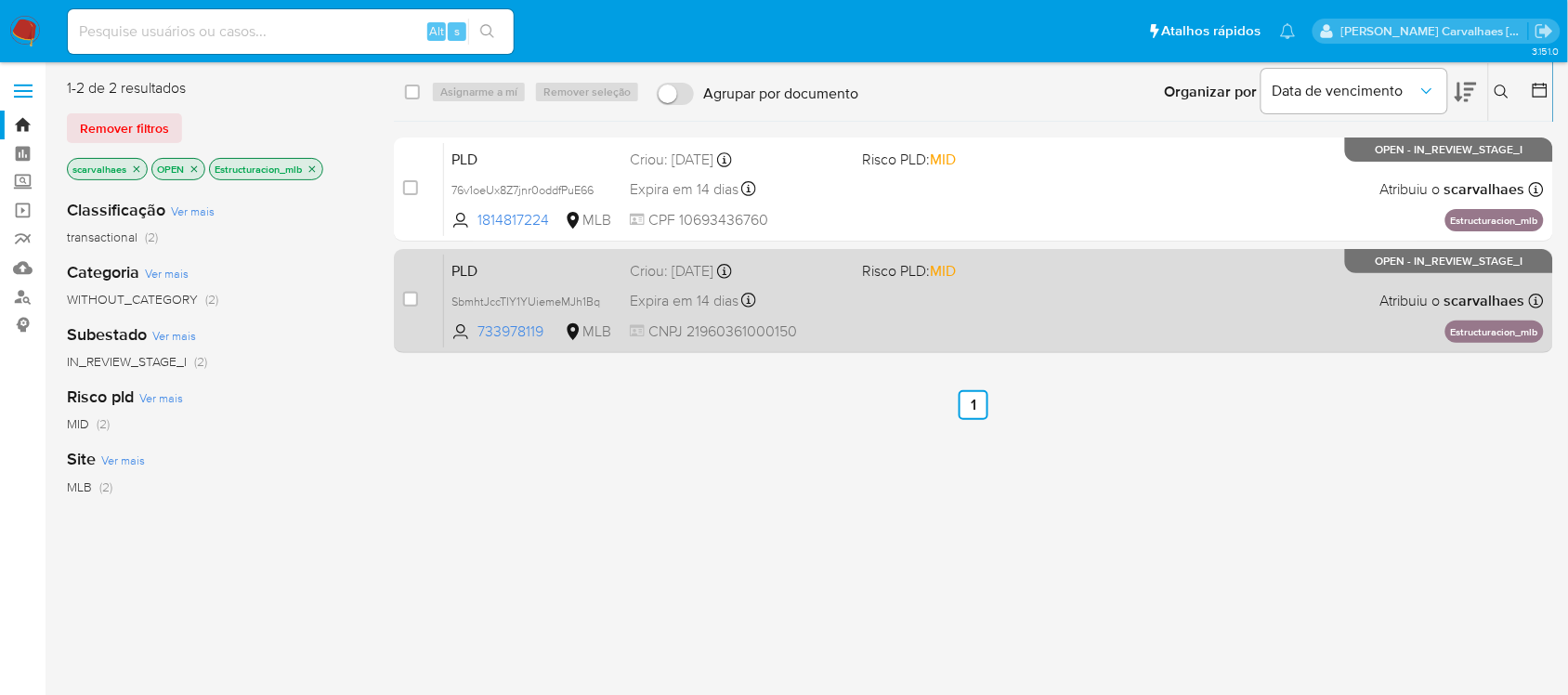
click at [924, 307] on div "PLD SbmhtJccTIY1YUiemeMJh1Bq 733978119 MLB Risco PLD: MID Criou: [DATE] Criou: …" at bounding box center [994, 300] width 1100 height 94
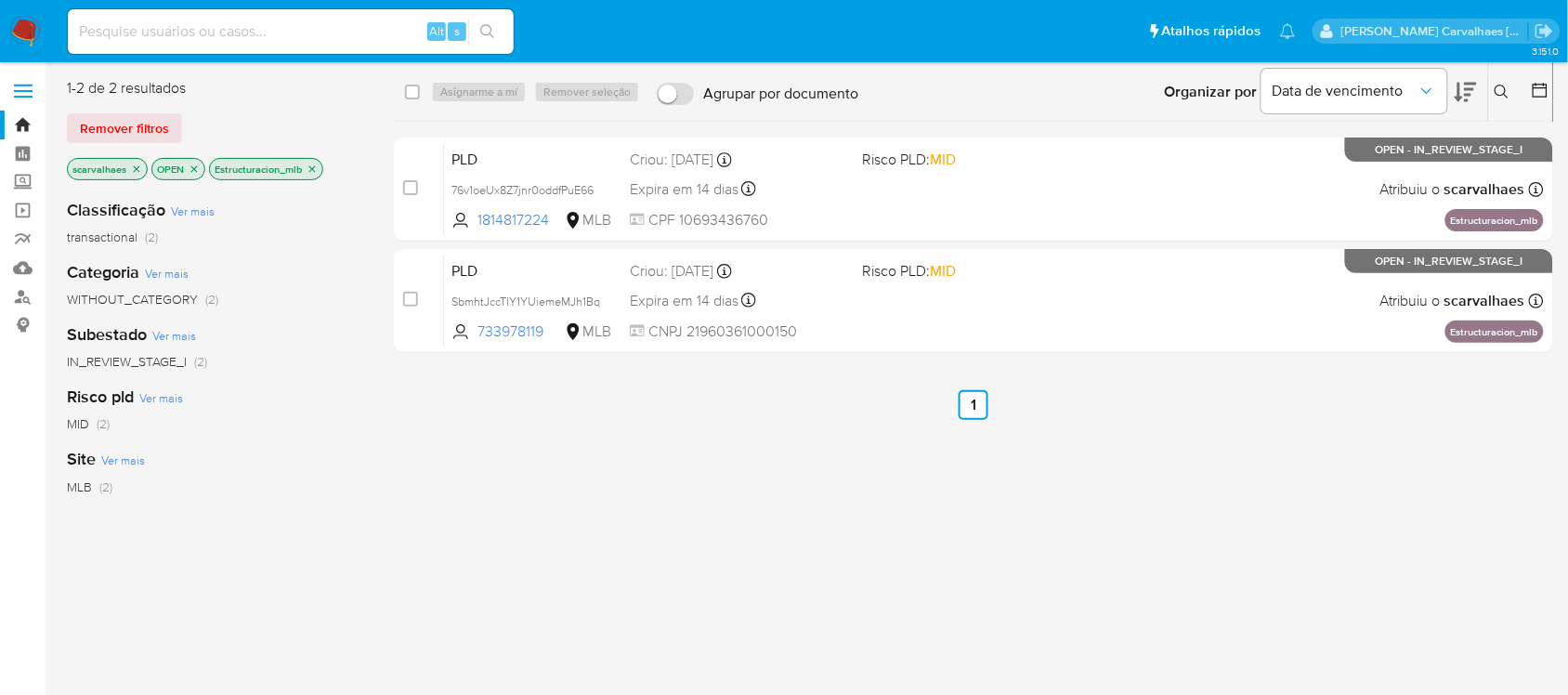
click at [313, 170] on icon "close-filter" at bounding box center [312, 169] width 11 height 11
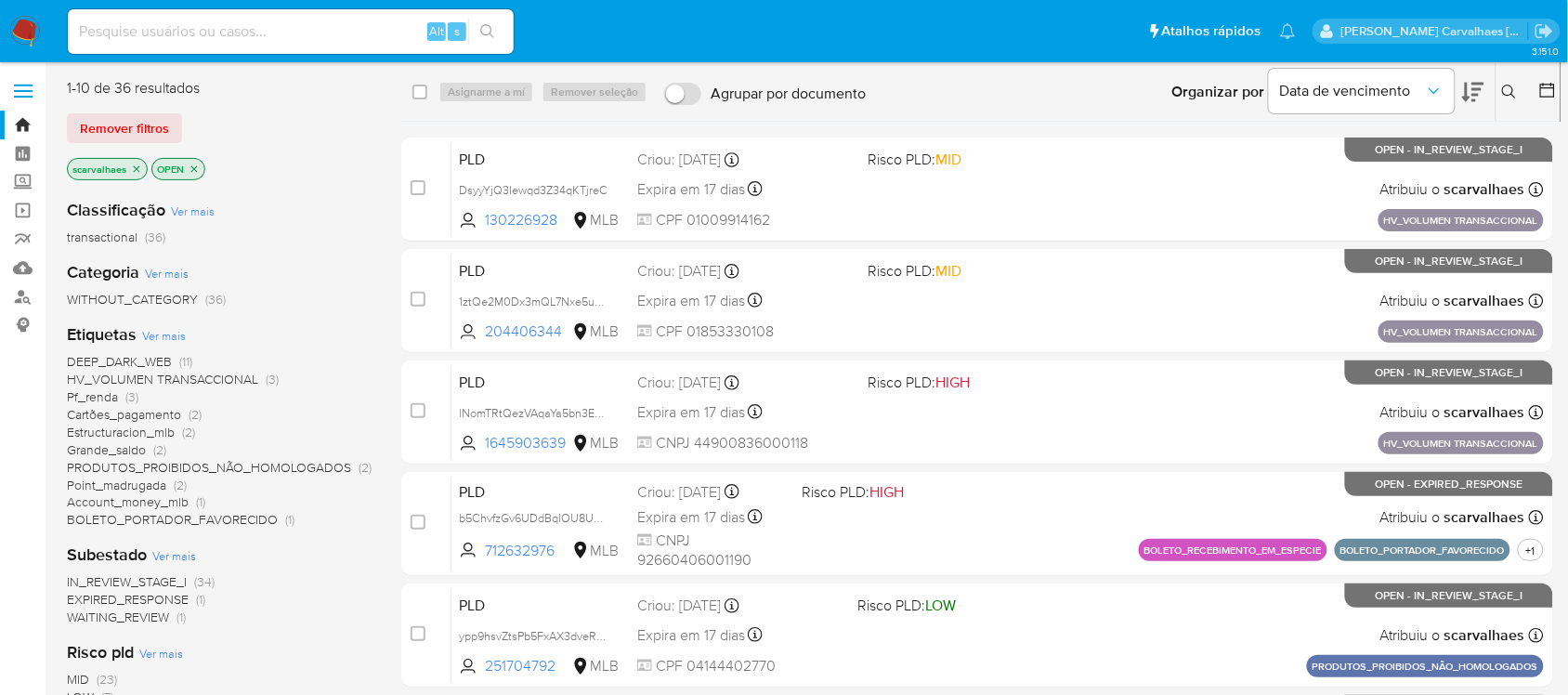
click at [153, 484] on span "Point_madrugada" at bounding box center [116, 485] width 99 height 19
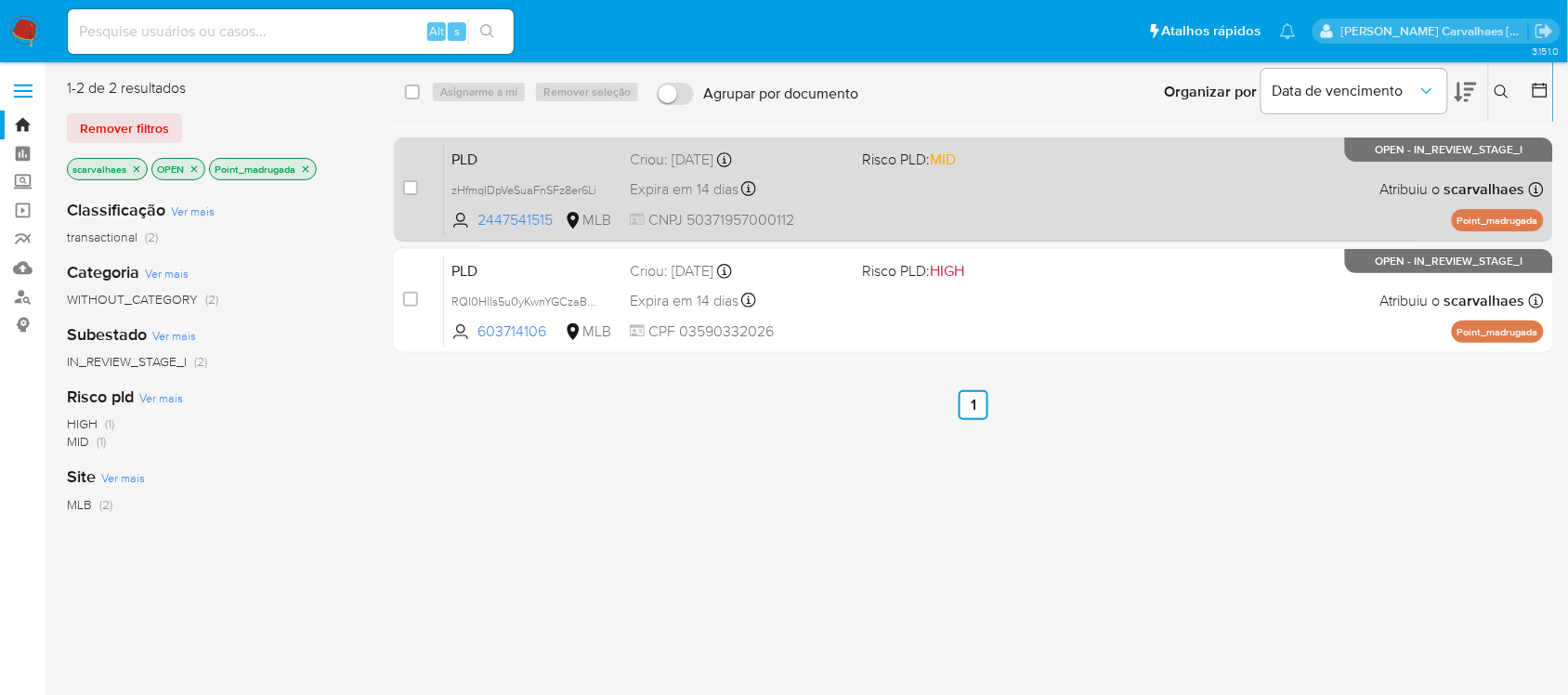
click at [904, 197] on div "PLD zHfmqIDpVeSuaFnSFz8er6Li 2447541515 MLB Risco PLD: MID Criou: [DATE] Criou:…" at bounding box center [994, 188] width 1100 height 94
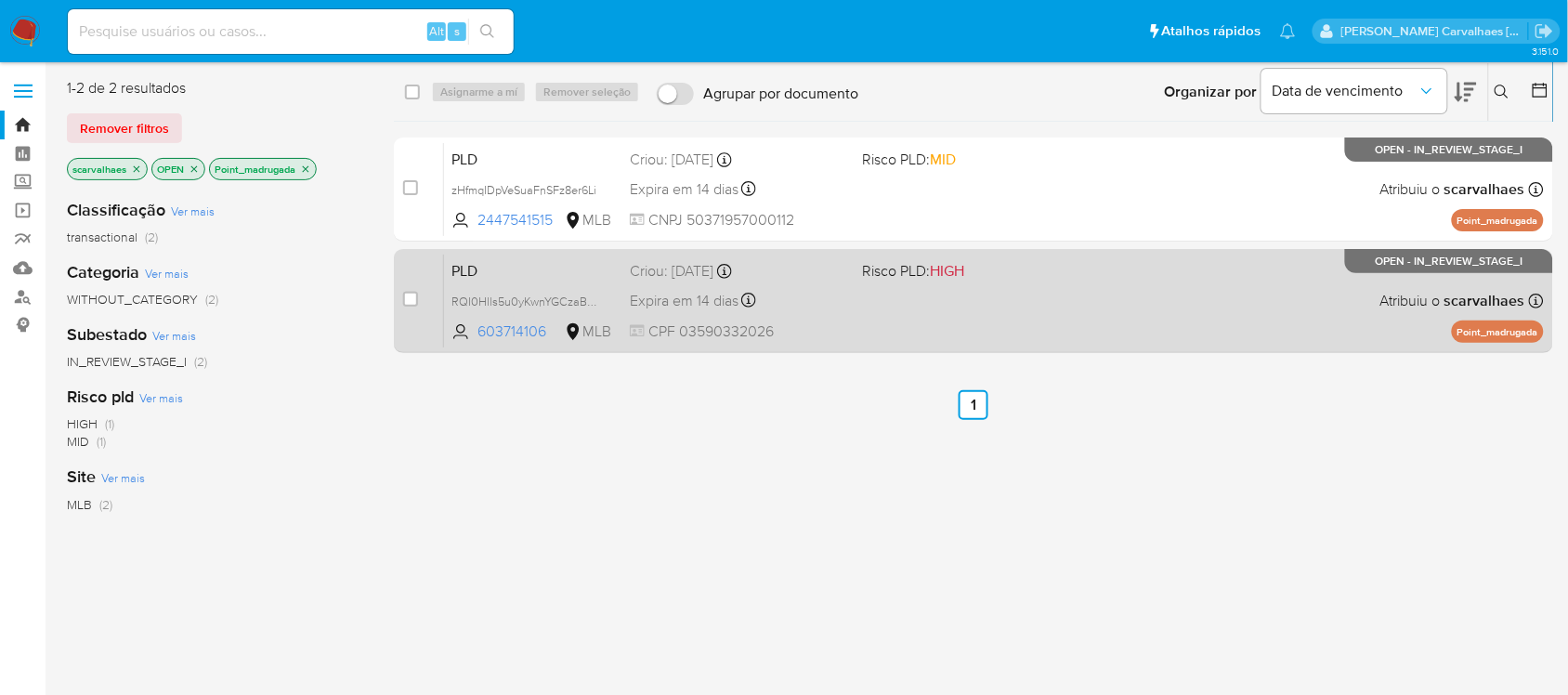
click at [998, 310] on div "PLD RQI0Hlls5u0yKwnYGCzaBKtT 603714106 MLB Risco PLD: HIGH Criou: [DATE] Criou:…" at bounding box center [994, 300] width 1100 height 94
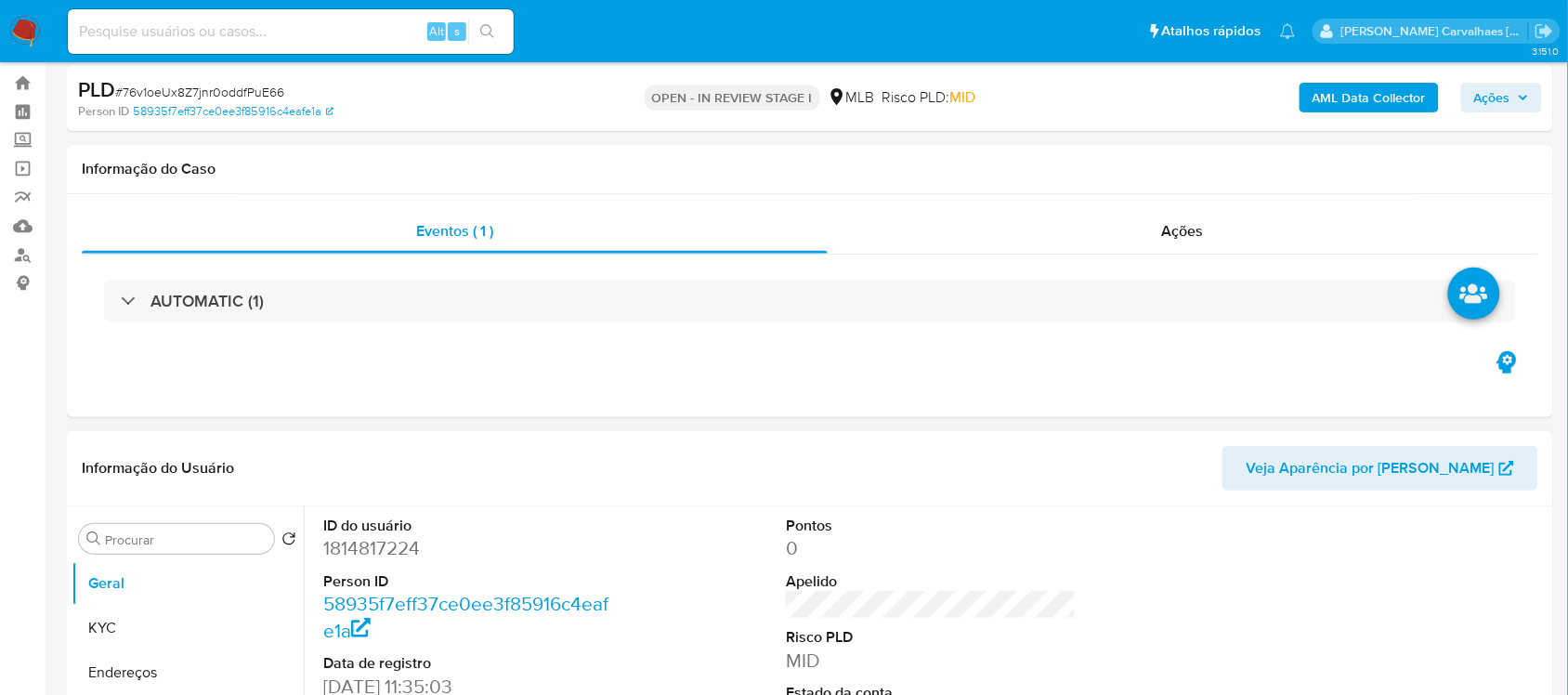
select select "10"
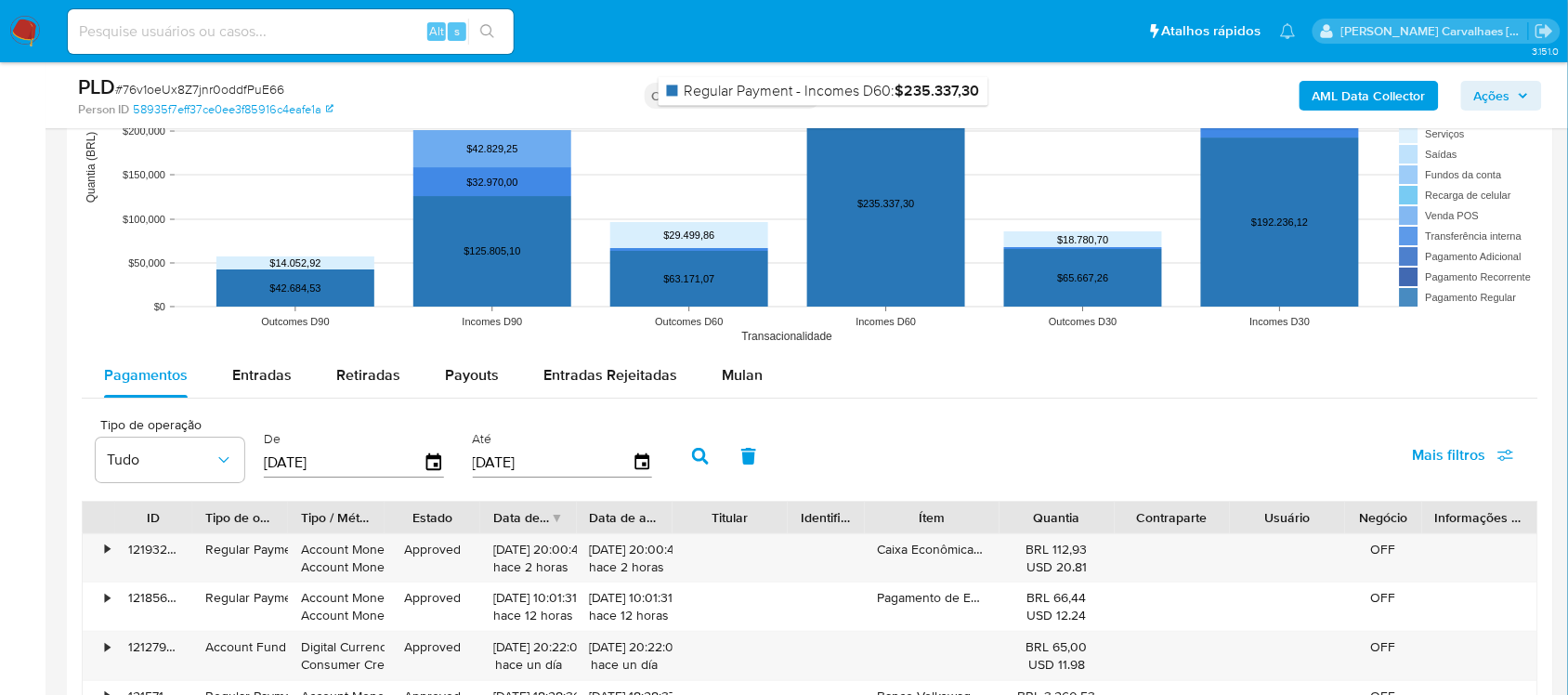
scroll to position [1859, 0]
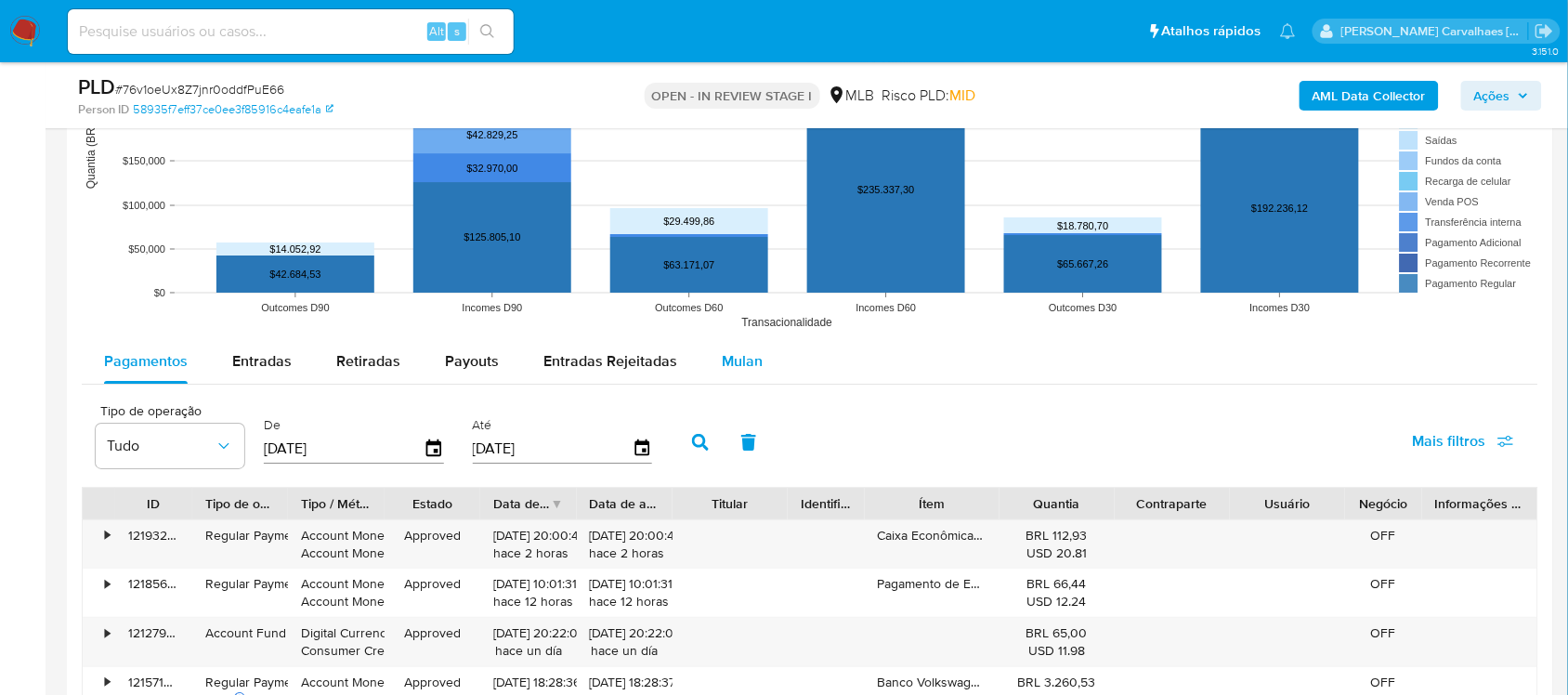
click at [731, 358] on span "Mulan" at bounding box center [742, 361] width 41 height 22
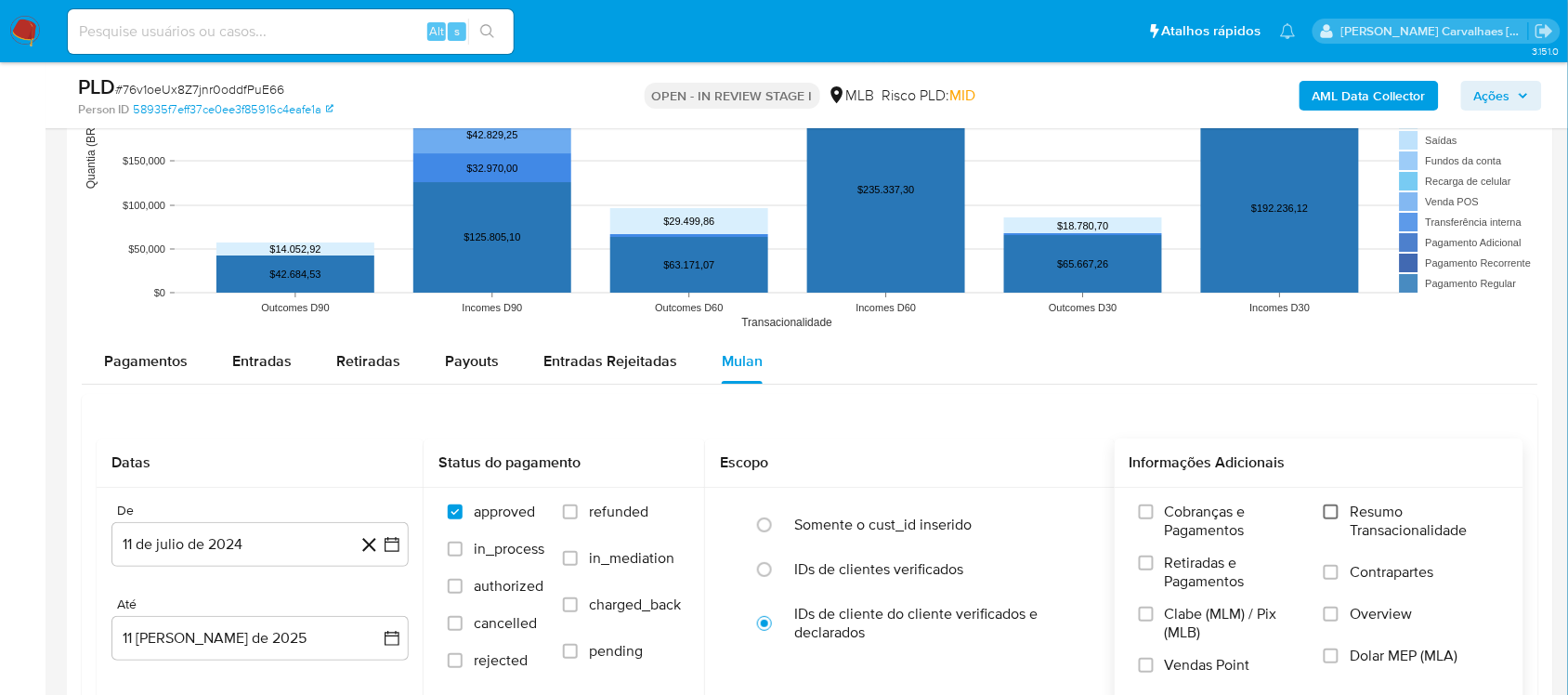
click at [1330, 512] on input "Resumo Transacionalidade" at bounding box center [1330, 512] width 15 height 15
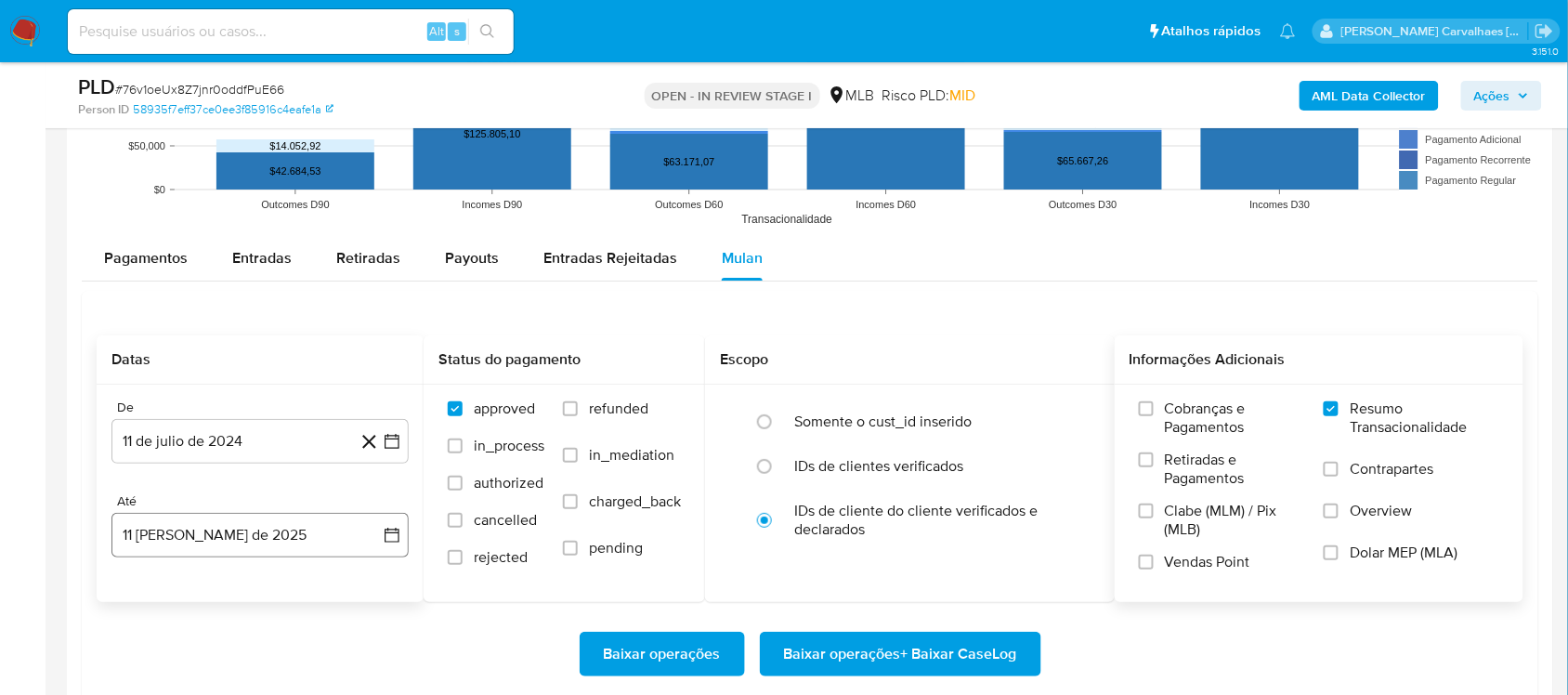
scroll to position [2091, 0]
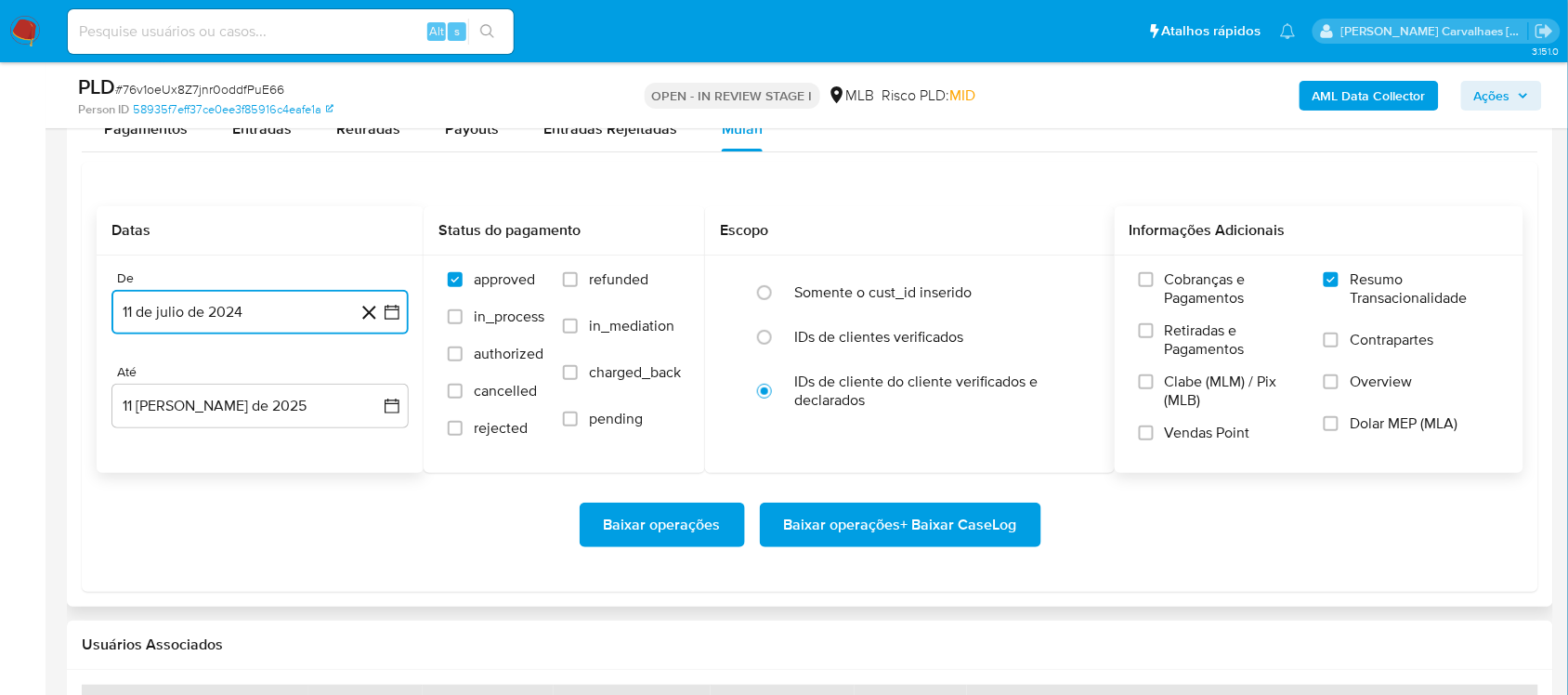
click at [382, 319] on icon "button" at bounding box center [392, 312] width 19 height 19
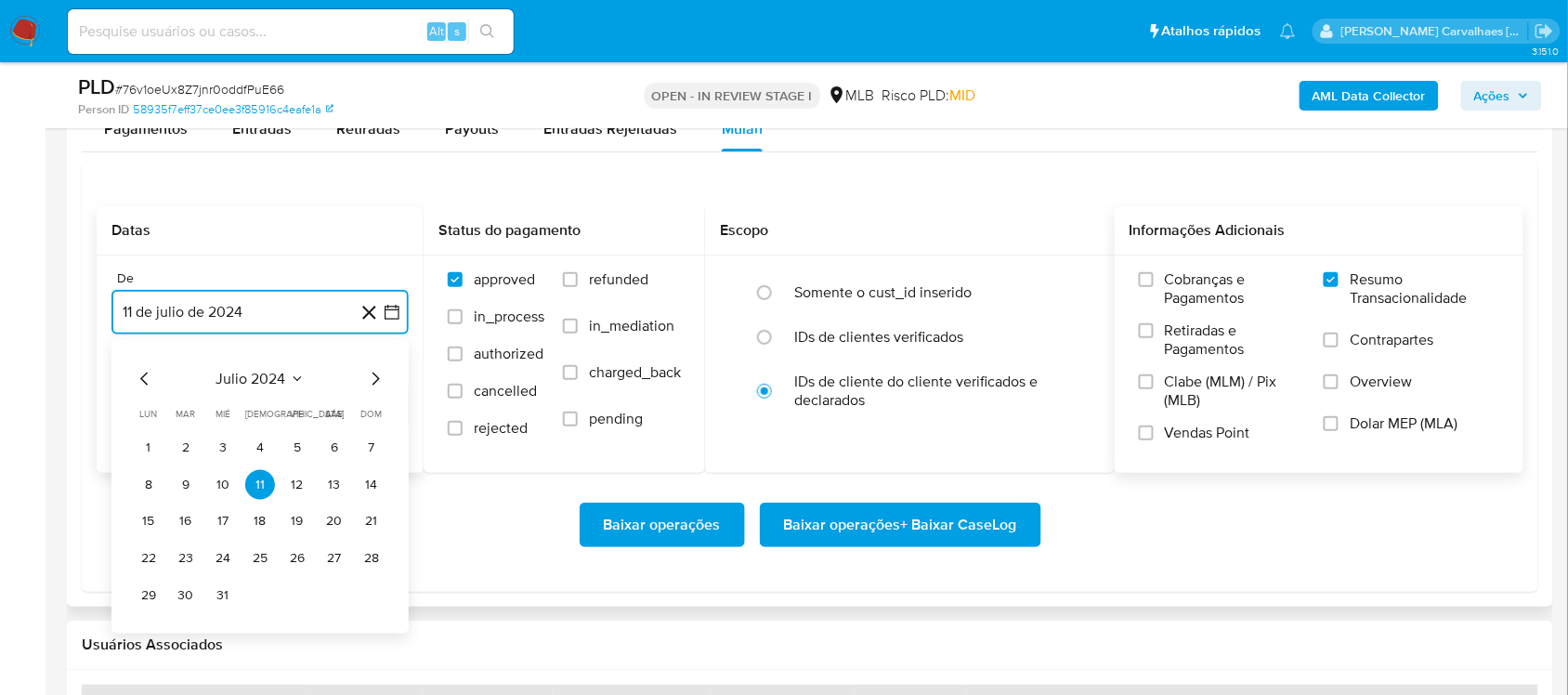
click at [376, 382] on icon "Mes siguiente" at bounding box center [376, 379] width 23 height 23
click at [374, 382] on icon "Mes siguiente" at bounding box center [376, 379] width 23 height 23
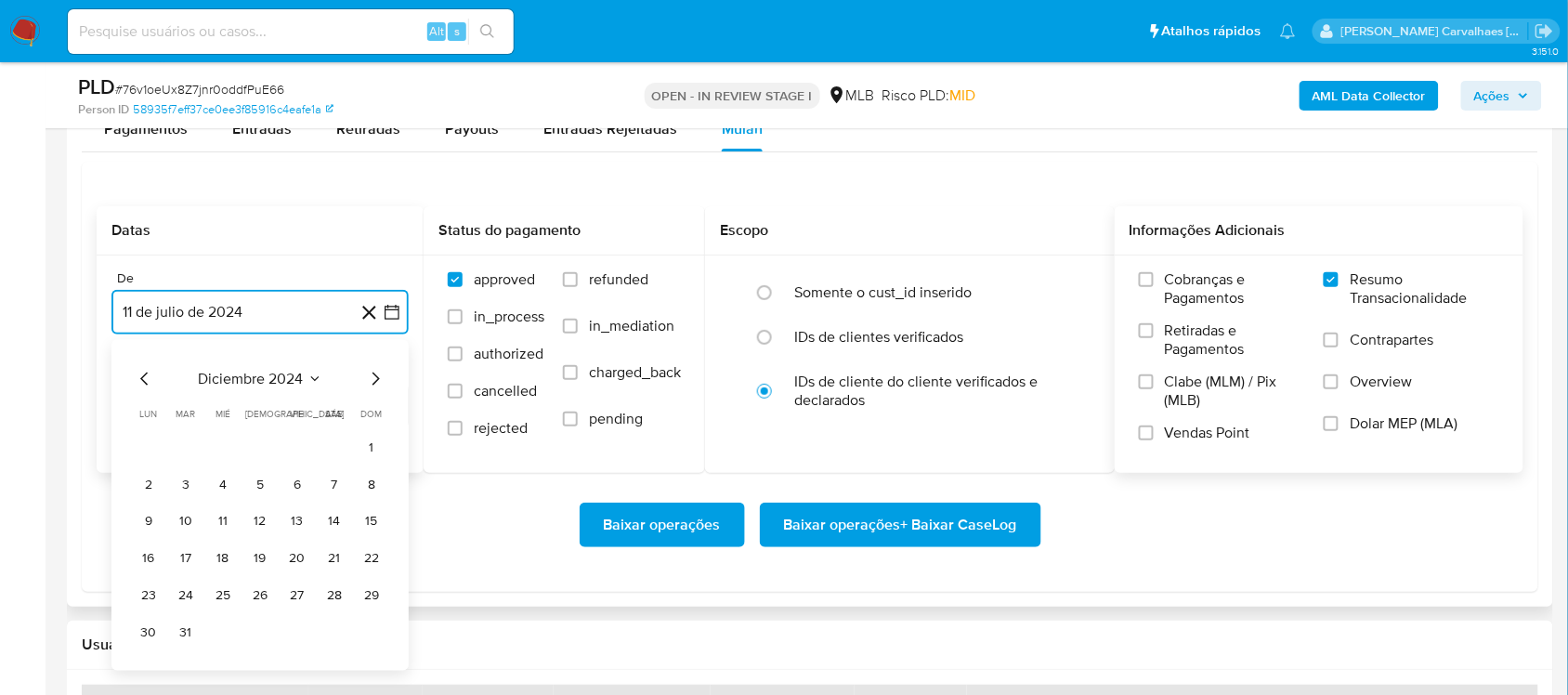
click at [374, 382] on icon "Mes siguiente" at bounding box center [376, 379] width 23 height 23
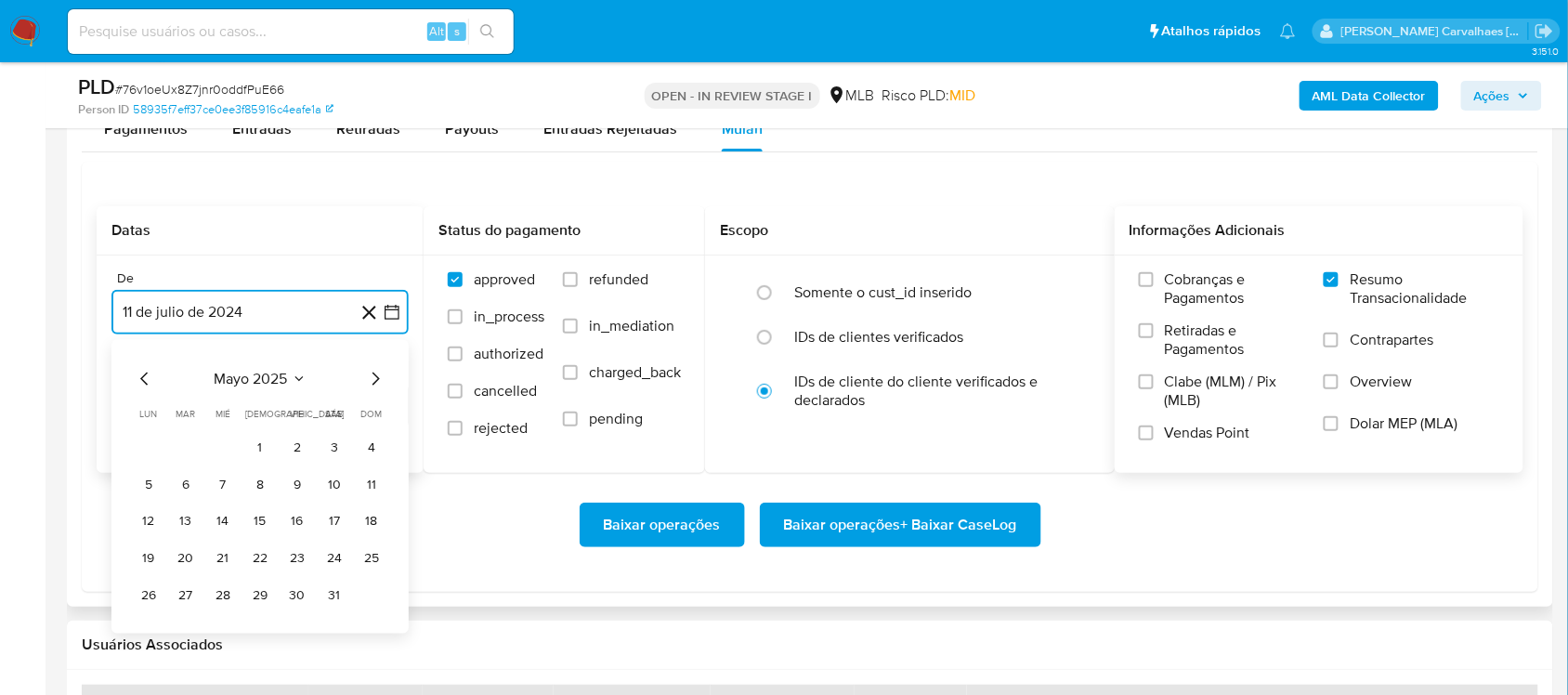
click at [374, 382] on icon "Mes siguiente" at bounding box center [376, 379] width 23 height 23
click at [181, 525] on button "10" at bounding box center [185, 521] width 29 height 29
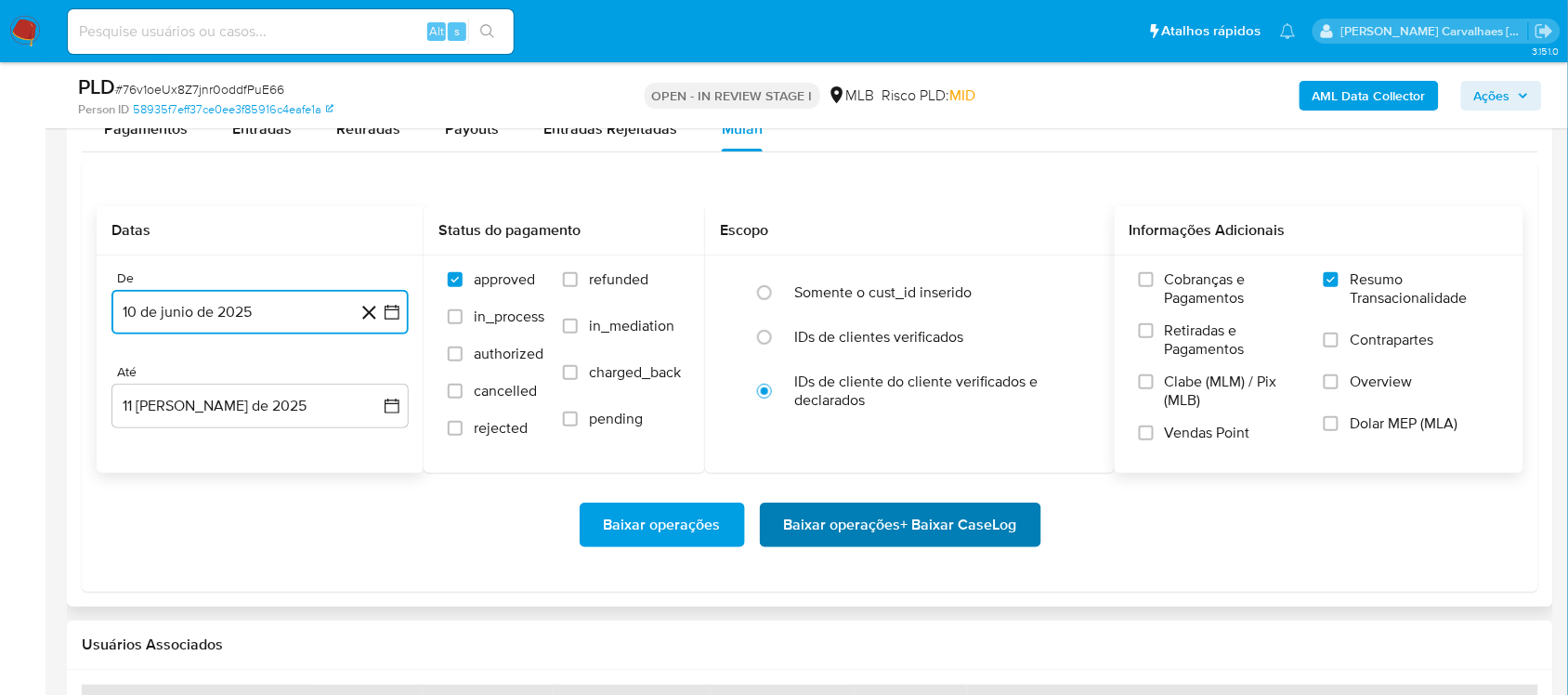
click at [841, 523] on span "Baixar operações + Baixar CaseLog" at bounding box center [900, 525] width 233 height 41
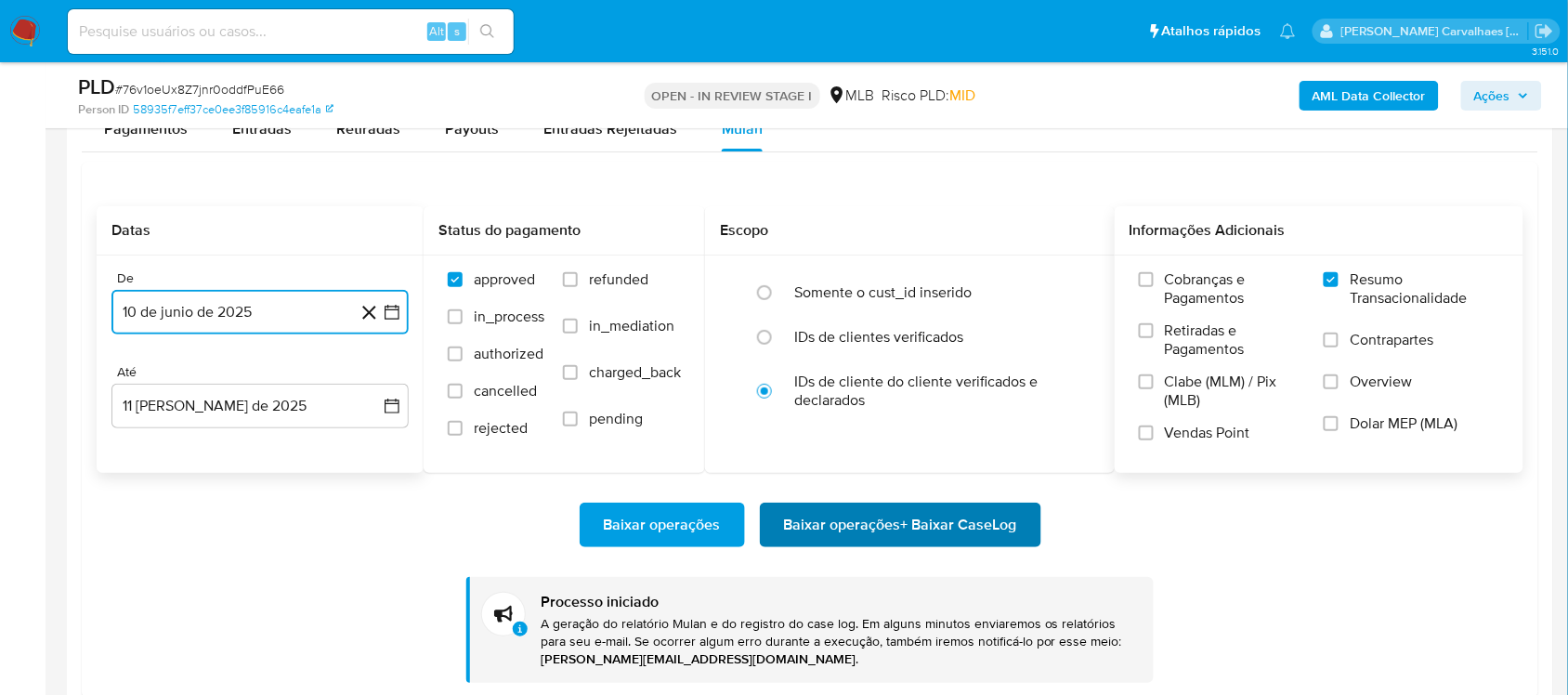
click at [827, 532] on span "Baixar operações + Baixar CaseLog" at bounding box center [900, 525] width 233 height 41
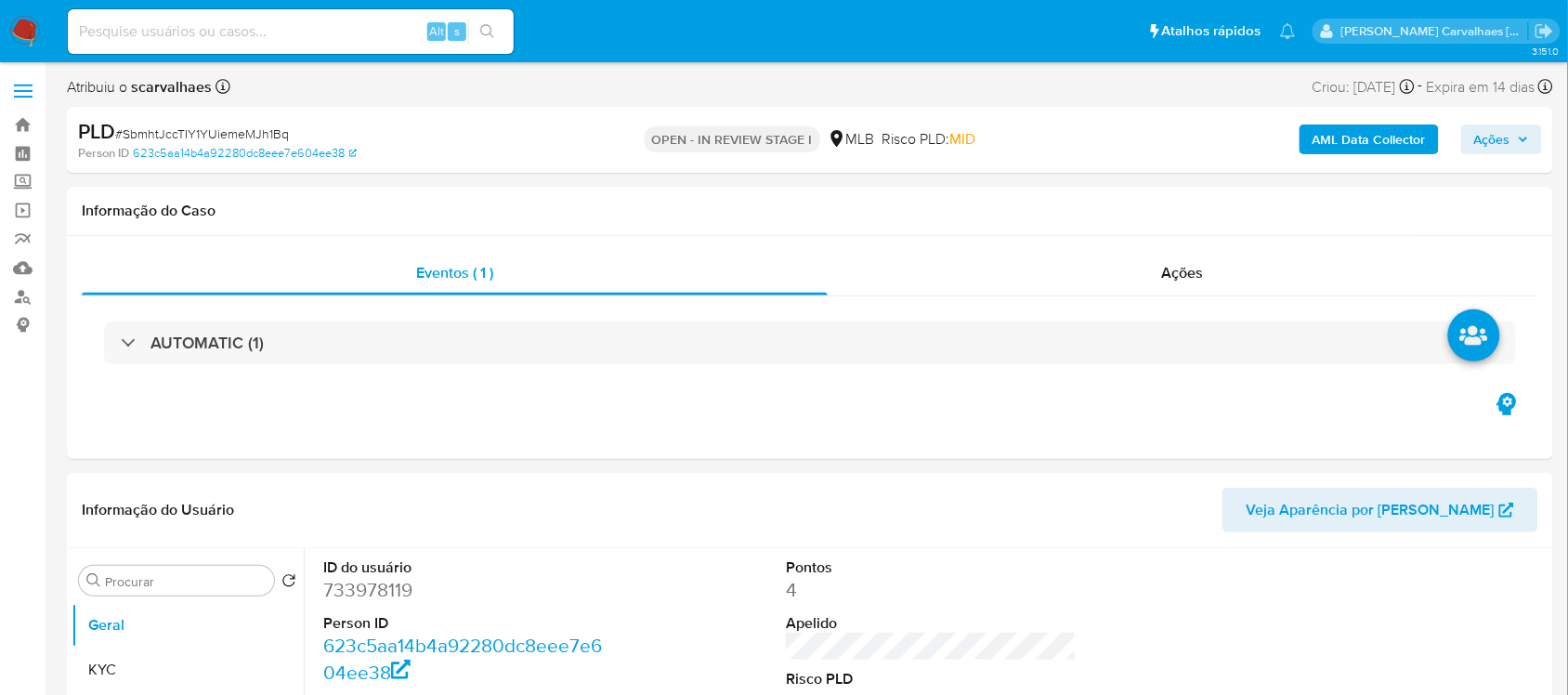
select select "10"
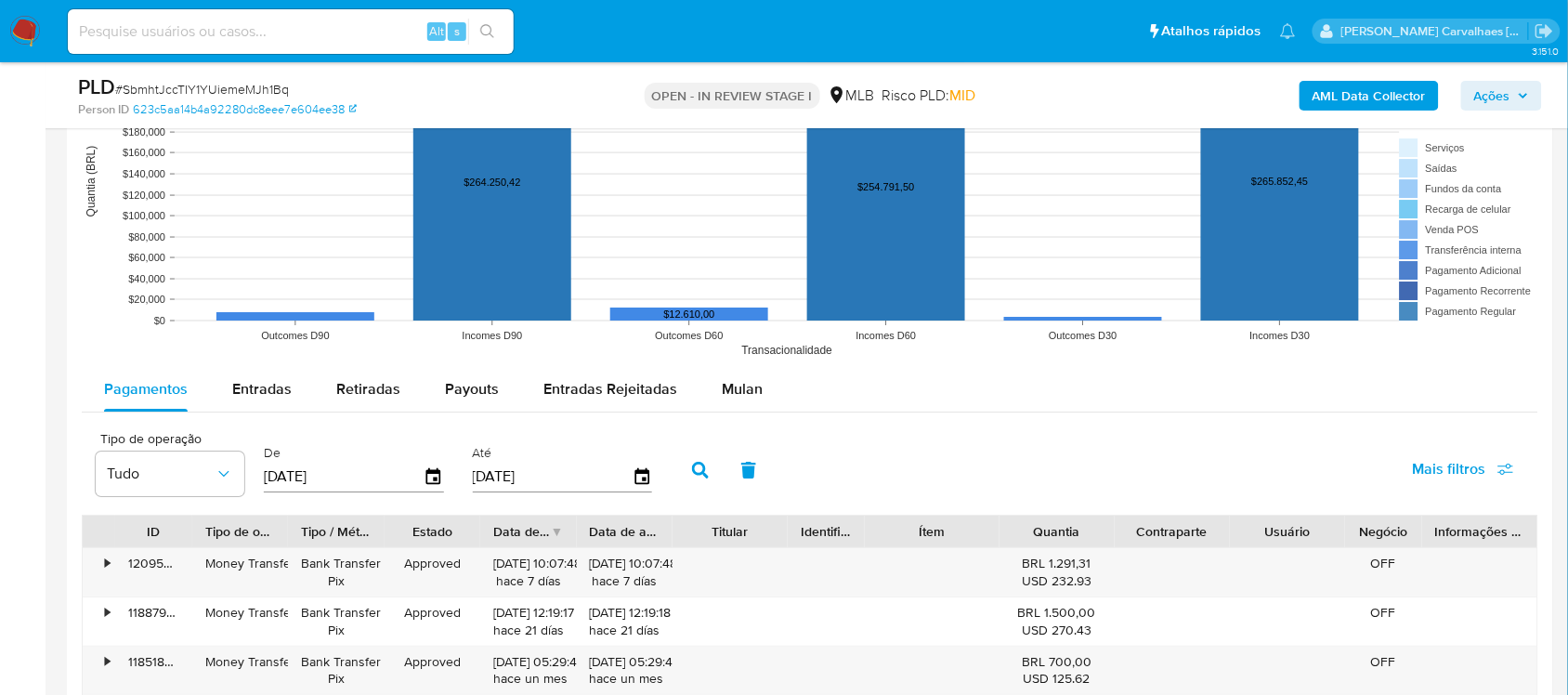
scroll to position [1742, 0]
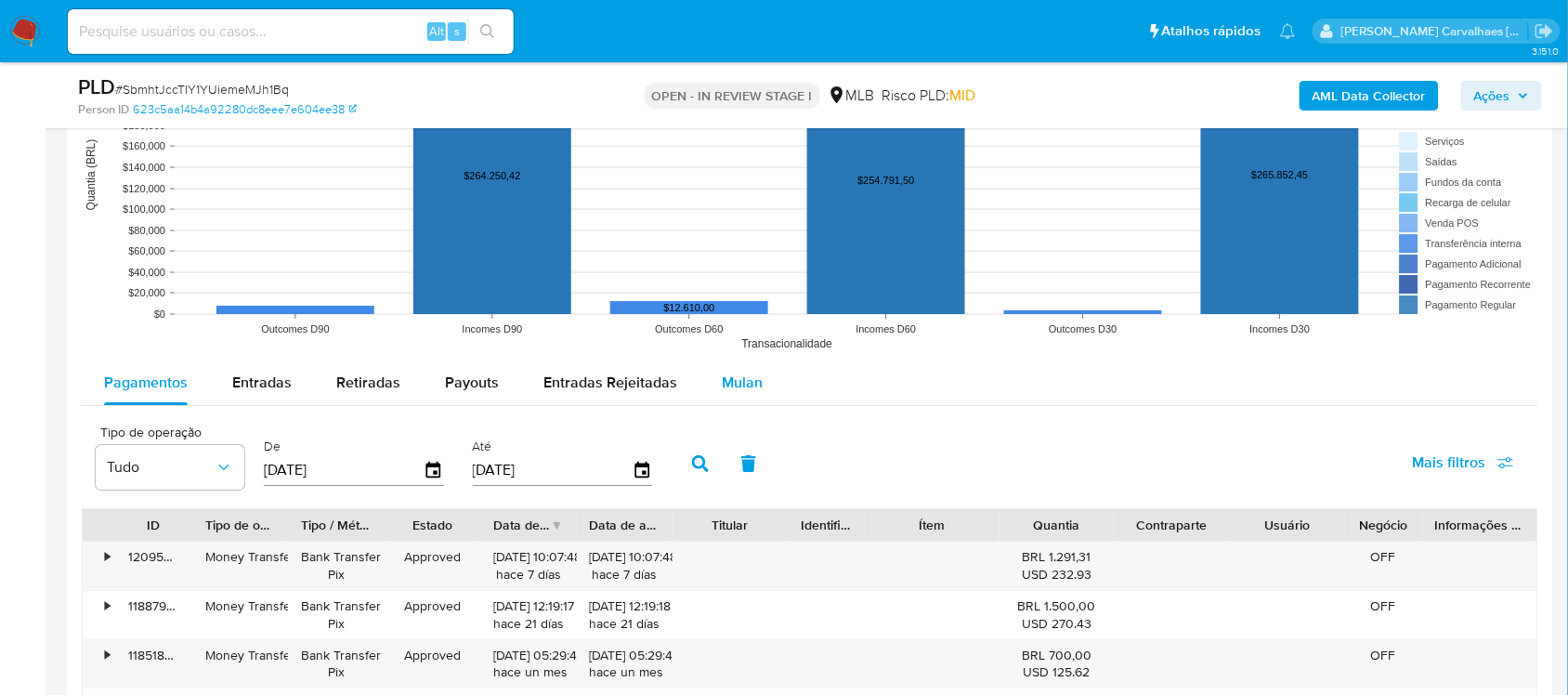
click at [730, 390] on span "Mulan" at bounding box center [742, 383] width 41 height 22
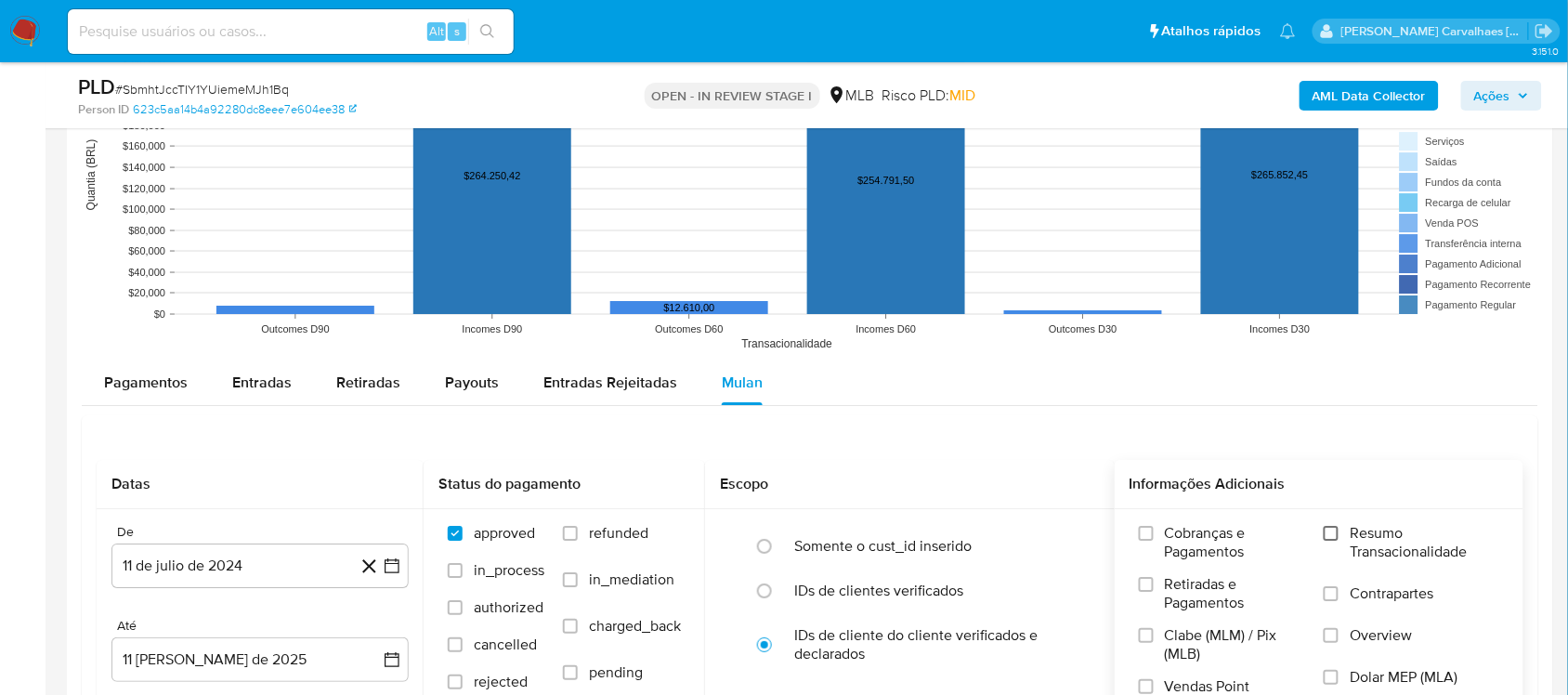
click at [1333, 536] on input "Resumo Transacionalidade" at bounding box center [1330, 533] width 15 height 15
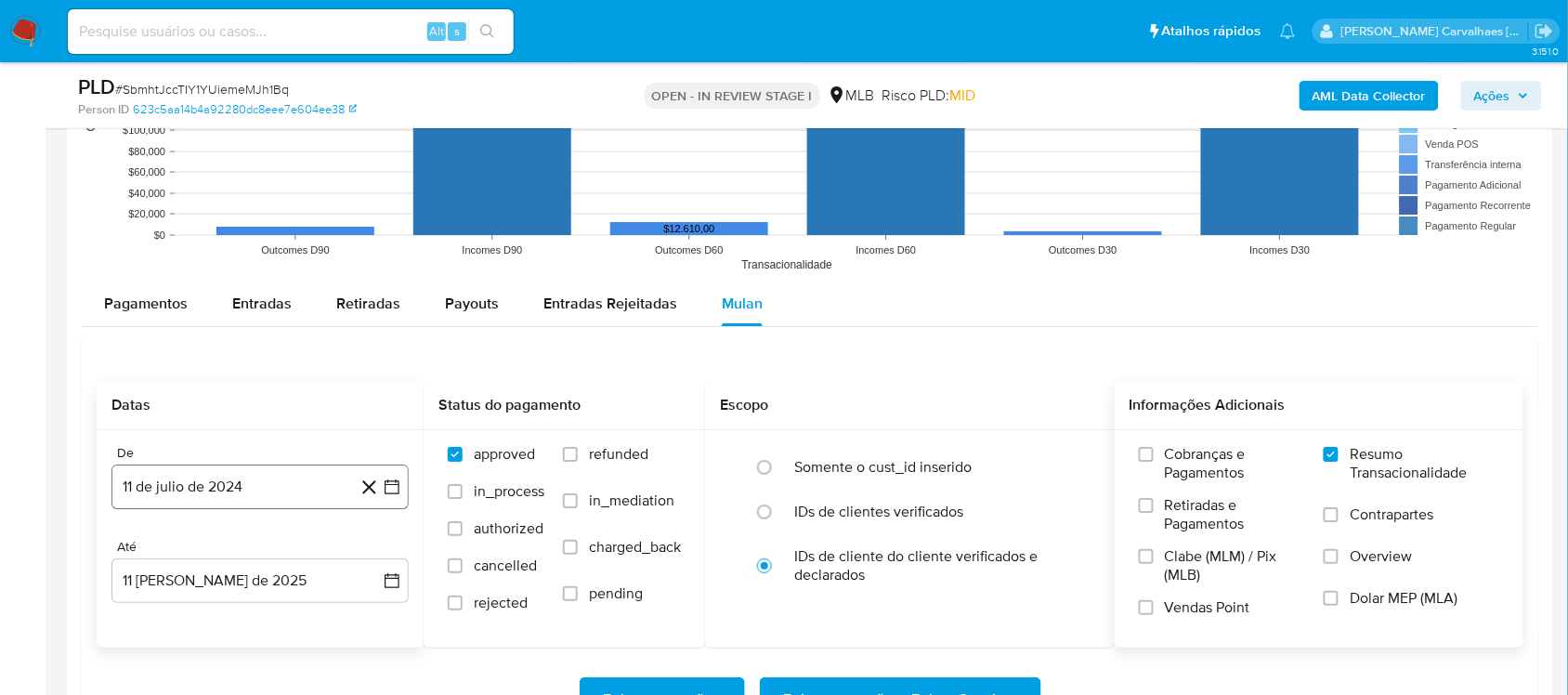
scroll to position [1859, 0]
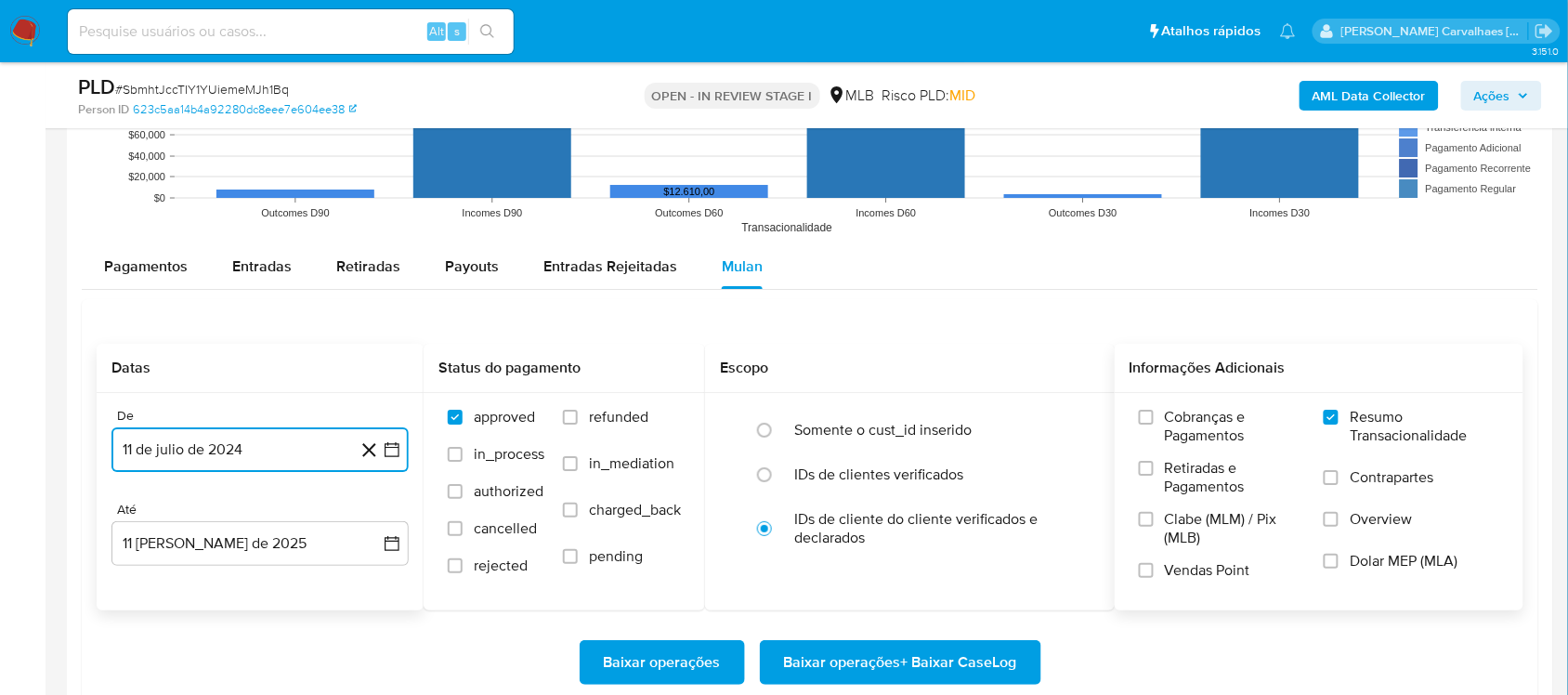
click at [391, 447] on icon "button" at bounding box center [392, 450] width 19 height 19
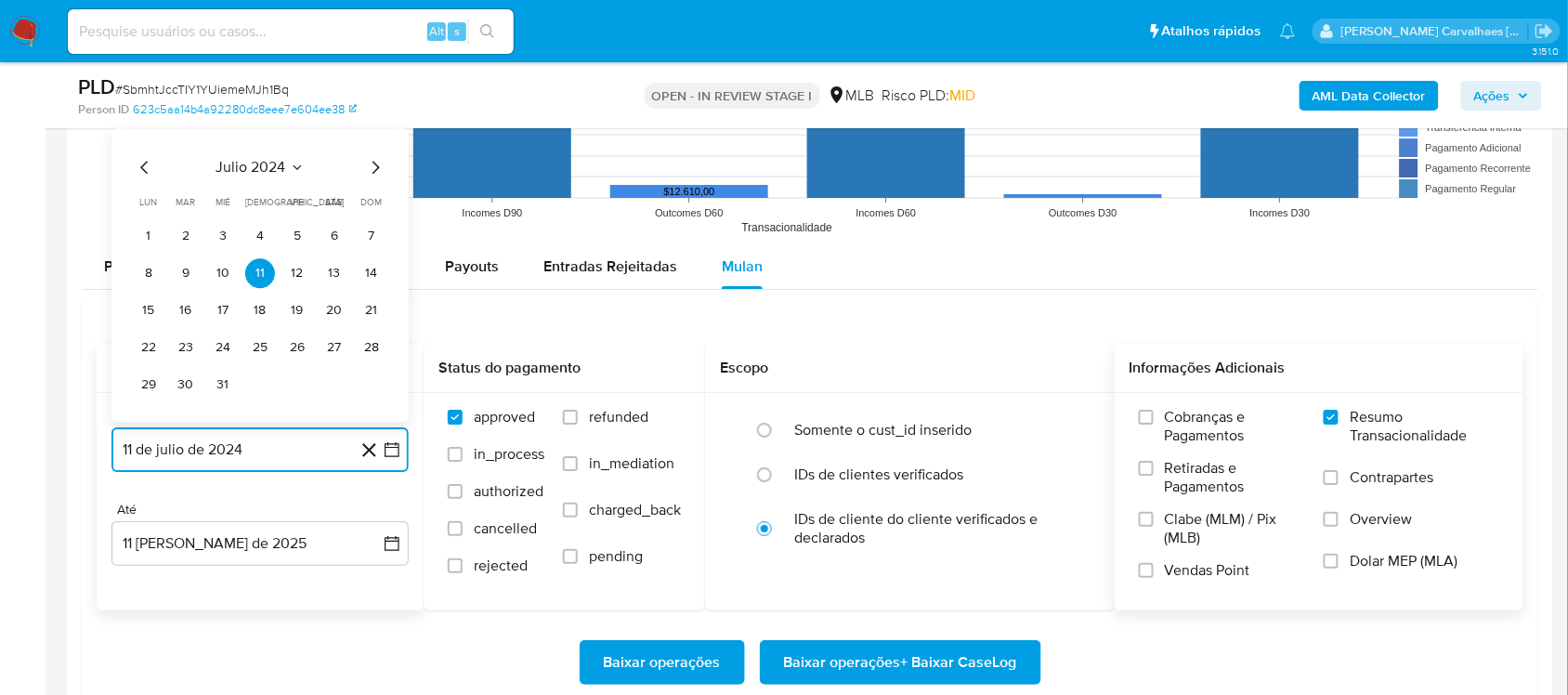
click at [374, 166] on icon "Mes siguiente" at bounding box center [377, 168] width 8 height 13
click at [372, 177] on icon "Mes siguiente" at bounding box center [376, 168] width 23 height 23
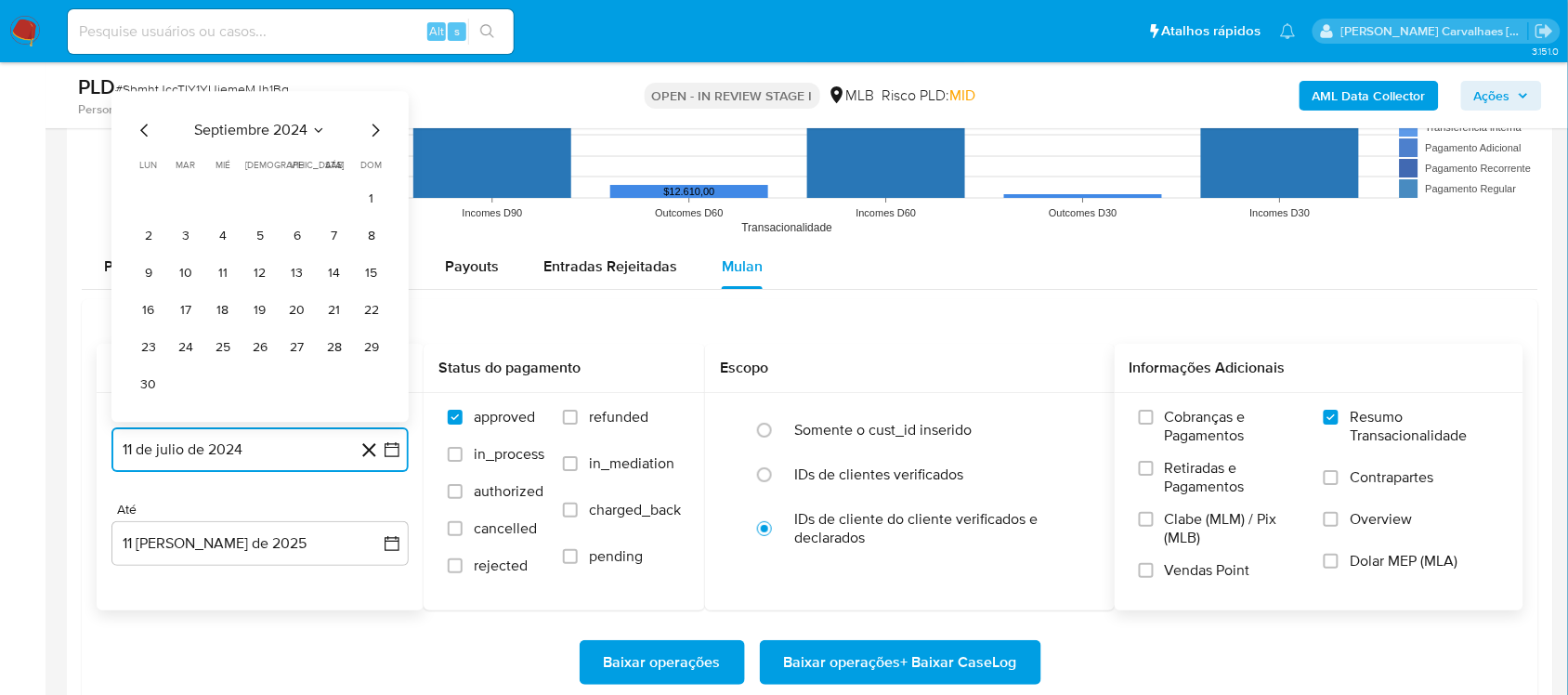
click at [374, 136] on icon "Mes siguiente" at bounding box center [377, 131] width 8 height 13
click at [374, 169] on icon "Mes siguiente" at bounding box center [376, 168] width 23 height 23
click at [374, 134] on icon "Mes siguiente" at bounding box center [376, 131] width 23 height 23
click at [374, 176] on icon "Mes siguiente" at bounding box center [376, 168] width 23 height 23
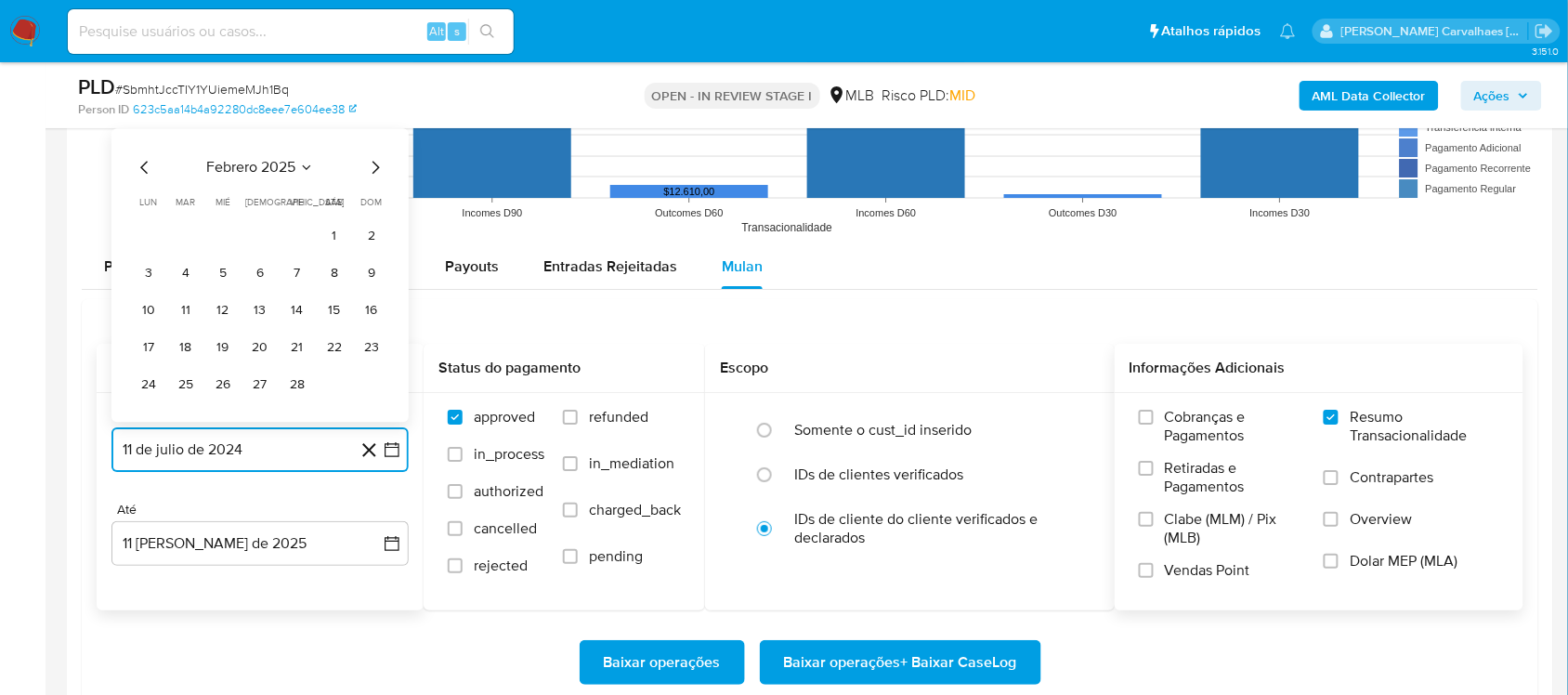
click at [374, 161] on icon "Mes siguiente" at bounding box center [376, 168] width 23 height 23
click at [374, 136] on icon "Mes siguiente" at bounding box center [377, 131] width 8 height 13
click at [374, 163] on icon "Mes siguiente" at bounding box center [376, 168] width 23 height 23
click at [374, 169] on icon "Mes siguiente" at bounding box center [376, 168] width 23 height 23
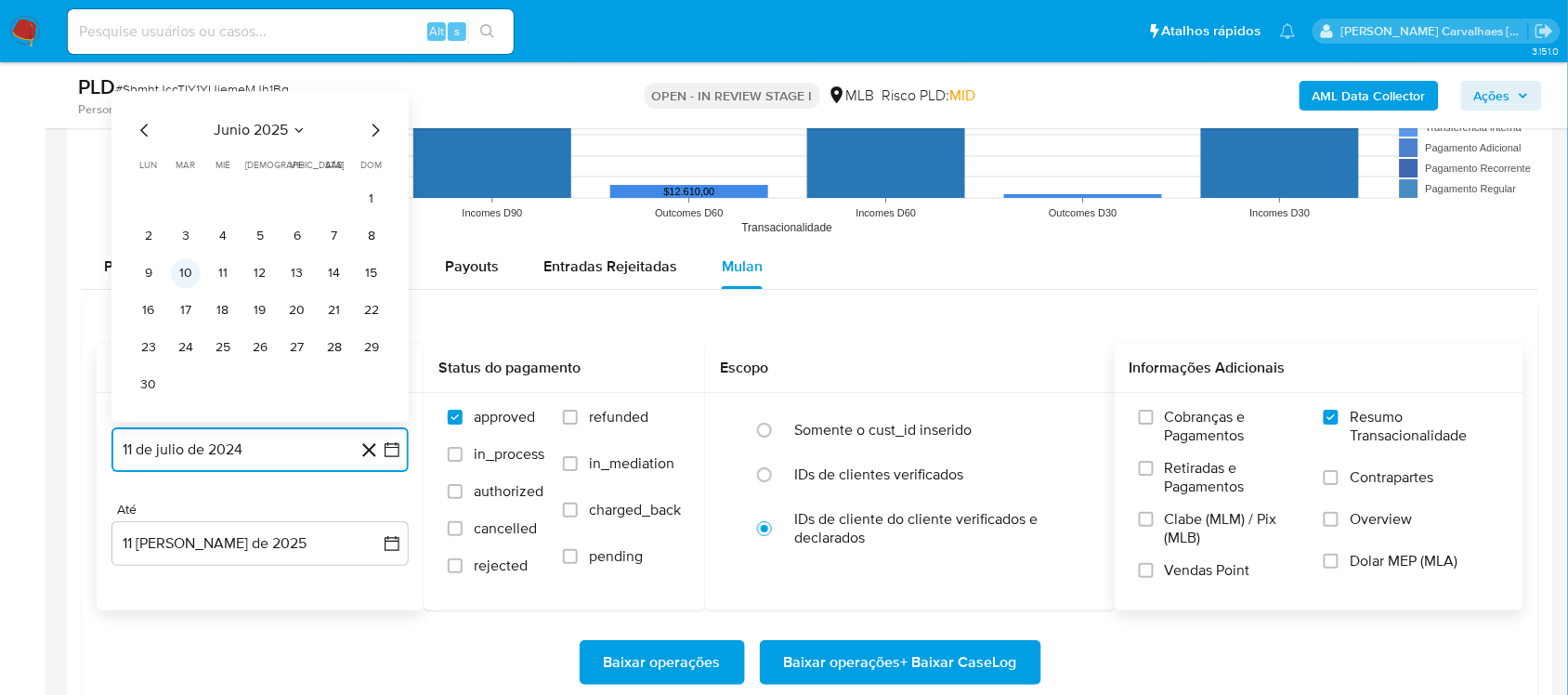
click at [187, 279] on button "10" at bounding box center [185, 273] width 29 height 29
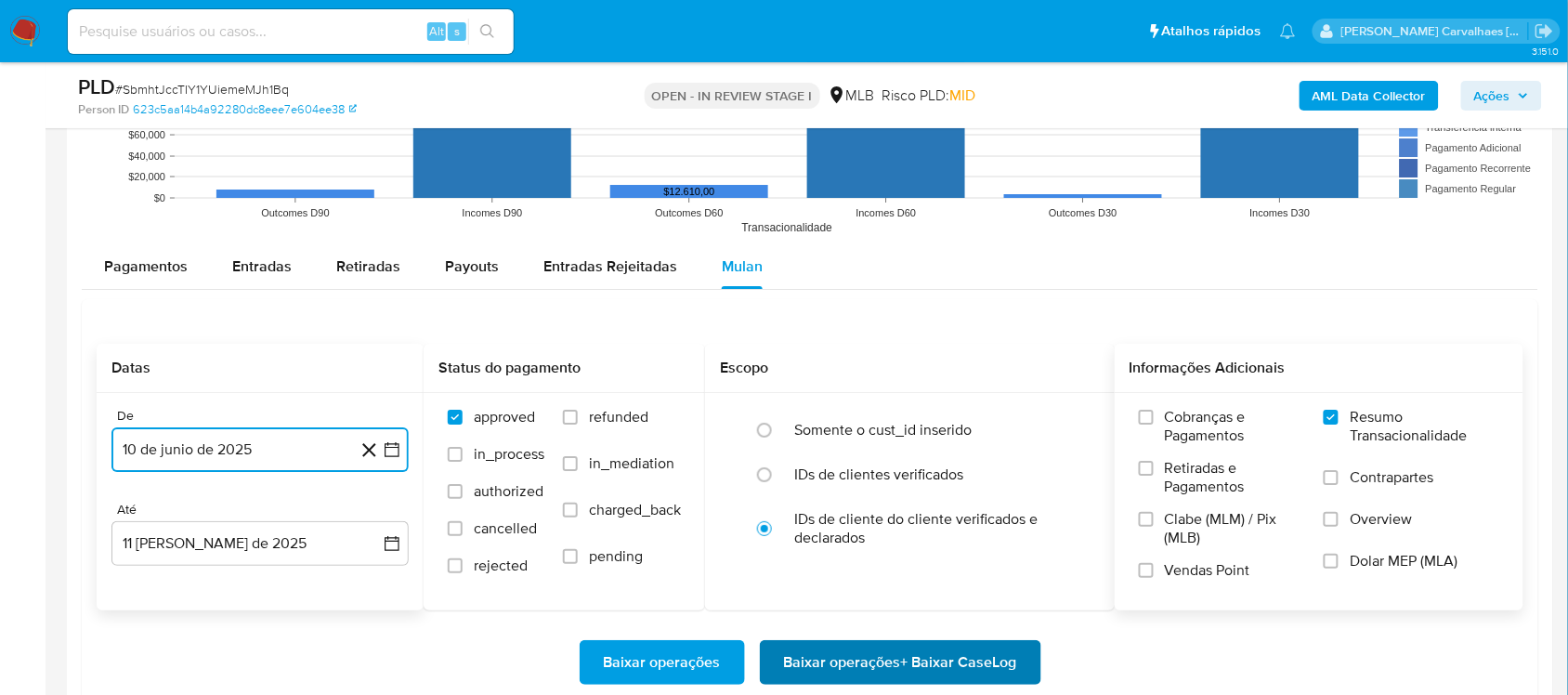
click at [822, 658] on span "Baixar operações + Baixar CaseLog" at bounding box center [900, 662] width 233 height 41
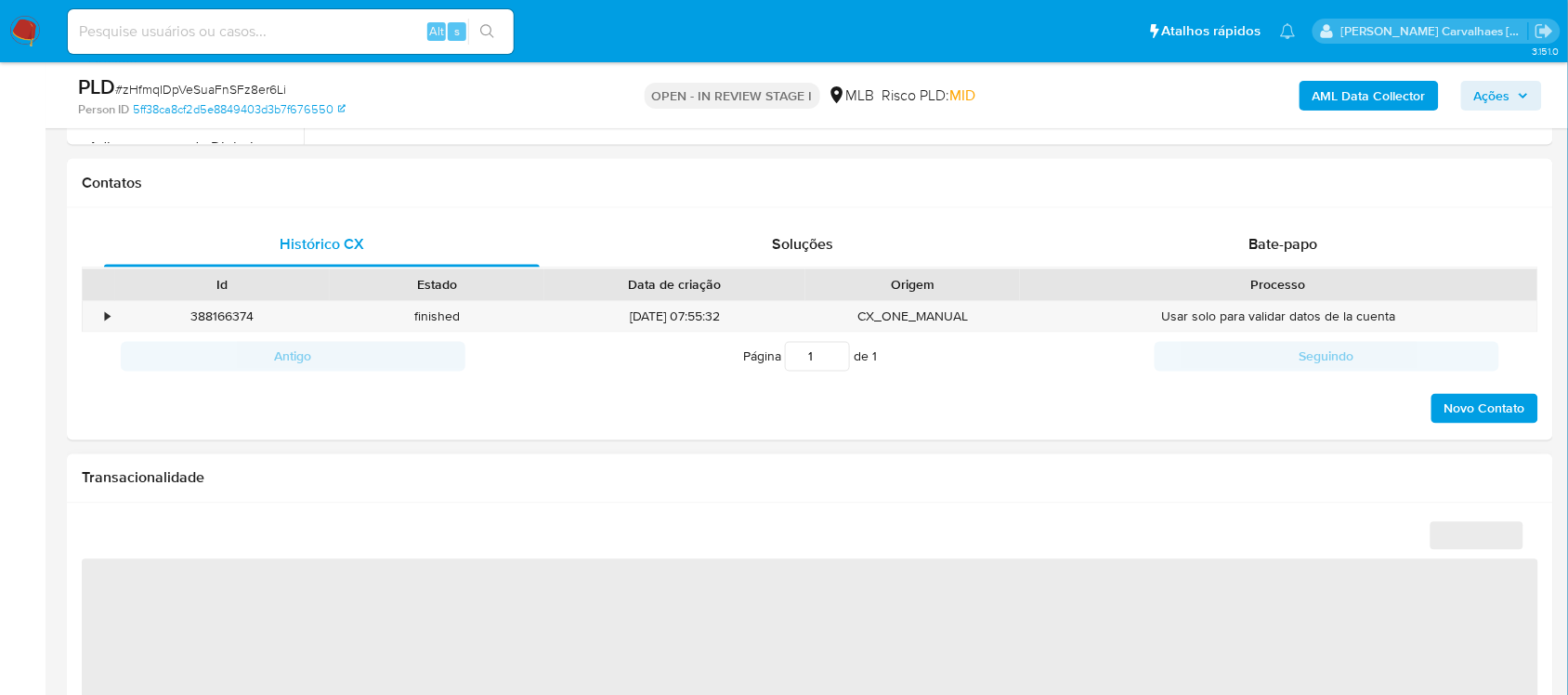
select select "10"
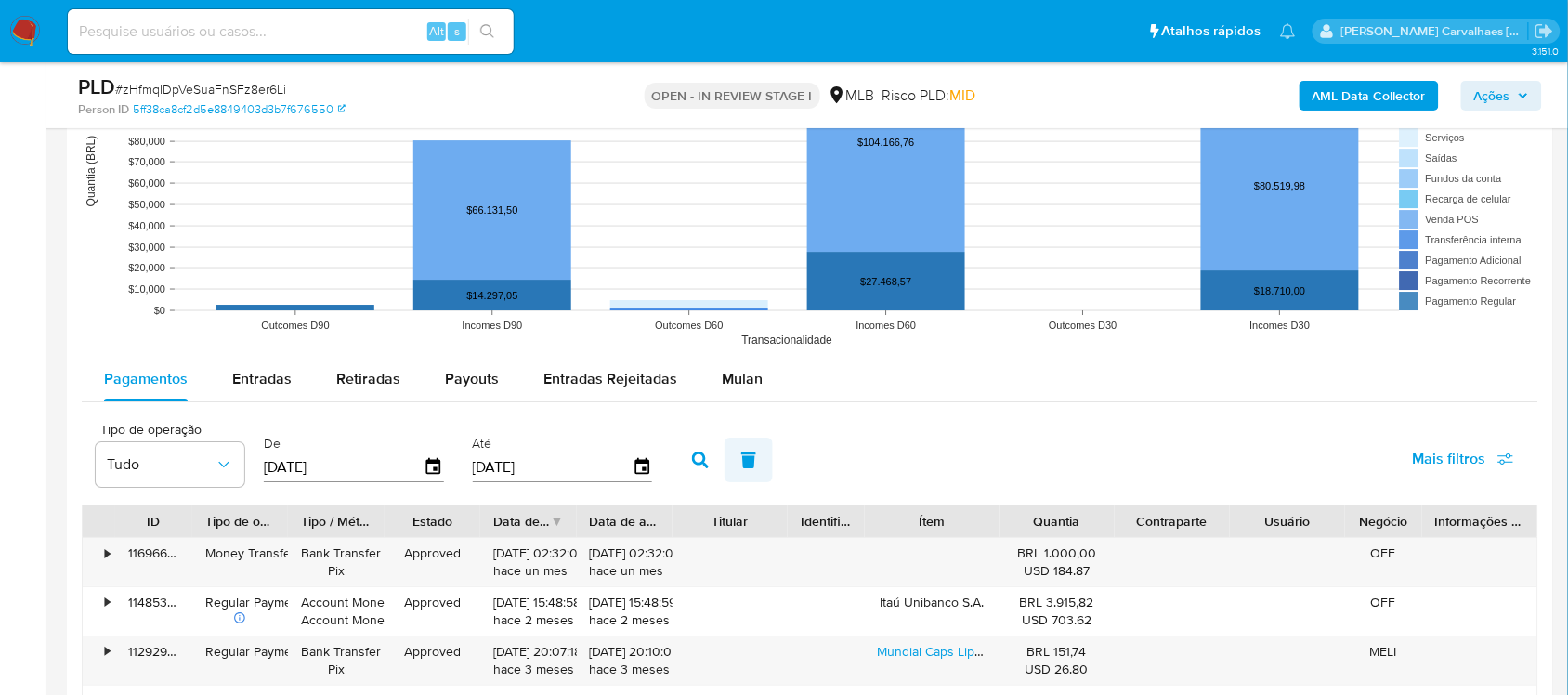
scroll to position [1742, 0]
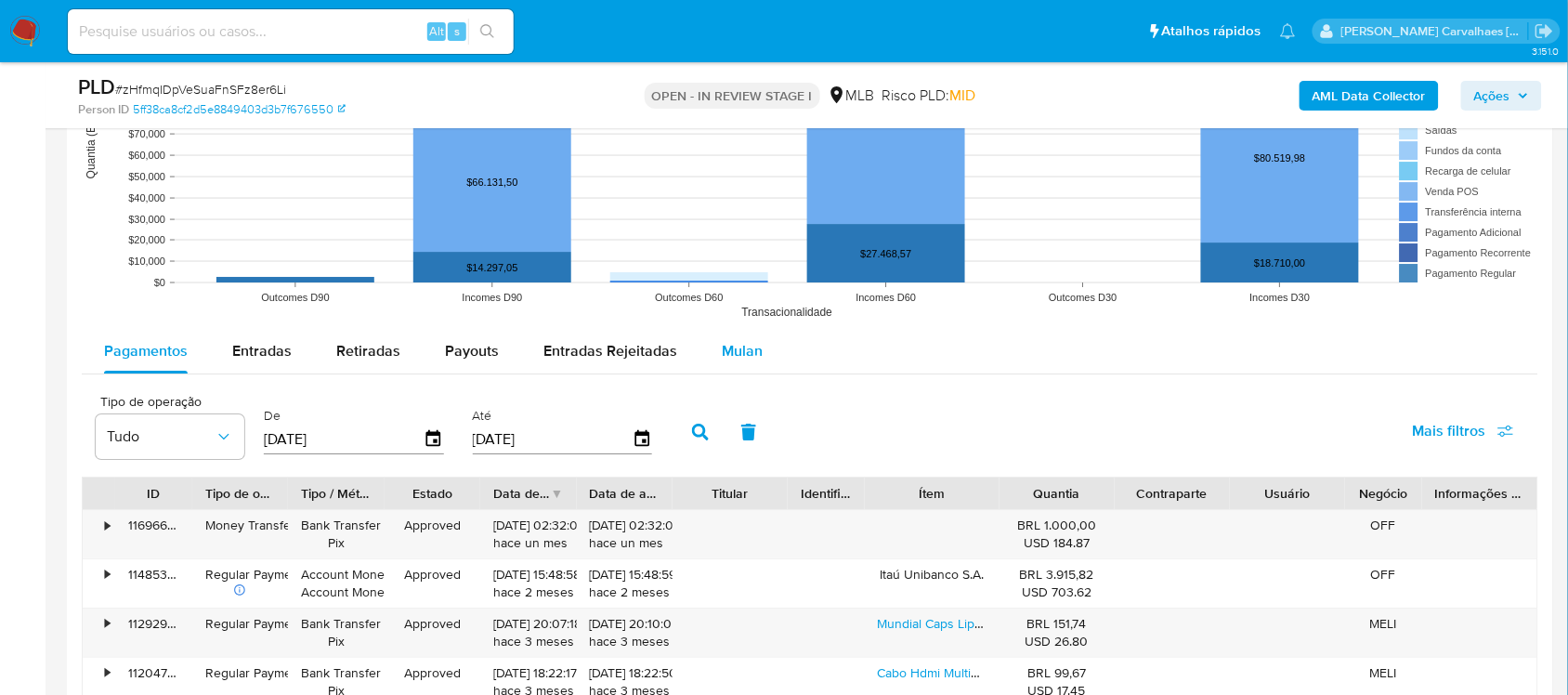
click at [731, 347] on span "Mulan" at bounding box center [742, 350] width 41 height 22
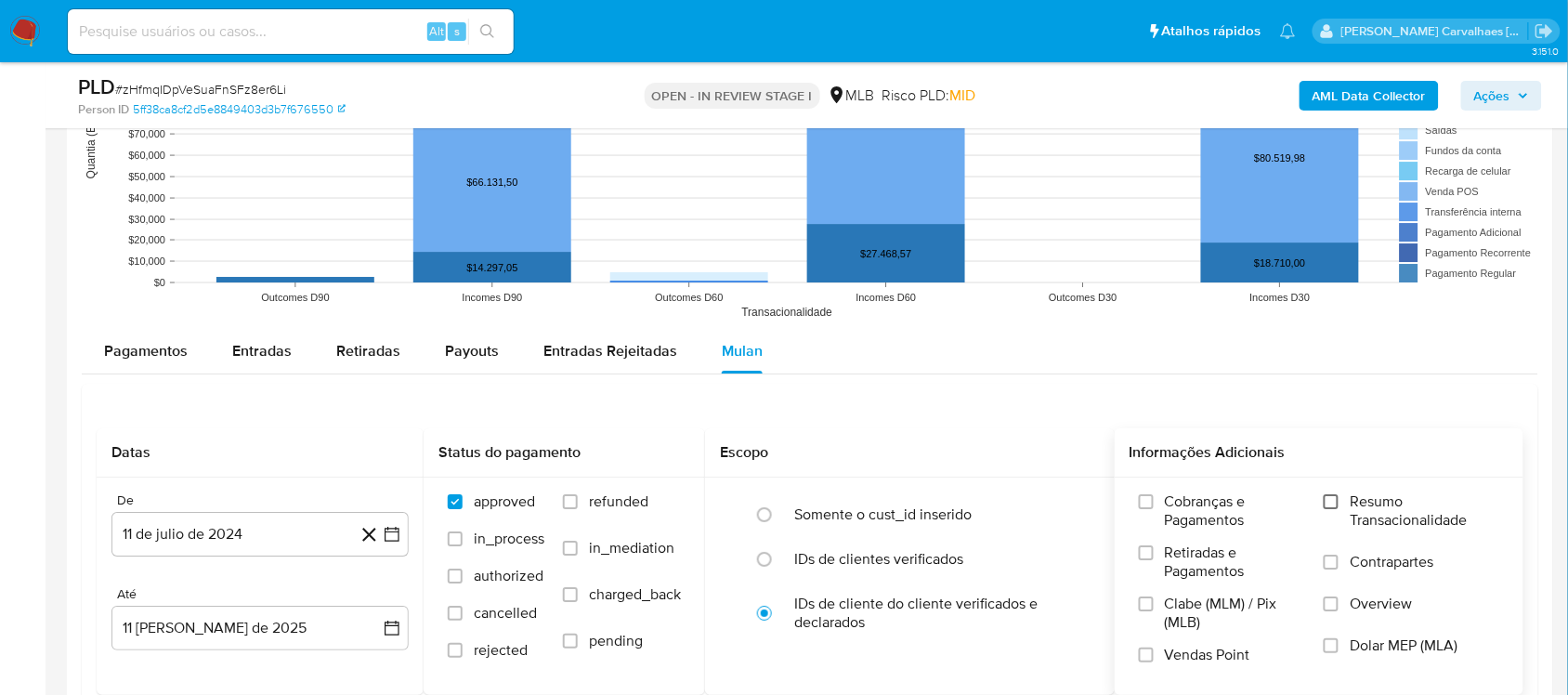
click at [1330, 500] on input "Resumo Transacionalidade" at bounding box center [1330, 502] width 15 height 15
click at [388, 535] on icon "button" at bounding box center [392, 534] width 19 height 19
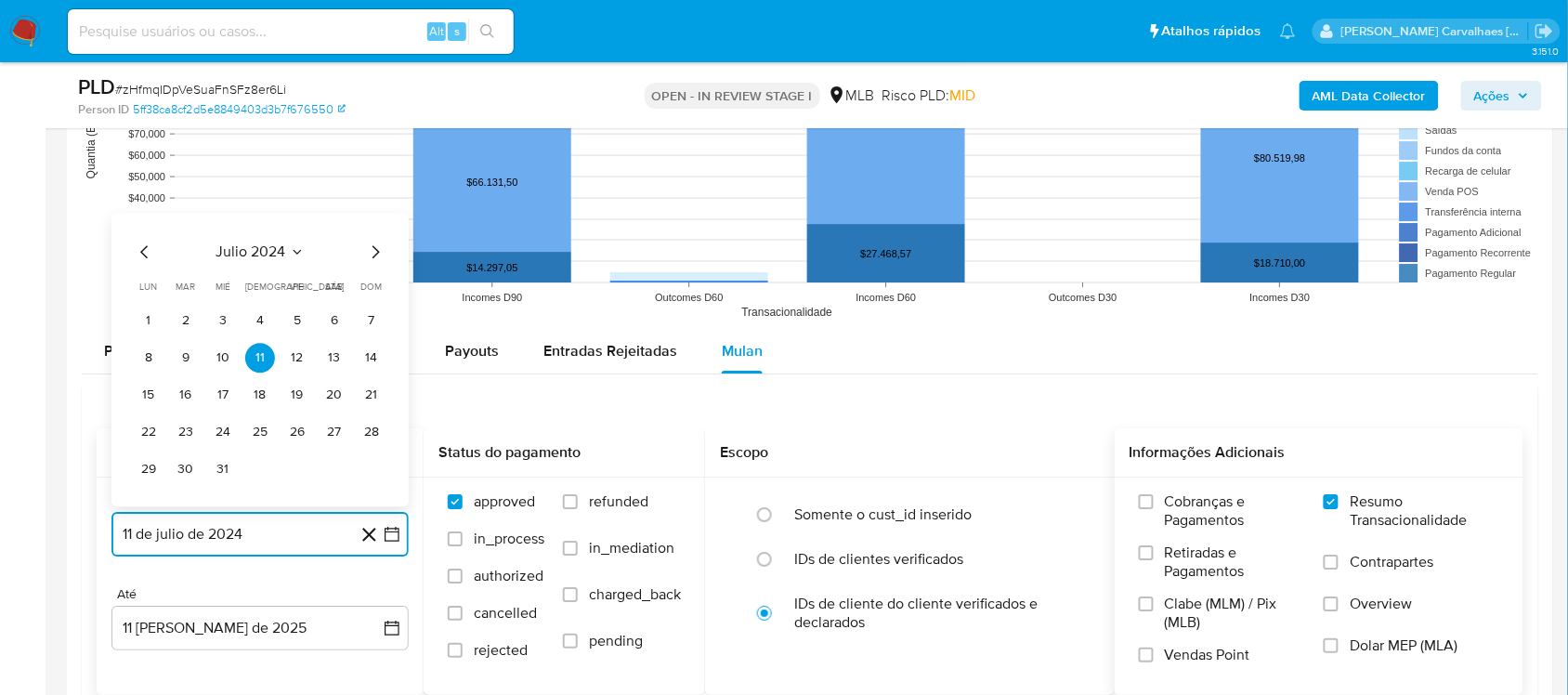
click at [372, 257] on icon "Mes siguiente" at bounding box center [376, 252] width 23 height 23
click at [372, 215] on icon "Mes siguiente" at bounding box center [376, 215] width 23 height 23
click at [373, 254] on icon "Mes siguiente" at bounding box center [376, 252] width 23 height 23
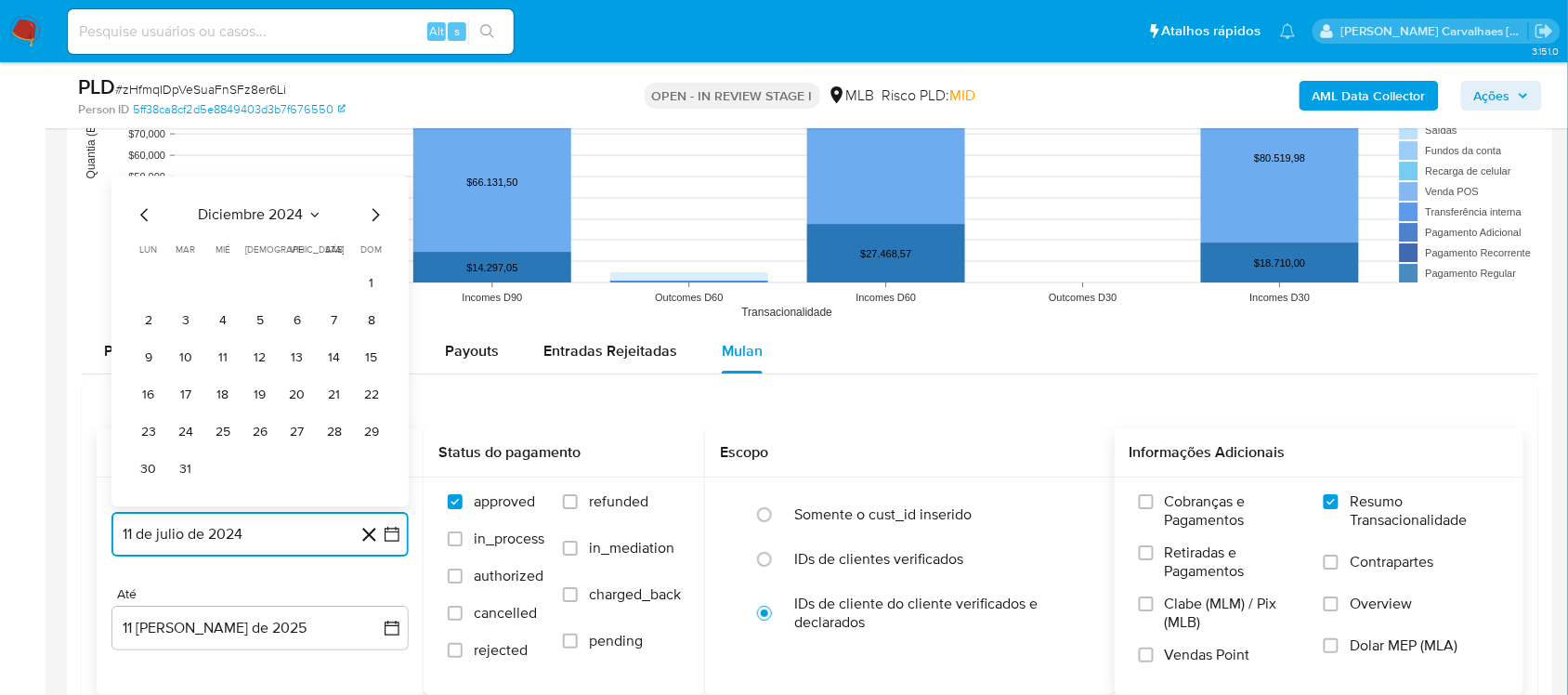
click at [373, 217] on icon "Mes siguiente" at bounding box center [376, 215] width 23 height 23
click at [374, 248] on icon "Mes siguiente" at bounding box center [377, 252] width 8 height 13
click at [374, 254] on icon "Mes siguiente" at bounding box center [376, 252] width 23 height 23
click at [369, 219] on icon "Mes siguiente" at bounding box center [376, 215] width 23 height 23
click at [377, 251] on icon "Mes siguiente" at bounding box center [376, 252] width 23 height 23
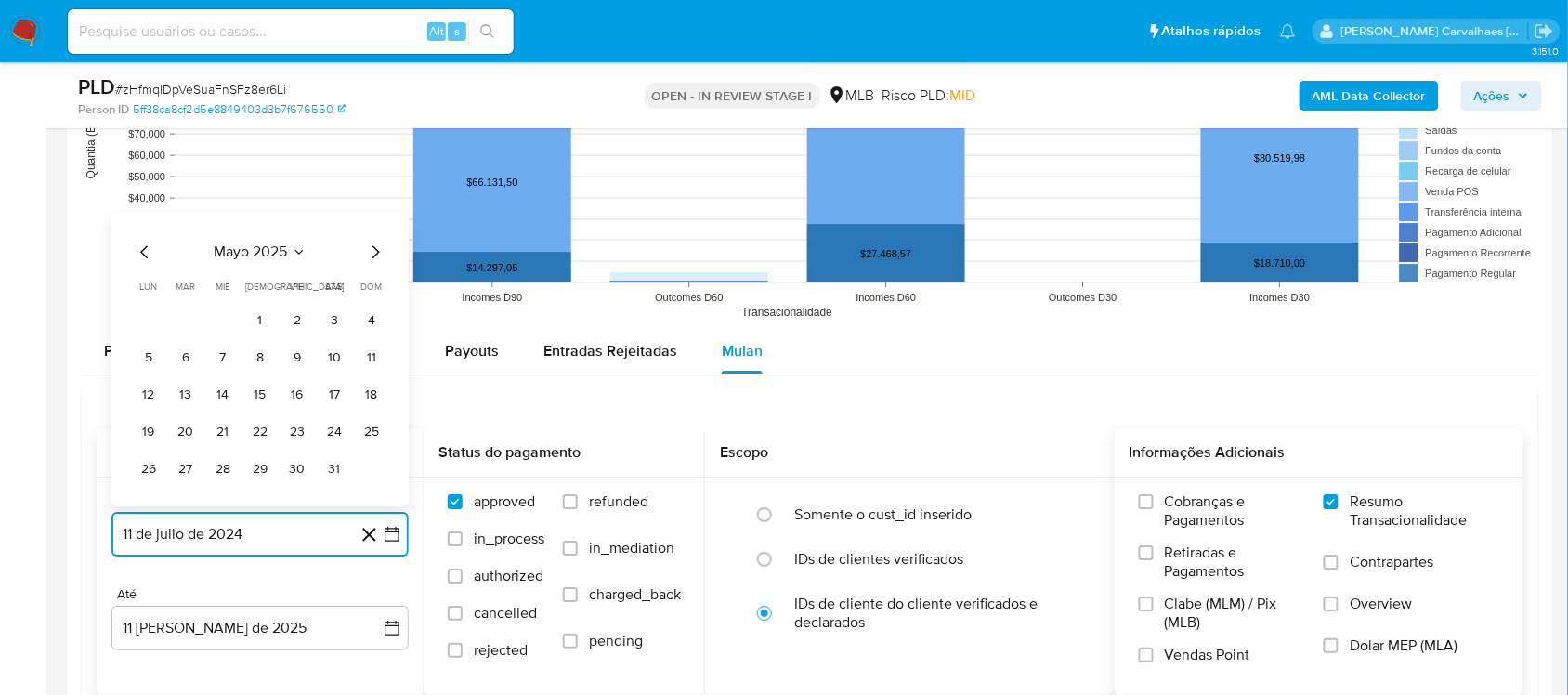
click at [377, 251] on icon "Mes siguiente" at bounding box center [376, 252] width 23 height 23
click at [195, 363] on button "10" at bounding box center [185, 357] width 29 height 29
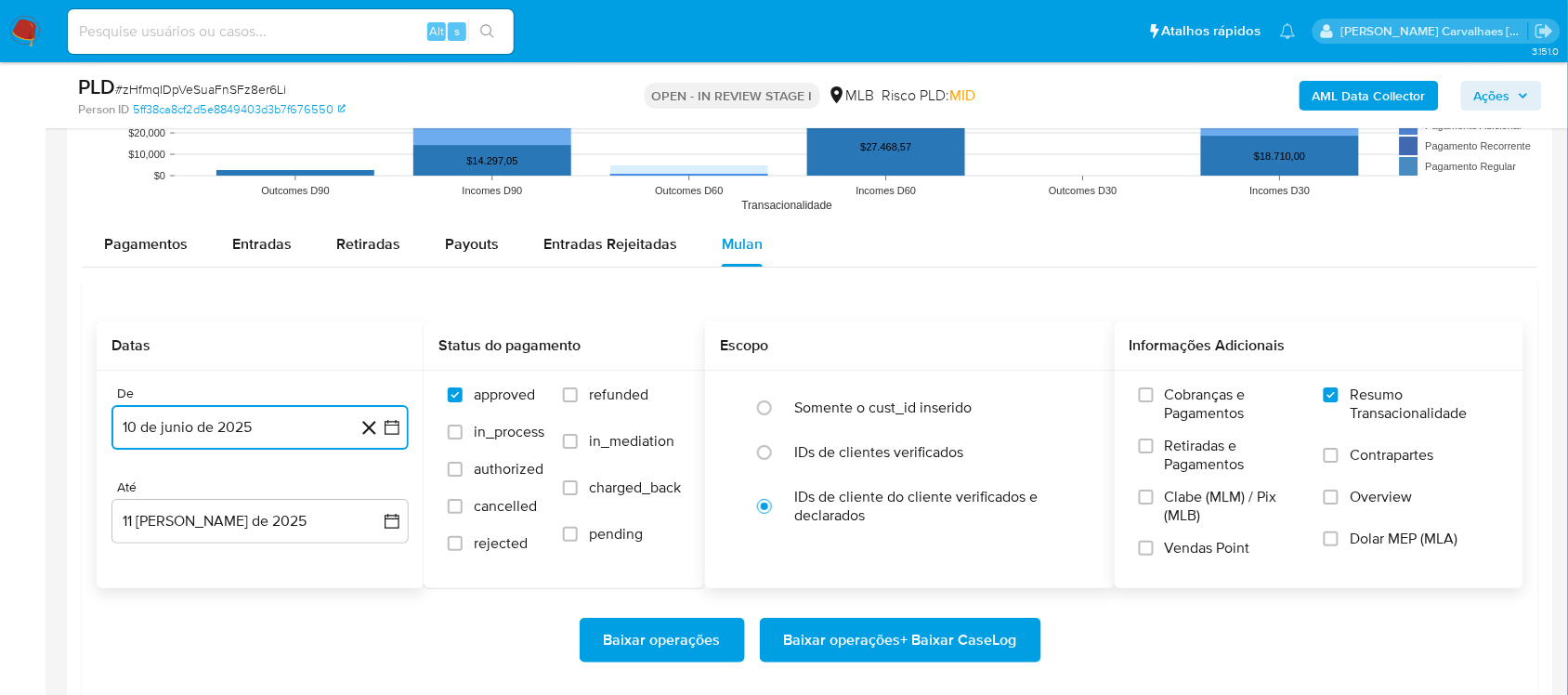
scroll to position [1974, 0]
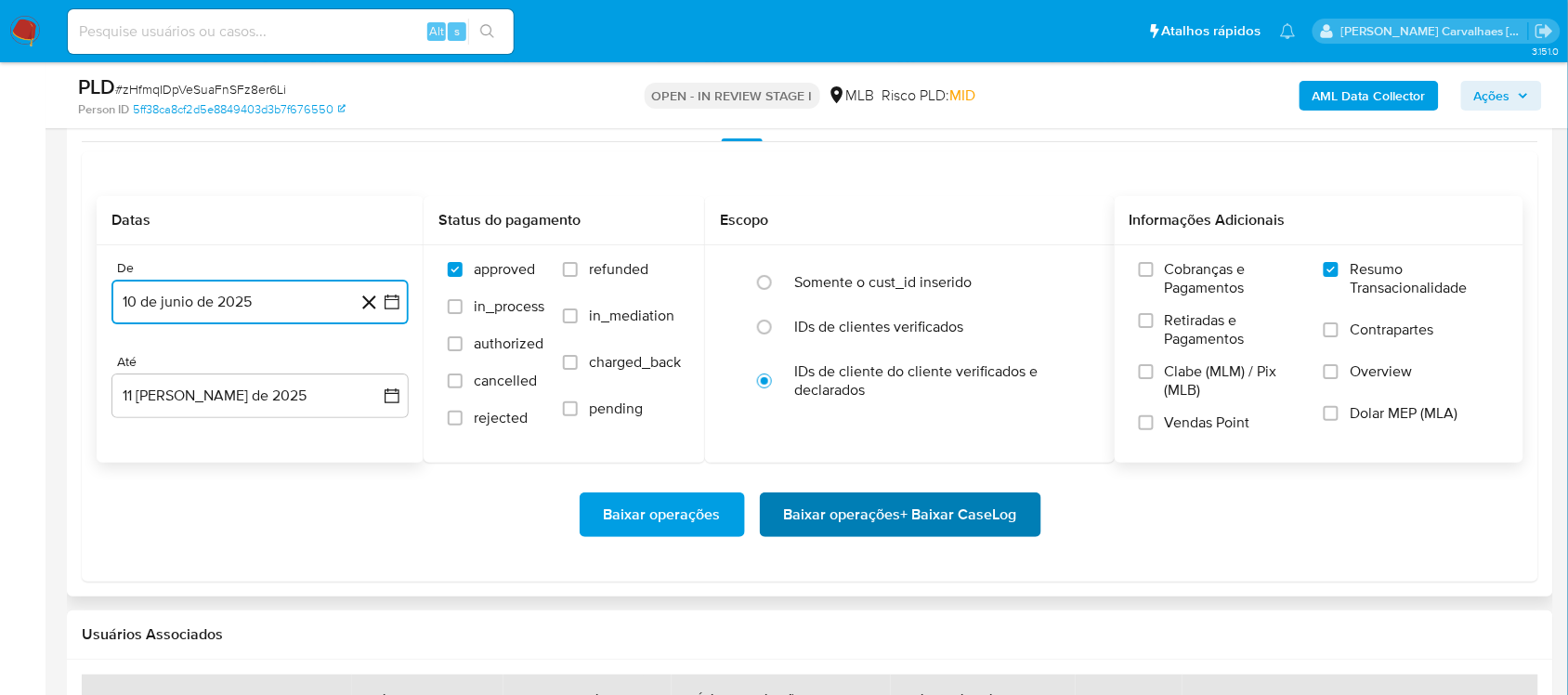
click at [917, 509] on span "Baixar operações + Baixar CaseLog" at bounding box center [900, 514] width 233 height 41
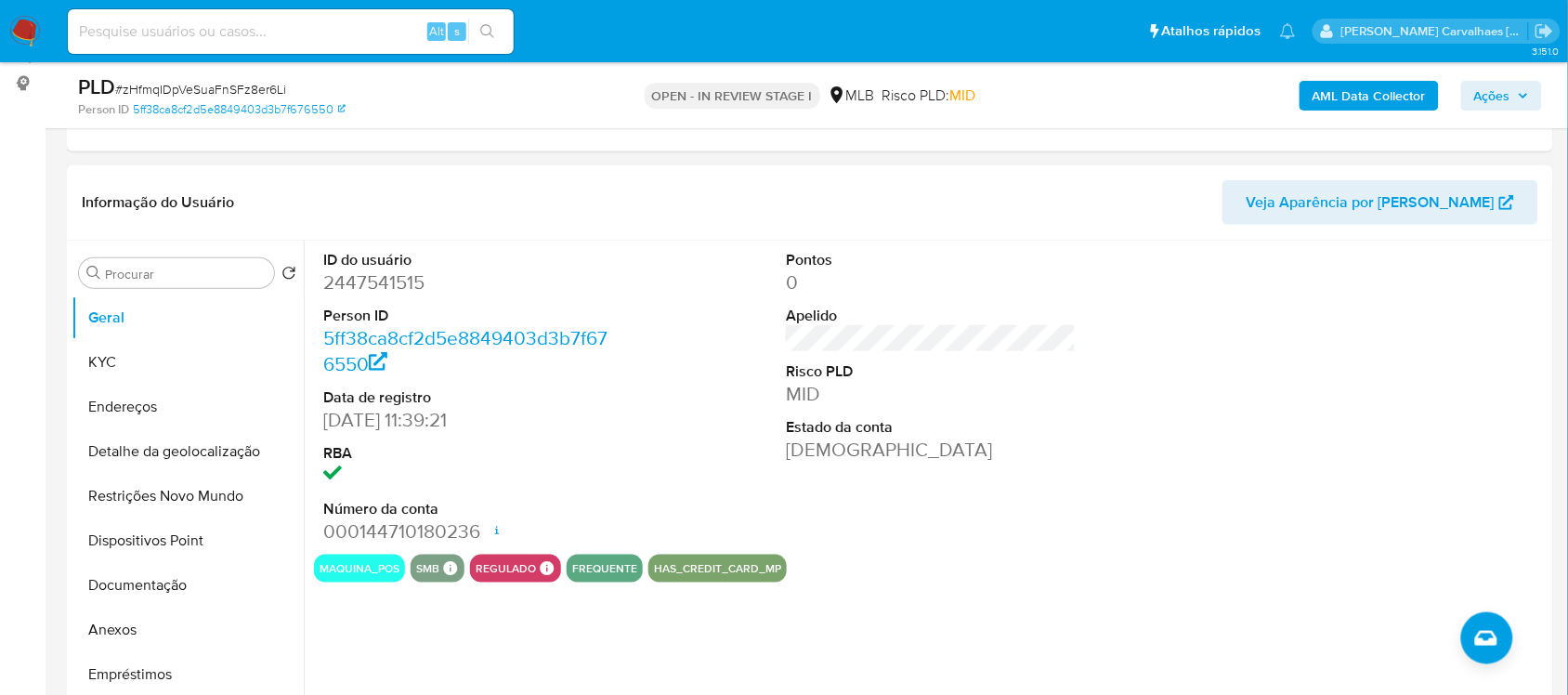
scroll to position [232, 0]
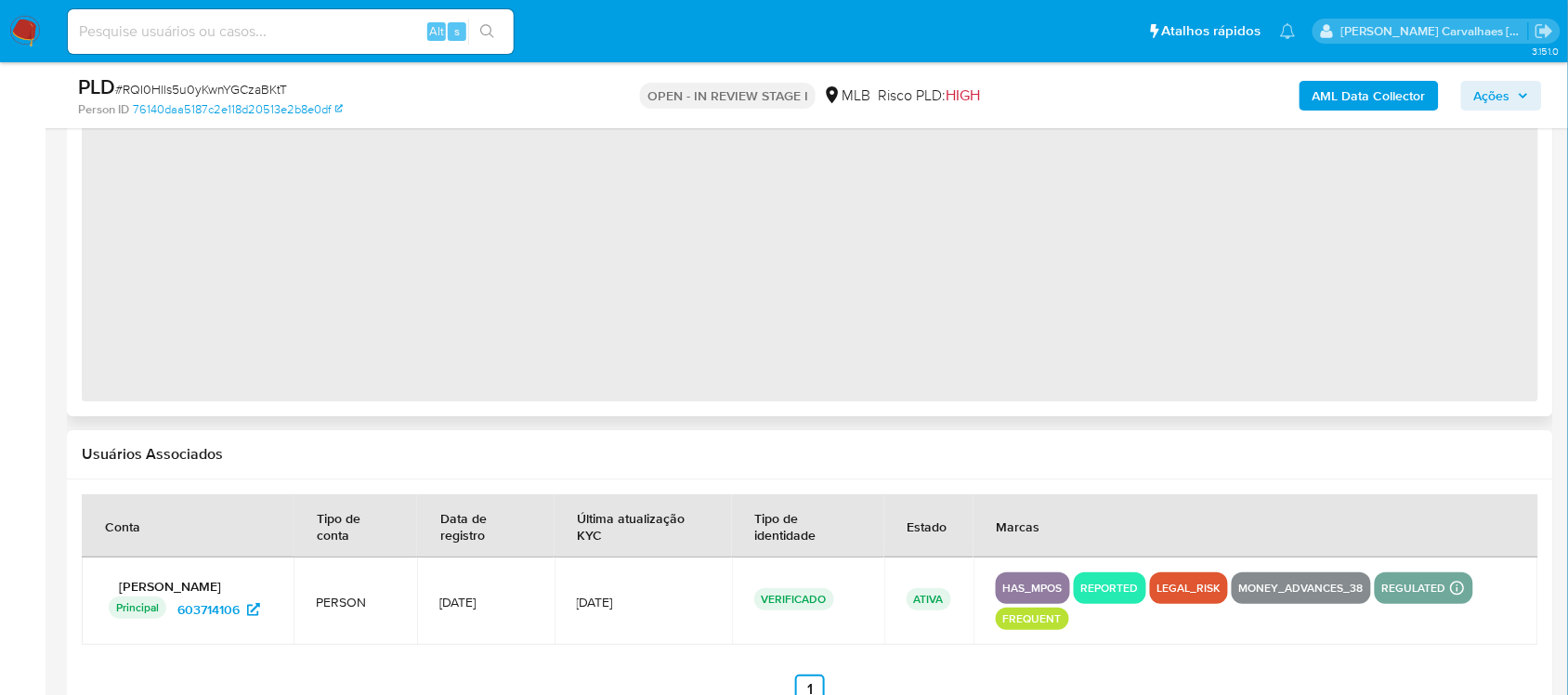
select select "10"
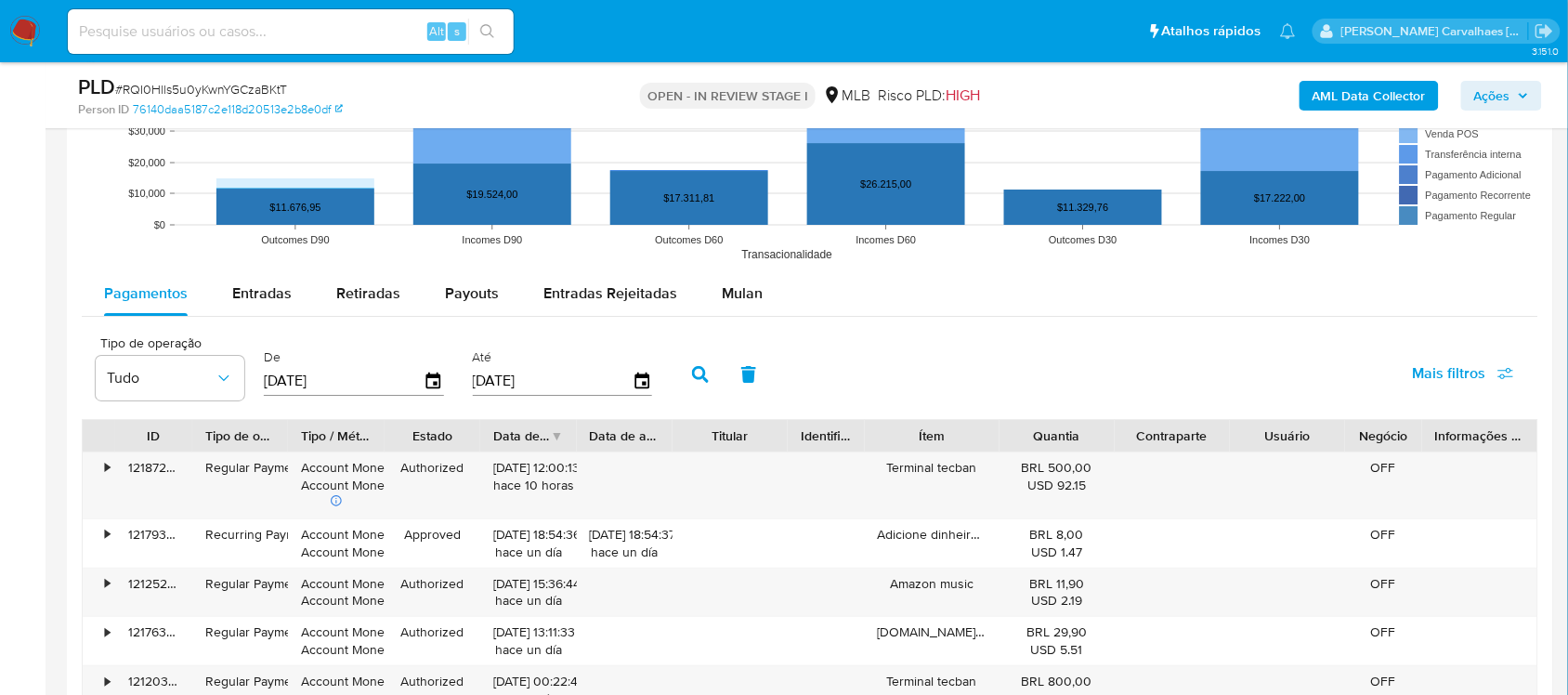
scroll to position [1859, 0]
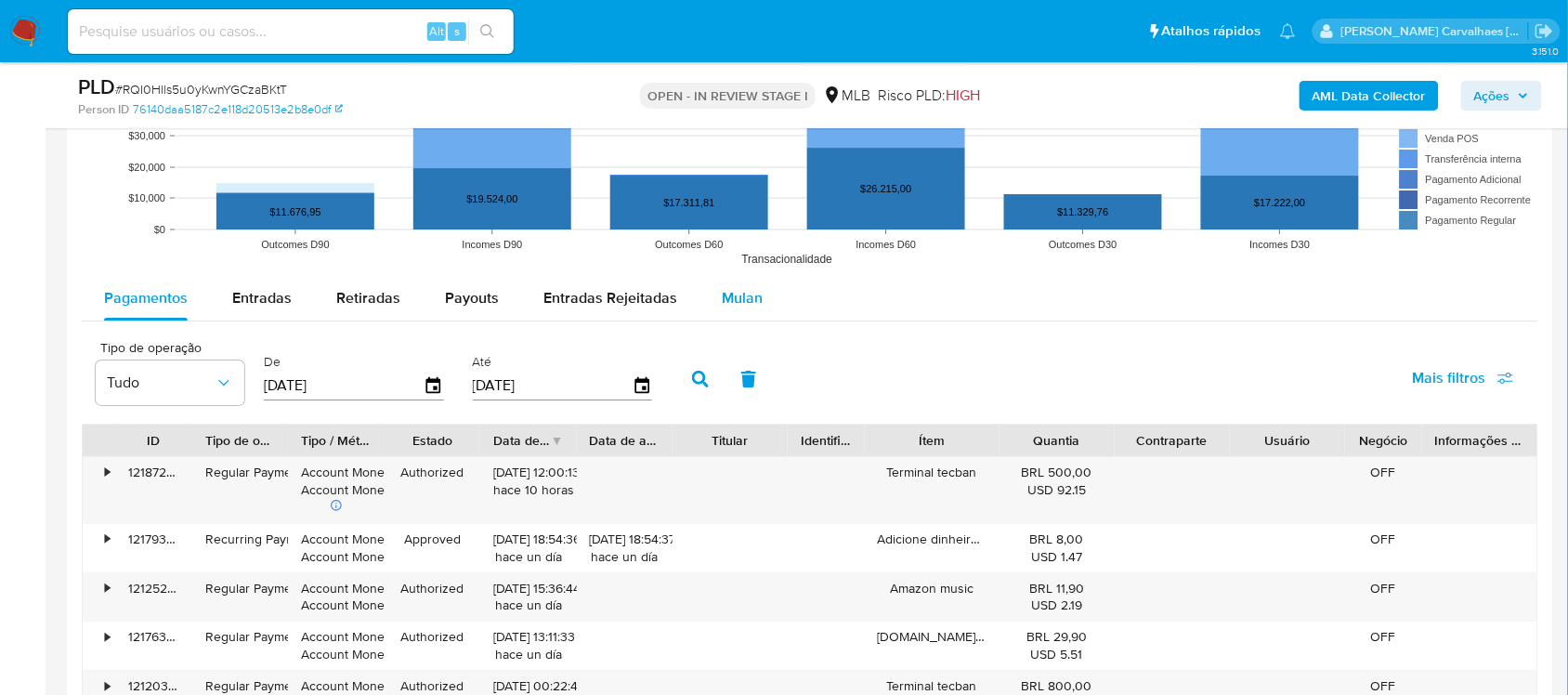
click at [735, 299] on span "Mulan" at bounding box center [742, 297] width 41 height 22
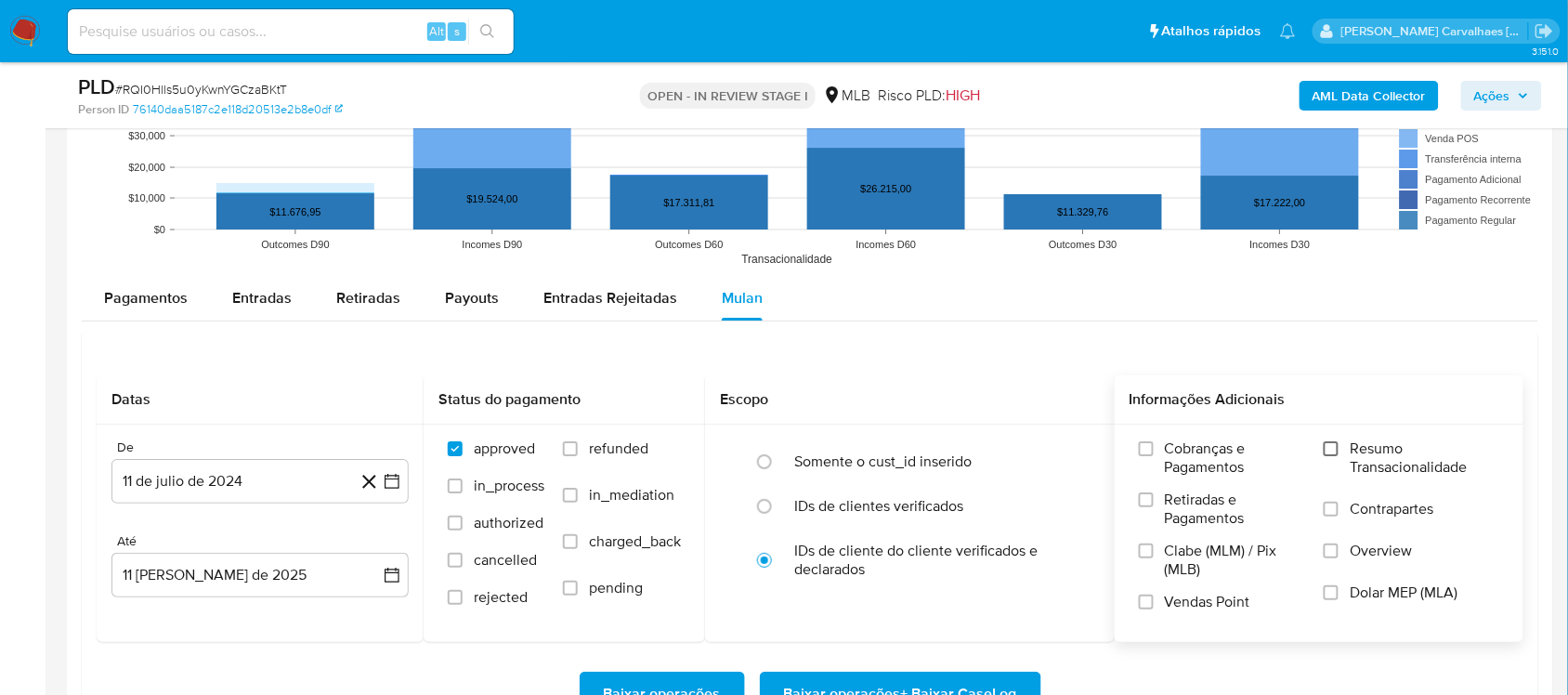
click at [1332, 452] on input "Resumo Transacionalidade" at bounding box center [1330, 449] width 15 height 15
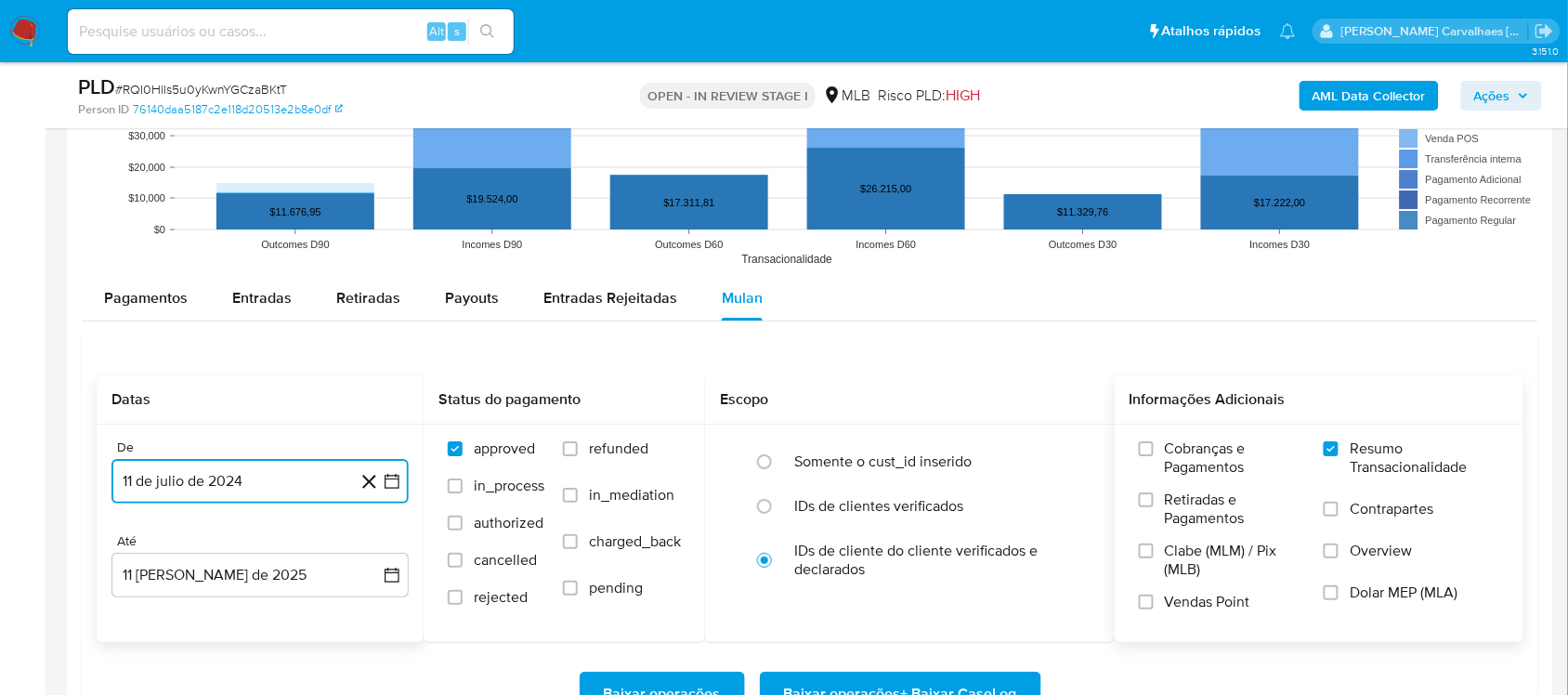
click at [396, 481] on icon "button" at bounding box center [392, 482] width 19 height 19
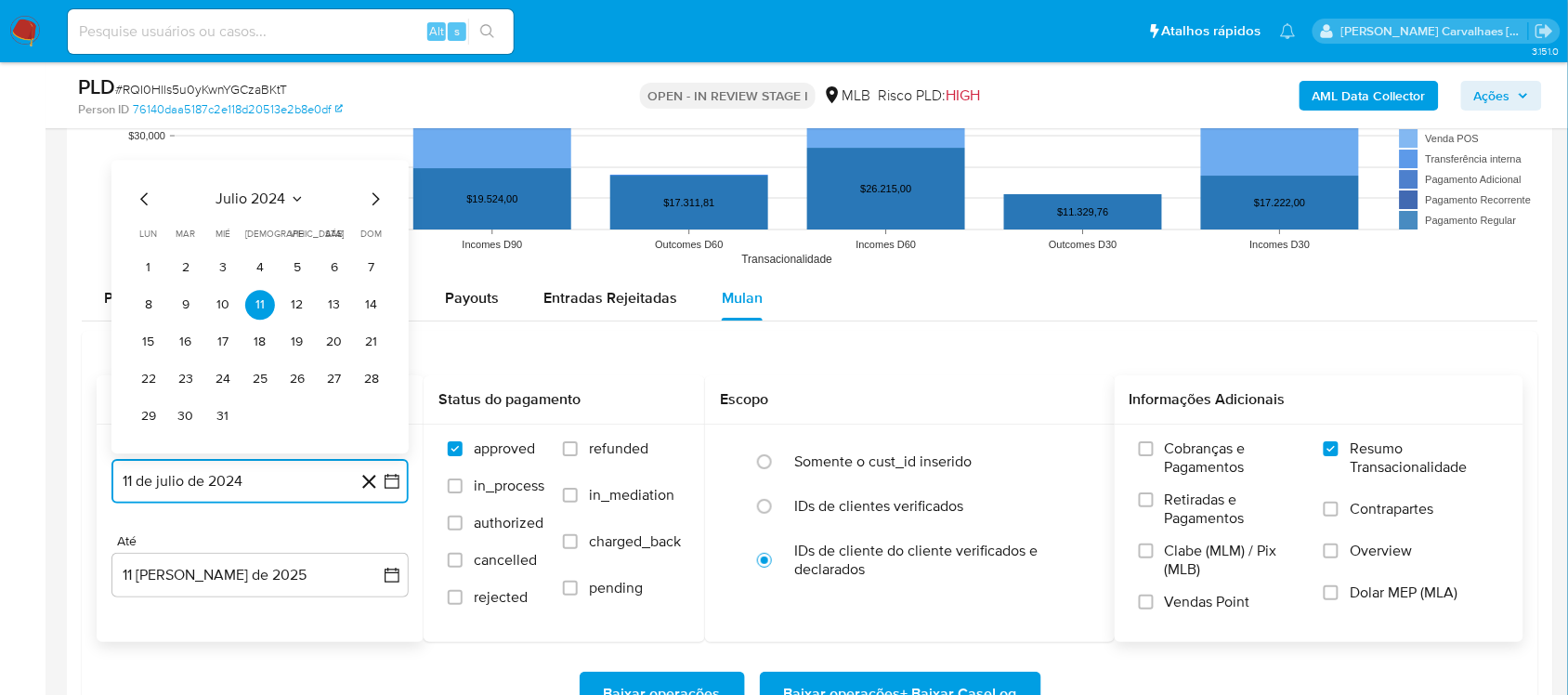
click at [373, 203] on icon "Mes siguiente" at bounding box center [376, 199] width 23 height 23
click at [370, 168] on icon "Mes siguiente" at bounding box center [376, 162] width 23 height 23
click at [374, 202] on icon "Mes siguiente" at bounding box center [376, 199] width 23 height 23
click at [373, 202] on icon "Mes siguiente" at bounding box center [376, 199] width 23 height 23
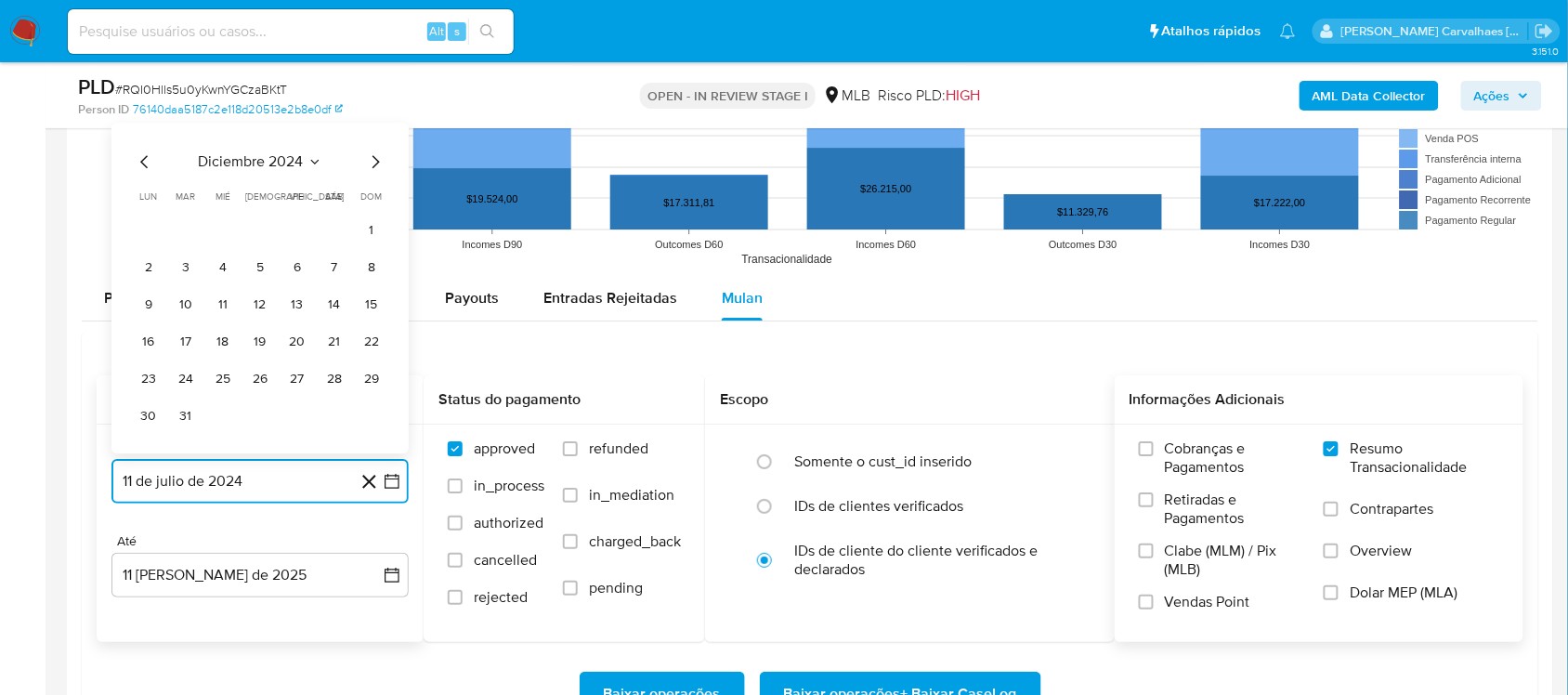
click at [372, 166] on icon "Mes siguiente" at bounding box center [376, 162] width 23 height 23
click at [374, 197] on icon "Mes siguiente" at bounding box center [377, 199] width 8 height 13
click at [374, 197] on icon "Mes siguiente" at bounding box center [376, 199] width 23 height 23
click at [377, 159] on icon "Mes siguiente" at bounding box center [376, 162] width 23 height 23
click at [374, 196] on icon "Mes siguiente" at bounding box center [376, 199] width 23 height 23
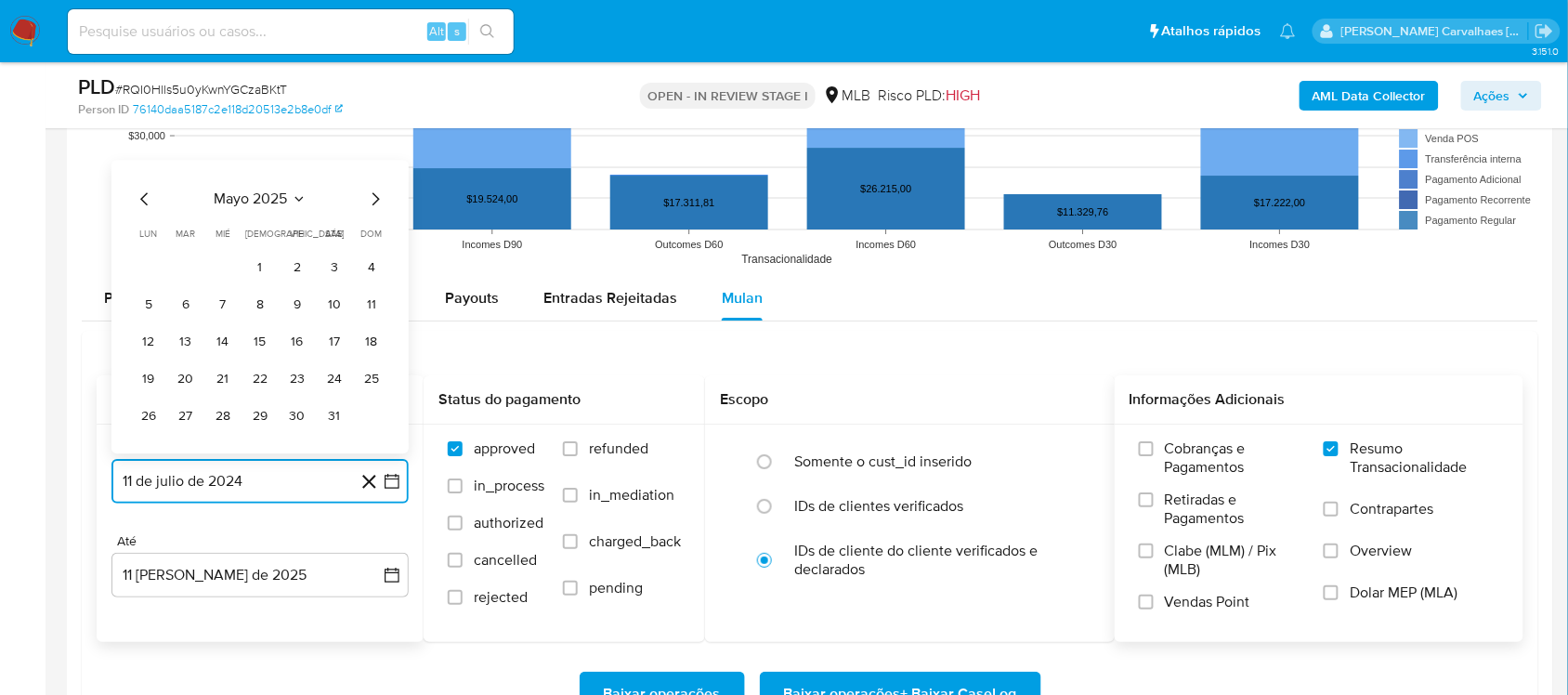
click at [374, 198] on icon "Mes siguiente" at bounding box center [377, 199] width 8 height 13
click at [187, 307] on button "10" at bounding box center [185, 304] width 29 height 29
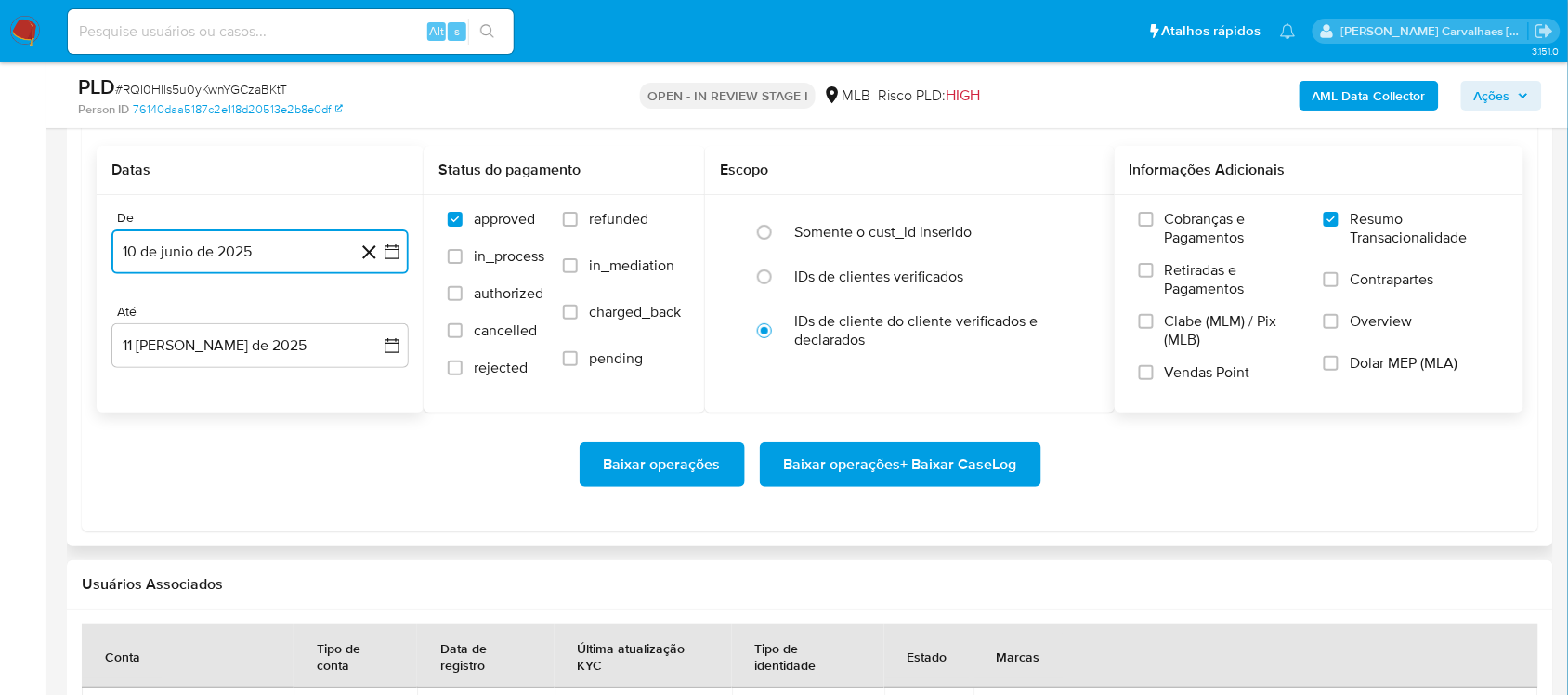
scroll to position [2091, 0]
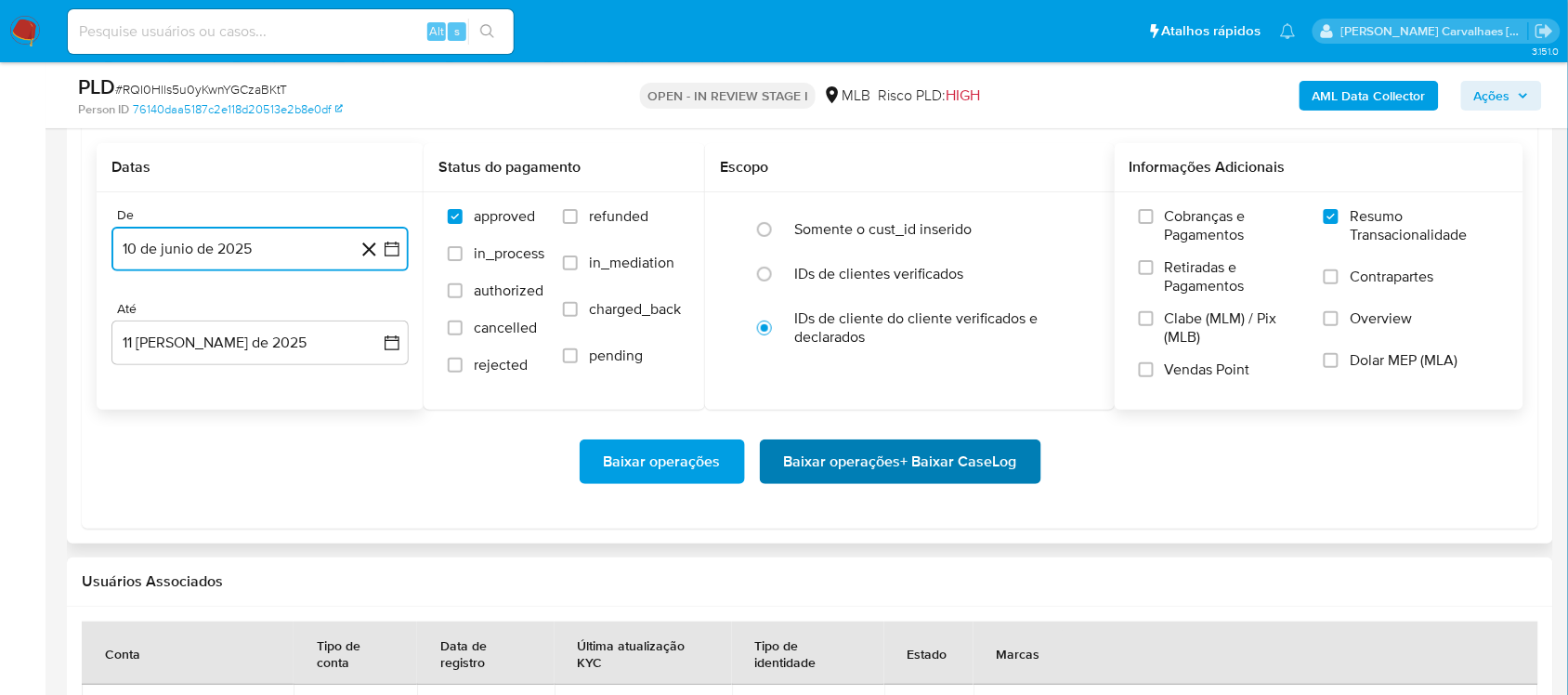
click at [857, 471] on span "Baixar operações + Baixar CaseLog" at bounding box center [900, 461] width 233 height 41
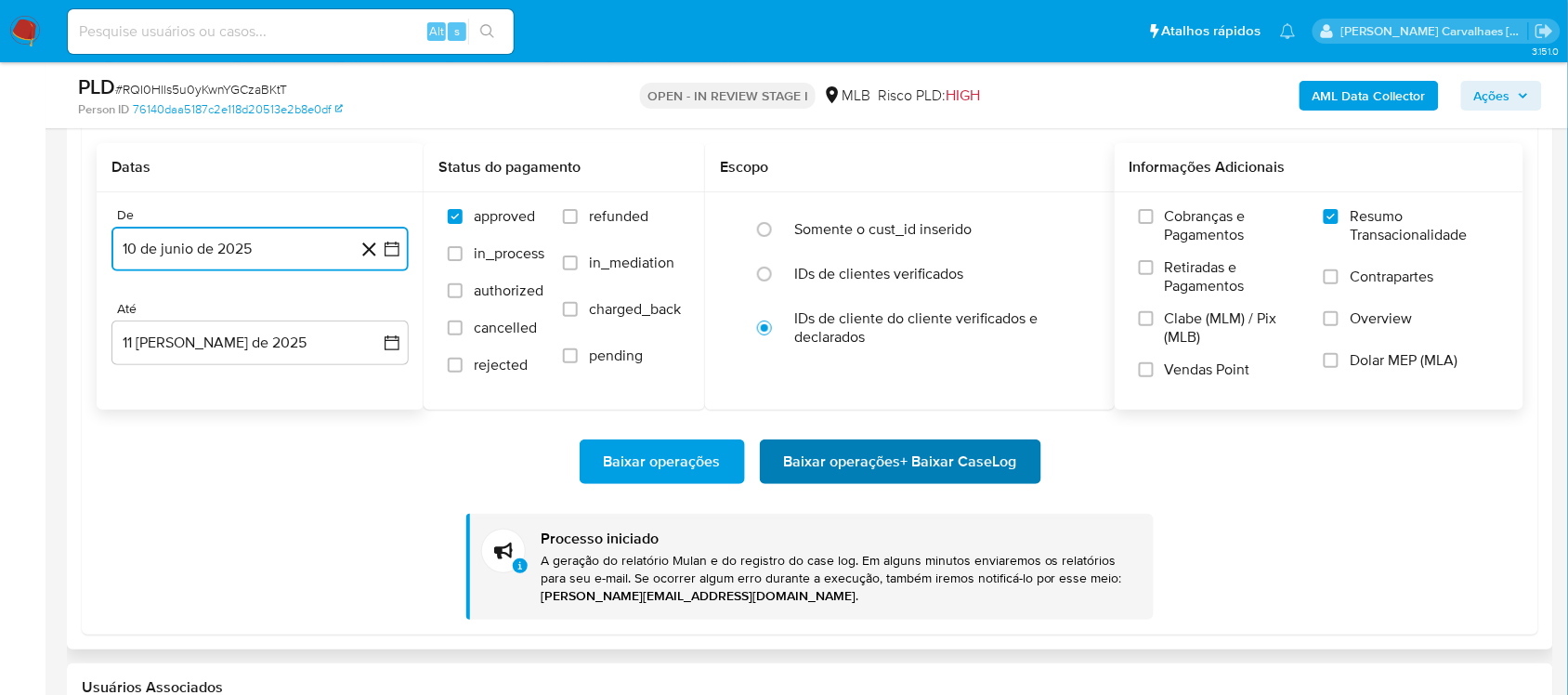
click at [861, 472] on span "Baixar operações + Baixar CaseLog" at bounding box center [900, 461] width 233 height 41
